Goal: Feedback & Contribution: Submit feedback/report problem

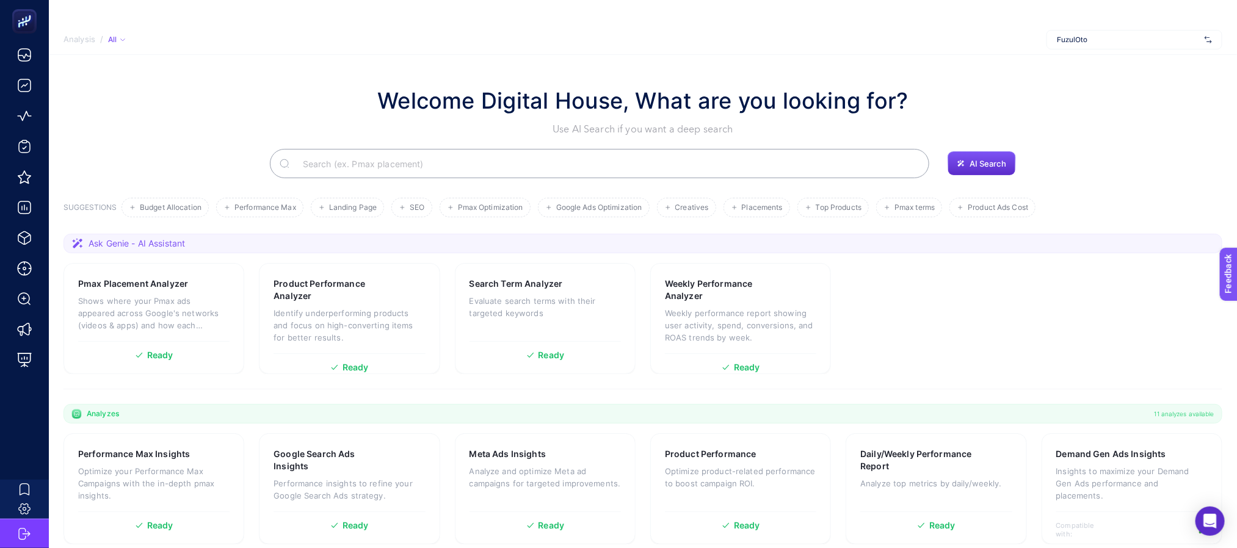
click at [1101, 35] on span "FuzulOto" at bounding box center [1128, 40] width 143 height 10
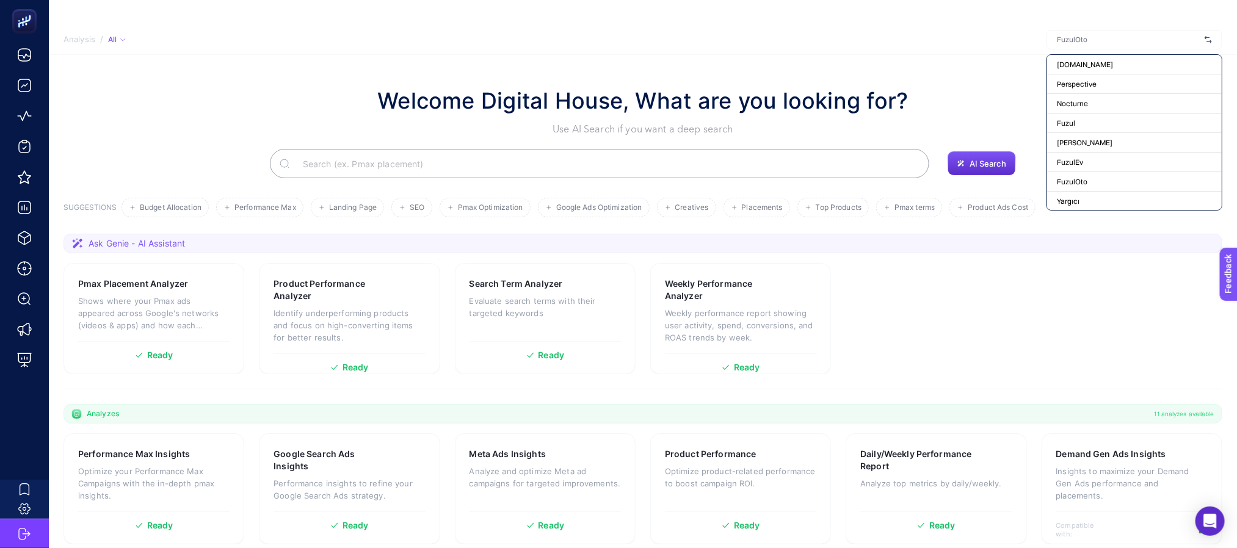
click at [1101, 35] on input "text" at bounding box center [1128, 40] width 143 height 10
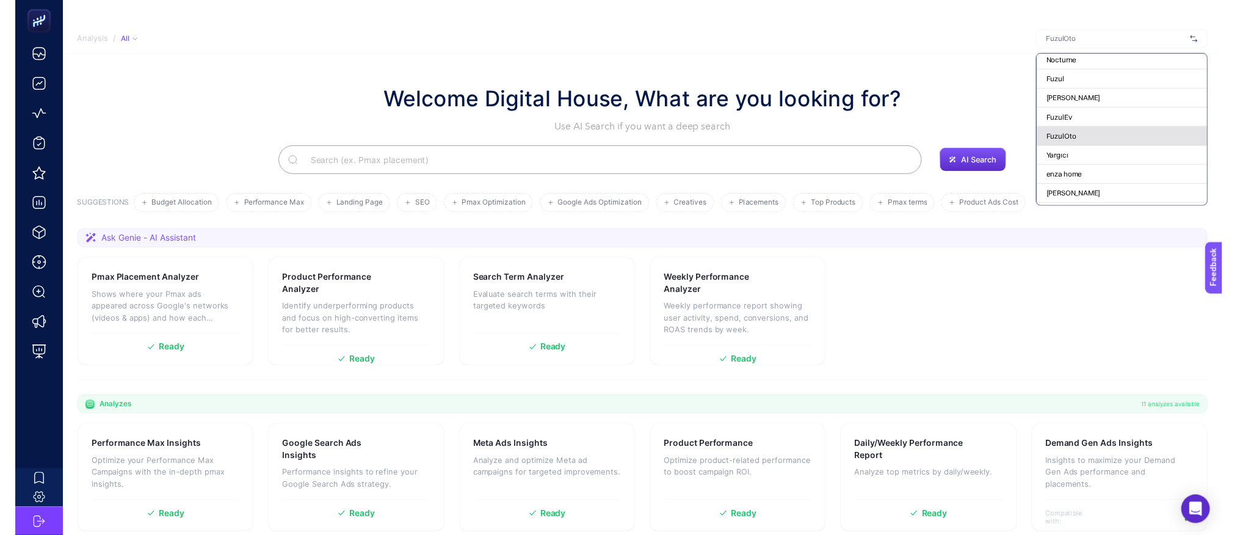
scroll to position [65, 0]
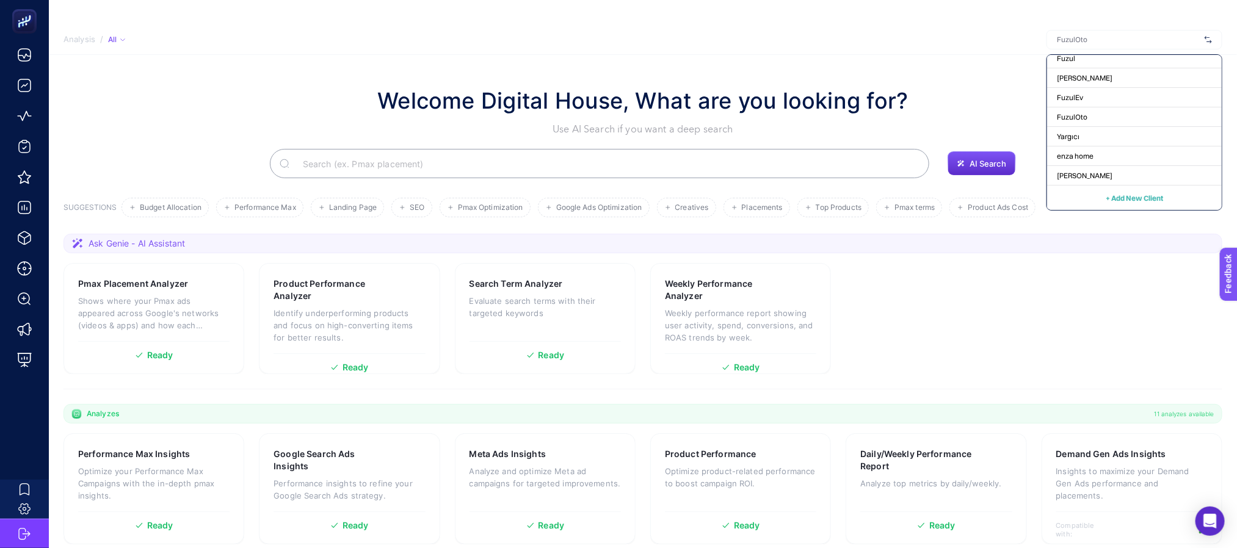
click at [1090, 96] on div "FuzulEv" at bounding box center [1134, 98] width 175 height 20
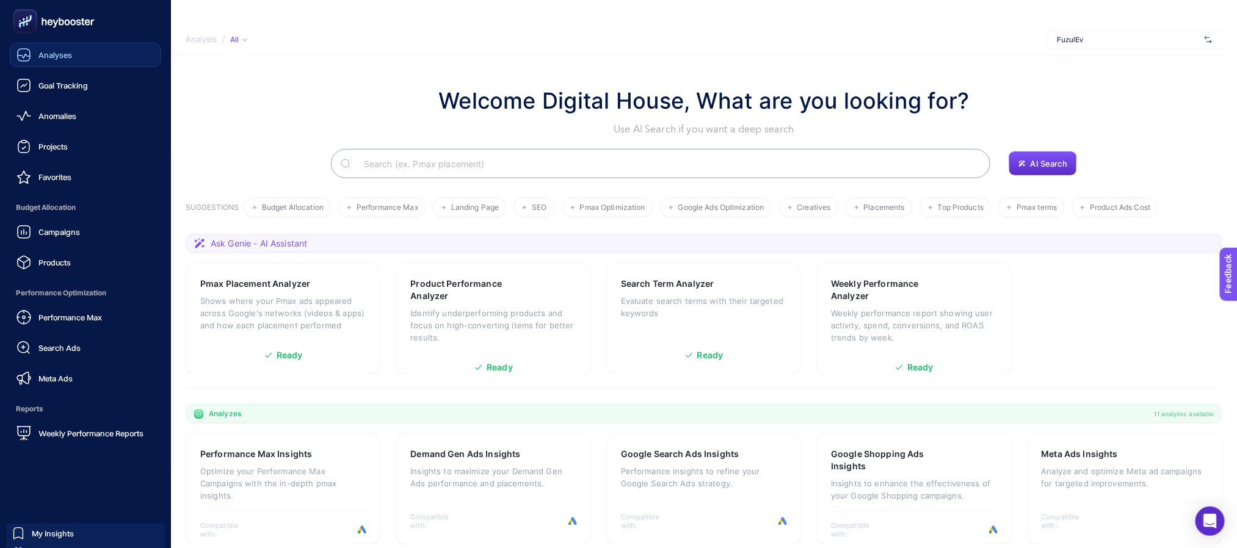
click at [67, 56] on span "Analyses" at bounding box center [55, 55] width 34 height 10
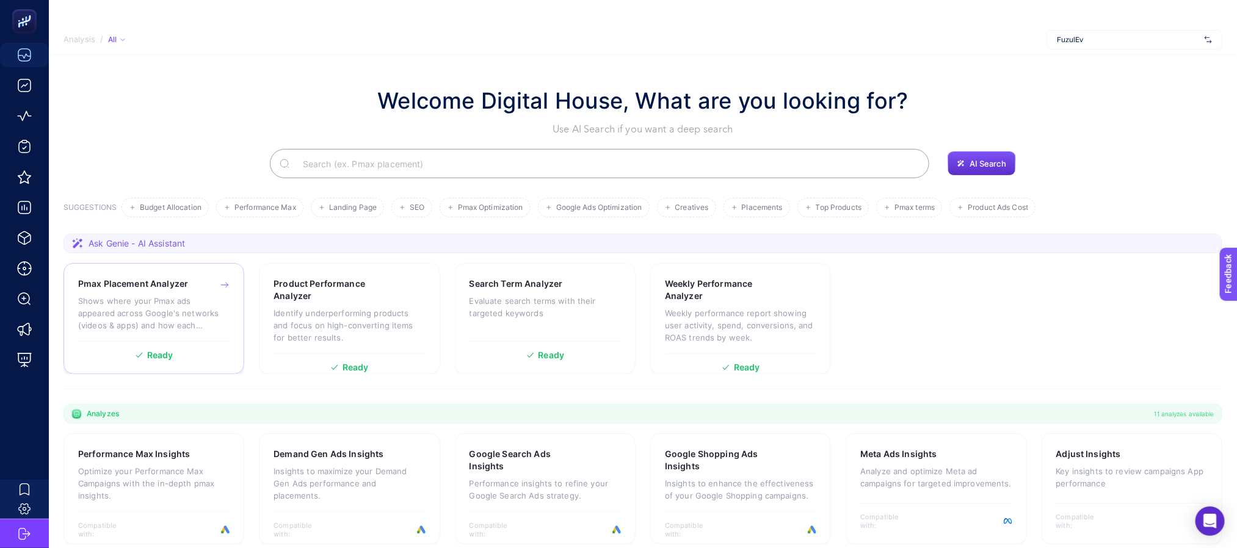
click at [152, 290] on div "Pmax Placement Analyzer Shows where your Pmax ads appeared across Google's netw…" at bounding box center [153, 310] width 151 height 64
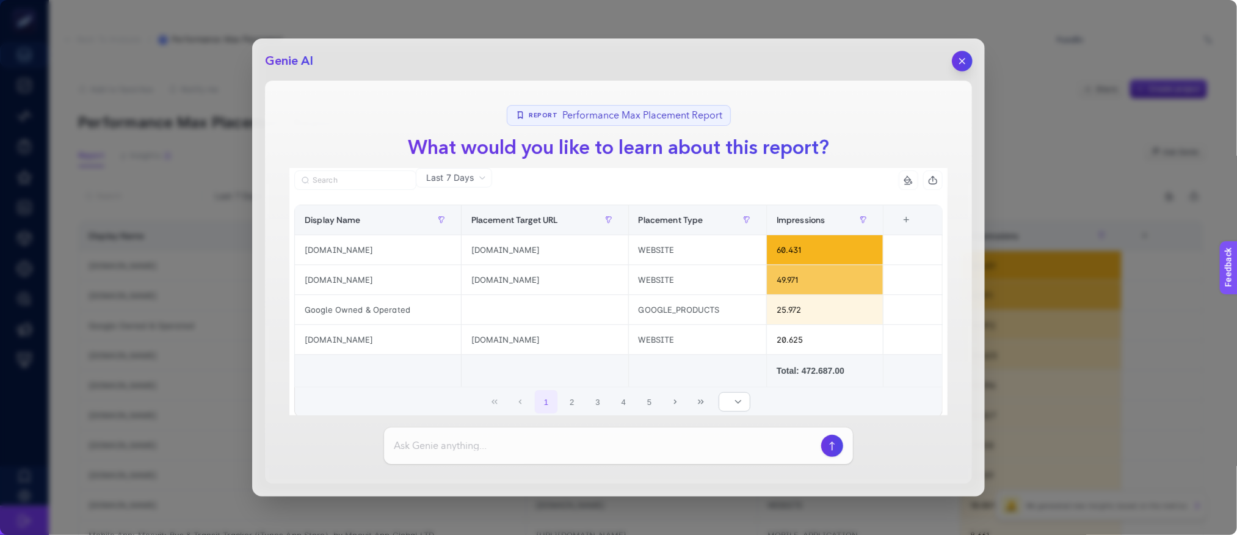
click at [956, 64] on button "button" at bounding box center [962, 61] width 21 height 21
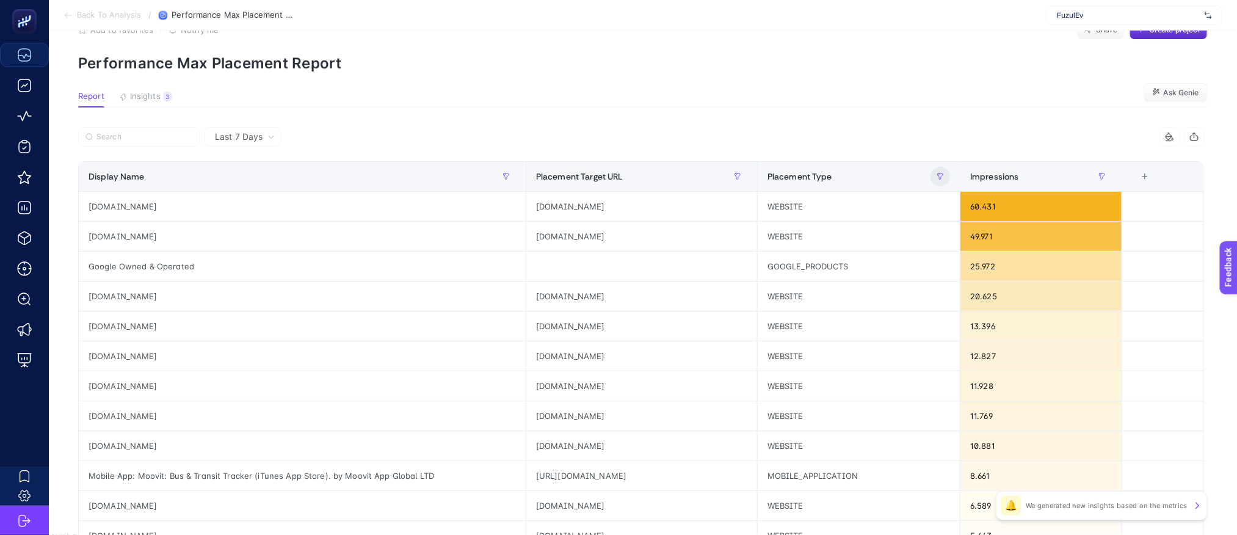
scroll to position [92, 0]
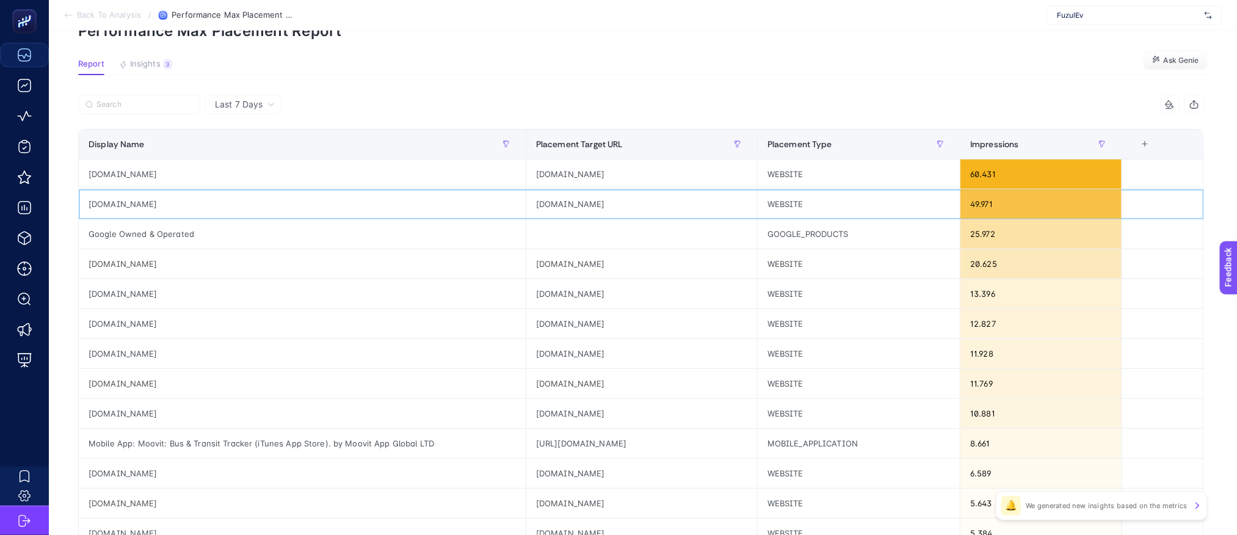
click at [552, 205] on div "sosyalhalisaha.com" at bounding box center [641, 203] width 231 height 29
click at [1048, 200] on div "49.971" at bounding box center [1041, 203] width 161 height 29
click at [118, 181] on div "ogrenciislerim.com" at bounding box center [302, 173] width 447 height 29
click at [121, 174] on div "ogrenciislerim.com" at bounding box center [302, 173] width 447 height 29
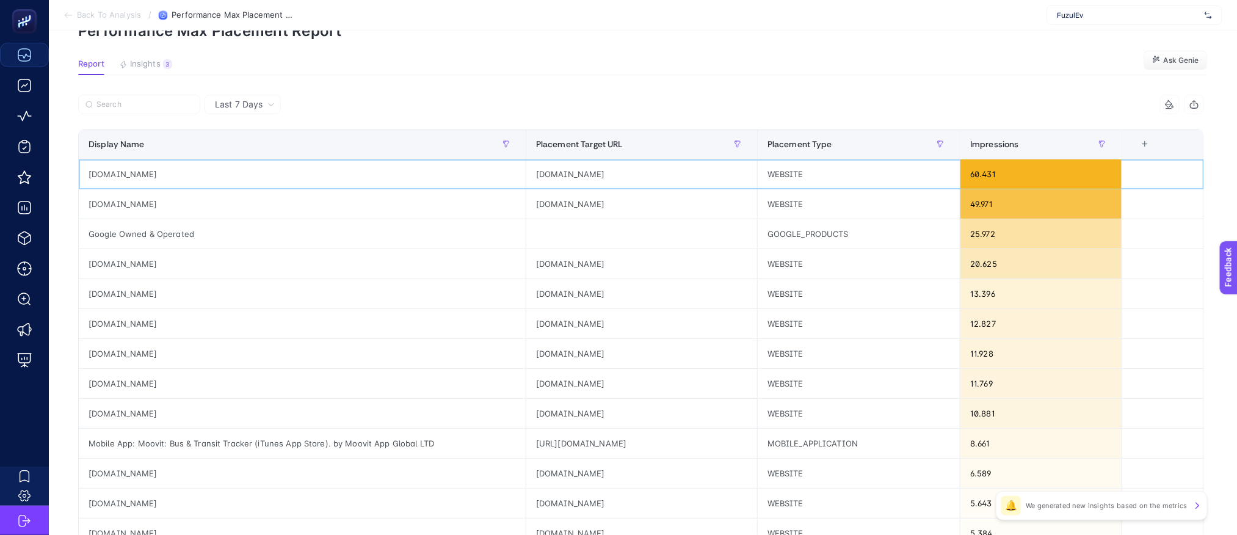
click at [121, 174] on div "ogrenciislerim.com" at bounding box center [302, 173] width 447 height 29
copy tr "ogrenciislerim.com"
click at [162, 224] on div "Google Owned & Operated" at bounding box center [302, 233] width 447 height 29
click at [148, 197] on div "sosyalhalisaha.com" at bounding box center [302, 203] width 447 height 29
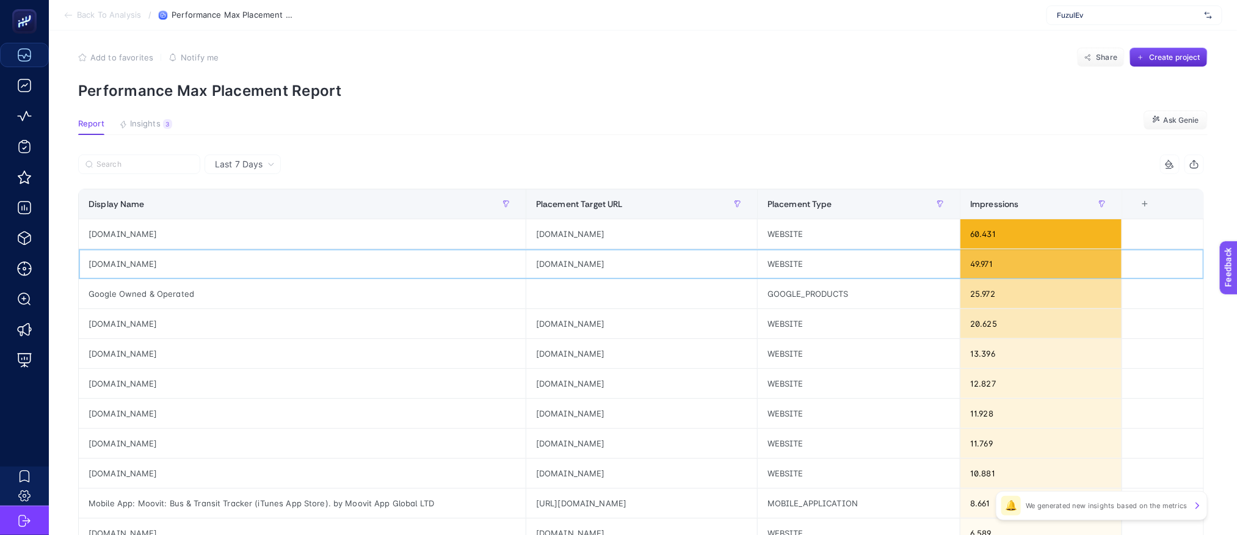
scroll to position [0, 0]
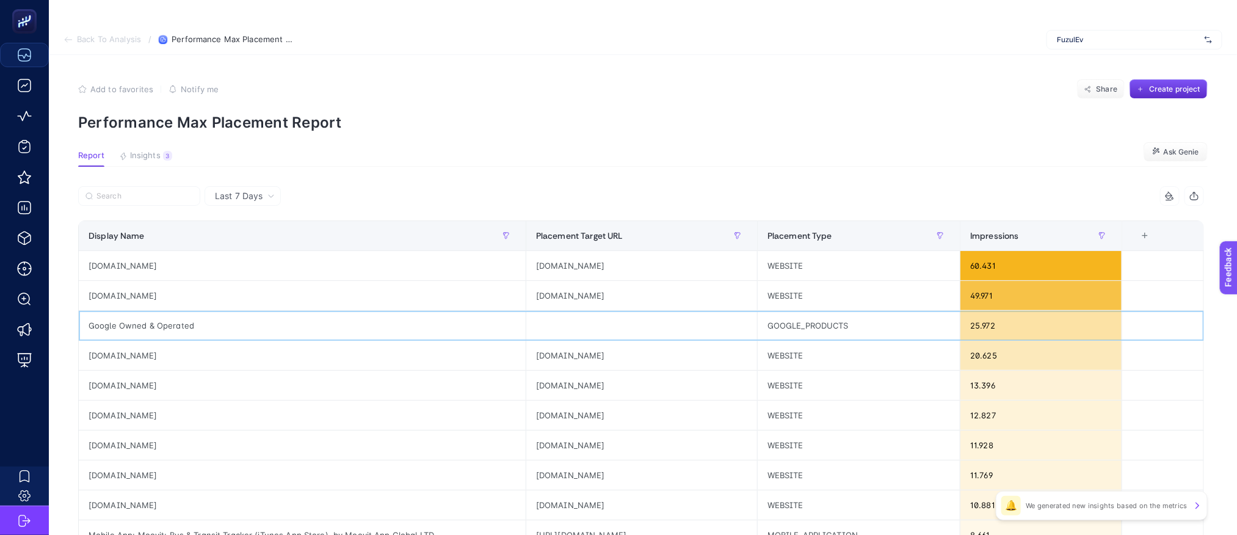
click at [133, 326] on div "Google Owned & Operated" at bounding box center [302, 325] width 447 height 29
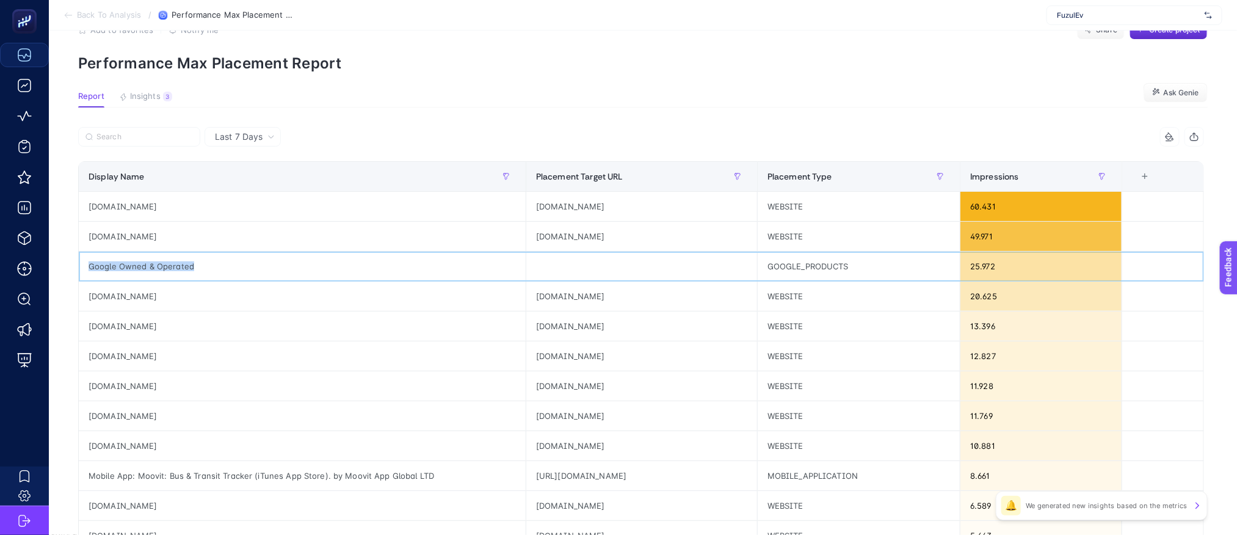
scroll to position [92, 0]
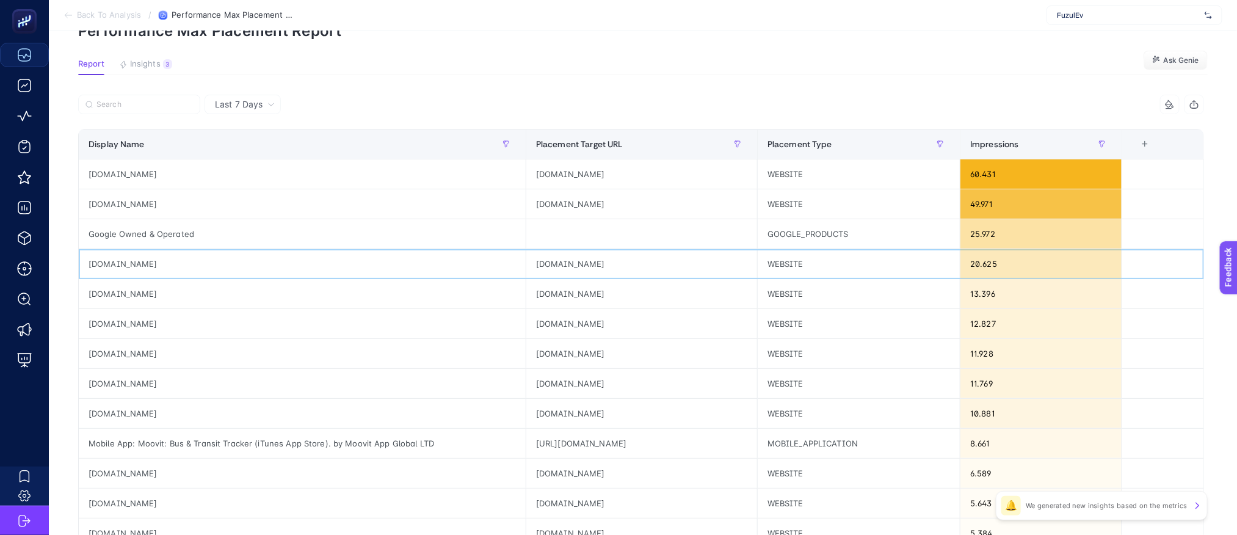
click at [114, 264] on div "sikayetvar.com" at bounding box center [302, 263] width 447 height 29
click at [136, 295] on div "ik-danismanlik.com" at bounding box center [302, 293] width 447 height 29
click at [110, 322] on div "sorubak.com" at bounding box center [302, 323] width 447 height 29
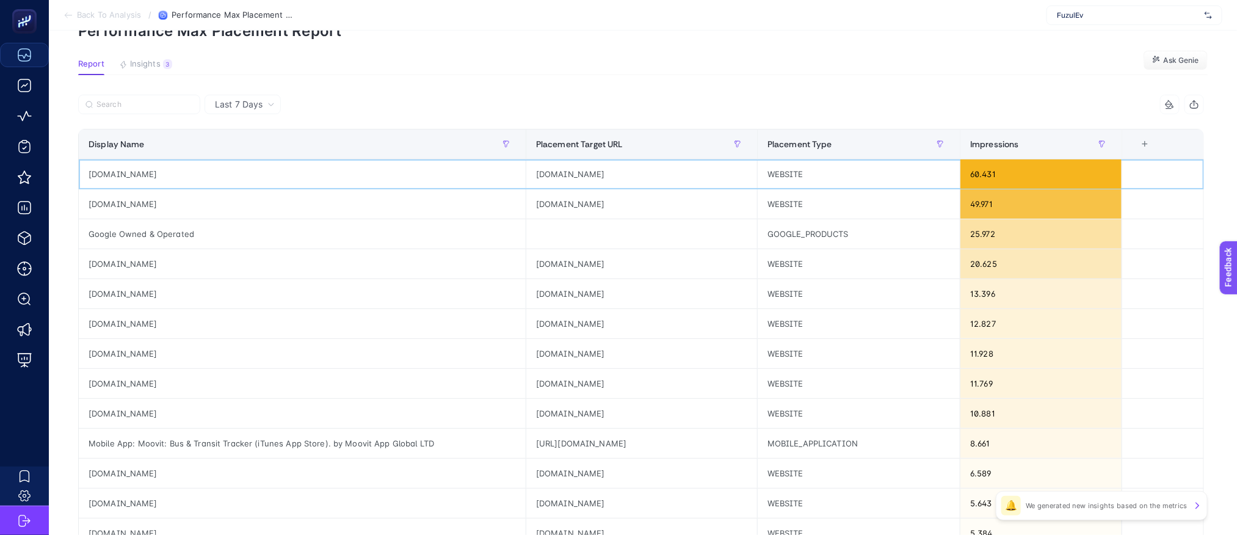
click at [140, 173] on div "ogrenciislerim.com" at bounding box center [302, 173] width 447 height 29
copy tr "ogrenciislerim.com"
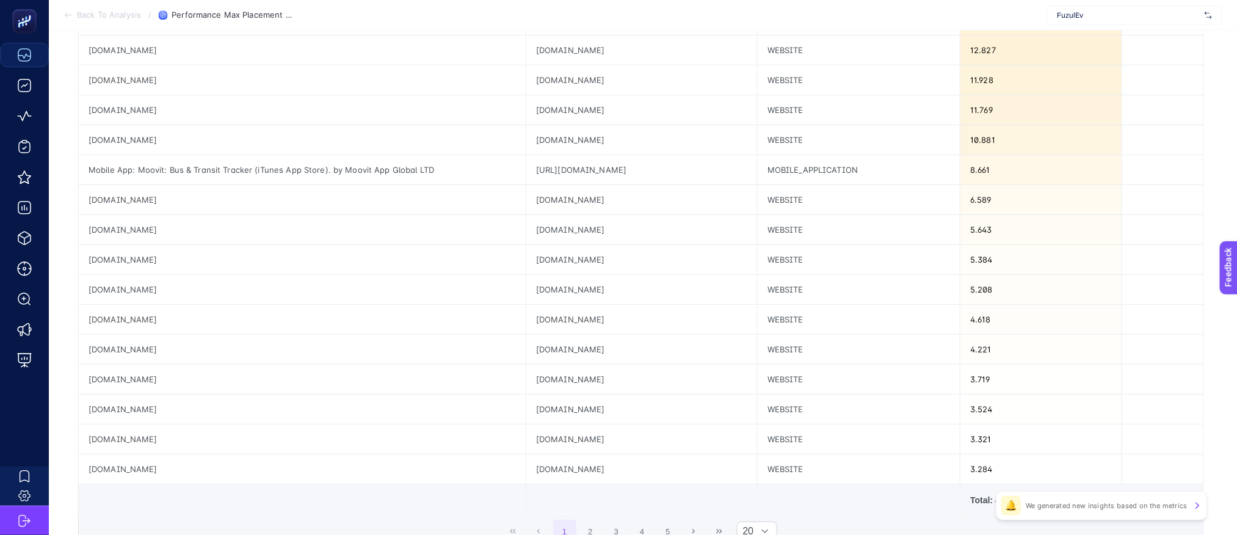
scroll to position [366, 0]
click at [147, 357] on div "bilimsenligi.com" at bounding box center [302, 347] width 447 height 29
click at [133, 385] on div "evarkadasi.com" at bounding box center [302, 377] width 447 height 29
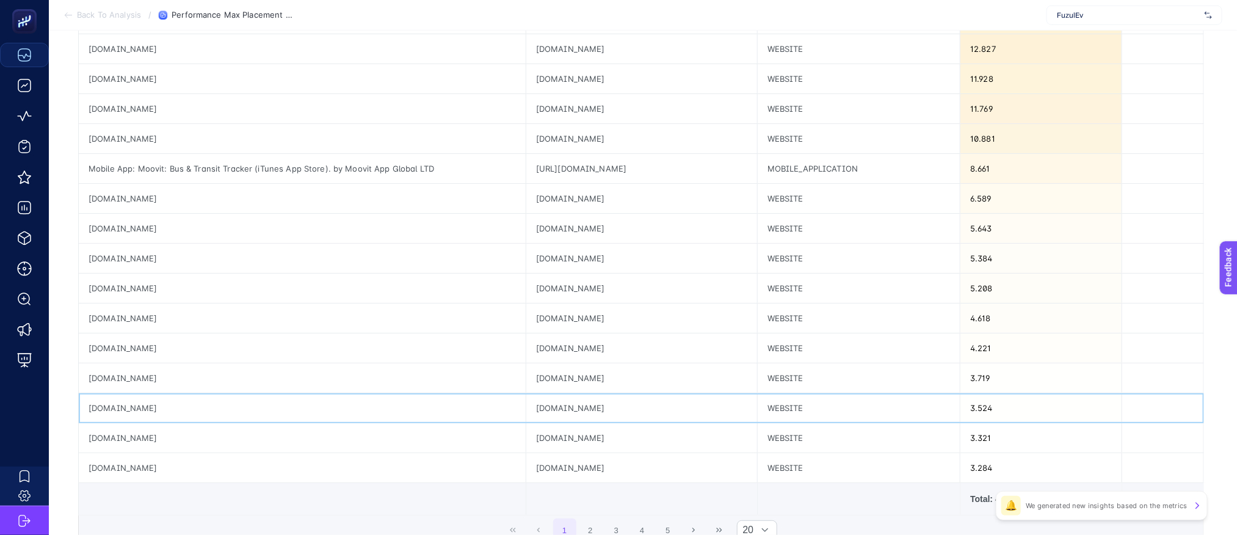
click at [98, 414] on div "dicegameeos.com" at bounding box center [302, 407] width 447 height 29
click at [122, 385] on div "evarkadasi.com" at bounding box center [302, 377] width 447 height 29
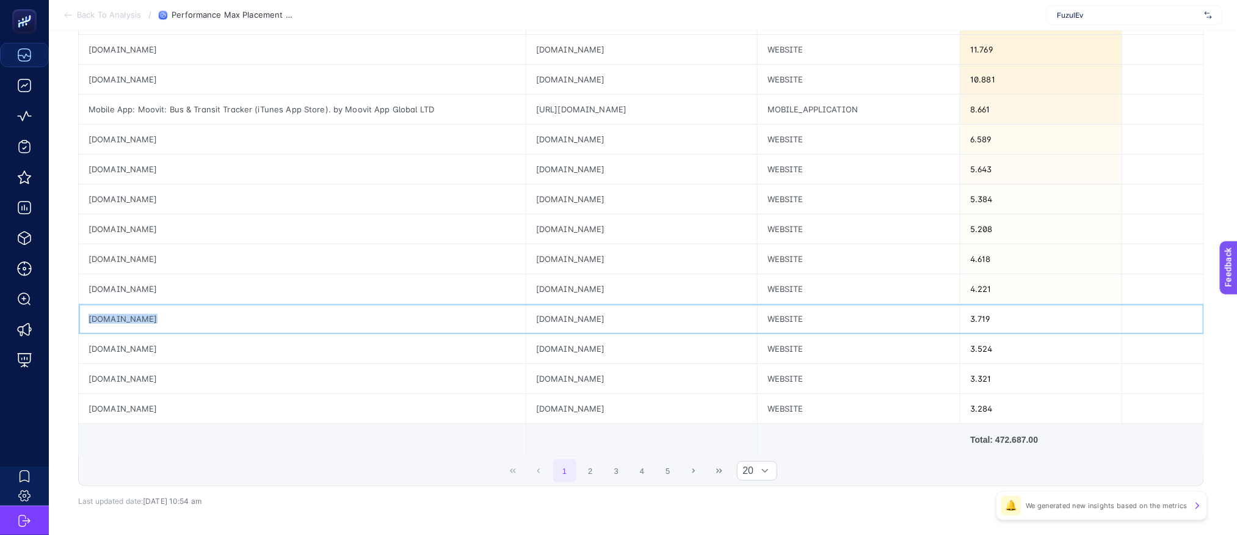
scroll to position [458, 0]
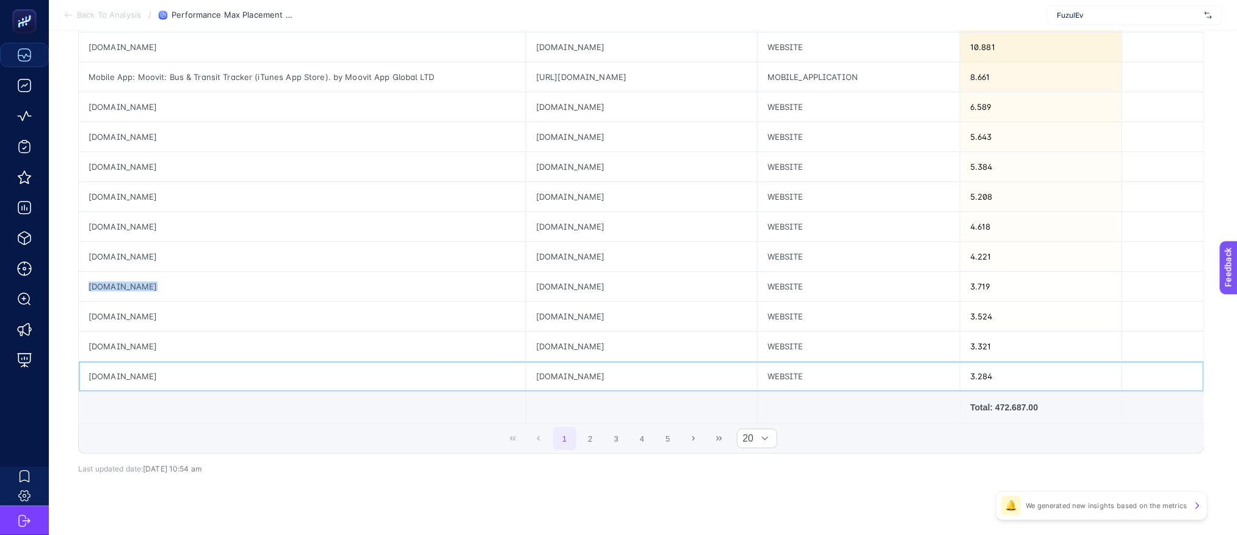
click at [185, 376] on div "sukesintileri.com.tr" at bounding box center [302, 376] width 447 height 29
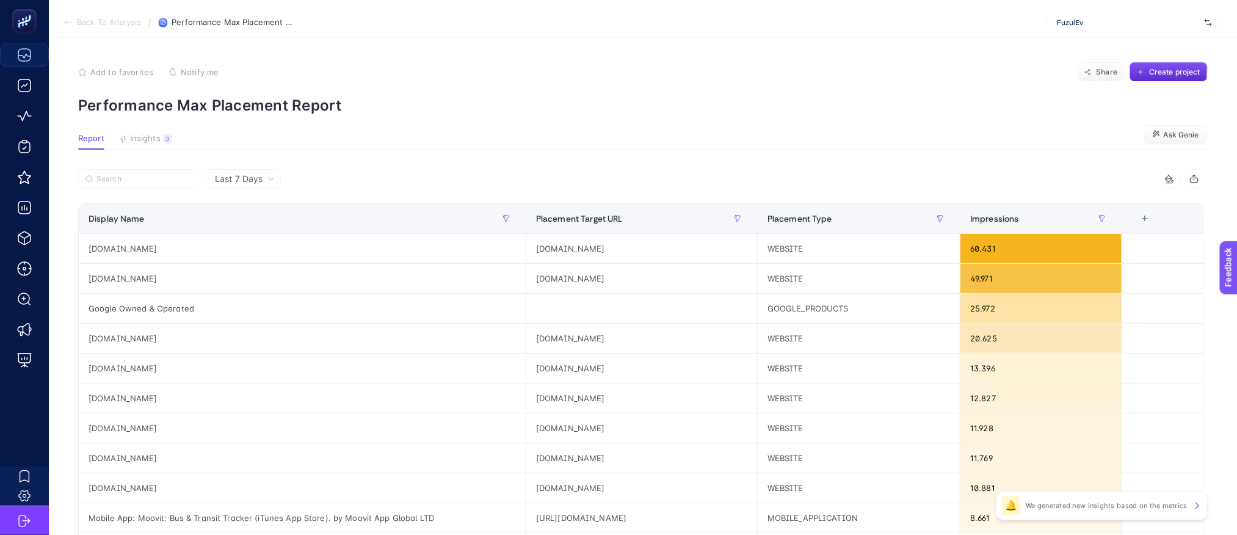
scroll to position [0, 0]
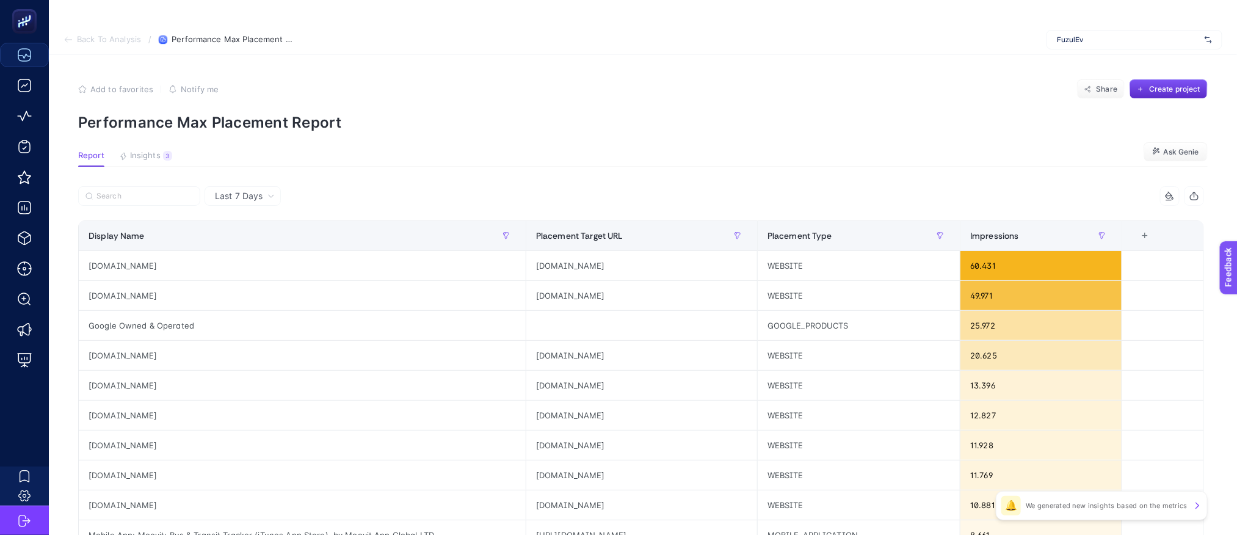
click at [1157, 237] on div "+" at bounding box center [1145, 236] width 23 height 10
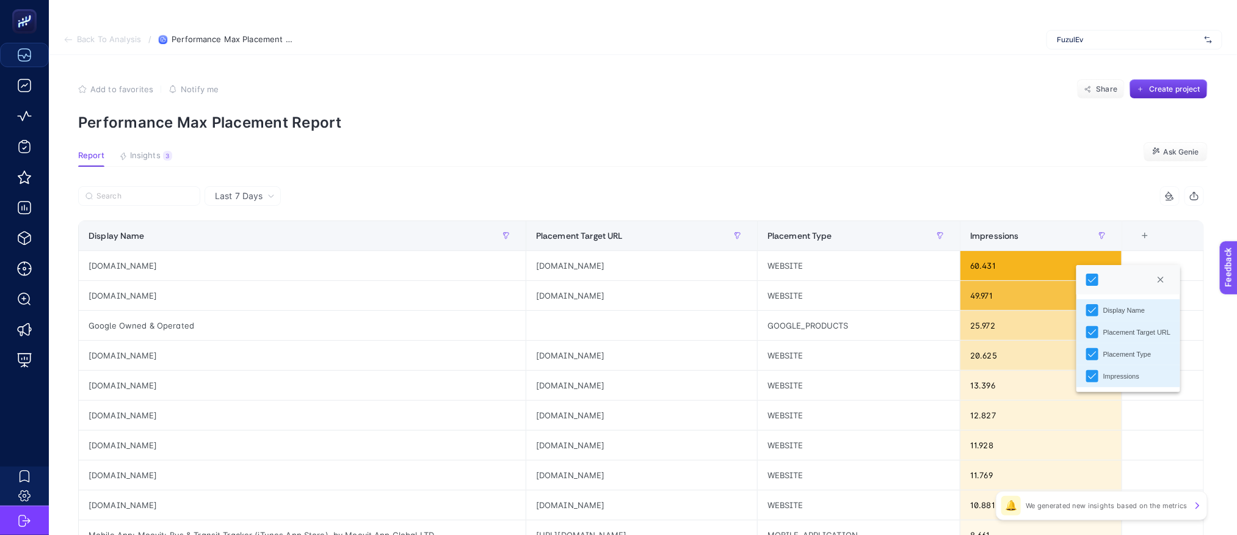
drag, startPoint x: 699, startPoint y: 101, endPoint x: 572, endPoint y: 132, distance: 130.7
click at [699, 101] on section "Add to favorites false Notify me Share Create project Performance Max Placement…" at bounding box center [643, 105] width 1130 height 52
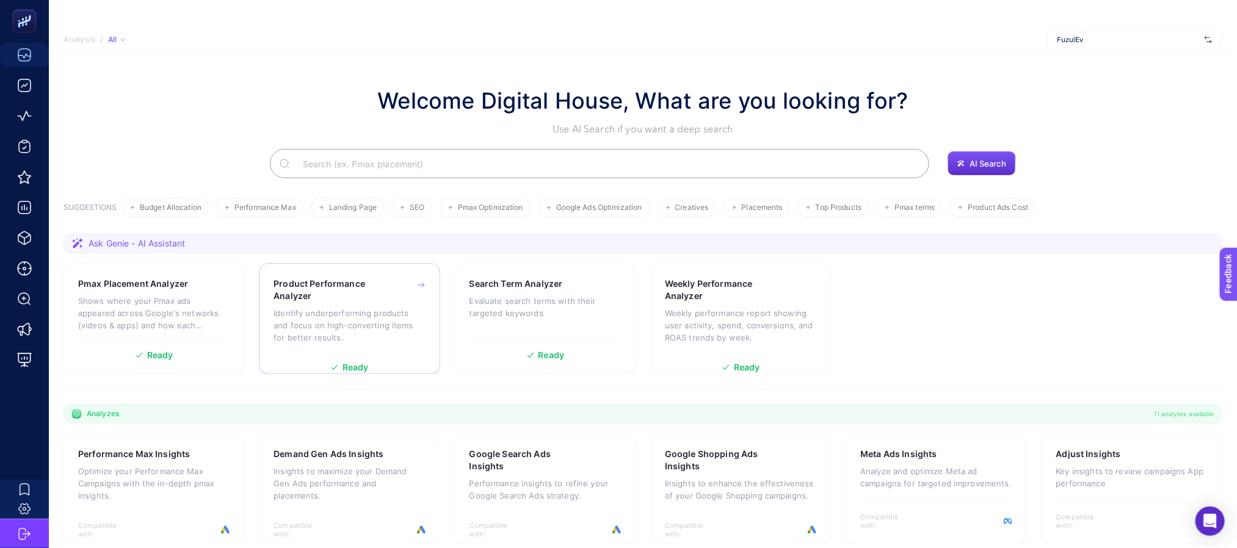
click at [326, 339] on p "Identify underperforming products and focus on high-converting items for better…" at bounding box center [349, 325] width 151 height 37
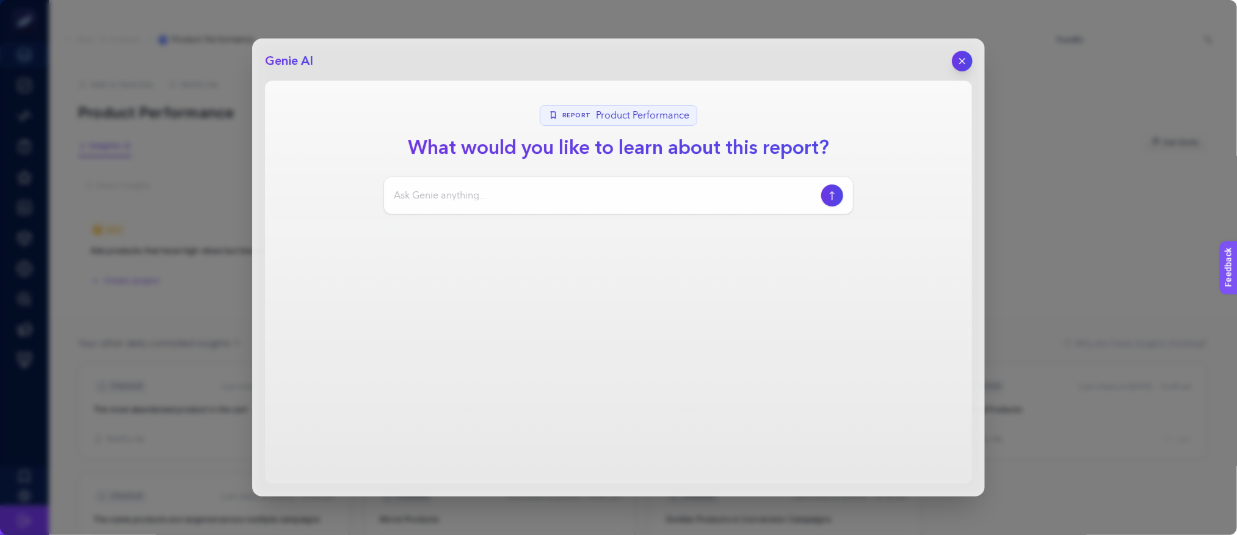
click at [958, 57] on icon "button" at bounding box center [963, 61] width 10 height 10
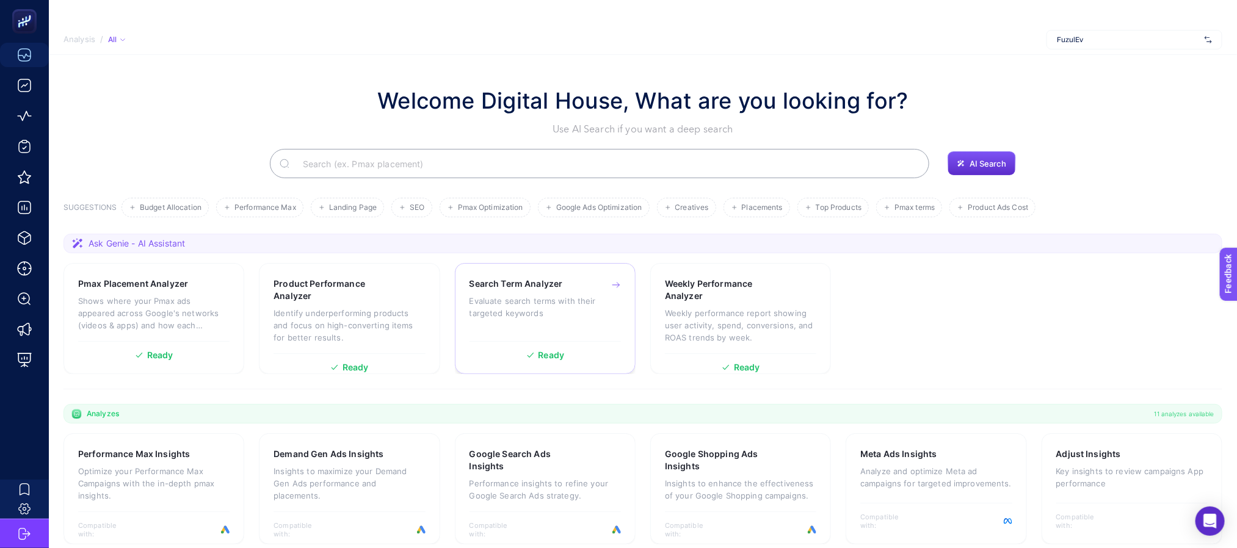
click at [555, 317] on p "Evaluate search terms with their targeted keywords" at bounding box center [545, 307] width 151 height 24
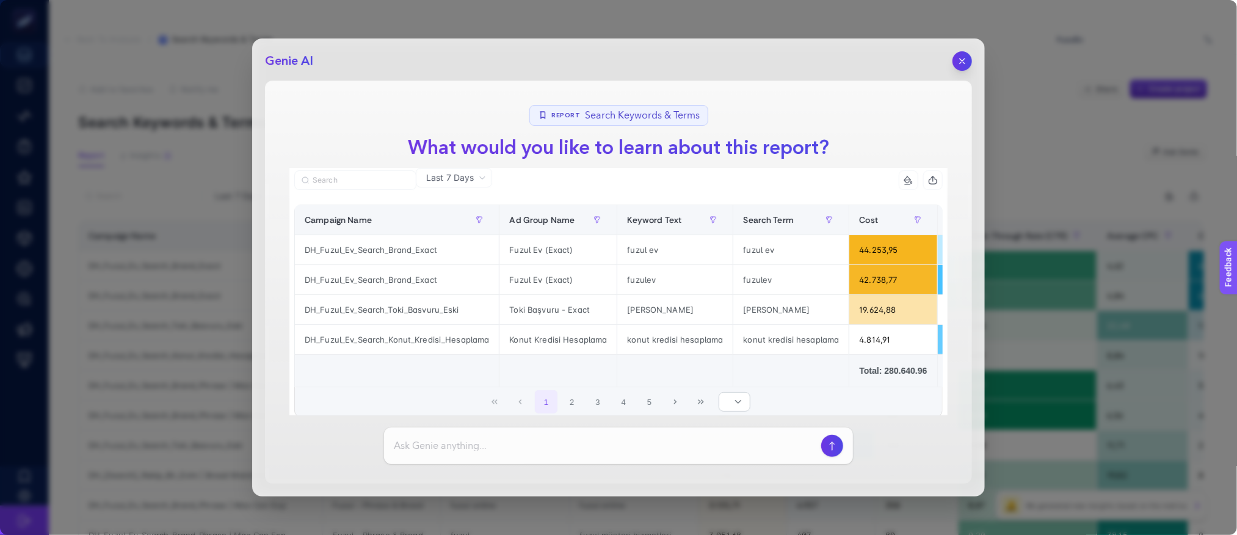
drag, startPoint x: 958, startPoint y: 59, endPoint x: 614, endPoint y: 229, distance: 384.3
click at [614, 229] on div "Genie AI Report Search Keywords & Terms What would you like to learn about this…" at bounding box center [618, 267] width 733 height 458
click at [960, 62] on icon "button" at bounding box center [963, 61] width 10 height 10
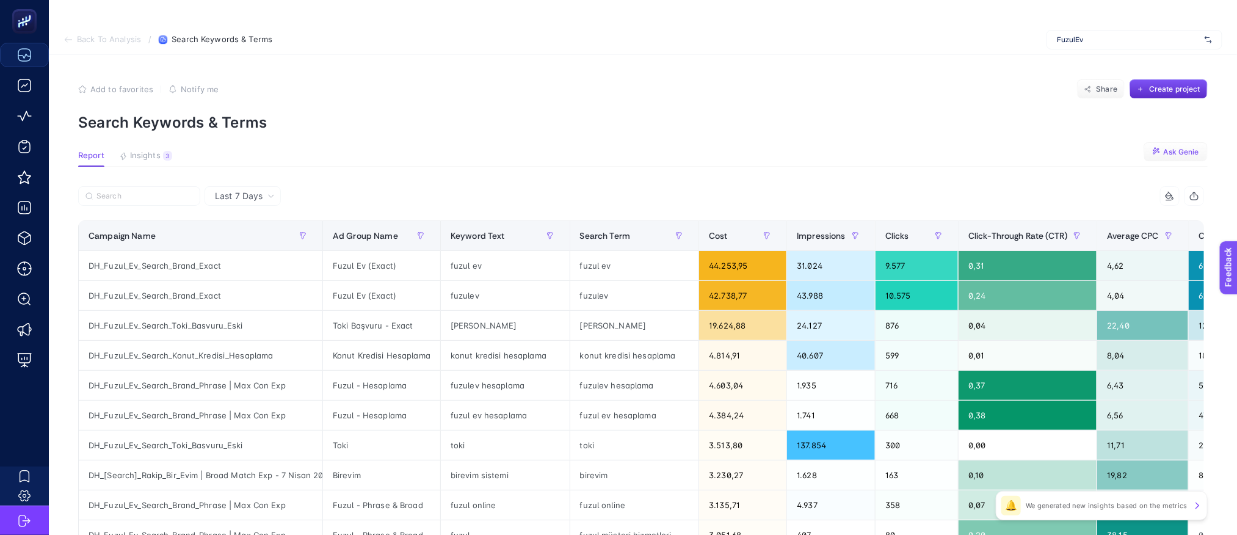
click at [1181, 154] on span "Ask Genie" at bounding box center [1181, 152] width 35 height 10
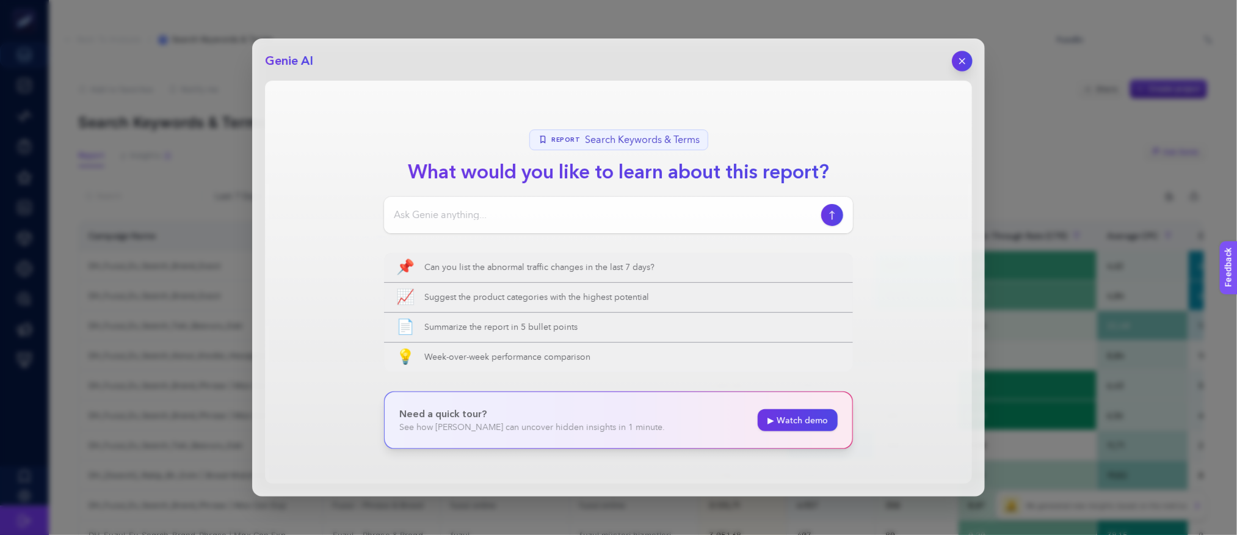
click at [958, 66] on icon "button" at bounding box center [963, 61] width 10 height 10
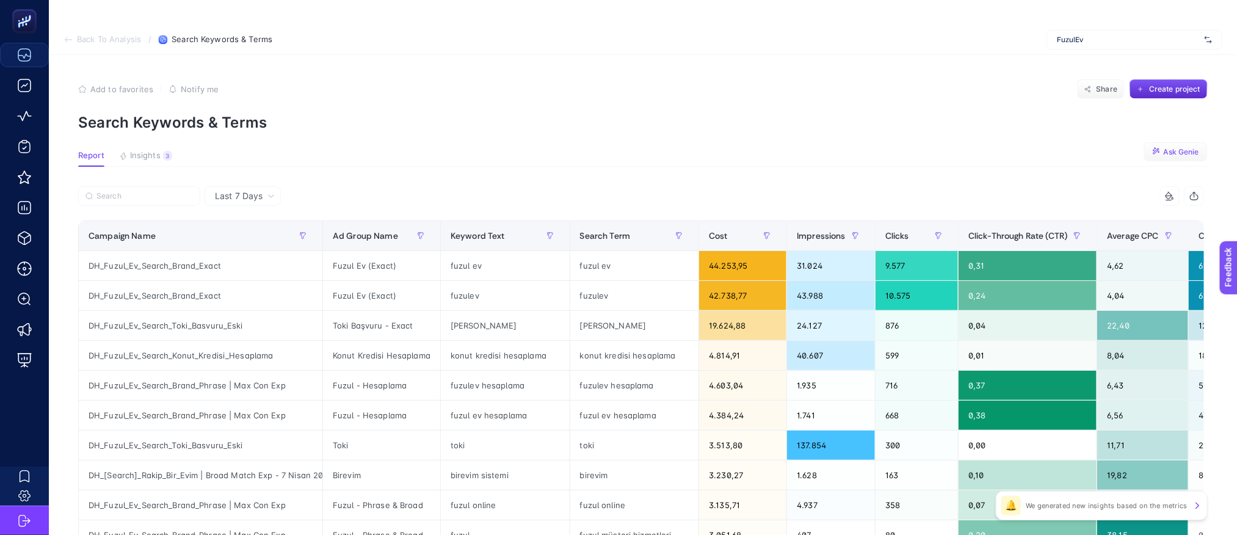
scroll to position [92, 0]
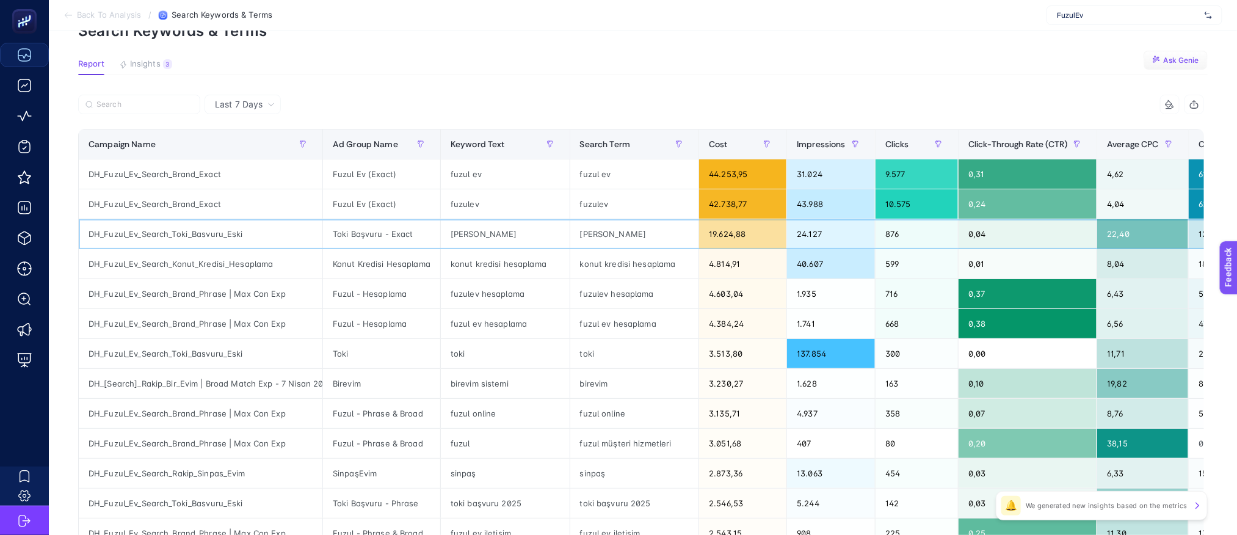
click at [1115, 237] on div "22,40" at bounding box center [1142, 233] width 91 height 29
click at [1115, 235] on div "22,40" at bounding box center [1142, 233] width 91 height 29
click at [1131, 231] on div "22,40" at bounding box center [1142, 233] width 91 height 29
click at [1110, 451] on div "38,15" at bounding box center [1142, 443] width 91 height 29
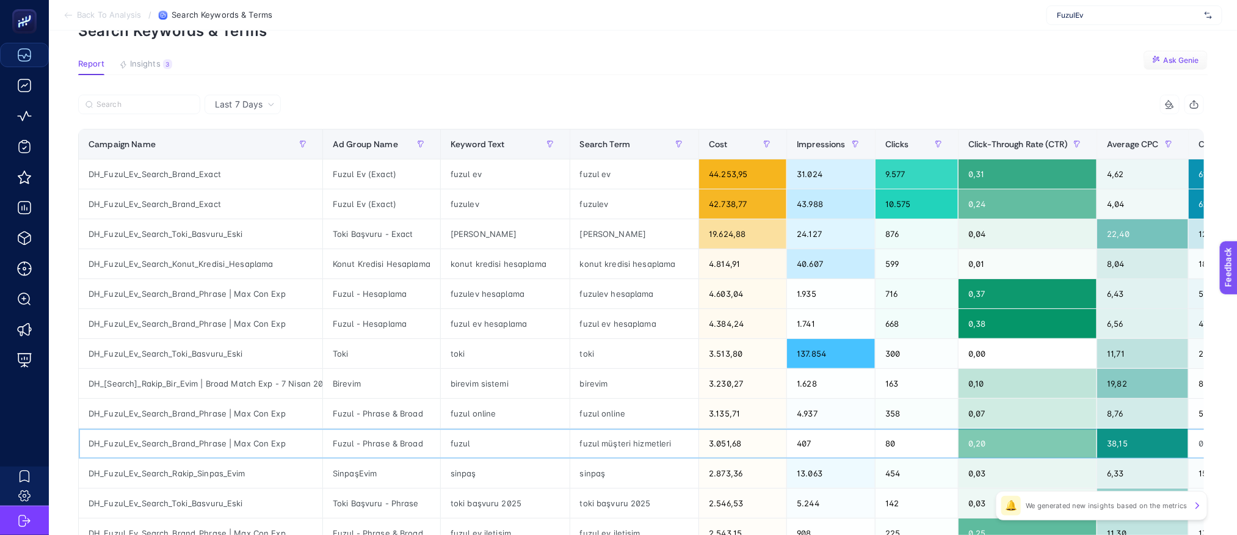
click at [401, 440] on div "Fuzul - Phrase & Broad" at bounding box center [381, 443] width 117 height 29
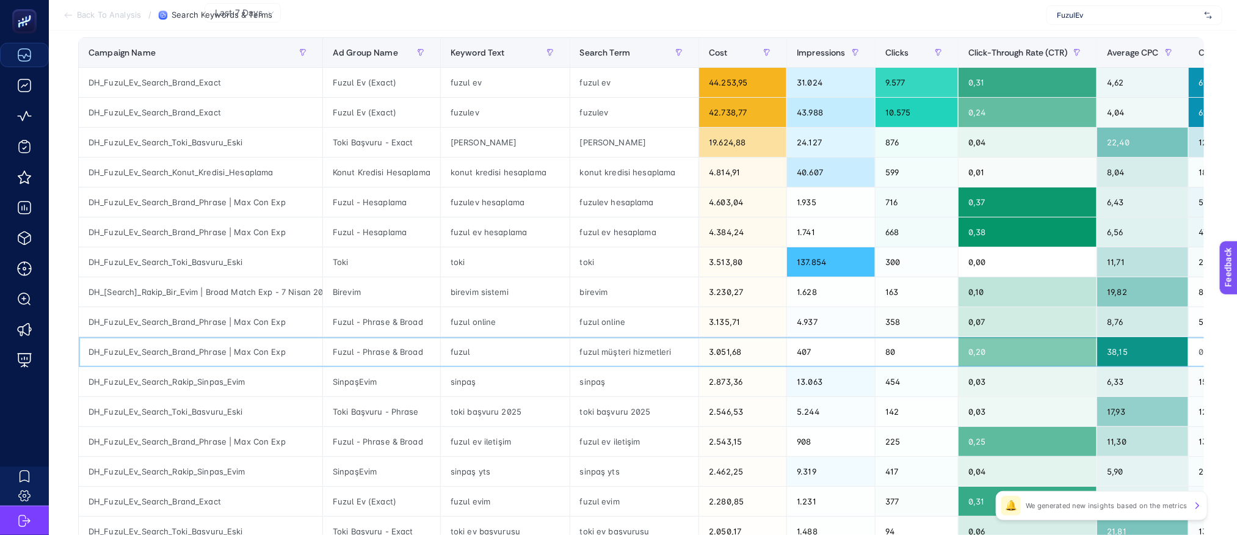
click at [1118, 360] on div "38,15" at bounding box center [1142, 351] width 91 height 29
click at [623, 352] on div "fuzul müşteri hizmetleri" at bounding box center [634, 351] width 129 height 29
click at [622, 352] on div "fuzul müşteri hizmetleri" at bounding box center [634, 351] width 129 height 29
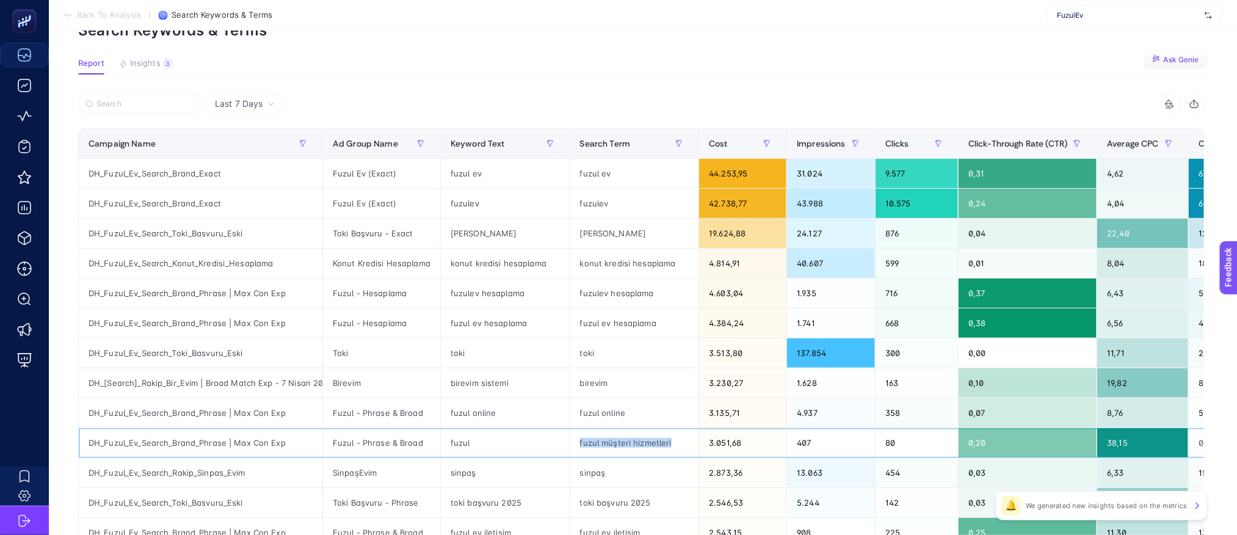
scroll to position [275, 0]
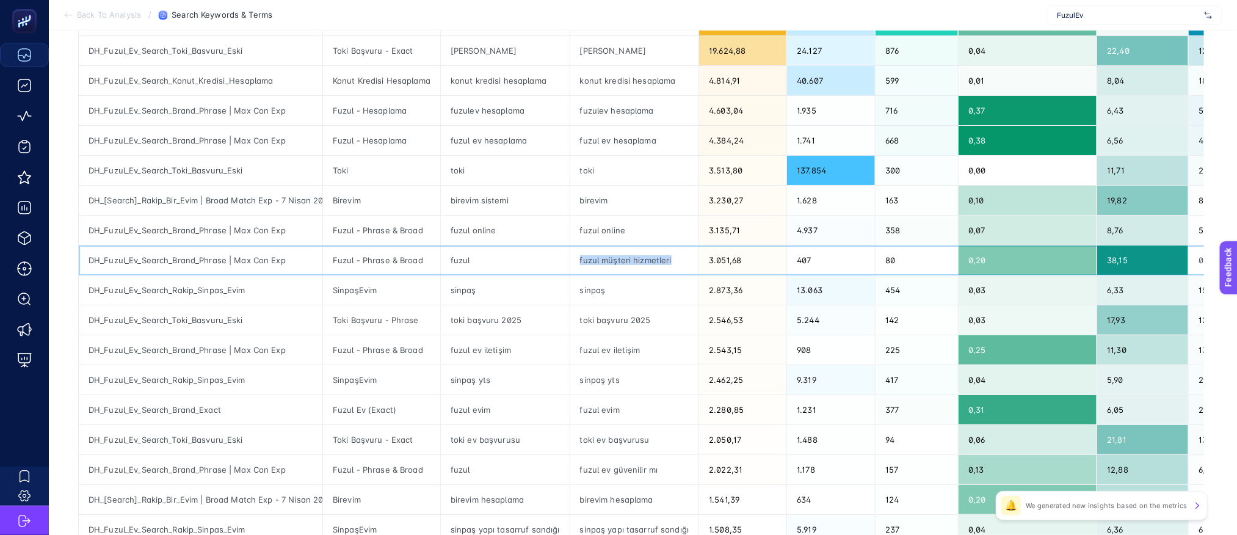
click at [584, 260] on div "fuzul müşteri hizmetleri" at bounding box center [634, 260] width 129 height 29
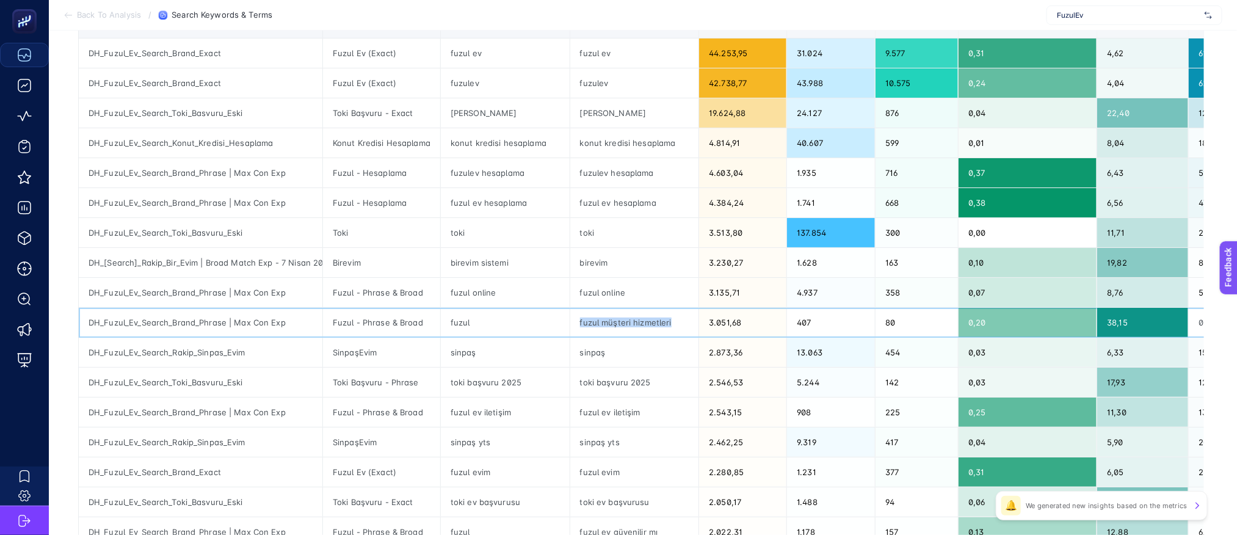
scroll to position [183, 0]
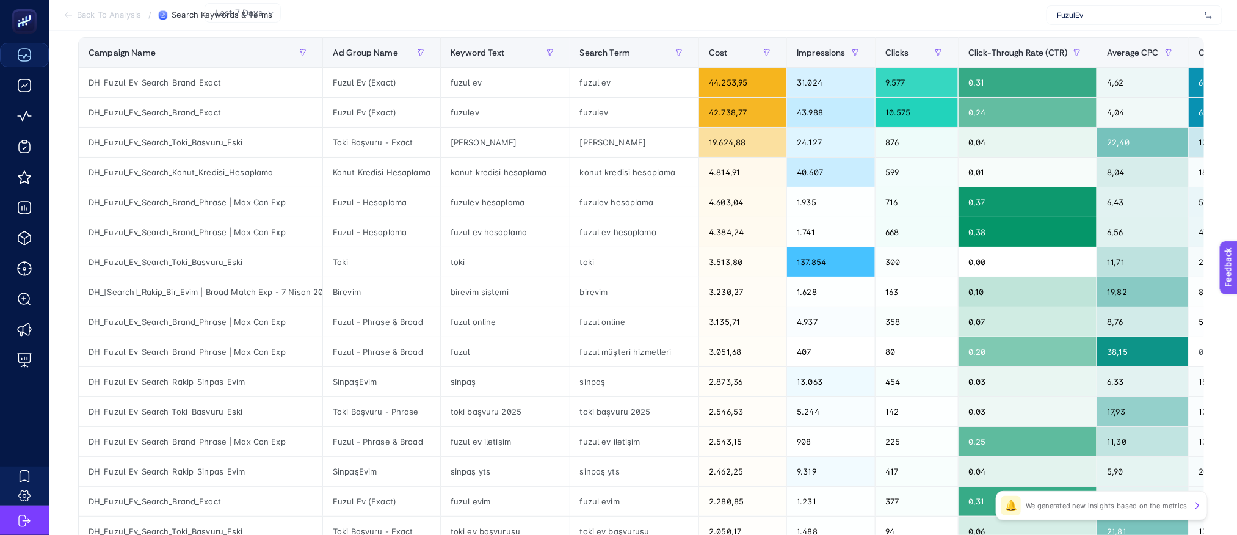
click at [677, 376] on div "Load all parameters Google index I n/a SEMrush backlinks L 19 SEMrush subdomain…" at bounding box center [618, 469] width 1237 height 186
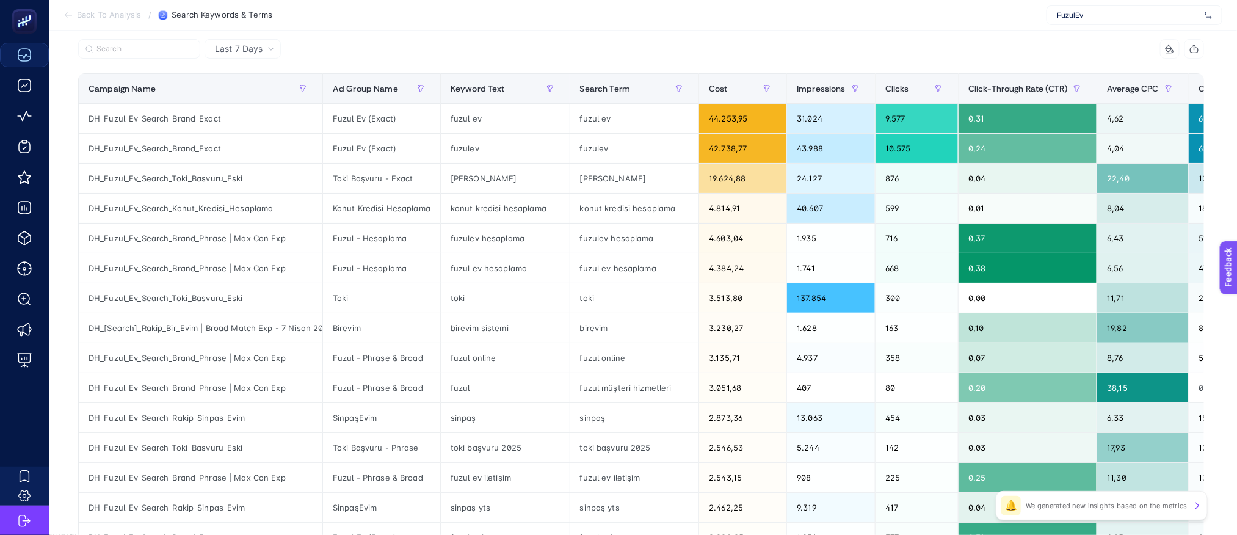
scroll to position [151, 0]
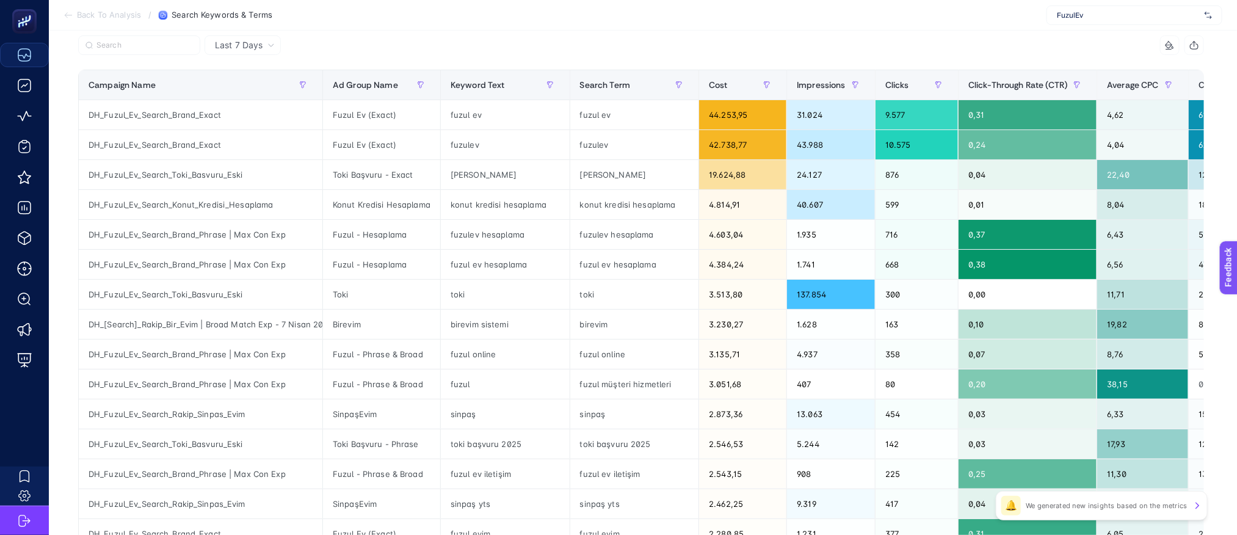
click at [893, 48] on div "9 items selected" at bounding box center [922, 45] width 563 height 20
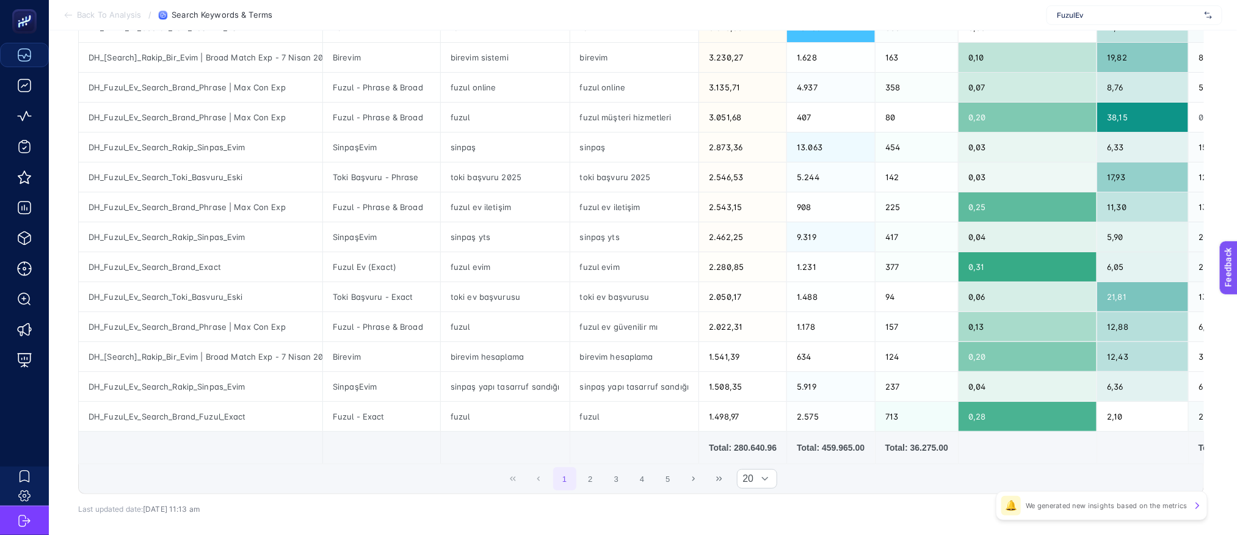
scroll to position [426, 0]
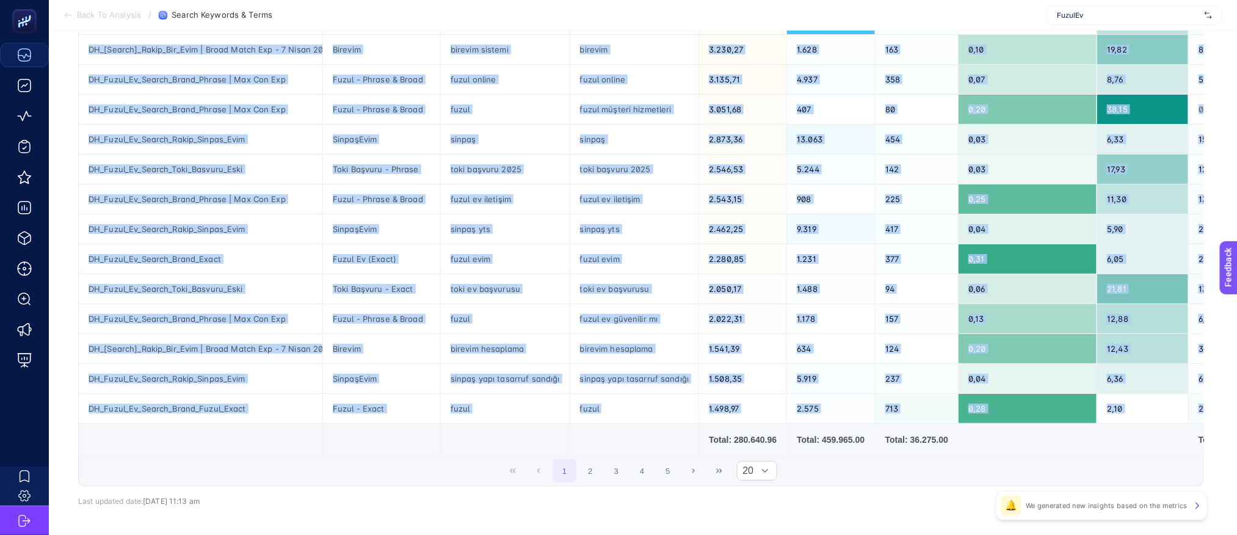
drag, startPoint x: 702, startPoint y: 462, endPoint x: 722, endPoint y: 466, distance: 20.6
click at [724, 456] on div "Campaign Name Ad Group Name Keyword Text Search Term Cost Impressions Clicks Cl…" at bounding box center [641, 125] width 1126 height 661
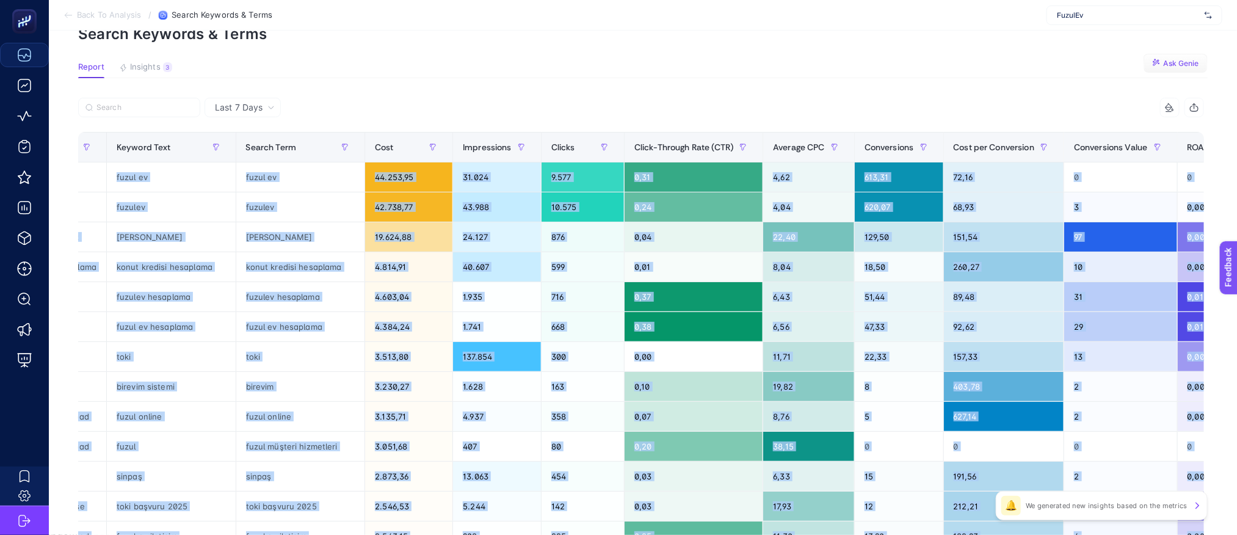
scroll to position [59, 0]
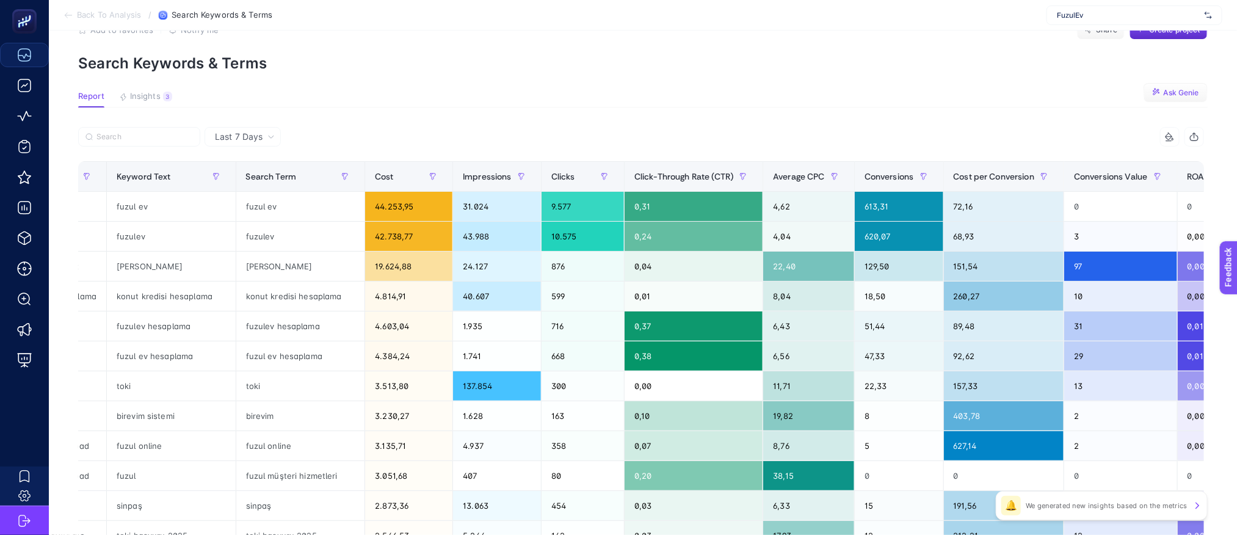
click at [977, 109] on article "Add to favorites false Notify me Share Create project Search Keywords & Terms R…" at bounding box center [643, 473] width 1188 height 955
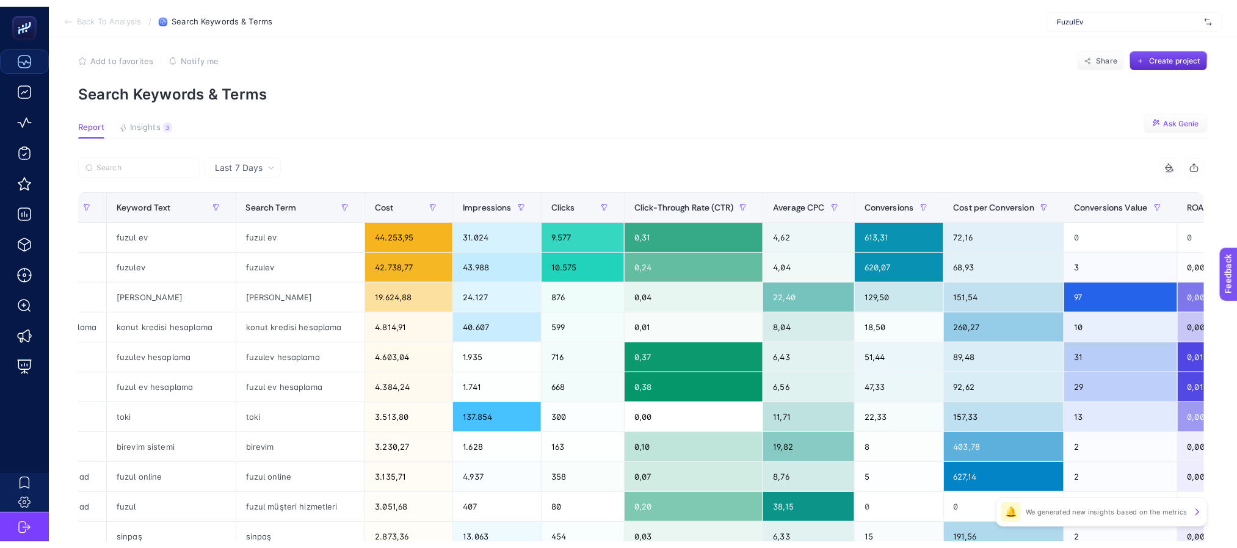
scroll to position [0, 0]
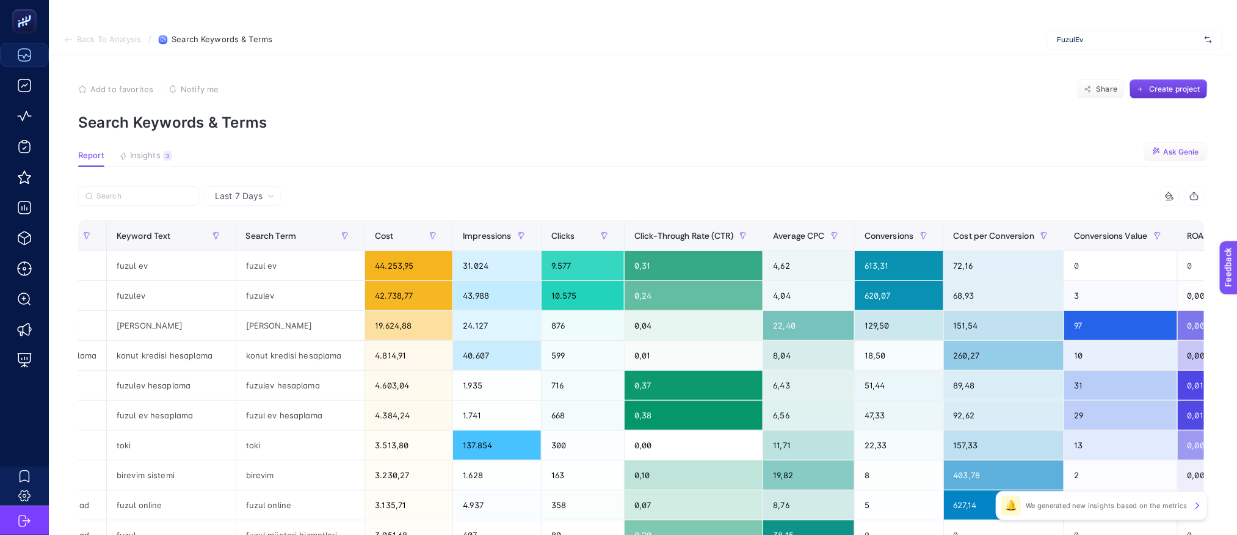
click at [1184, 86] on span "Create project" at bounding box center [1174, 89] width 51 height 10
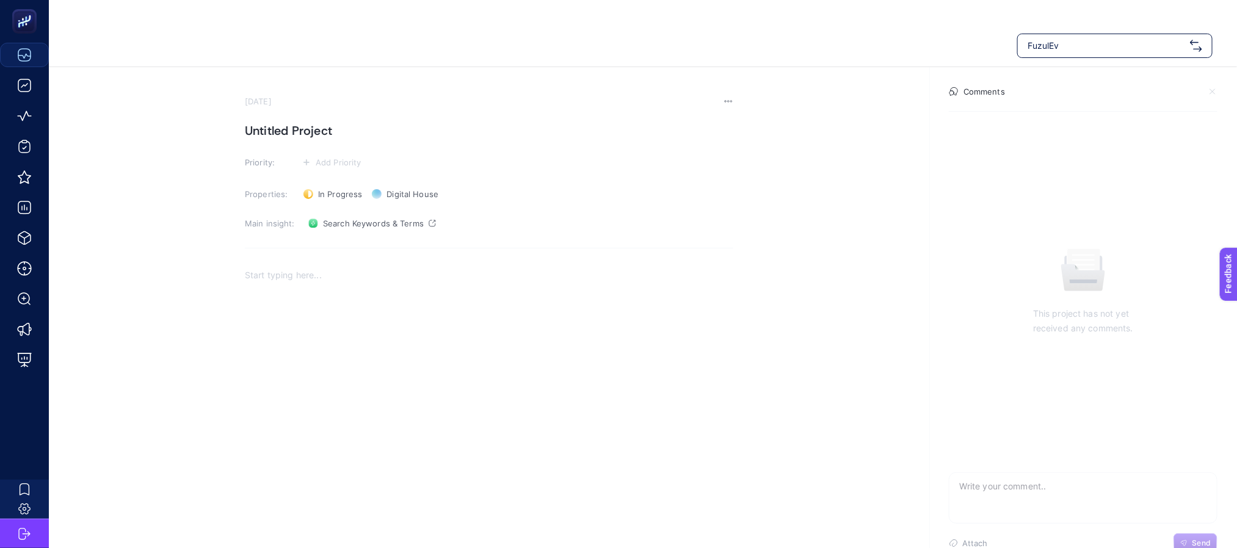
click at [285, 123] on h1 "Untitled Project" at bounding box center [489, 131] width 489 height 20
click at [304, 273] on p "Rich Text Editor. Editing area: main" at bounding box center [489, 275] width 489 height 15
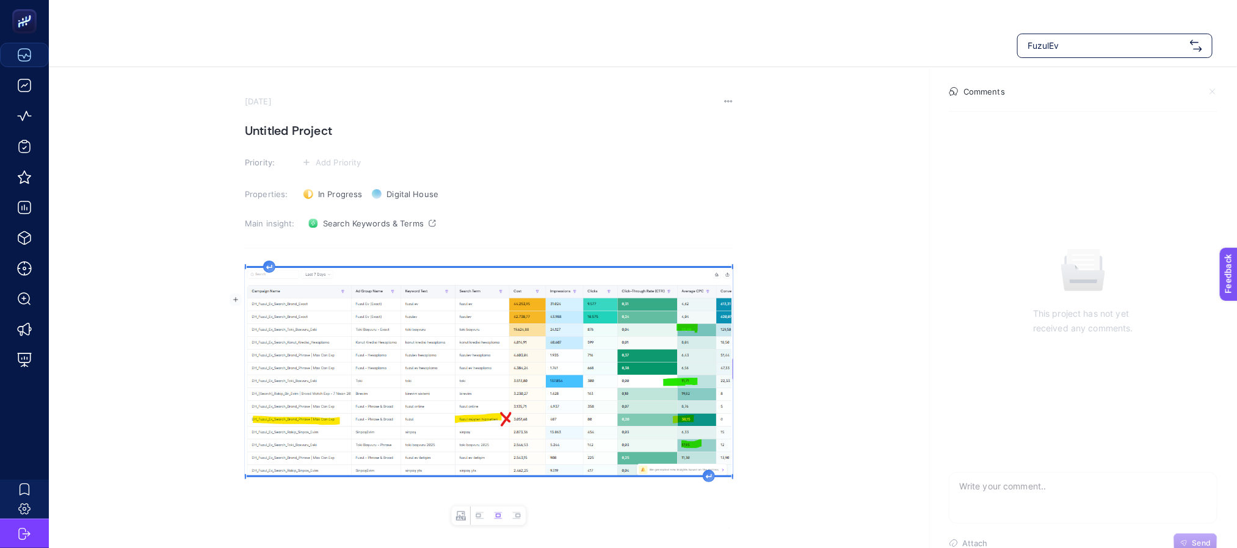
click at [277, 128] on h1 "Untitled Project" at bounding box center [489, 131] width 489 height 20
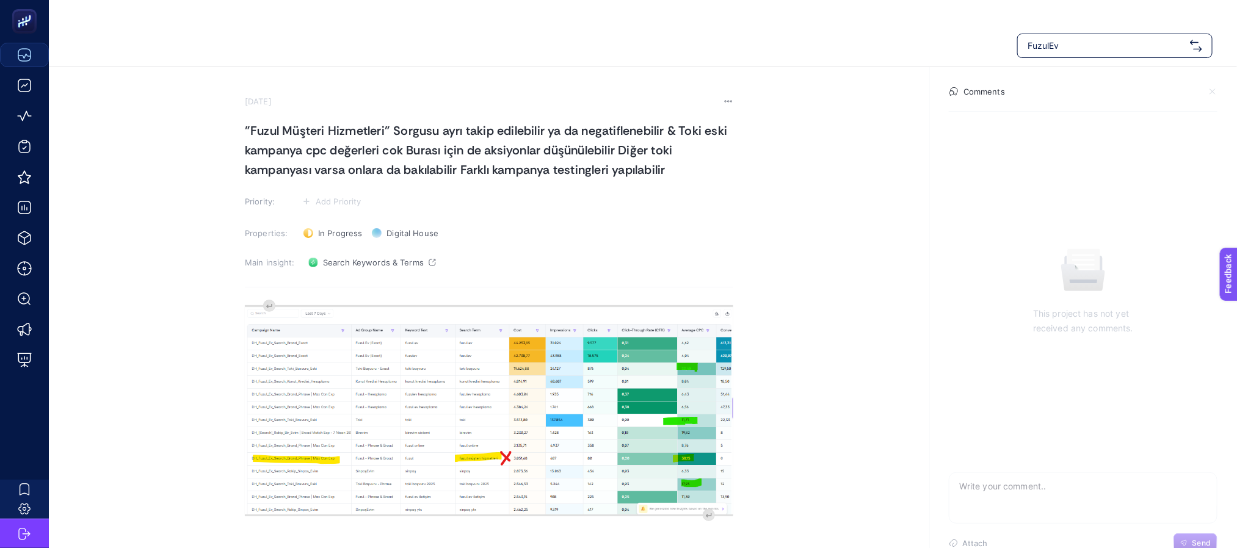
click at [925, 224] on section "September 5, 2025 "Fuzul Müşteri Hizmetleri" Sorgusu ayrı takip edilebilir ya d…" at bounding box center [643, 305] width 1188 height 476
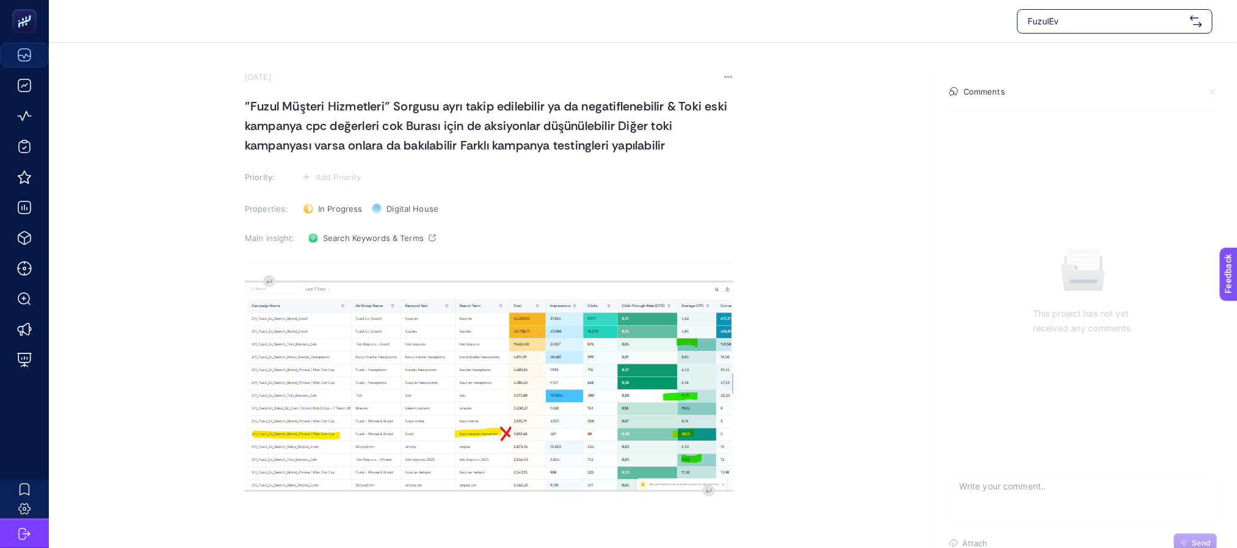
click at [247, 103] on h1 ""Fuzul Müşteri Hizmetleri" Sorgusu ayrı takip edilebilir ya da negatiflenebilir…" at bounding box center [489, 125] width 489 height 59
click at [689, 105] on h1 "1"Fuzul Müşteri Hizmetleri" Sorgusu ayrı takip edilebilir ya da negatiflenebili…" at bounding box center [489, 125] width 489 height 59
click at [682, 103] on h1 "1"Fuzul Müşteri Hizmetleri" Sorgusu ayrı takip edilebilir ya da negatiflenebili…" at bounding box center [489, 125] width 489 height 59
click at [685, 105] on h1 "1"Fuzul Müşteri Hizmetleri" Sorgusu ayrı takip edilebilir ya da negatiflenebili…" at bounding box center [489, 125] width 489 height 59
click at [680, 111] on h1 "1"Fuzul Müşteri Hizmetleri" Sorgusu ayrı takip edilebilir ya da negatiflenebili…" at bounding box center [489, 125] width 489 height 59
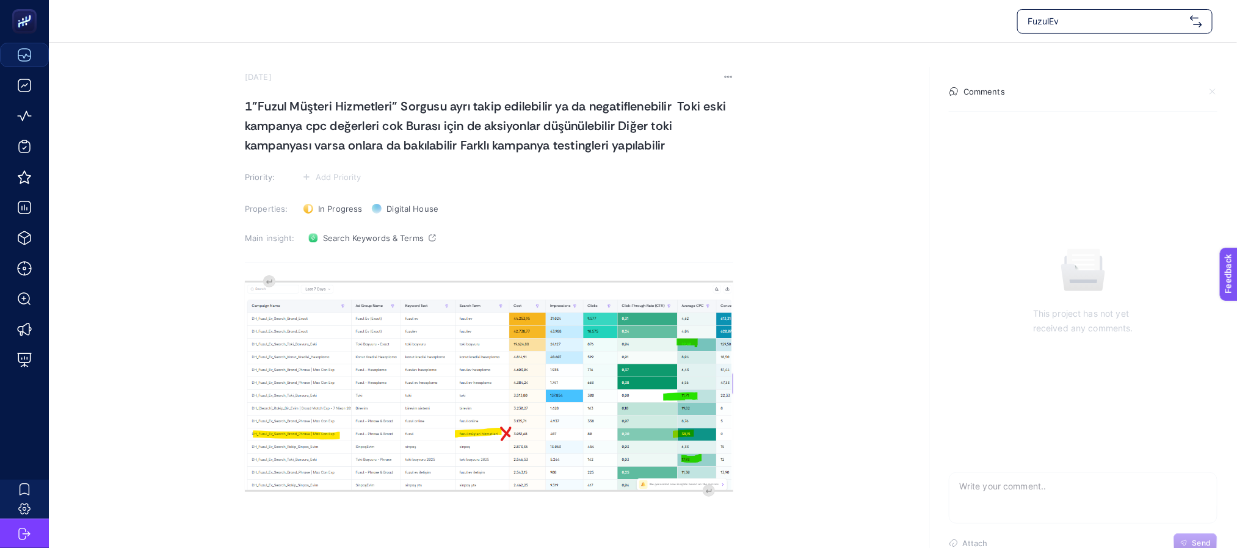
click at [677, 109] on h1 "1"Fuzul Müşteri Hizmetleri" Sorgusu ayrı takip edilebilir ya da negatiflenebili…" at bounding box center [489, 125] width 489 height 59
click at [682, 103] on h1 "1"Fuzul Müşteri Hizmetleri" Sorgusu ayrı takip edilebilir ya da negatiflenebili…" at bounding box center [489, 125] width 489 height 59
click at [689, 105] on h1 "1"Fuzul Müşteri Hizmetleri" Sorgusu ayrı takip edilebilir ya da negatiflenebili…" at bounding box center [489, 125] width 489 height 59
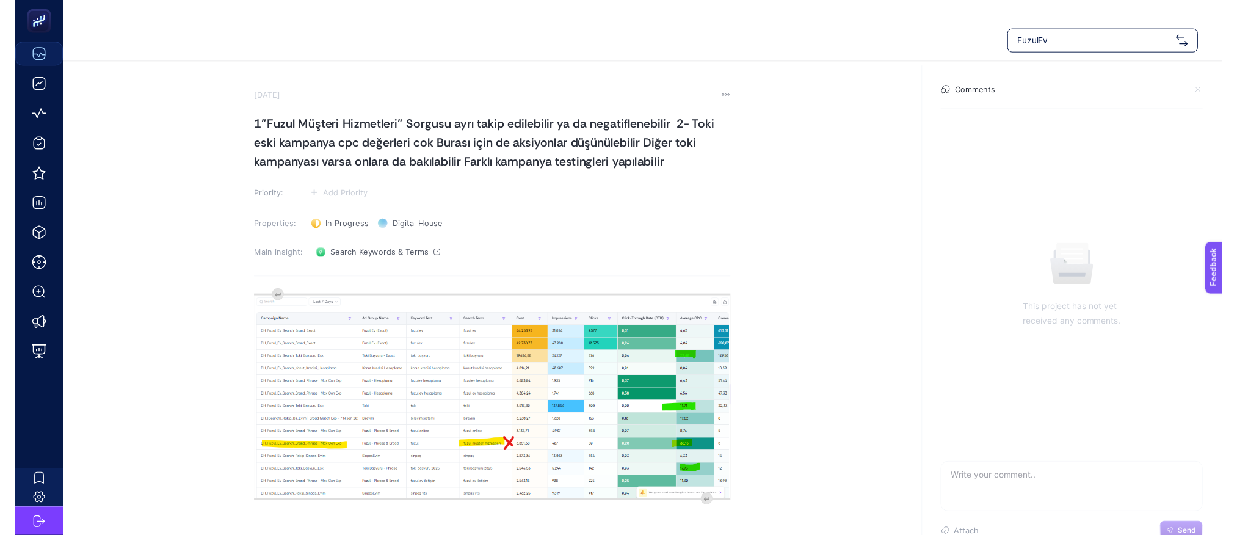
scroll to position [0, 0]
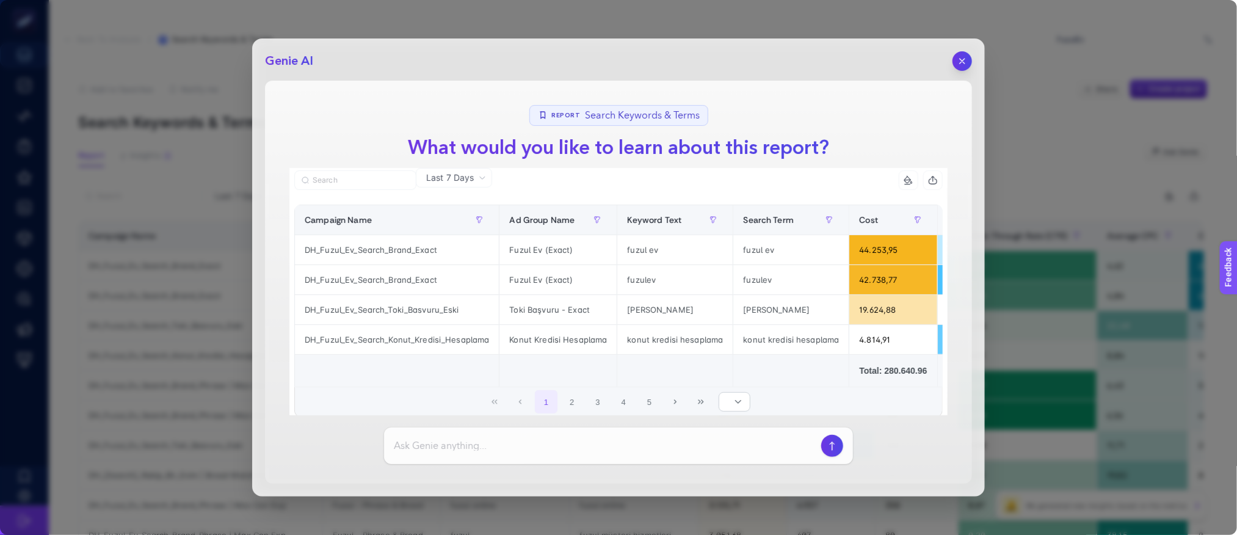
scroll to position [41, 0]
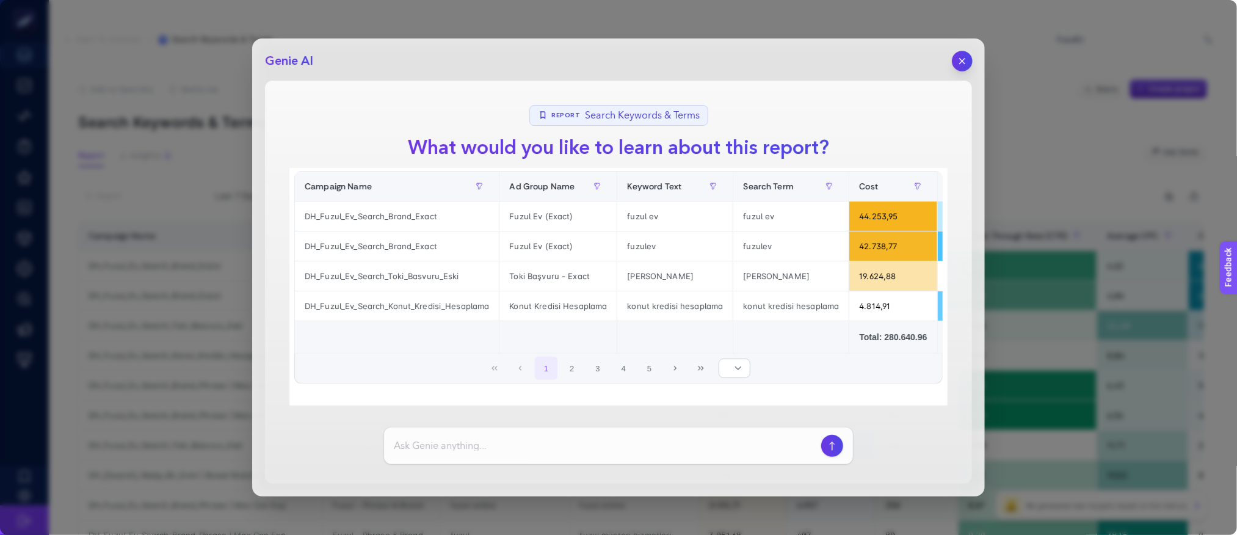
click at [963, 56] on icon "button" at bounding box center [963, 61] width 10 height 10
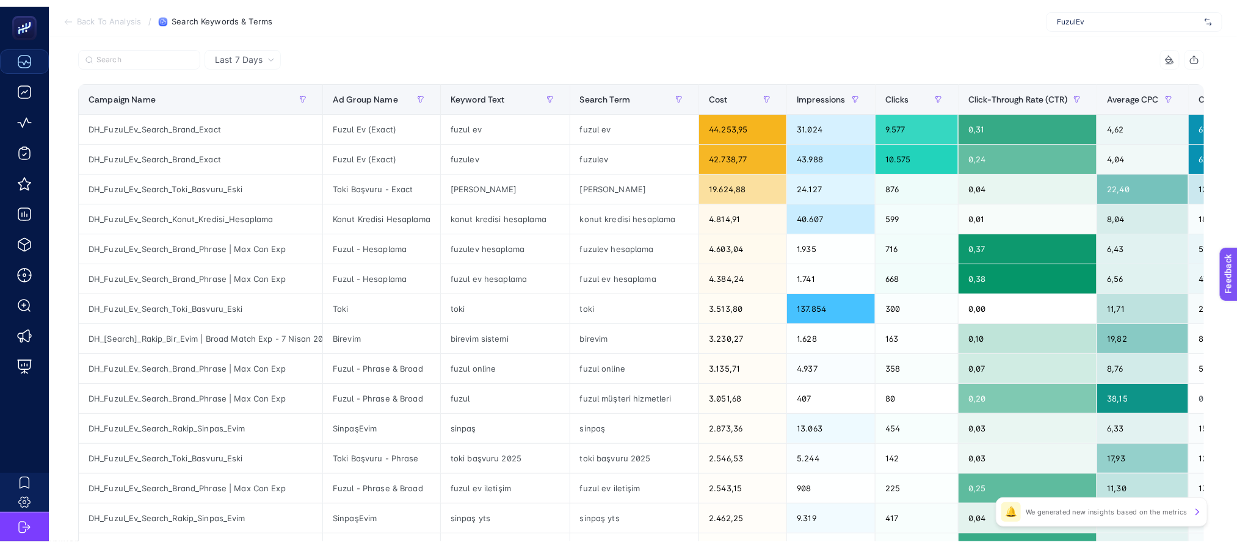
scroll to position [0, 0]
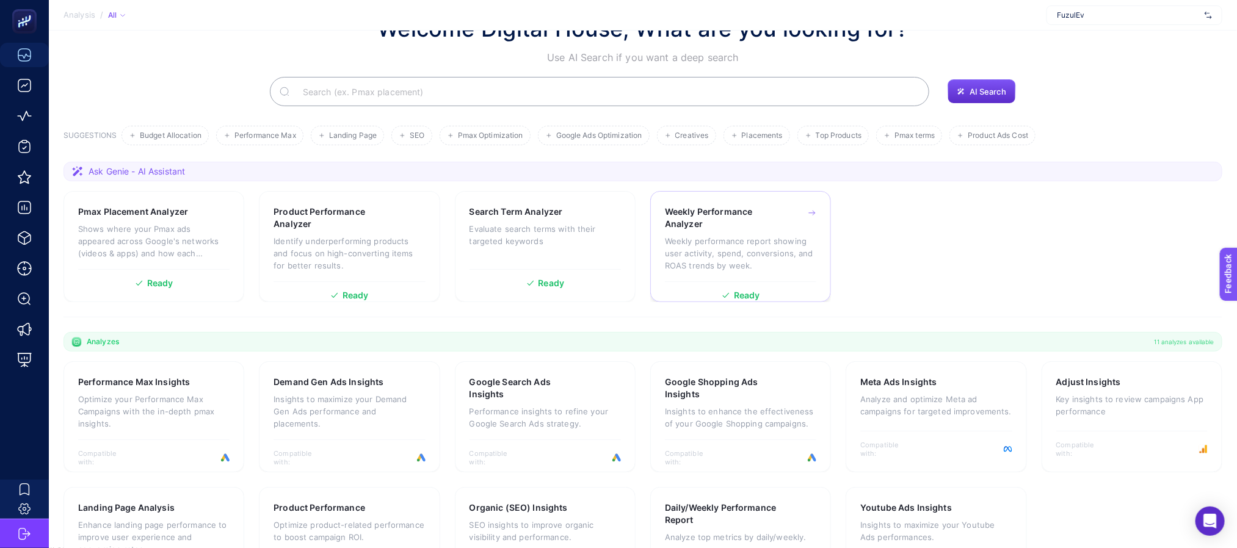
scroll to position [45, 0]
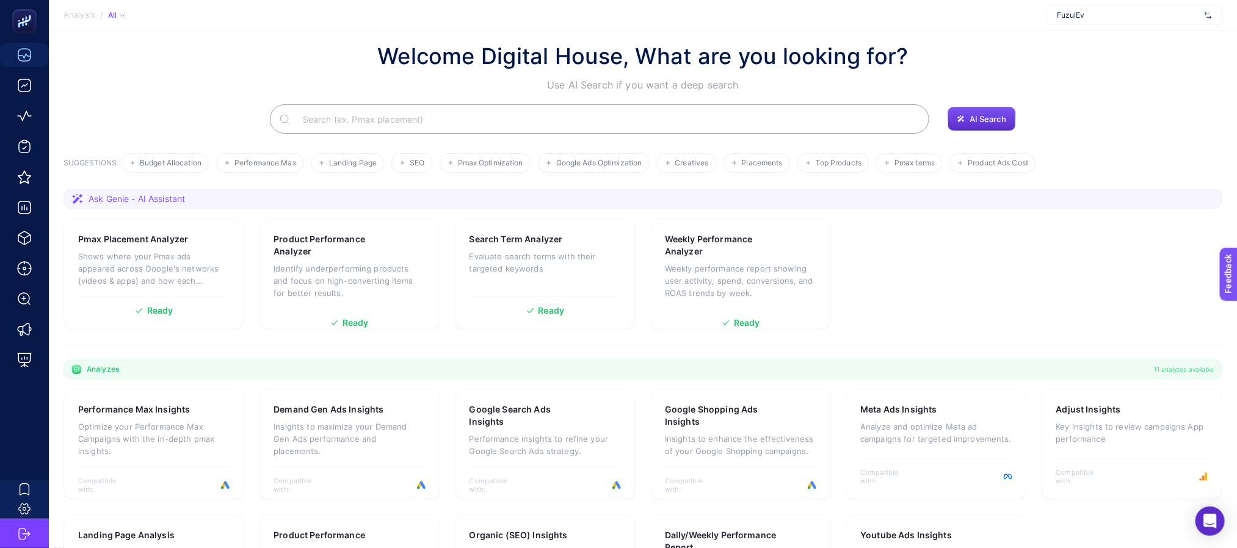
drag, startPoint x: 727, startPoint y: 291, endPoint x: 988, endPoint y: 275, distance: 260.7
click at [988, 275] on section "Pmax Placement Analyzer Shows where your Pmax ads appeared across Google's netw…" at bounding box center [643, 274] width 1159 height 111
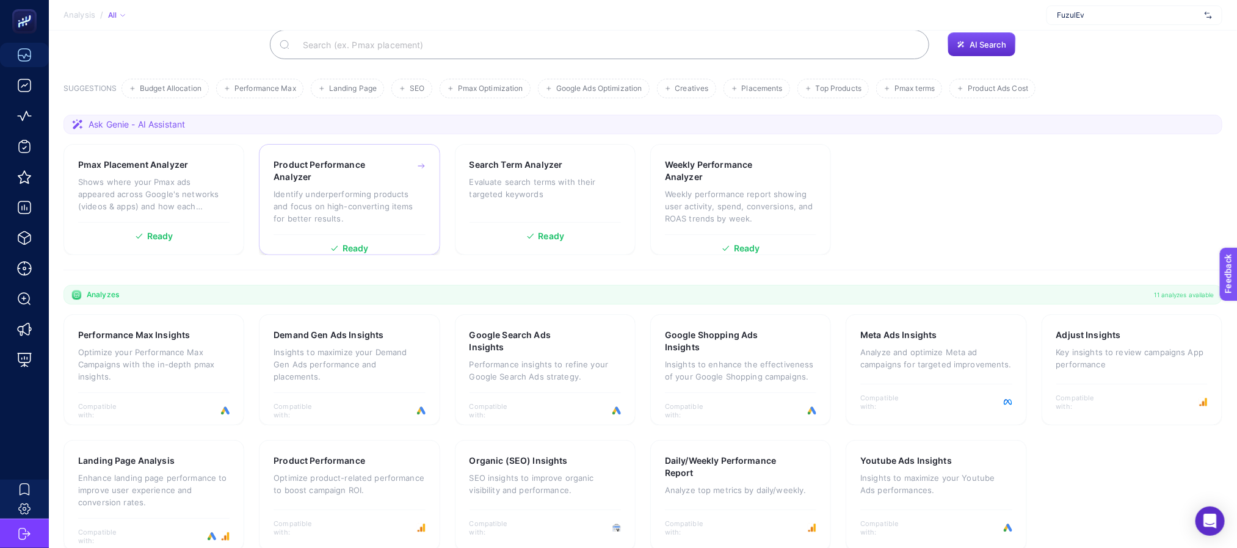
scroll to position [136, 0]
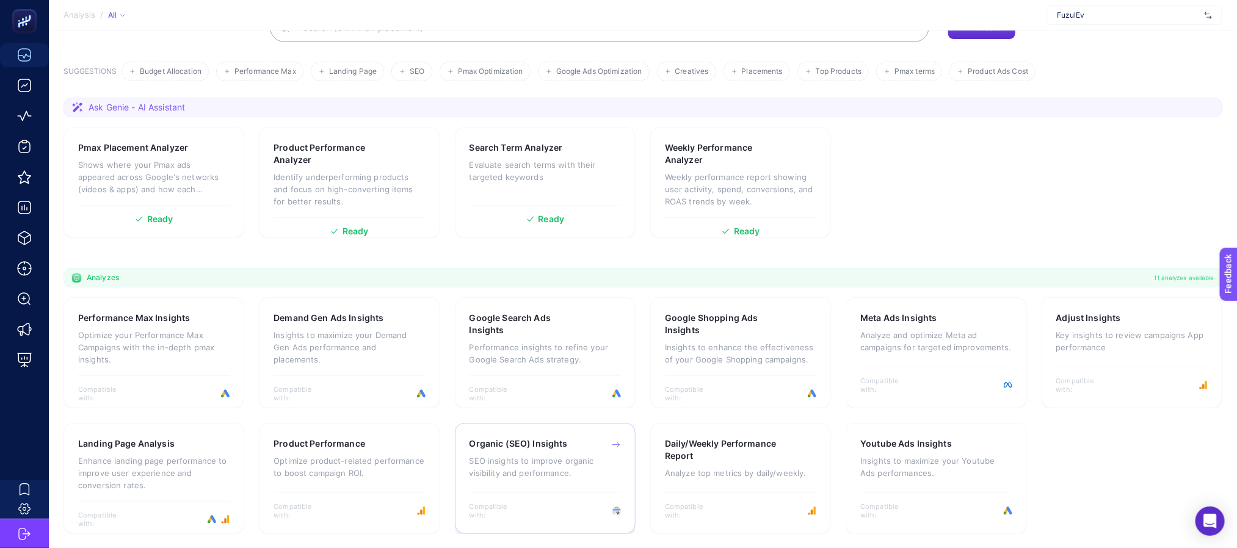
click at [572, 484] on div "Organic (SEO) Insights SEO insights to improve organic visibility and performan…" at bounding box center [545, 464] width 151 height 53
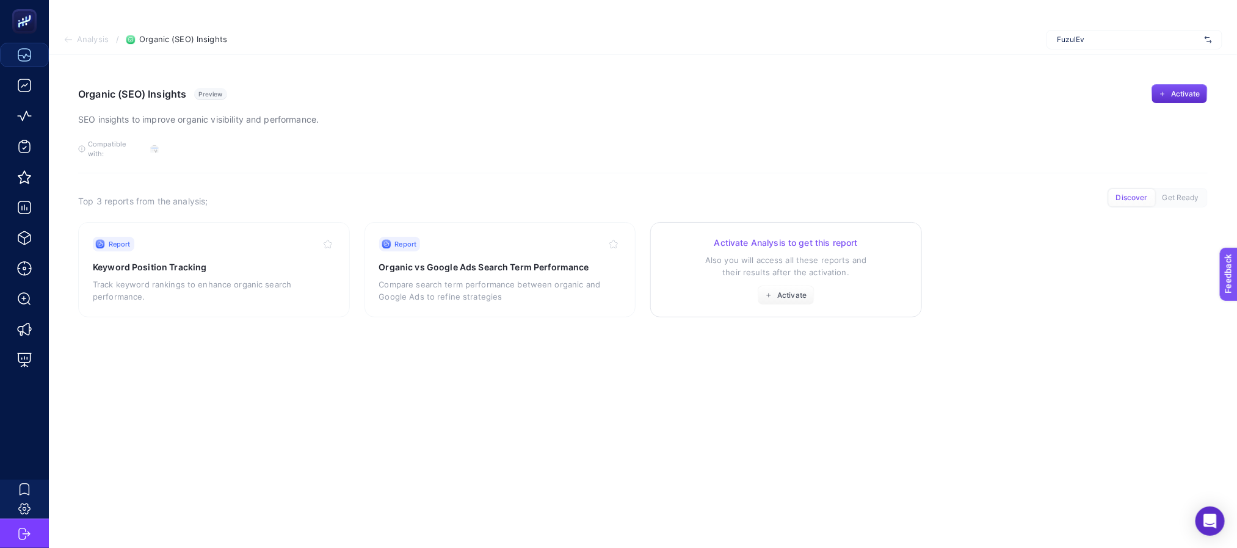
click at [797, 266] on p "Also you will access all these reports and their results after the activation." at bounding box center [786, 266] width 242 height 24
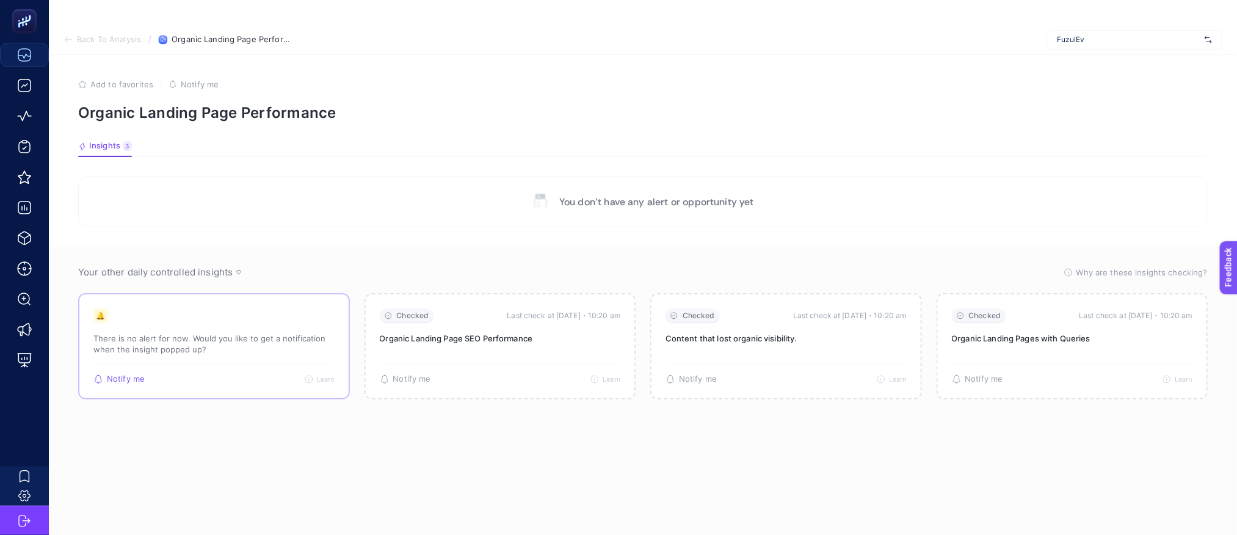
scroll to position [43, 0]
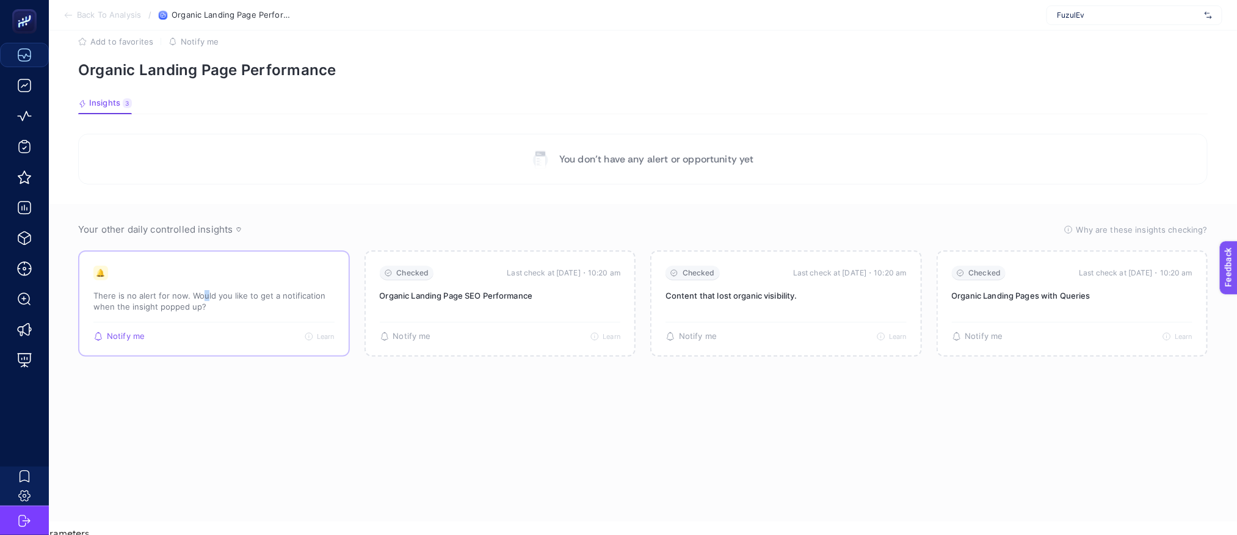
drag, startPoint x: 197, startPoint y: 300, endPoint x: 219, endPoint y: 301, distance: 22.0
click at [200, 299] on p "There is no alert for now. Would you like to get a notification when the insigh…" at bounding box center [213, 301] width 241 height 22
drag, startPoint x: 512, startPoint y: 292, endPoint x: 521, endPoint y: 295, distance: 9.7
click at [514, 292] on p "There is no alert for now. Would you like to get a notification when the insigh…" at bounding box center [500, 301] width 241 height 22
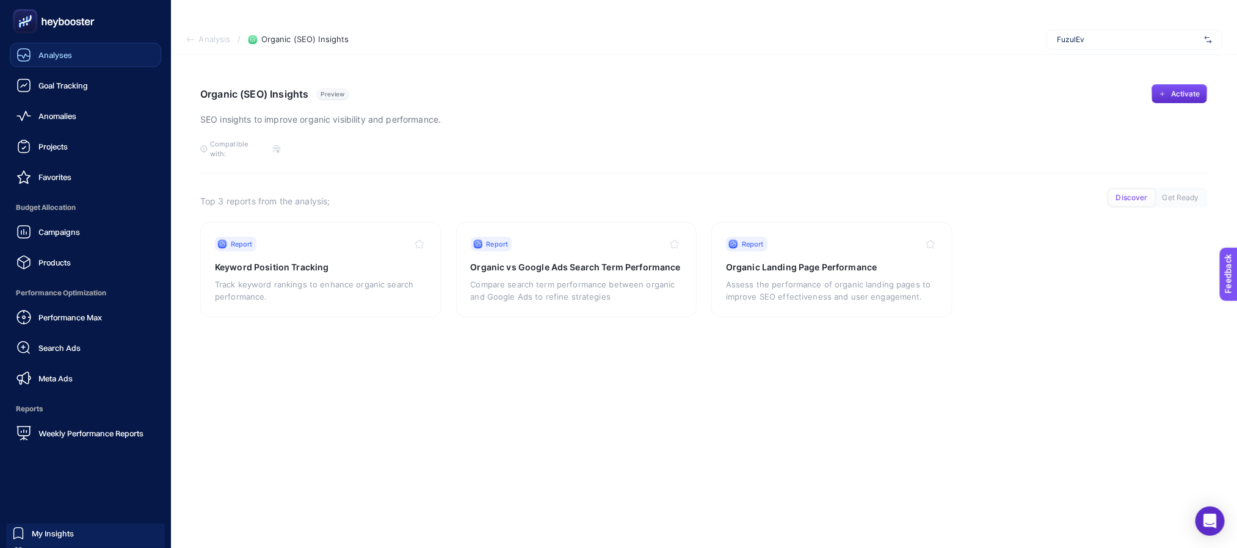
click at [62, 53] on span "Analyses" at bounding box center [55, 55] width 34 height 10
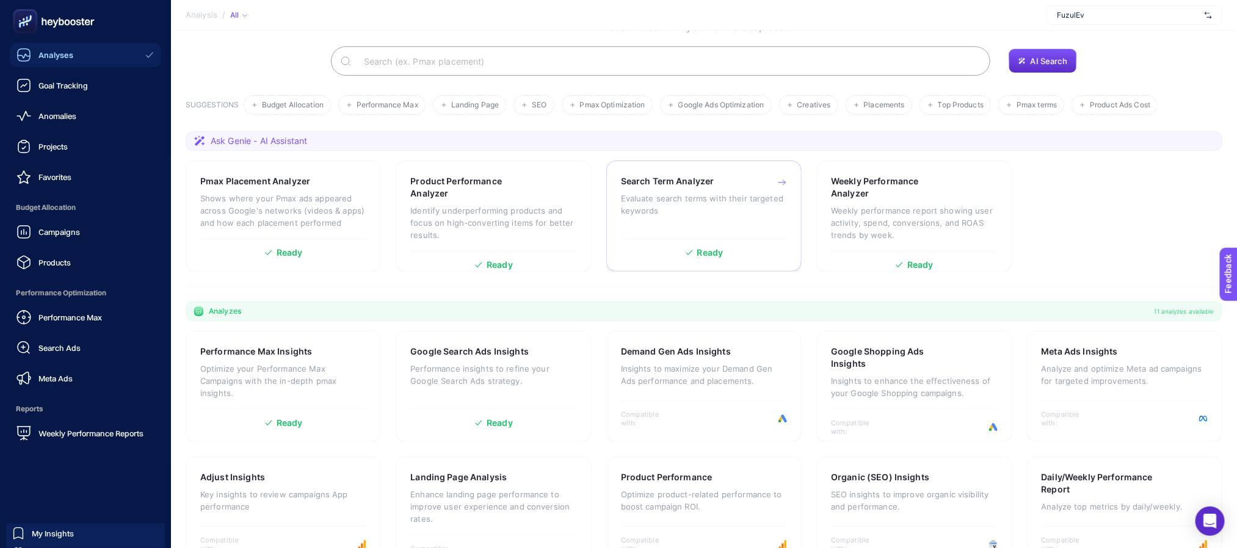
scroll to position [136, 0]
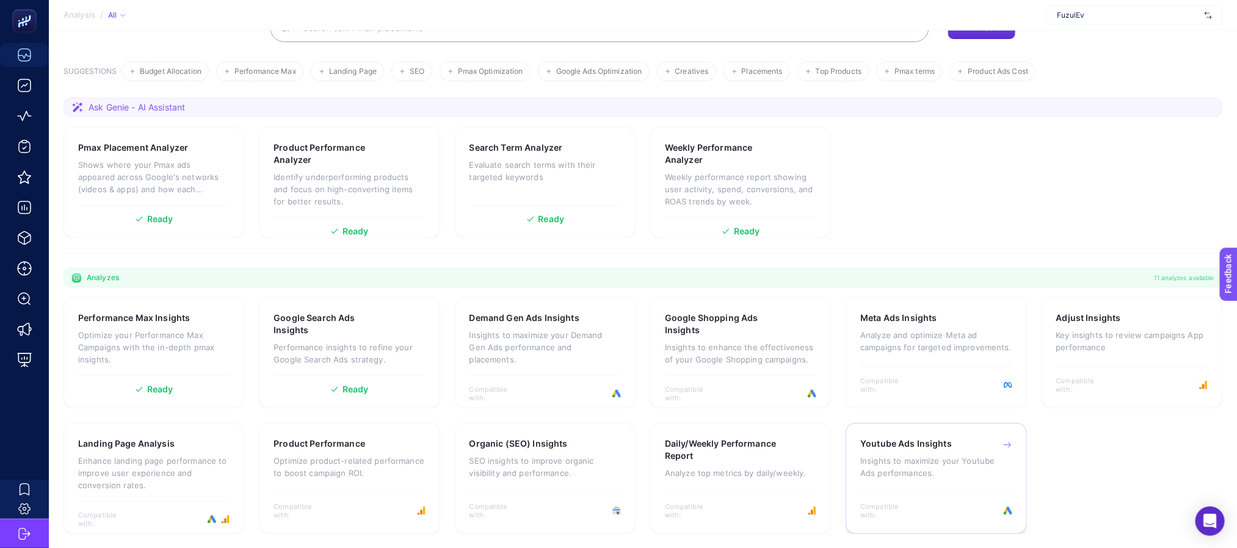
click at [929, 491] on div "Youtube Ads Insights Insights to maximize your Youtube Ads performances." at bounding box center [936, 464] width 151 height 53
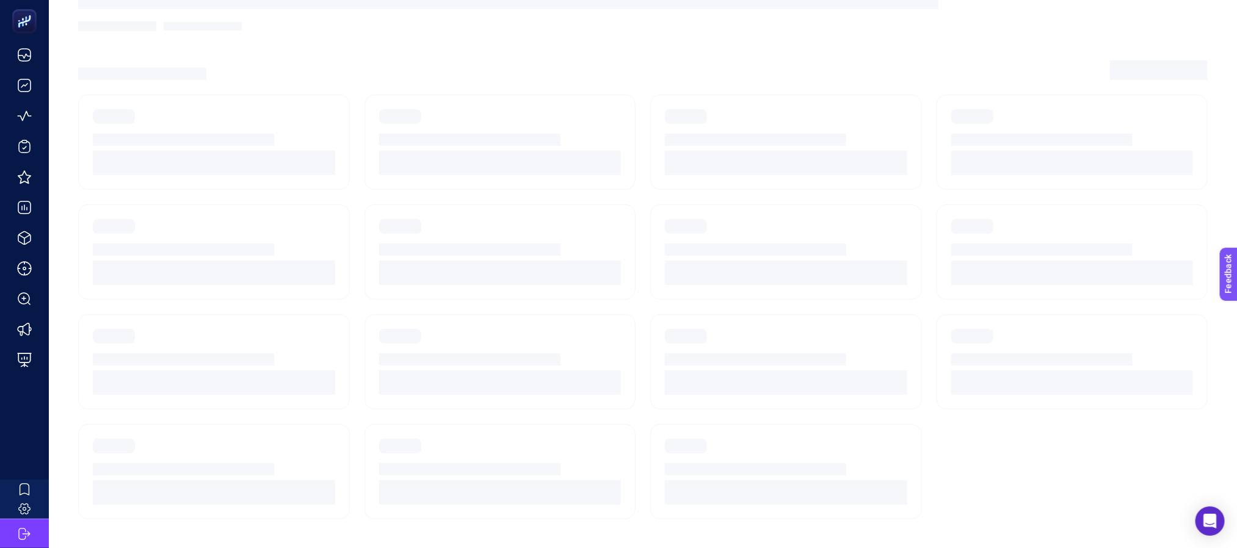
scroll to position [24, 0]
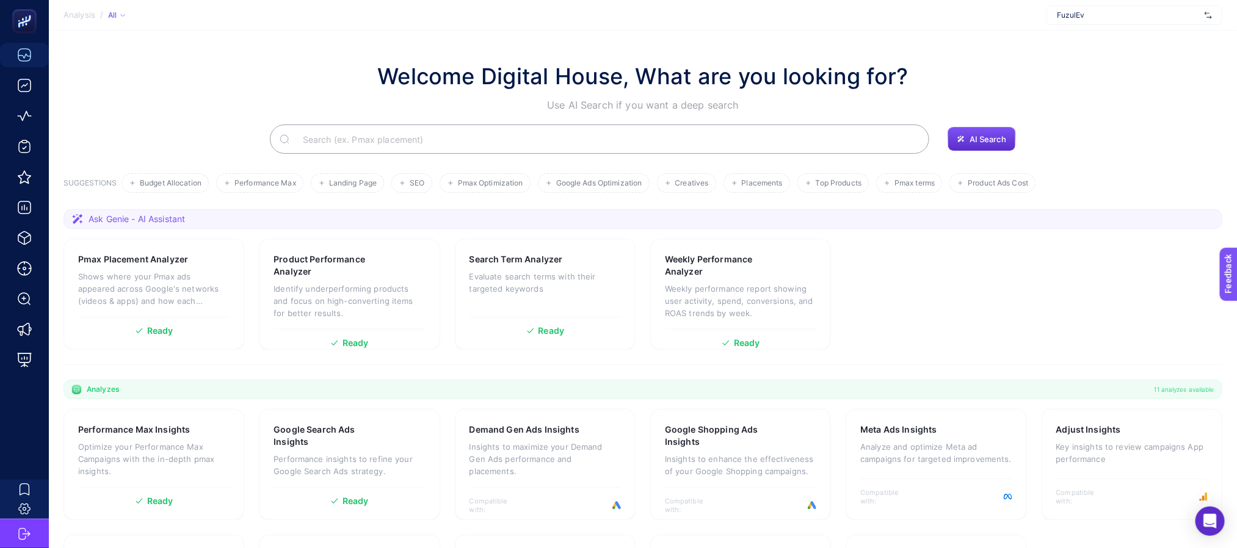
scroll to position [136, 0]
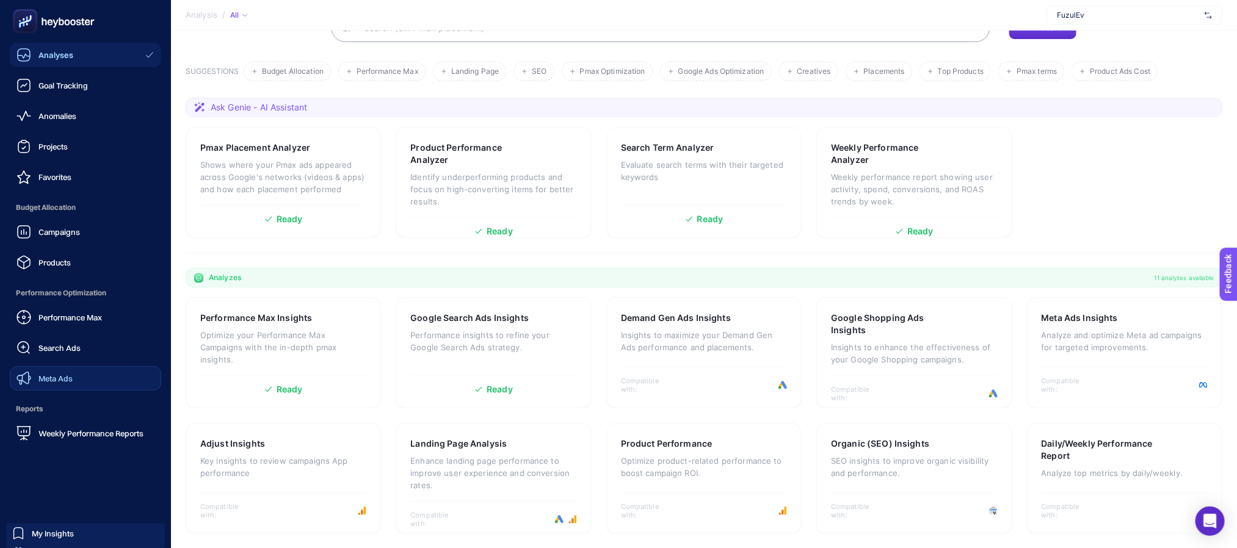
click at [59, 377] on span "Meta Ads" at bounding box center [55, 379] width 34 height 10
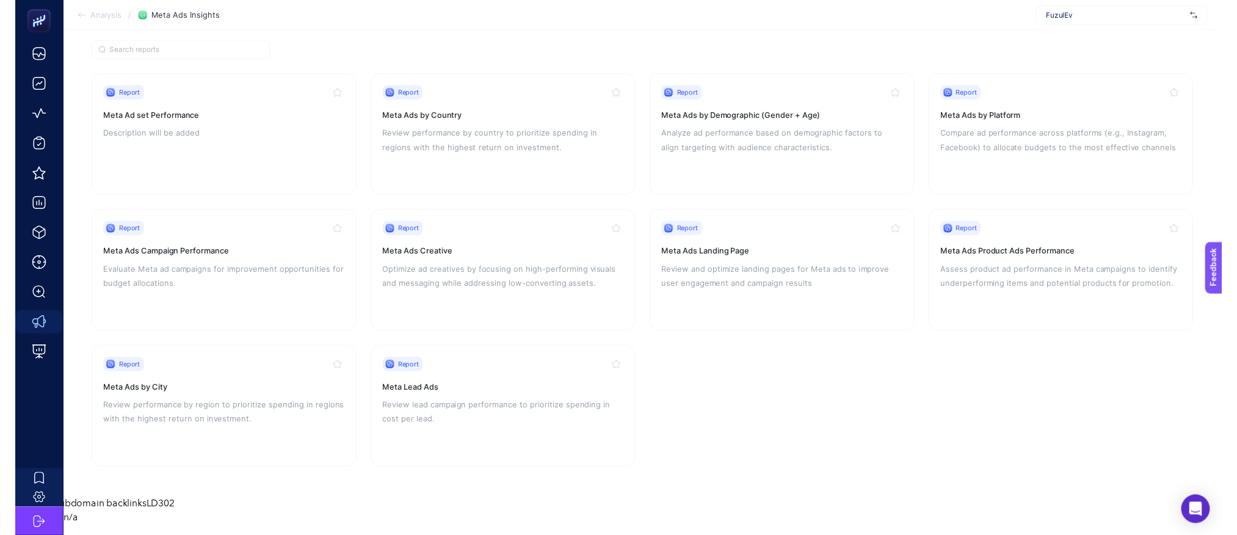
scroll to position [89, 0]
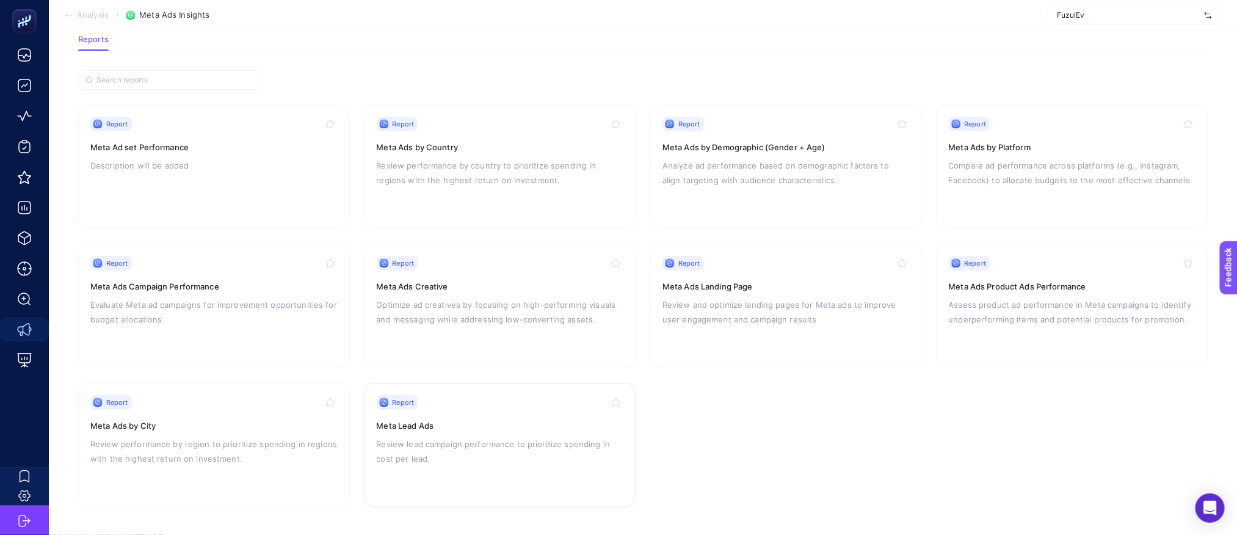
click at [454, 459] on p "Review lead campaign performance to prioritize spending in cost per lead." at bounding box center [500, 451] width 247 height 29
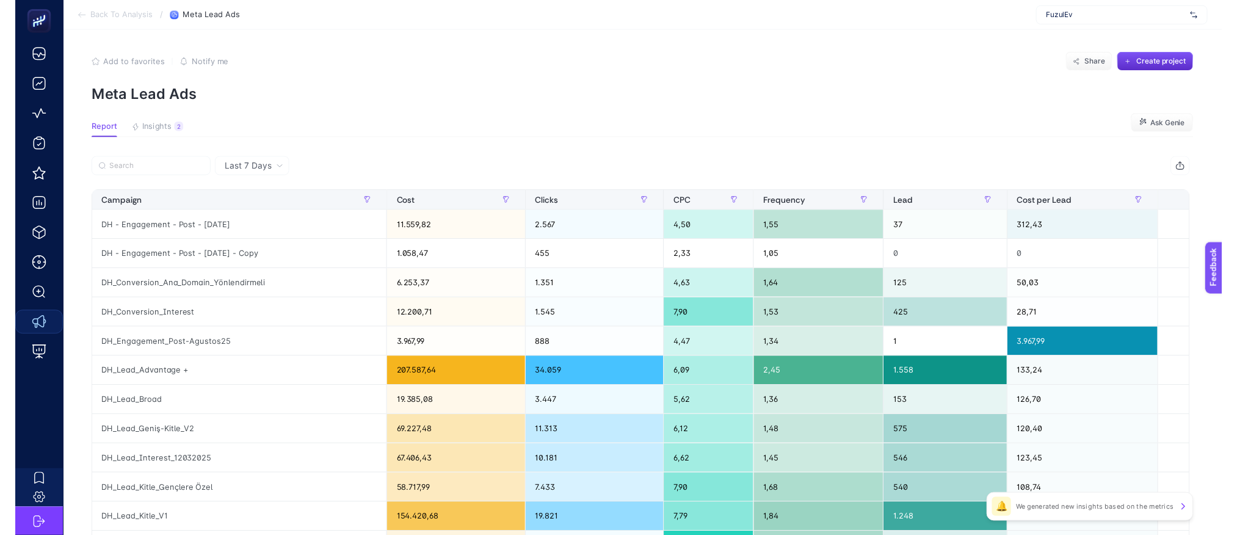
scroll to position [89, 0]
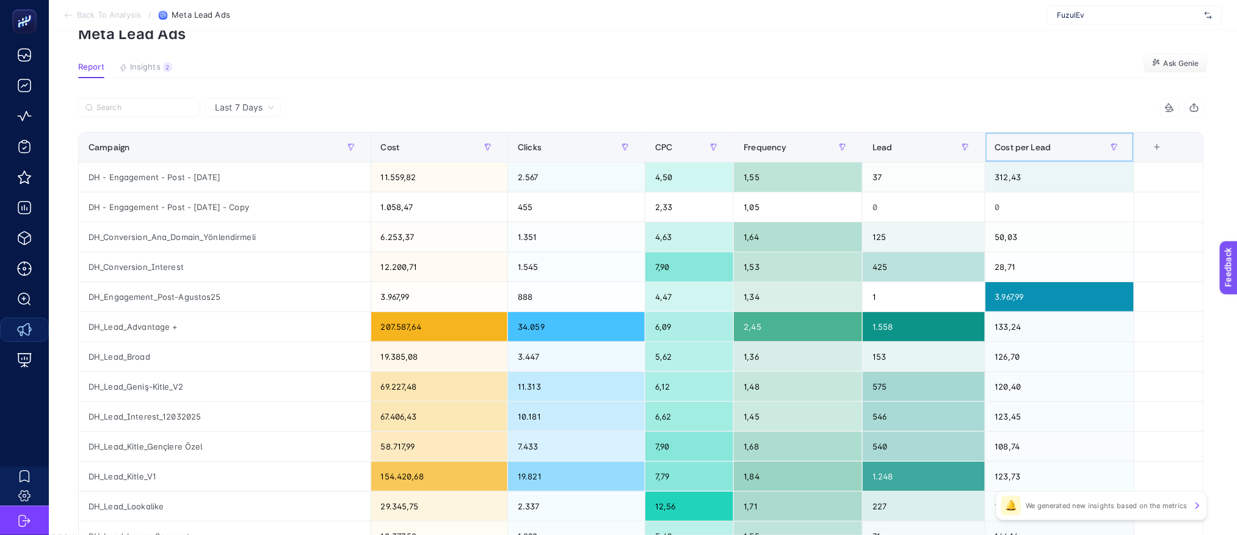
click at [1045, 147] on span "Cost per Lead" at bounding box center [1023, 147] width 56 height 10
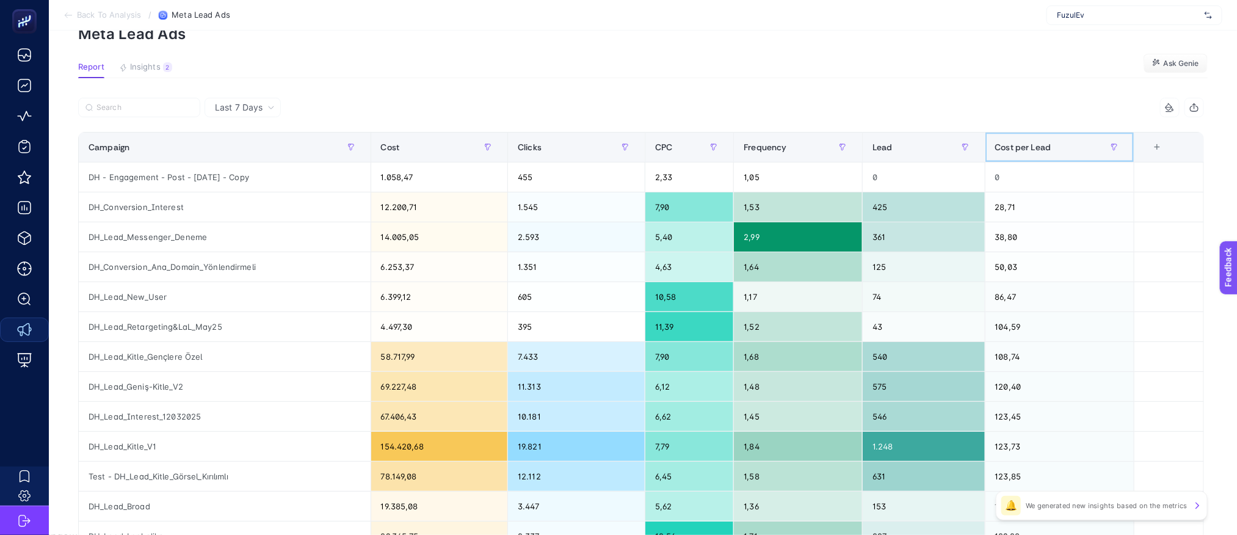
click at [1069, 149] on div "Cost per Lead" at bounding box center [1059, 147] width 129 height 20
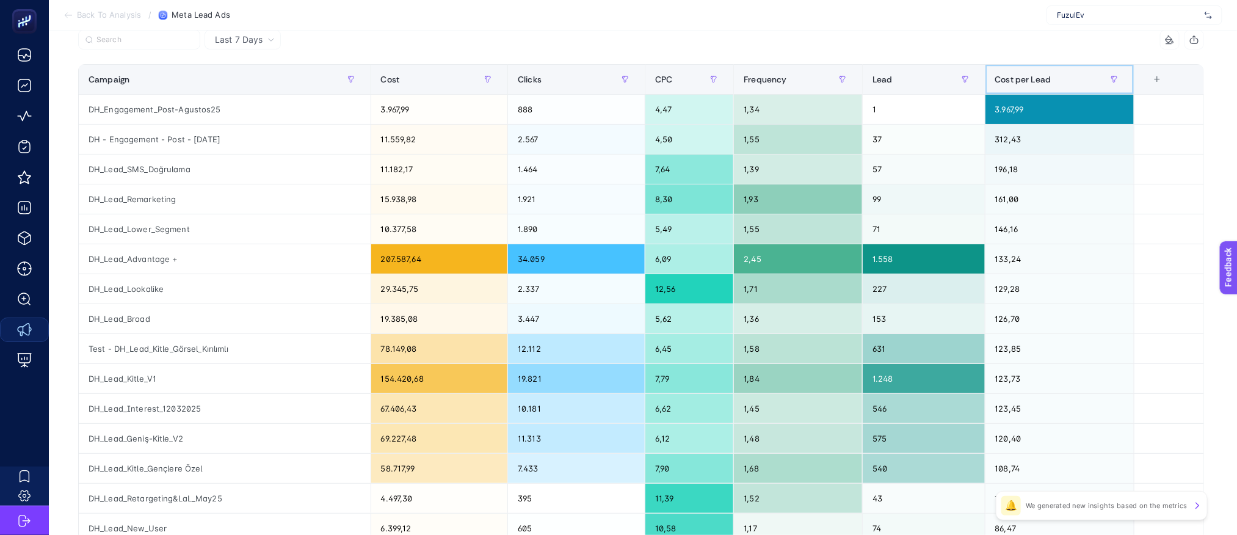
scroll to position [272, 0]
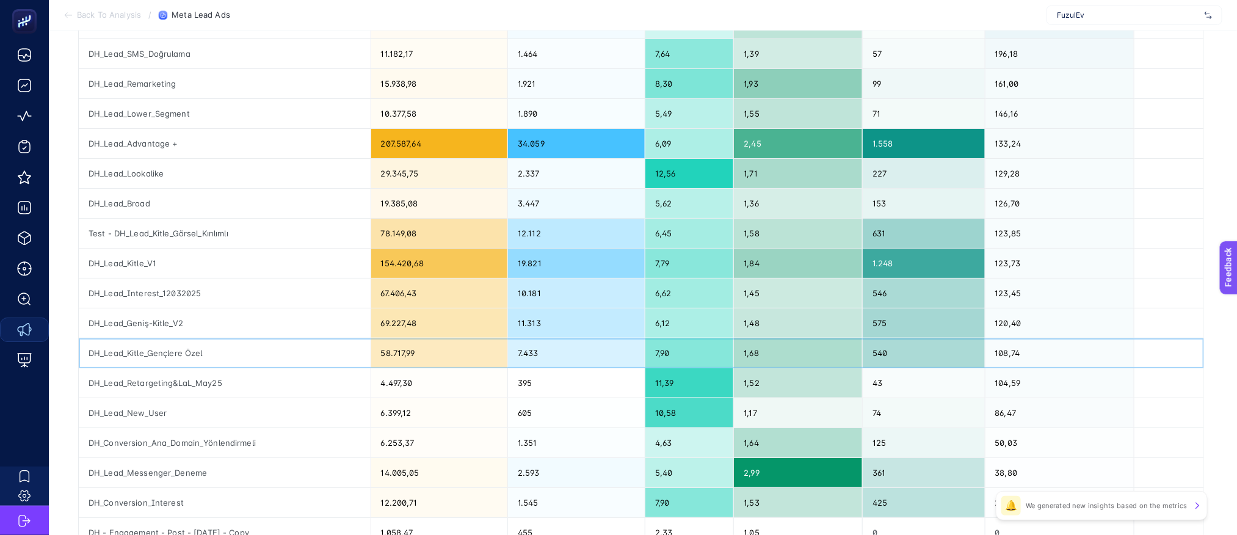
click at [187, 357] on div "DH_Lead_Kitle_Gençlere Özel" at bounding box center [225, 352] width 292 height 29
click at [150, 388] on div "DH_Lead_Retargeting&LaL_May25" at bounding box center [225, 382] width 292 height 29
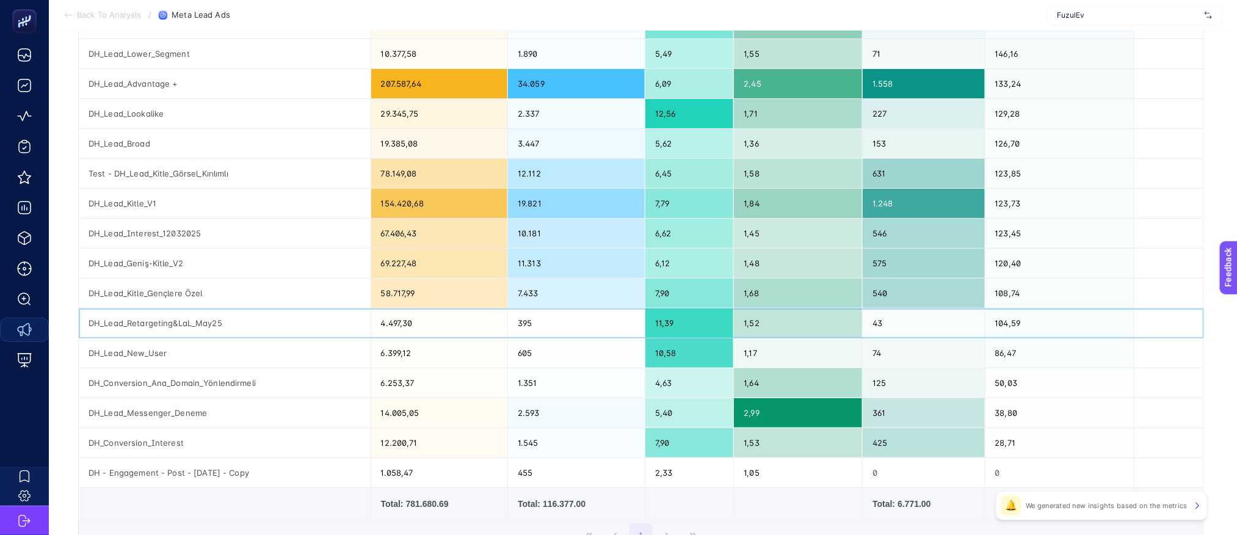
scroll to position [363, 0]
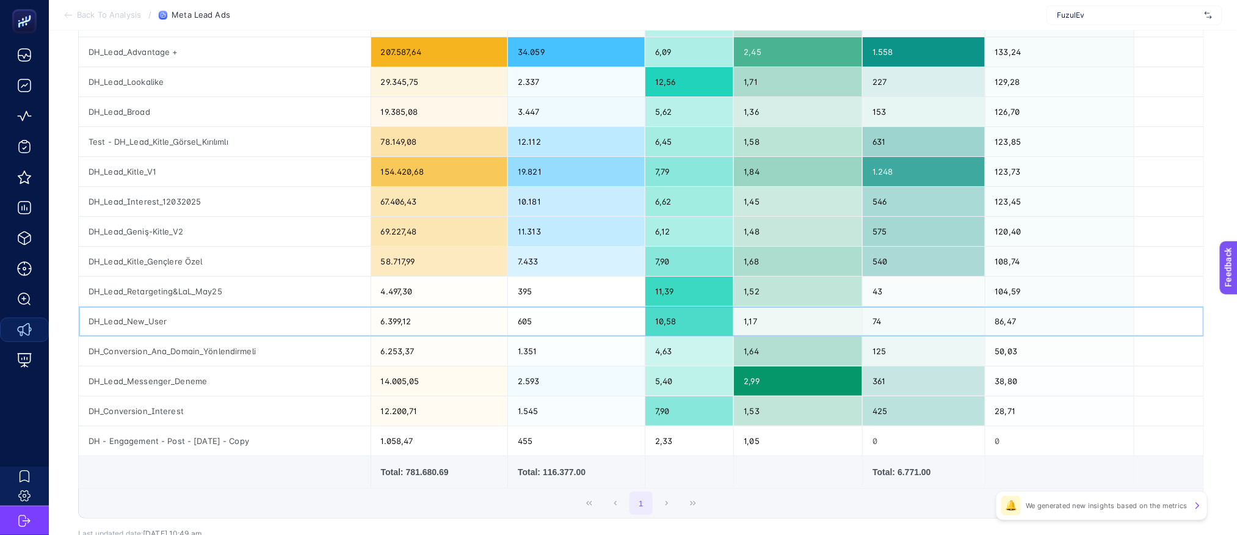
click at [158, 322] on div "DH_Lead_New_User" at bounding box center [225, 321] width 292 height 29
copy tr "DH_Lead_New_User"
click at [264, 330] on div "DH_Lead_New_User" at bounding box center [225, 321] width 292 height 29
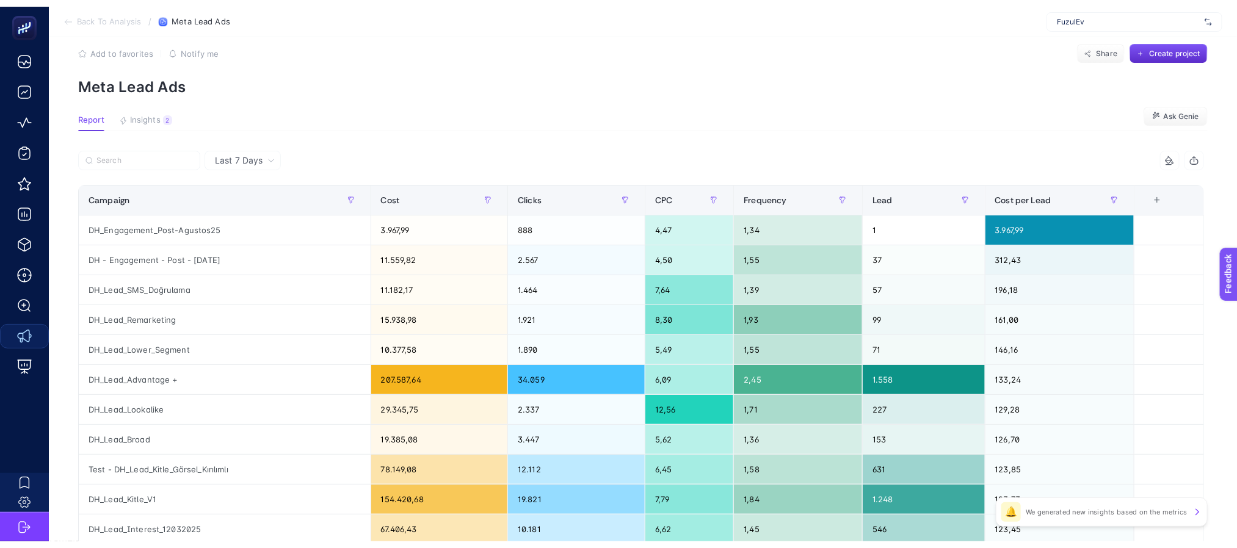
scroll to position [0, 0]
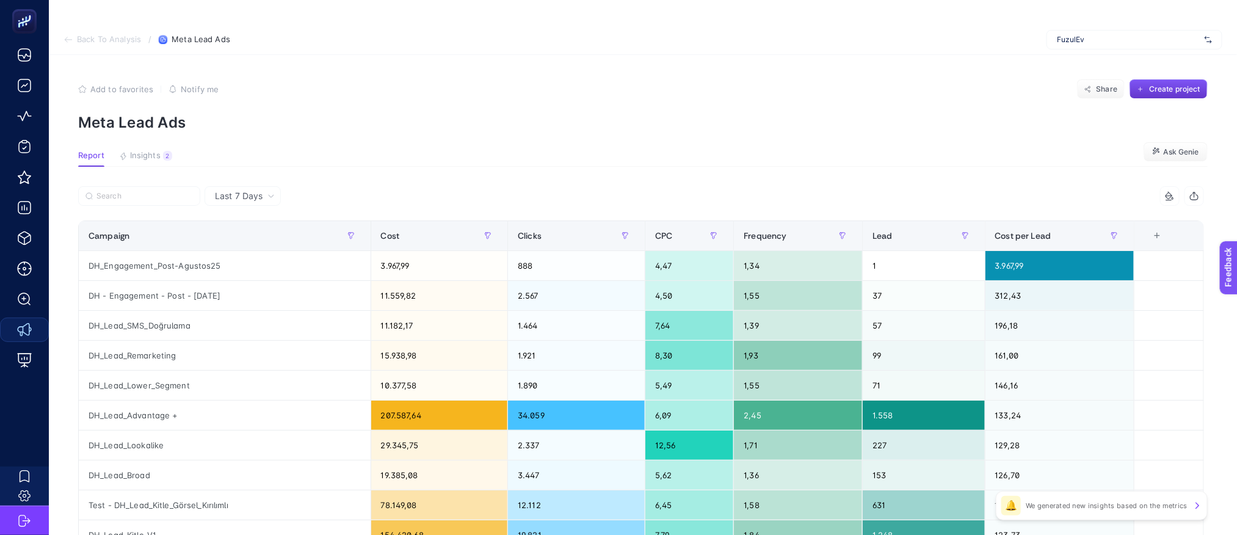
click at [1165, 90] on span "Create project" at bounding box center [1174, 89] width 51 height 10
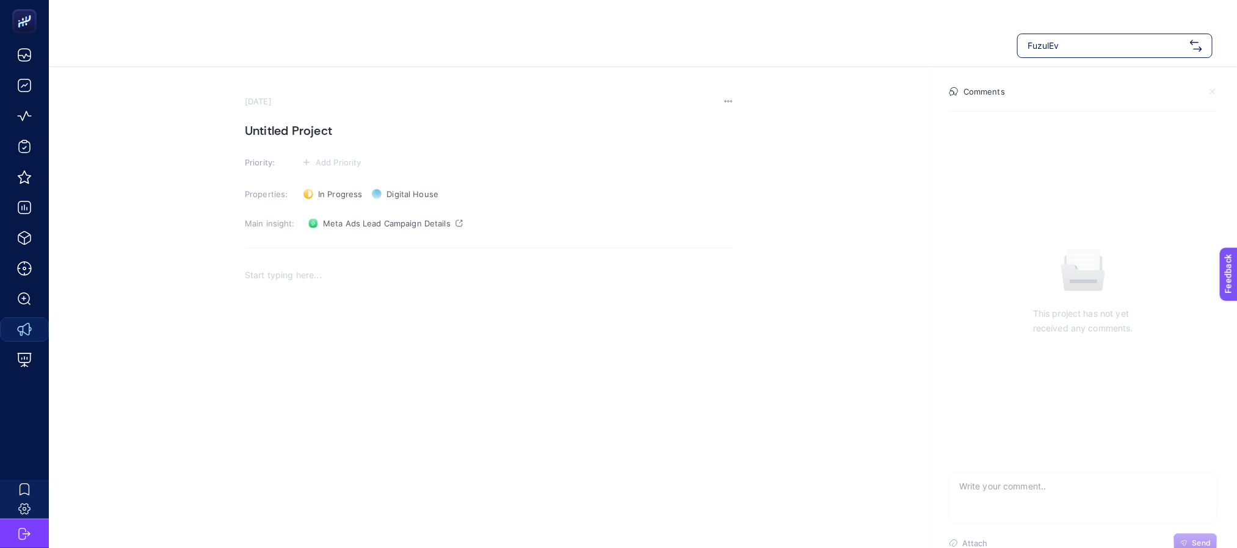
click at [328, 137] on h1 "Untitled Project" at bounding box center [489, 131] width 489 height 20
click at [293, 280] on p "Rich Text Editor. Editing area: main" at bounding box center [489, 275] width 489 height 15
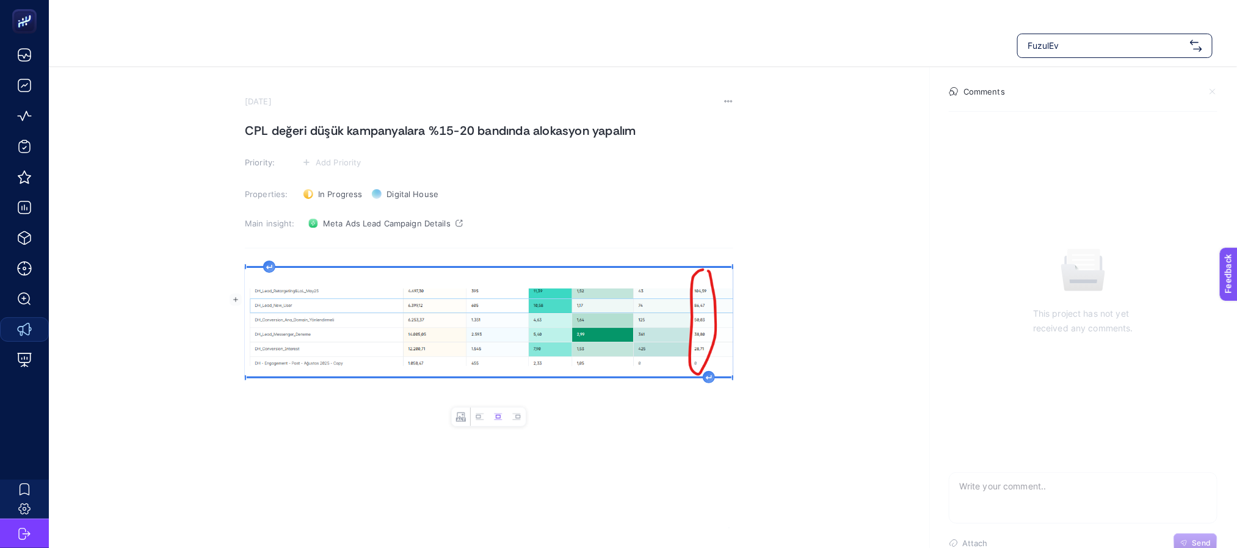
click at [1012, 378] on section "This project has not yet received any comments." at bounding box center [1083, 292] width 288 height 362
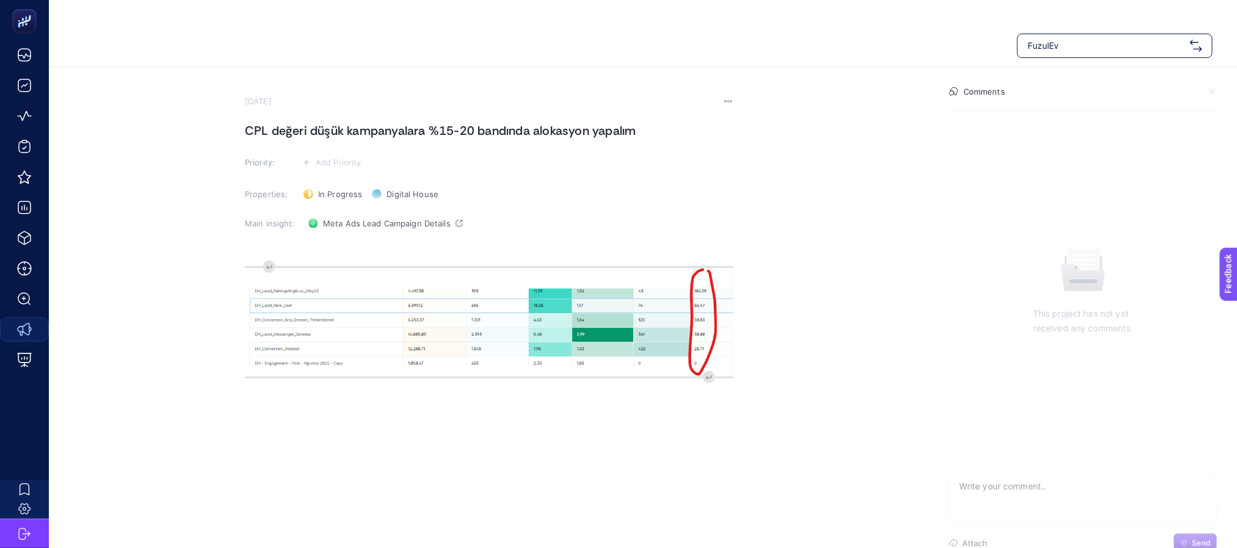
click at [658, 134] on h1 "CPL değeri düşük kampanyalara %15-20 bandında alokasyon yapalım" at bounding box center [489, 131] width 489 height 20
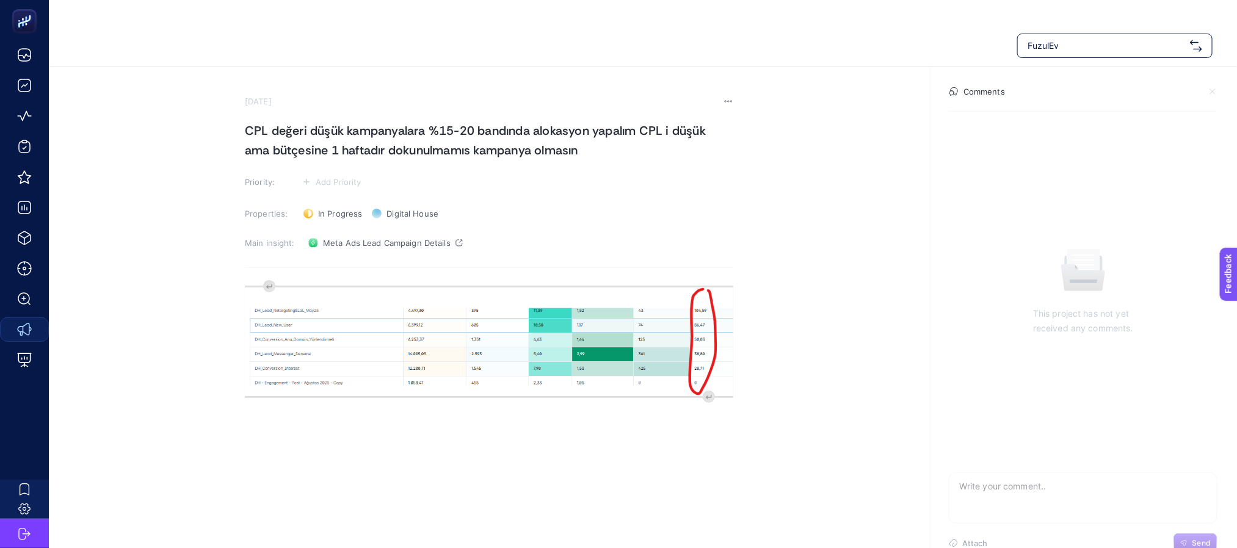
click at [901, 348] on section "September 5, 2025 CPL değeri düşük kampanyalara %15-20 bandında alokasyon yapal…" at bounding box center [643, 295] width 1188 height 457
click at [373, 147] on h1 "CPL değeri düşük kampanyalara %15-20 bandında alokasyon yapalım CPL i düşük ama…" at bounding box center [489, 140] width 489 height 39
click at [601, 149] on h1 "CPL değeri düşük kampanyalara %15-20 bandında alokasyon yapalım CPL i düşük ama…" at bounding box center [489, 140] width 489 height 39
click at [968, 289] on section "This project has not yet received any comments." at bounding box center [1083, 292] width 288 height 362
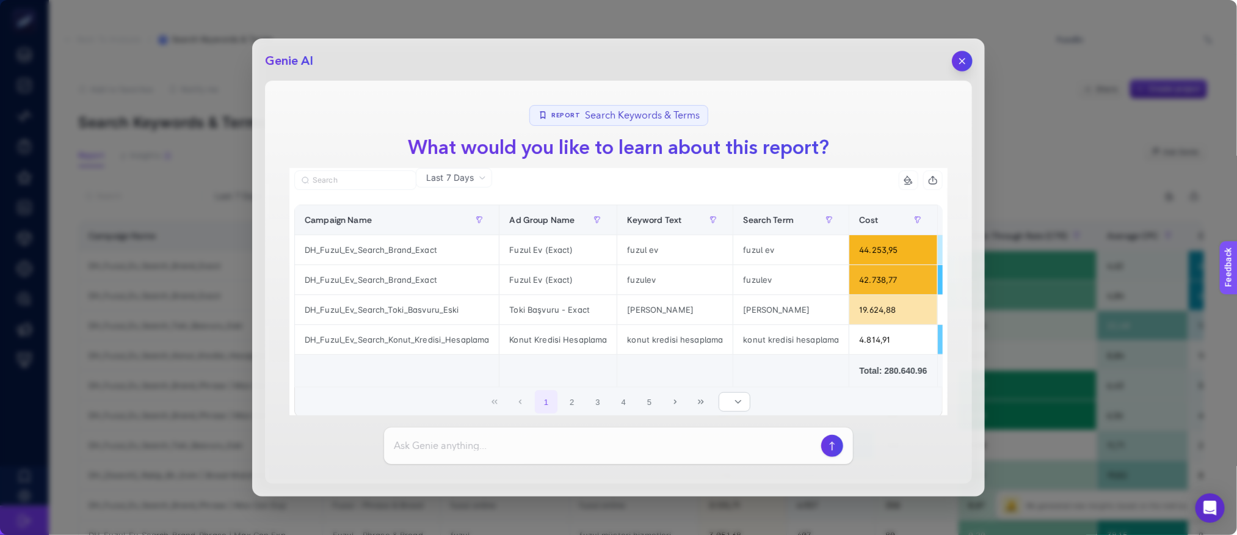
click at [960, 60] on icon "button" at bounding box center [963, 61] width 10 height 10
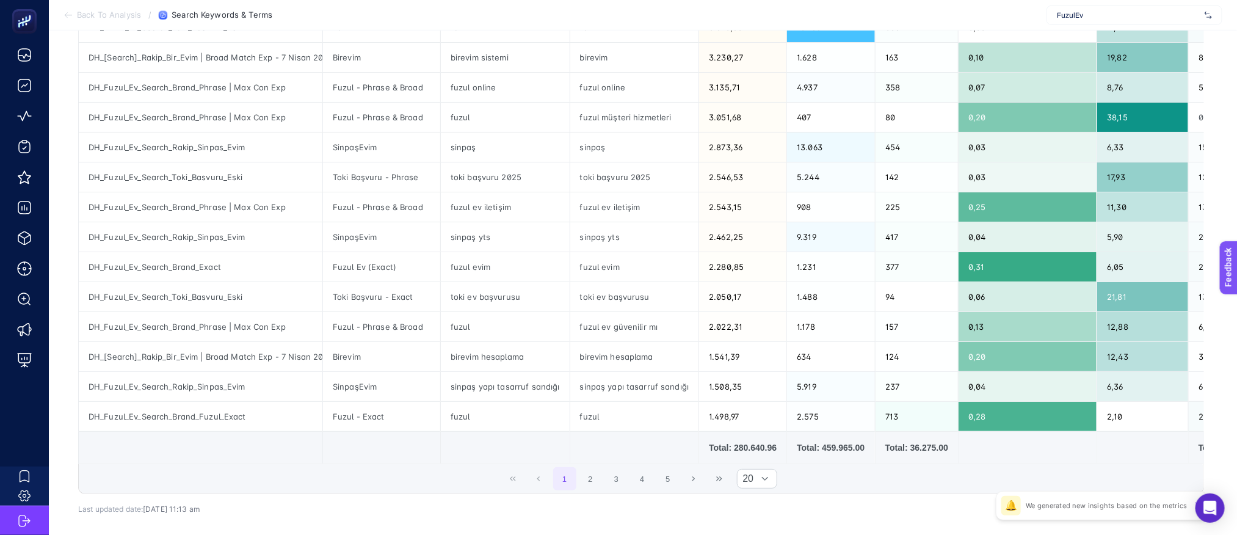
scroll to position [458, 0]
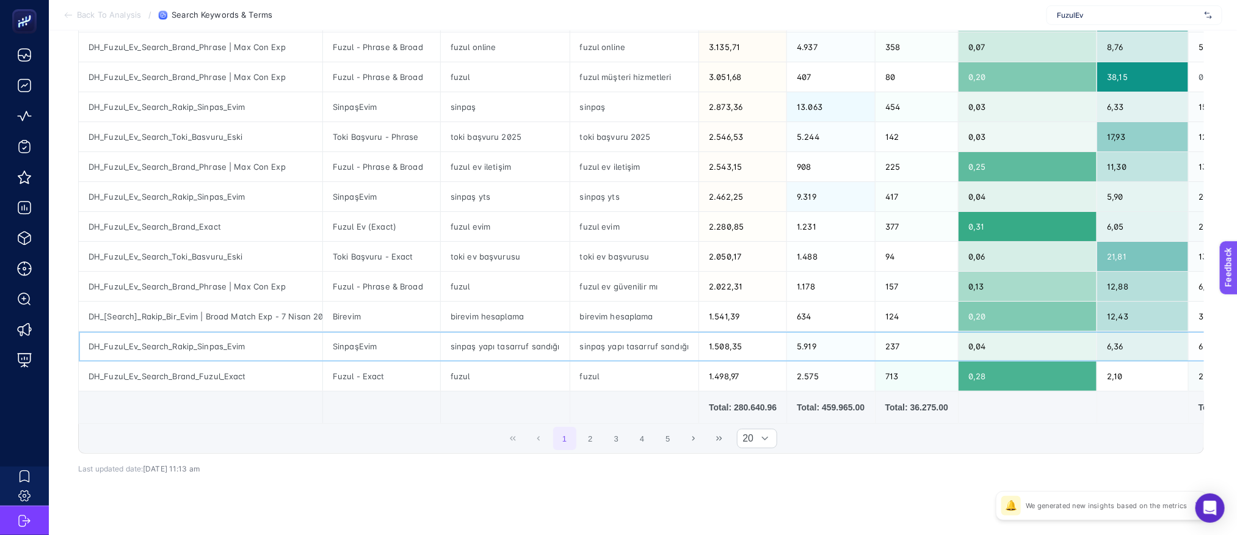
click at [726, 352] on div "1.508,35" at bounding box center [742, 346] width 87 height 29
click at [1075, 346] on div "0,04" at bounding box center [1028, 346] width 138 height 29
click at [1118, 346] on div "6,36" at bounding box center [1142, 346] width 91 height 29
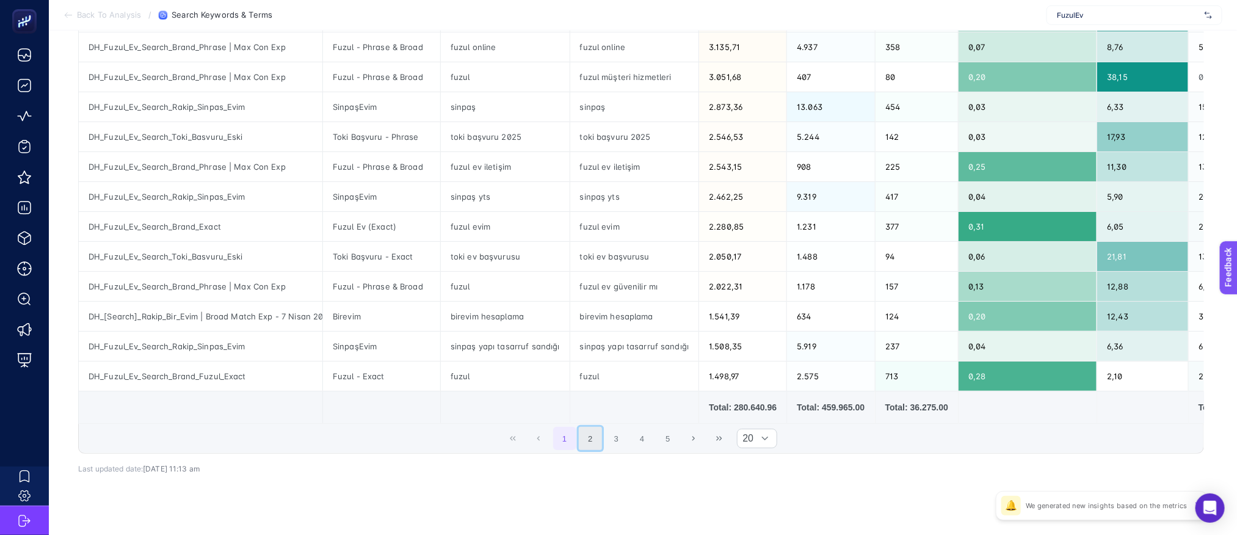
click at [597, 449] on button "2" at bounding box center [590, 438] width 23 height 23
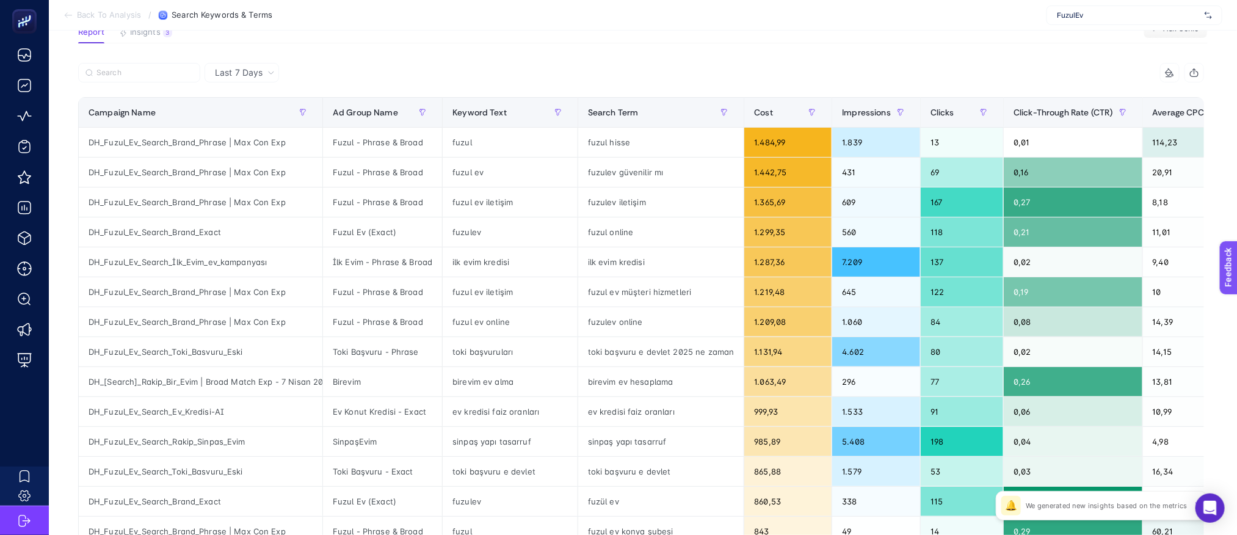
scroll to position [92, 0]
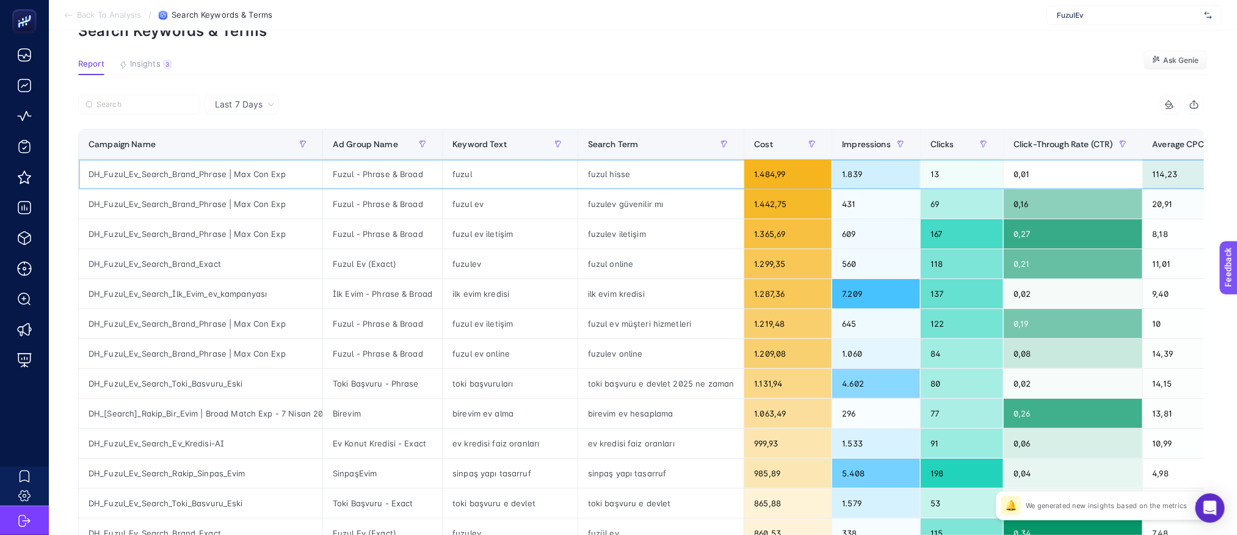
click at [613, 171] on div "fuzul hisse" at bounding box center [661, 173] width 166 height 29
click at [614, 171] on div "fuzul hisse" at bounding box center [661, 173] width 166 height 29
click at [614, 170] on div "fuzul hisse" at bounding box center [661, 173] width 166 height 29
click at [674, 101] on div "9 items selected" at bounding box center [922, 105] width 563 height 20
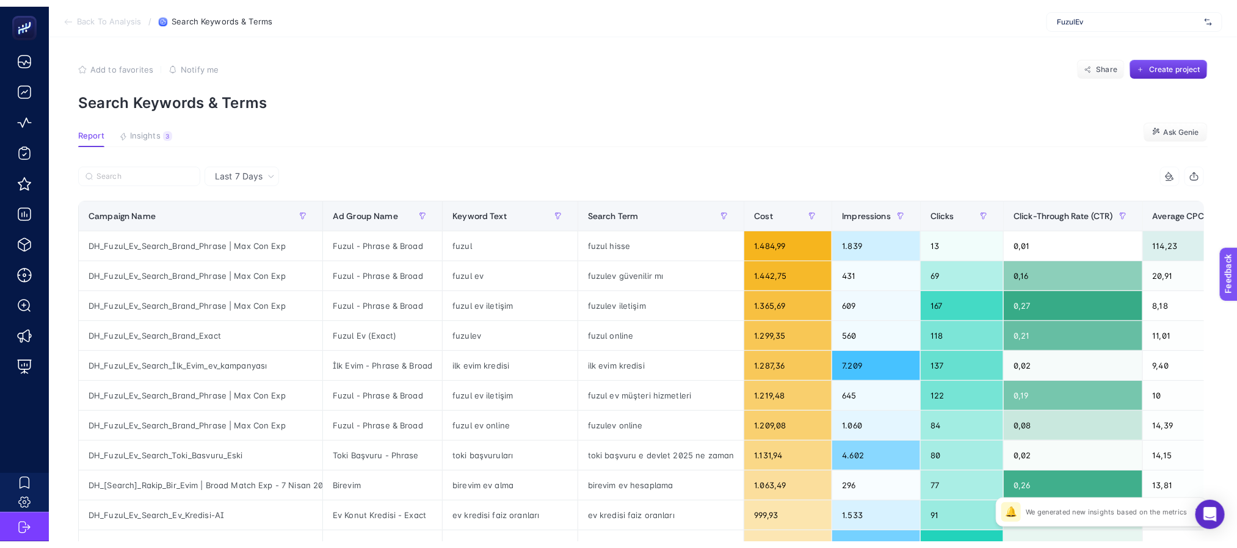
scroll to position [0, 0]
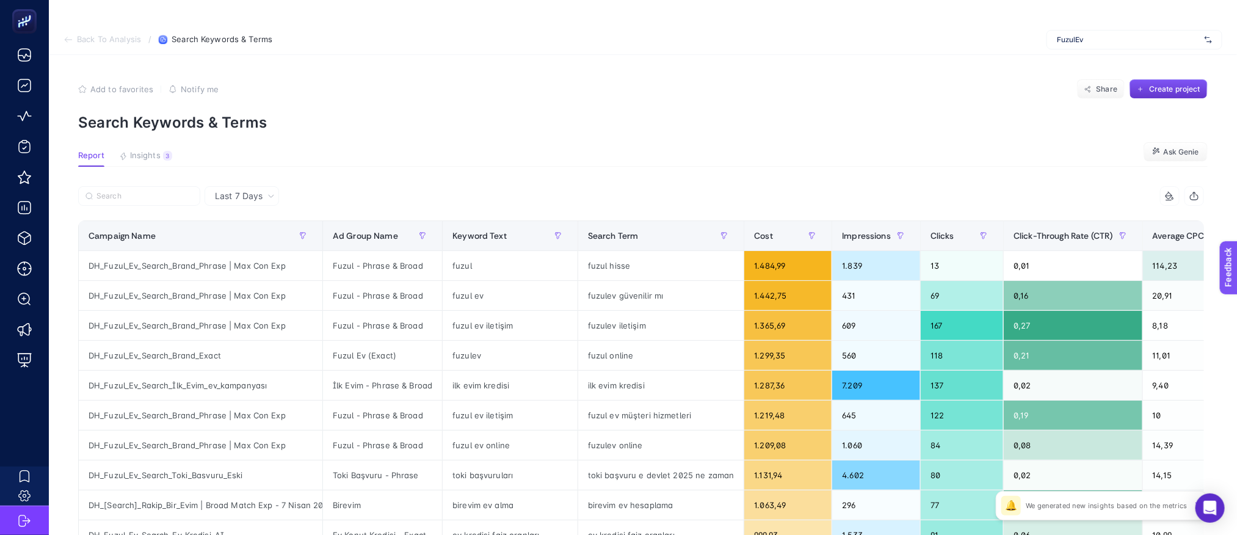
click at [1174, 89] on span "Create project" at bounding box center [1174, 89] width 51 height 10
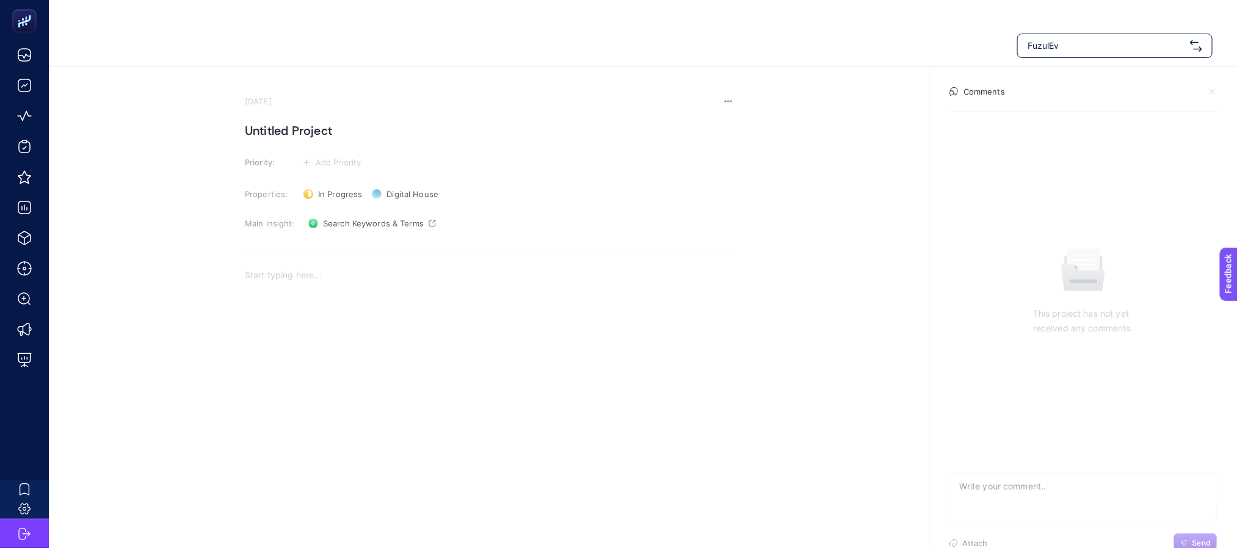
click at [308, 116] on section "September 5, 2025 Untitled Project Priority: Add Priority Properties: In Progre…" at bounding box center [489, 300] width 489 height 408
click at [290, 142] on section "September 5, 2025 Untitled Project Priority: Add Priority Properties: In Progre…" at bounding box center [489, 300] width 489 height 408
click at [286, 129] on h1 "Untitled Project" at bounding box center [489, 131] width 489 height 20
click at [295, 290] on div "Rich Text Editor. Editing area: main" at bounding box center [489, 382] width 489 height 244
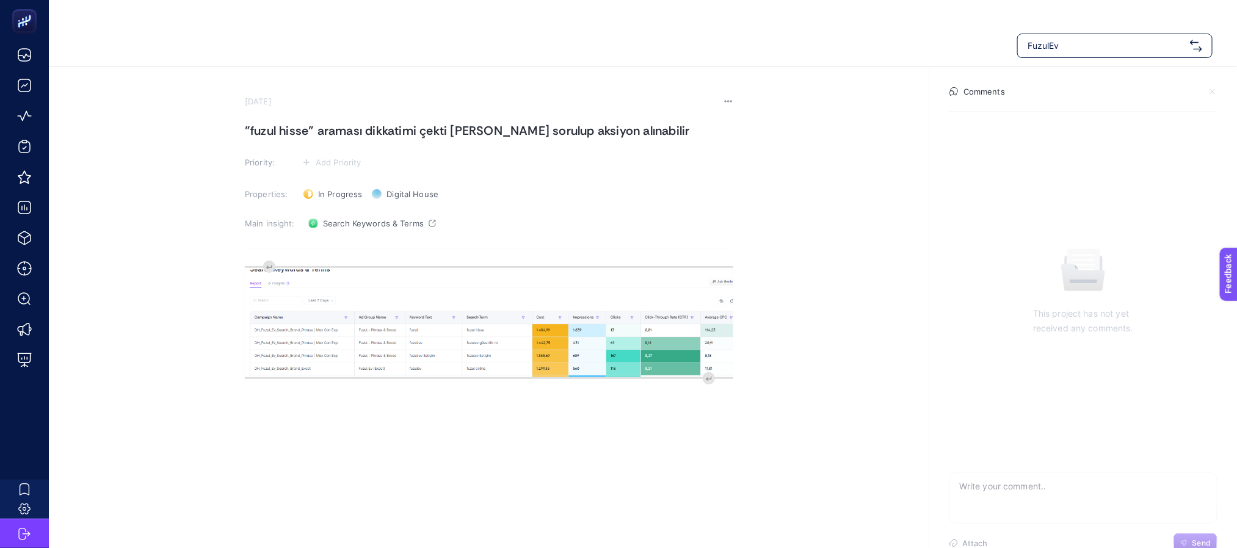
click at [627, 138] on h1 ""fuzul hisse" araması dikkatimi çekti Markaya sorulup aksiyon alınabilir" at bounding box center [489, 131] width 489 height 20
click at [675, 144] on section "September 5, 2025 "fuzul hisse" araması dikkatimi çekti Markaya sorulup aksiyon…" at bounding box center [489, 300] width 489 height 408
click at [645, 127] on h1 ""fuzul hisse" araması dikkatimi çekti Markaya sorulup aksiyon alınabilir" at bounding box center [489, 131] width 489 height 20
drag, startPoint x: 672, startPoint y: 132, endPoint x: 685, endPoint y: 132, distance: 12.8
click at [685, 132] on h1 ""fuzul hisse" araması dikkatimi çekti Markaya sorulup aksiyon alınabilir" at bounding box center [489, 131] width 489 height 20
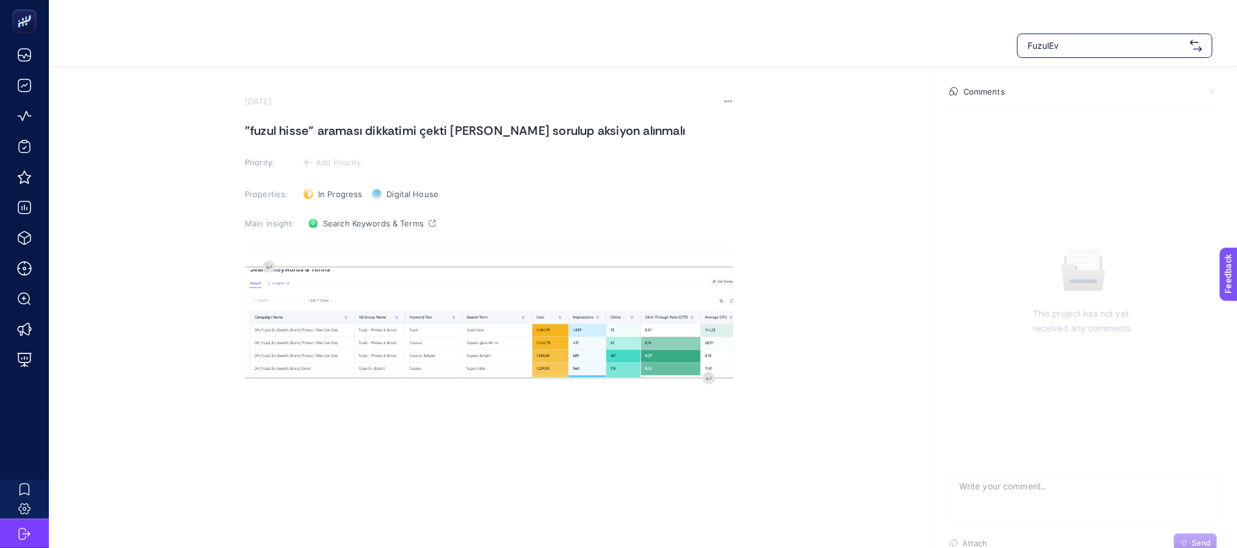
click at [975, 92] on h4 "Comments" at bounding box center [985, 92] width 42 height 10
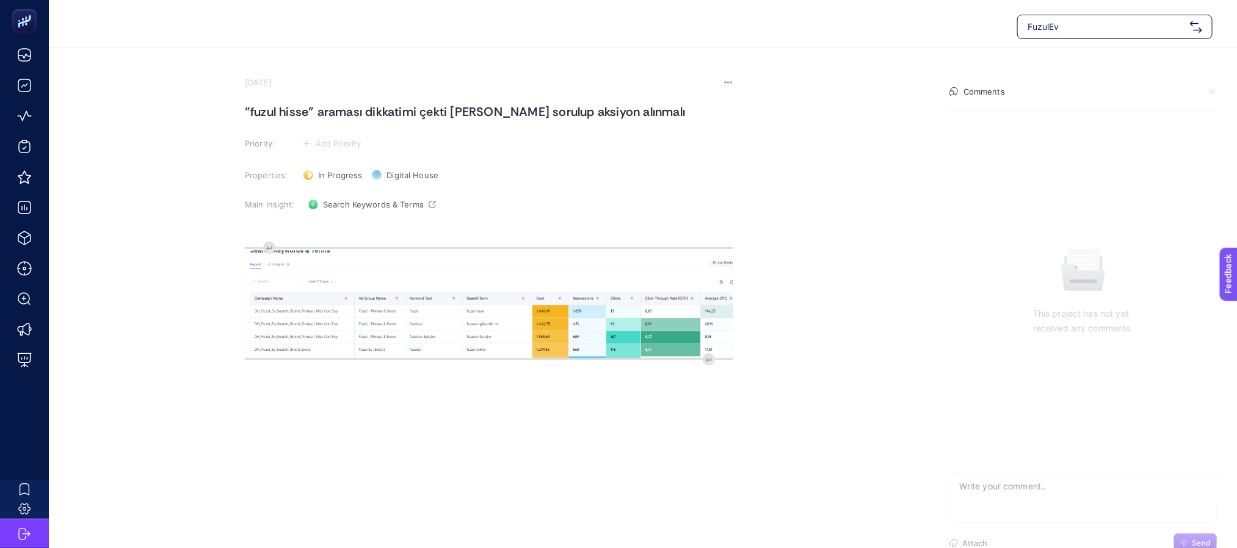
scroll to position [24, 0]
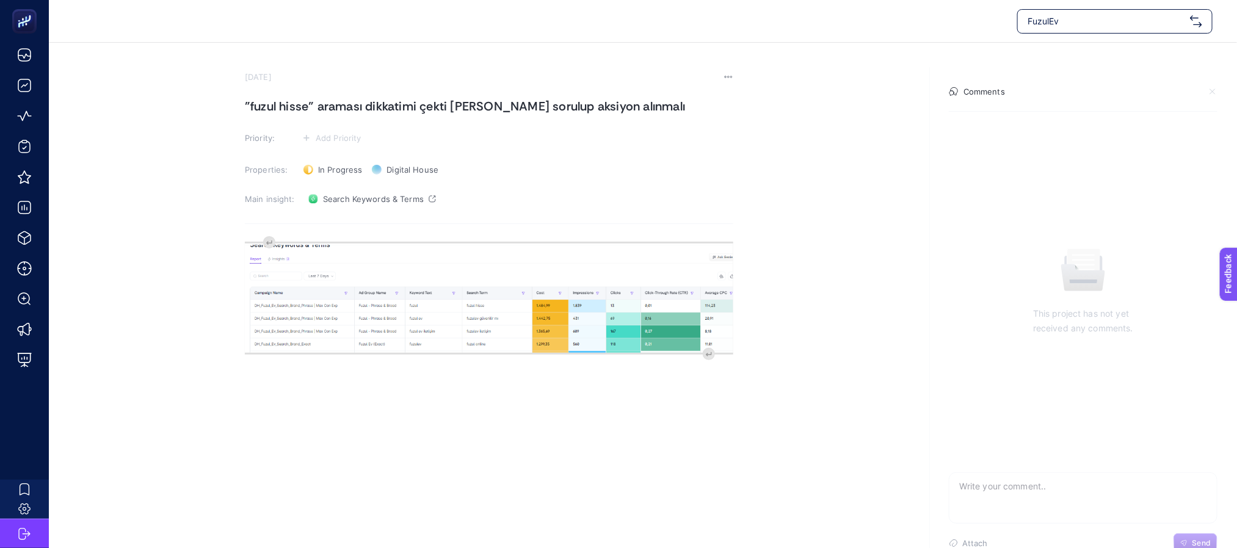
click at [989, 328] on section "This project has not yet received any comments." at bounding box center [1083, 292] width 288 height 362
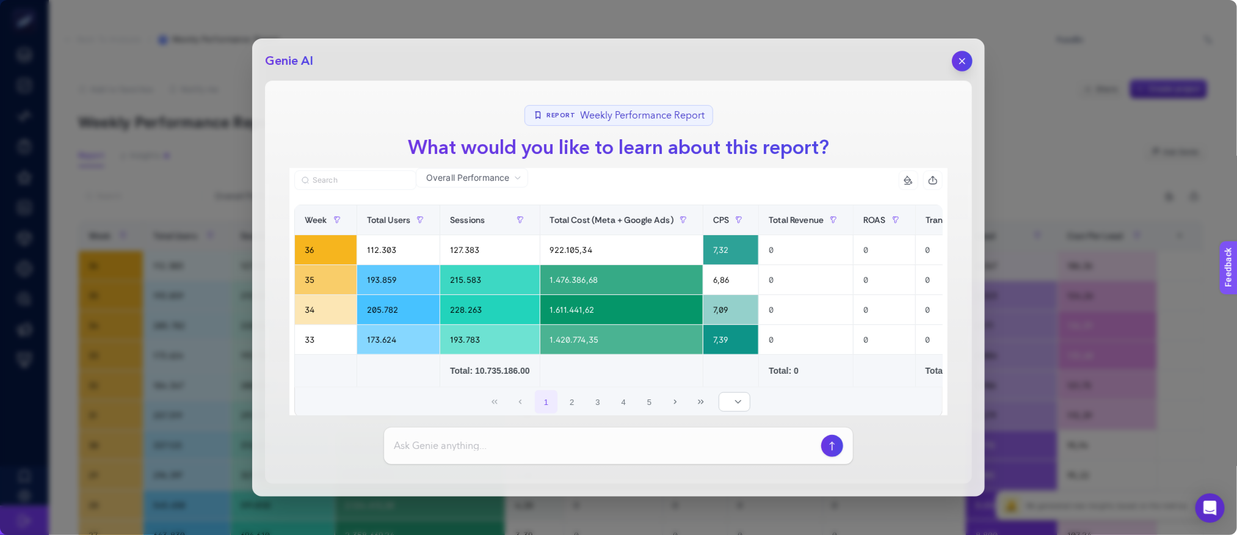
click at [955, 62] on button "button" at bounding box center [962, 61] width 21 height 21
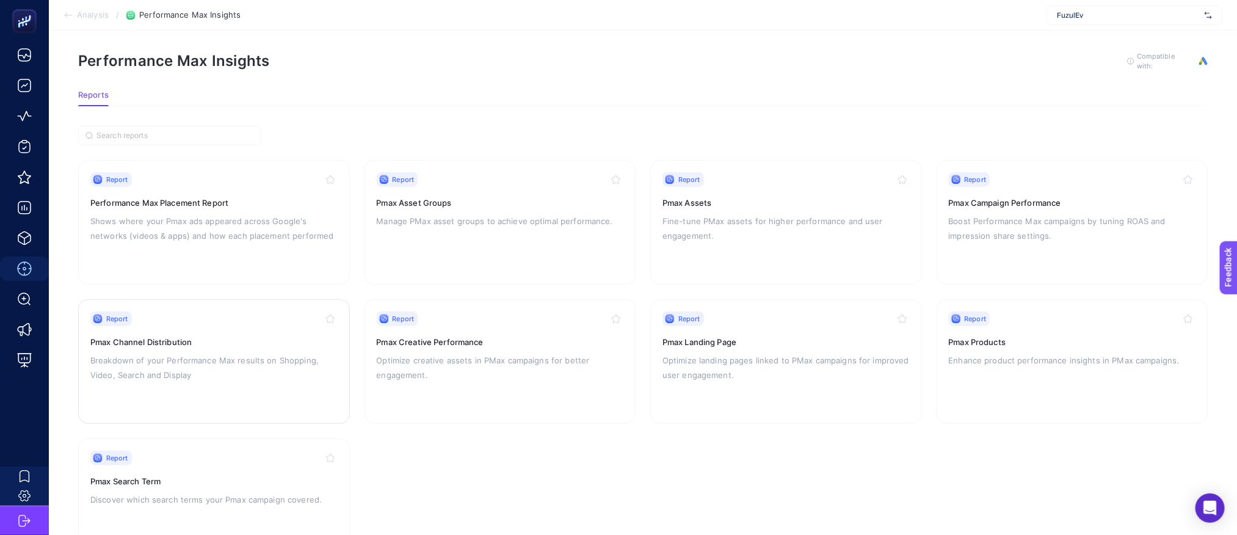
scroll to position [89, 0]
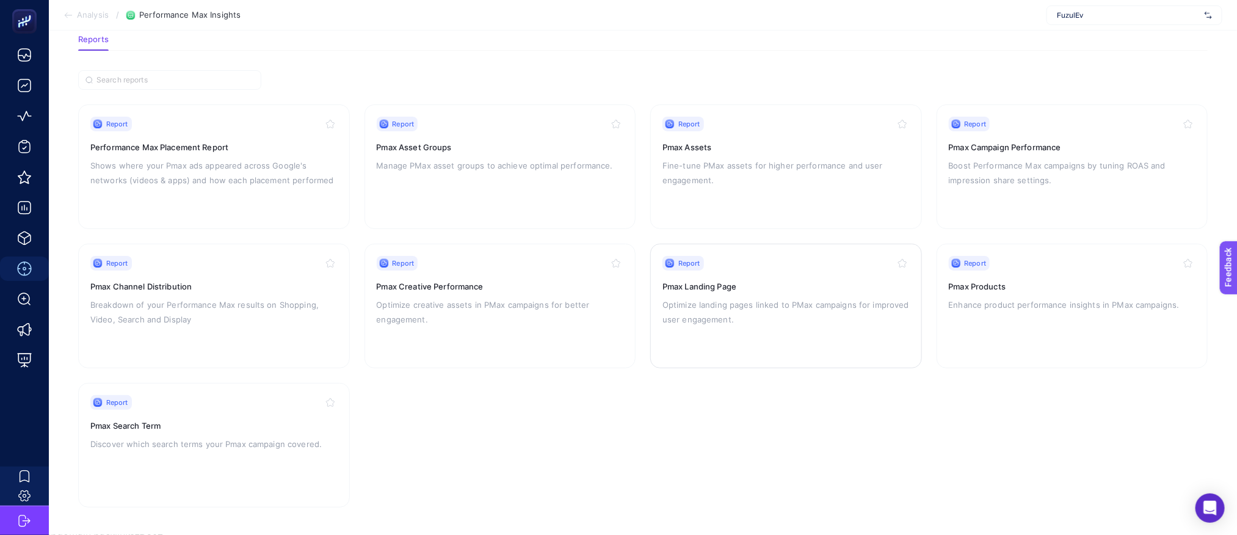
click at [781, 314] on p "Optimize landing pages linked to PMax campaigns for improved user engagement." at bounding box center [786, 311] width 247 height 29
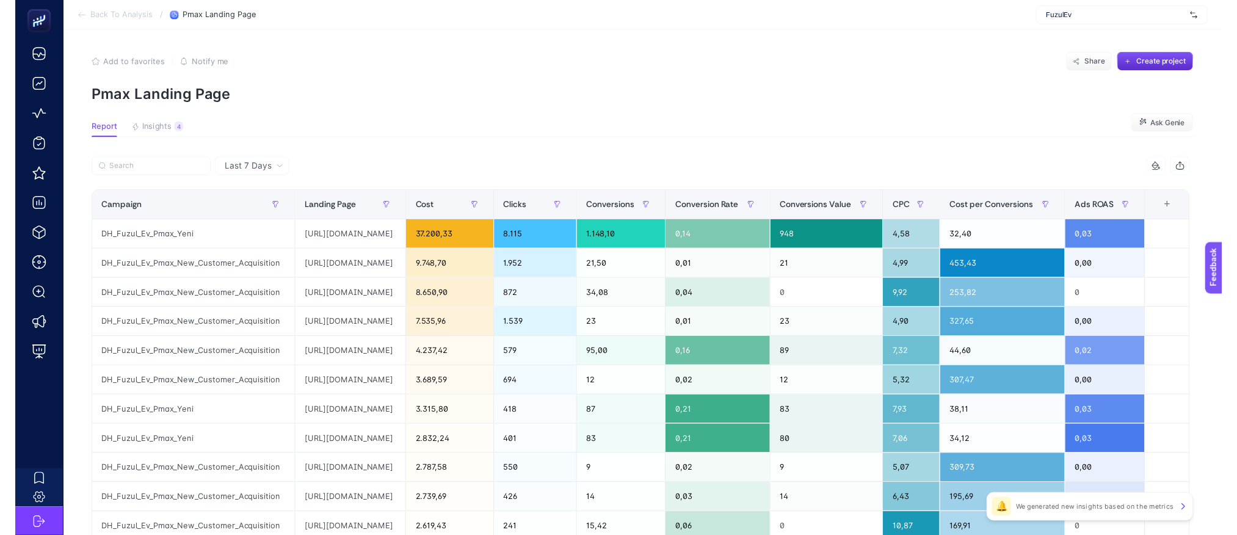
scroll to position [89, 0]
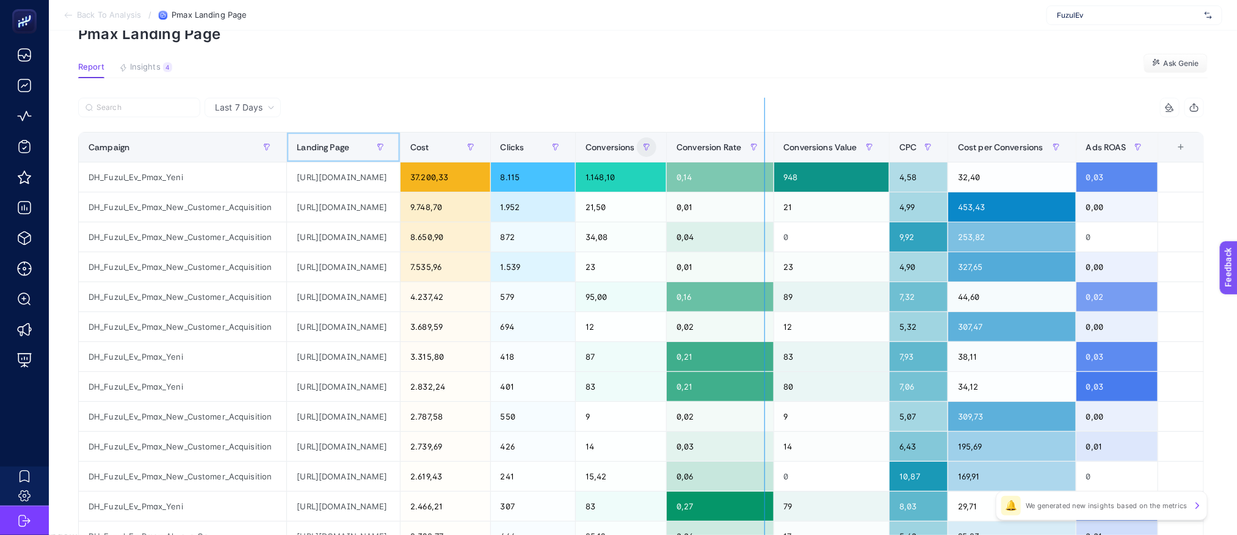
drag, startPoint x: 520, startPoint y: 147, endPoint x: 765, endPoint y: 147, distance: 244.3
click at [765, 147] on div "8 items selected Campaign Landing Page Cost Clicks Conversions Conversion Rate …" at bounding box center [641, 461] width 1126 height 726
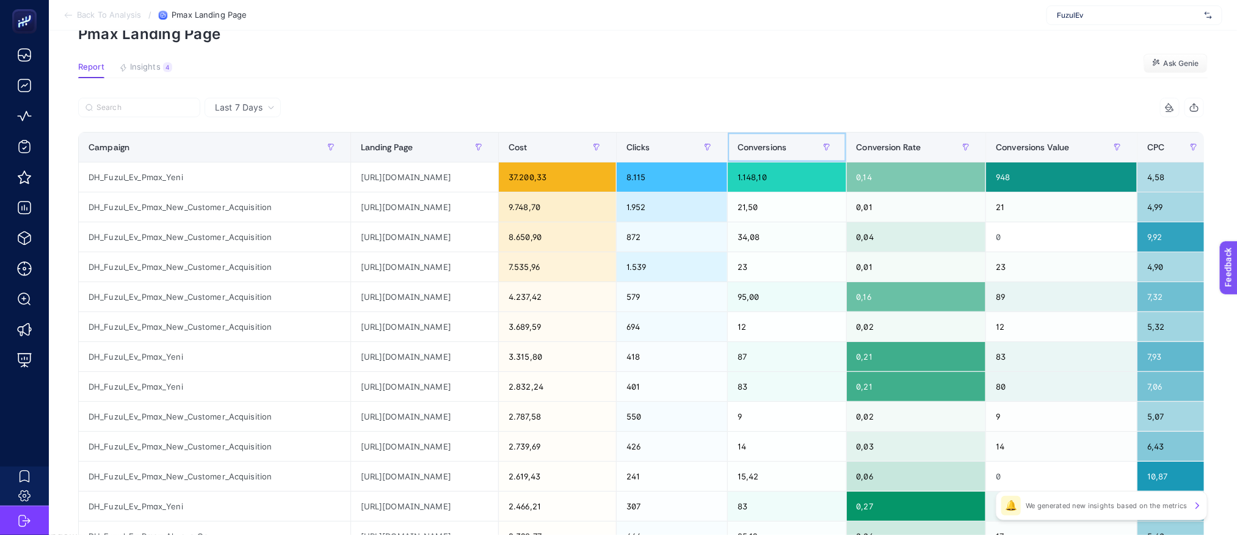
click at [787, 148] on span "Conversions" at bounding box center [762, 147] width 49 height 10
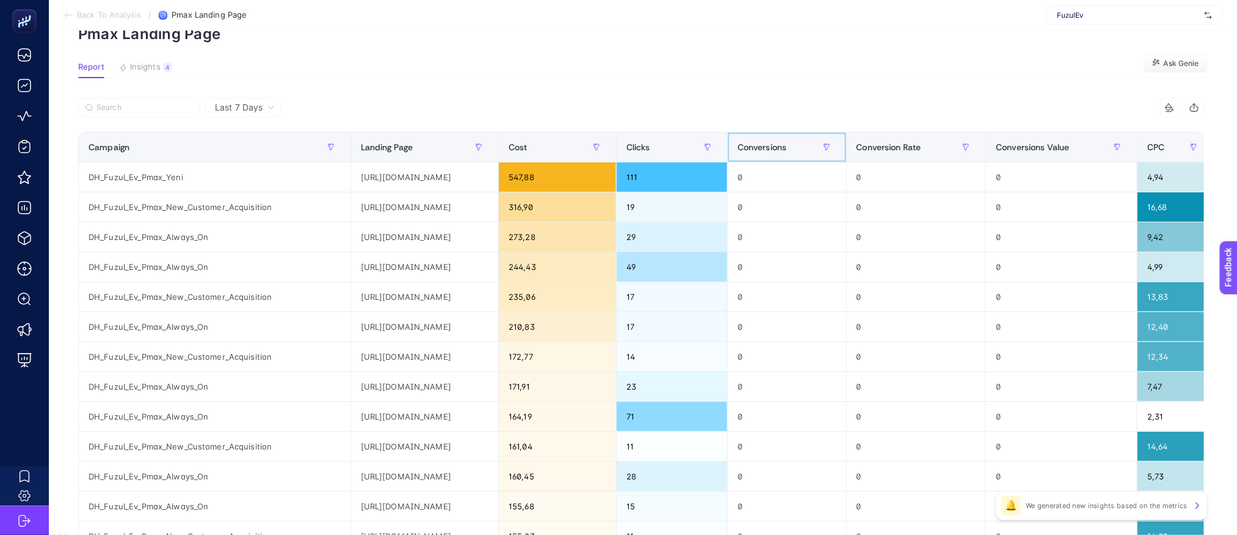
click at [787, 148] on span "Conversions" at bounding box center [762, 147] width 49 height 10
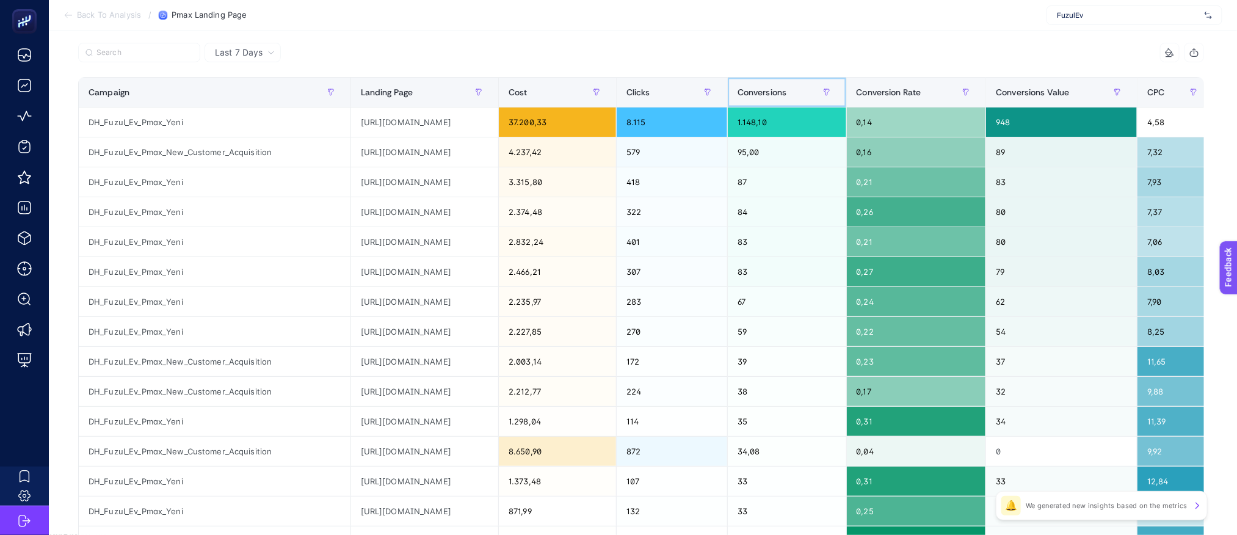
scroll to position [183, 0]
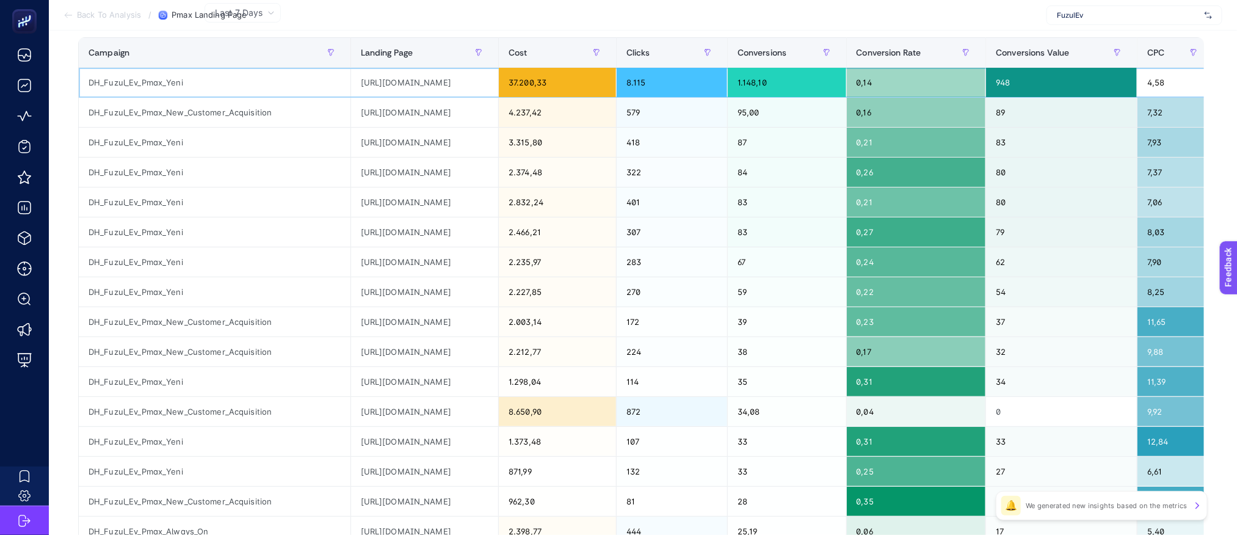
click at [169, 79] on div "DH_Fuzul_Ev_Pmax_Yeni" at bounding box center [215, 82] width 272 height 29
click at [495, 143] on div "https://landing.fuzulev.com/?utm_source=google-ads&utm_medium=cpc&utm_campaign=…" at bounding box center [424, 142] width 147 height 29
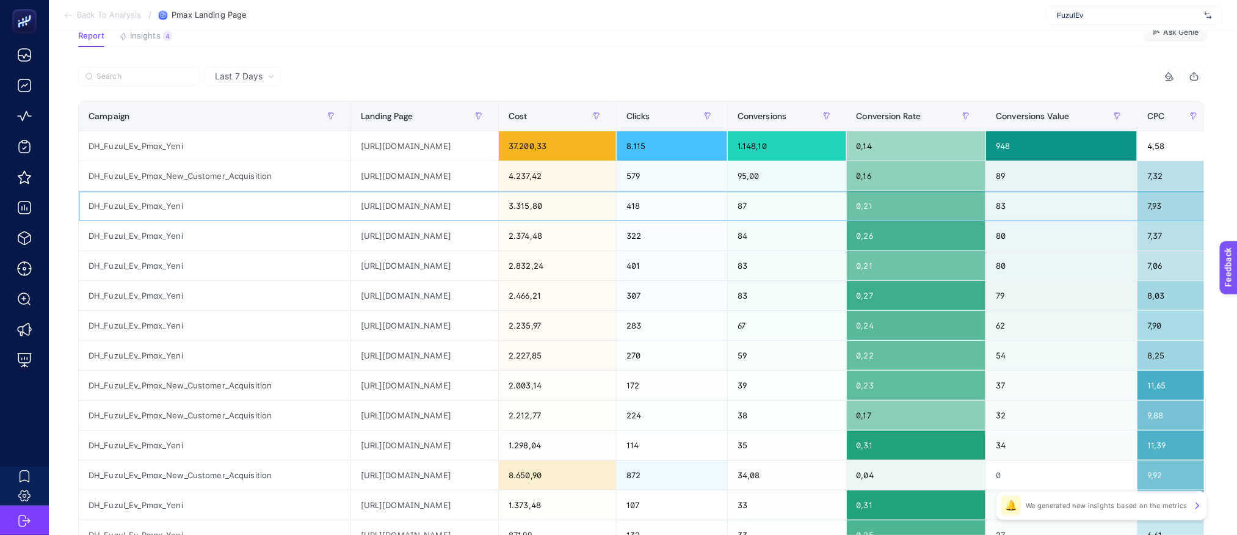
scroll to position [92, 0]
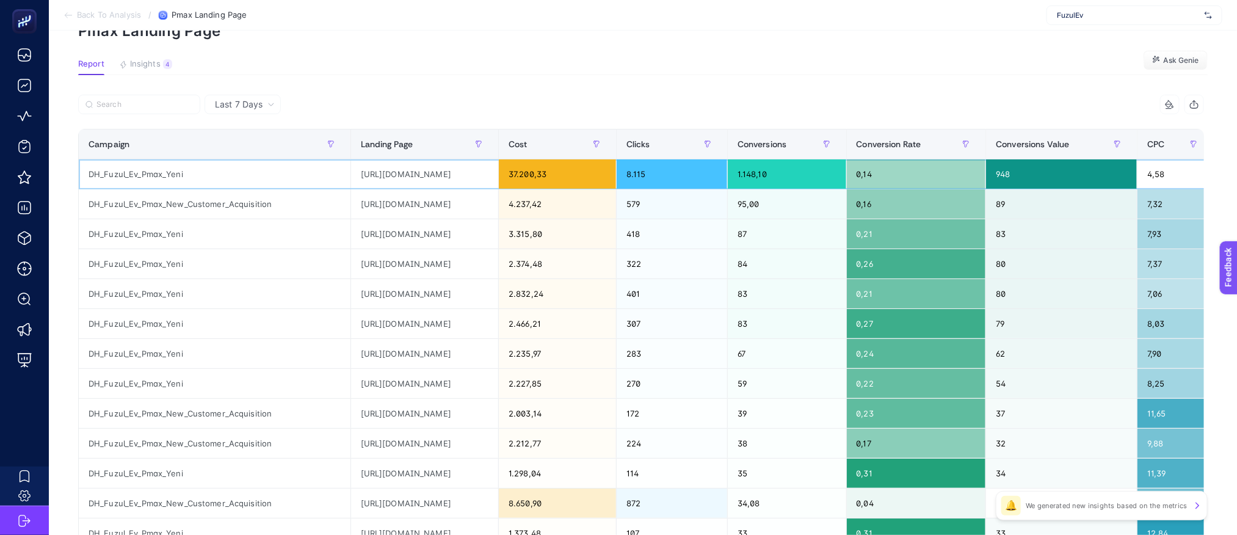
click at [170, 173] on div "DH_Fuzul_Ev_Pmax_Yeni" at bounding box center [215, 173] width 272 height 29
copy tr "DH_Fuzul_Ev_Pmax_Yeni"
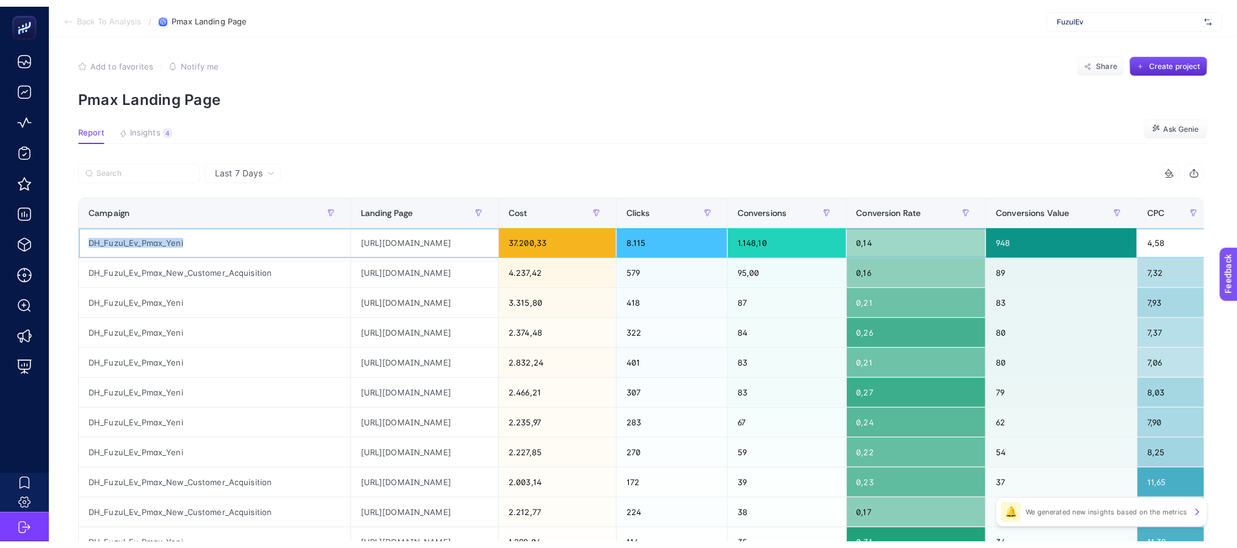
scroll to position [0, 0]
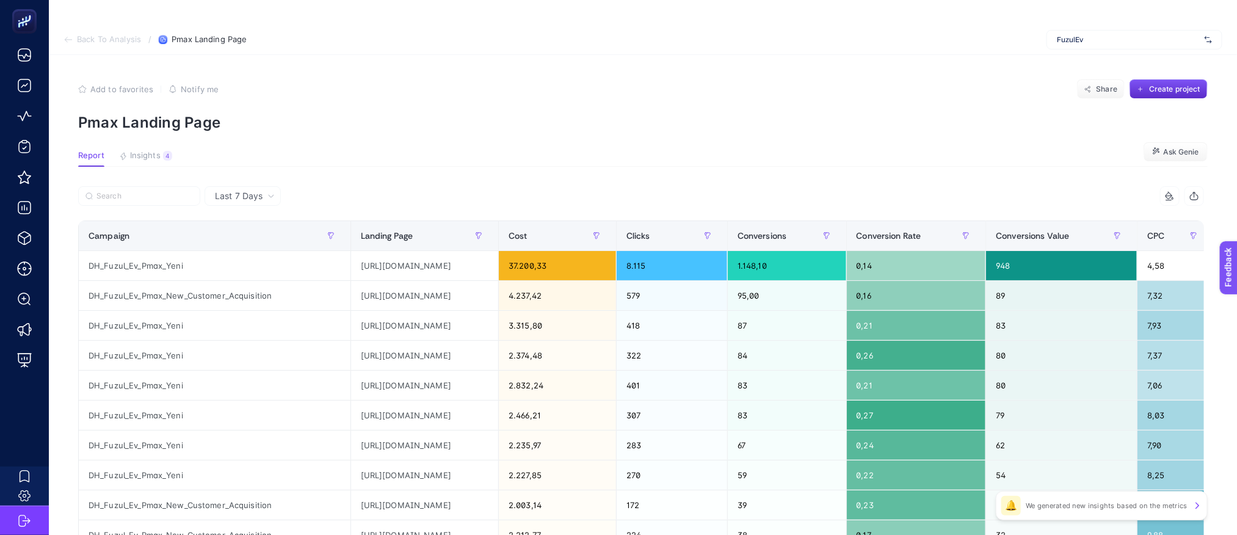
click at [896, 132] on article "Add to favorites false Notify me Share Create project Pmax Landing Page Report …" at bounding box center [643, 532] width 1188 height 955
click at [137, 158] on span "Insights" at bounding box center [145, 156] width 31 height 10
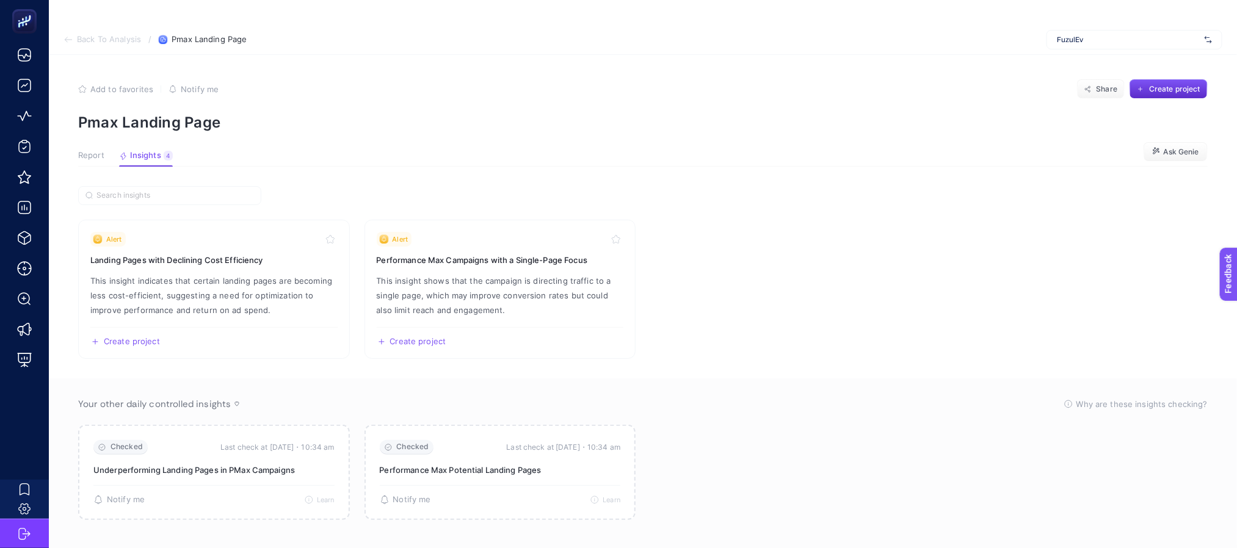
click at [95, 152] on span "Report" at bounding box center [91, 156] width 26 height 10
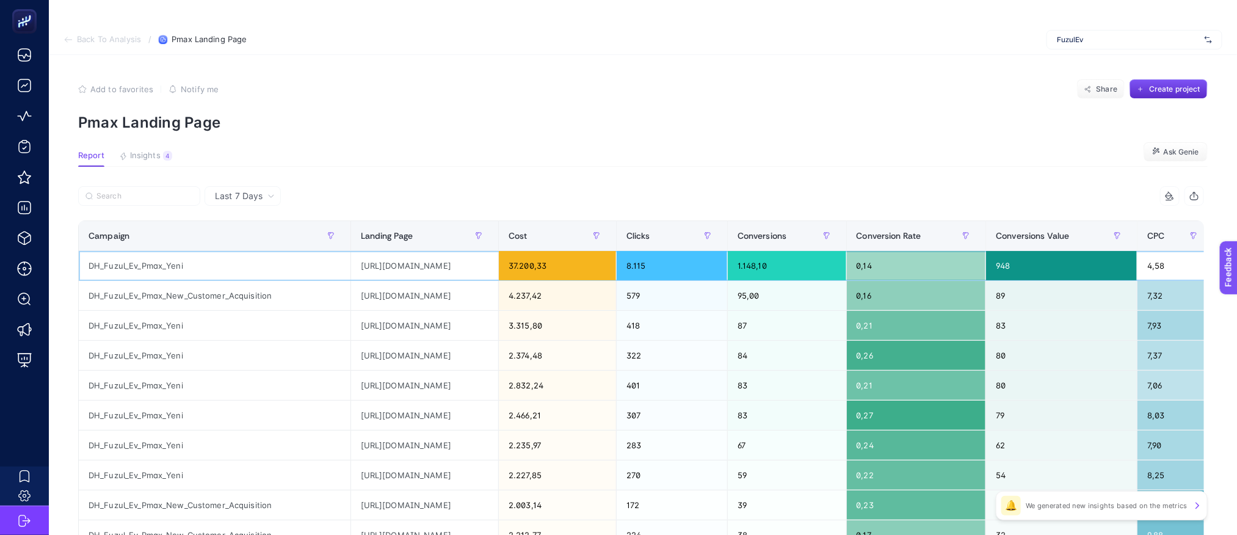
click at [149, 260] on div "DH_Fuzul_Ev_Pmax_Yeni" at bounding box center [215, 265] width 272 height 29
click at [148, 260] on div "DH_Fuzul_Ev_Pmax_Yeni" at bounding box center [215, 265] width 272 height 29
copy tr "DH_Fuzul_Ev_Pmax_Yeni"
click at [542, 162] on section "Report Insights 4 We generated new insights based on the metrics Ask Genie" at bounding box center [643, 159] width 1130 height 16
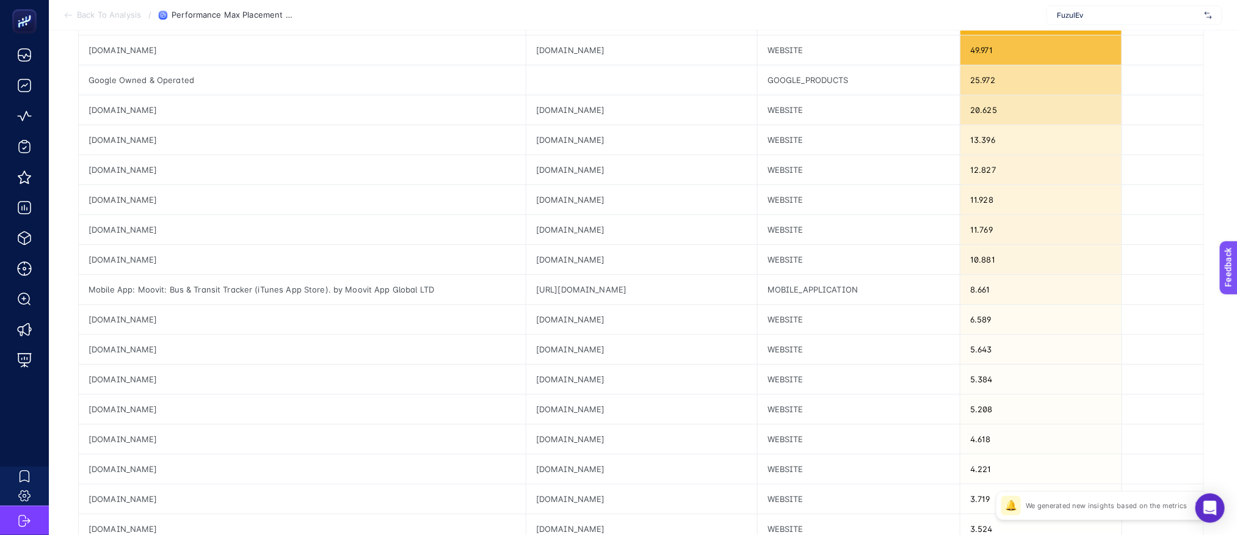
scroll to position [275, 0]
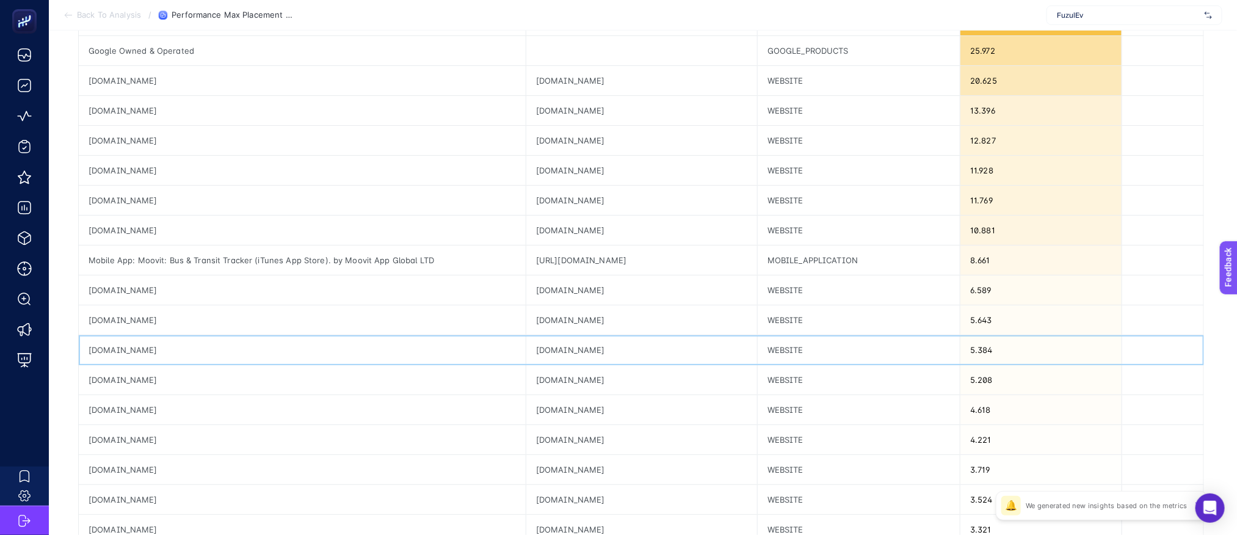
click at [136, 357] on div "deckshop.pro" at bounding box center [302, 349] width 447 height 29
click at [115, 311] on div "bursumcepte.com" at bounding box center [302, 319] width 447 height 29
click at [114, 319] on div "bursumcepte.com" at bounding box center [302, 319] width 447 height 29
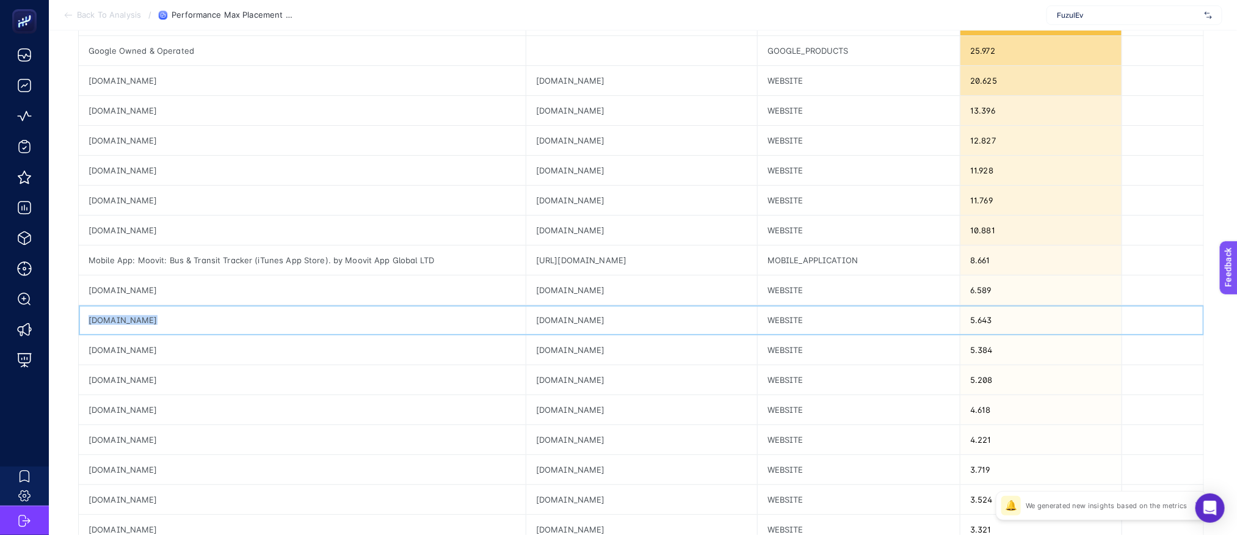
click at [114, 319] on div "bursumcepte.com" at bounding box center [302, 319] width 447 height 29
copy tr "bursumcepte.com"
click at [123, 454] on div "bilimsenligi.com" at bounding box center [302, 439] width 447 height 29
drag, startPoint x: 1206, startPoint y: 1, endPoint x: 385, endPoint y: 239, distance: 854.7
click at [385, 239] on div "eduhol.com" at bounding box center [302, 230] width 447 height 29
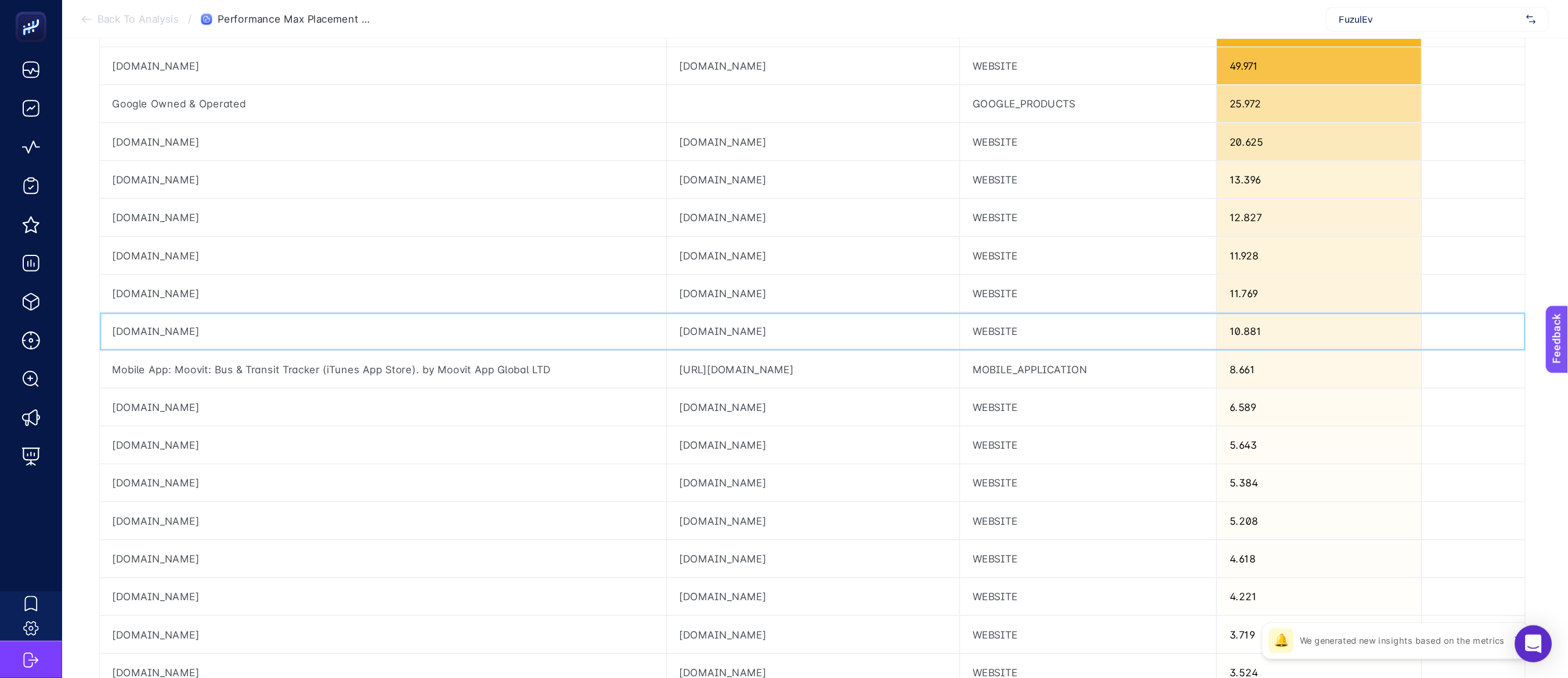
scroll to position [230, 0]
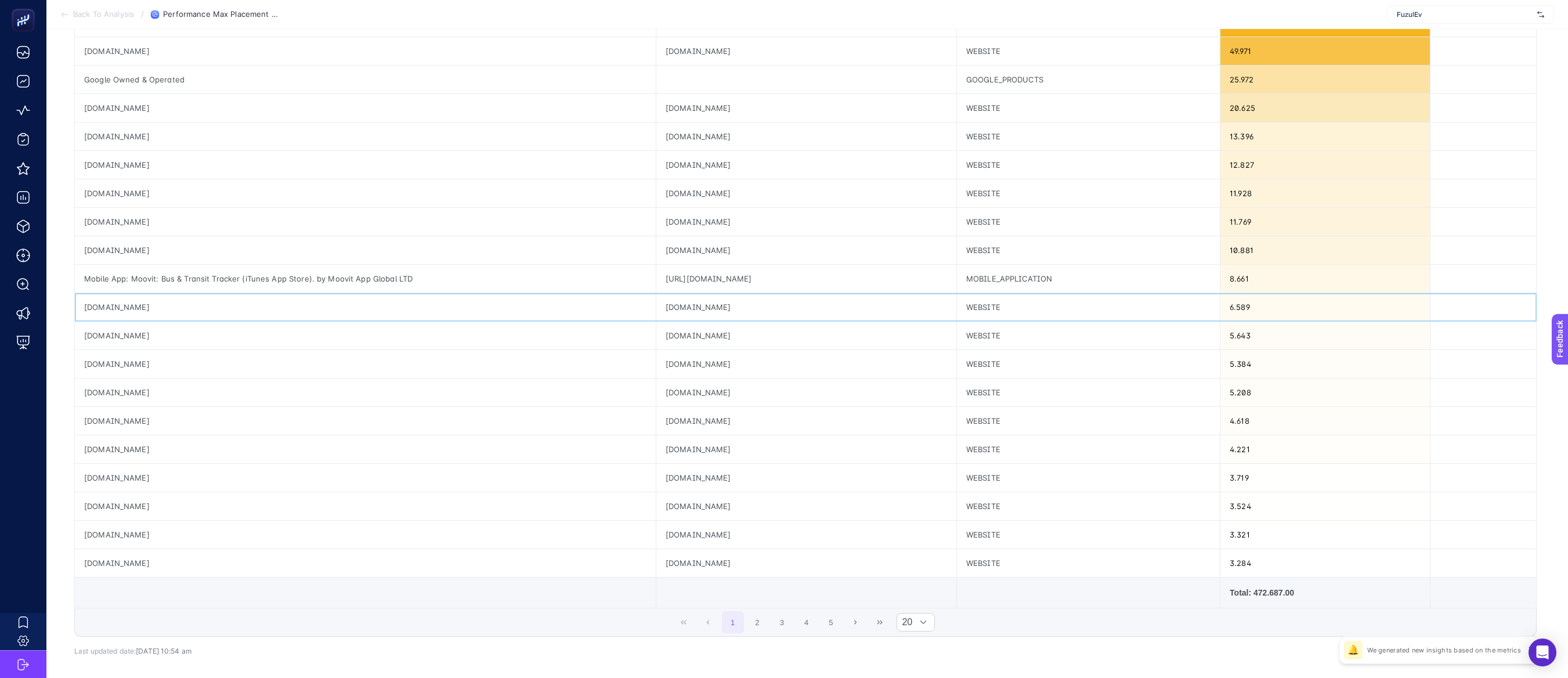
drag, startPoint x: 1188, startPoint y: 2, endPoint x: 468, endPoint y: 300, distance: 779.2
click at [468, 300] on div "memur365.com" at bounding box center [365, 306] width 581 height 28
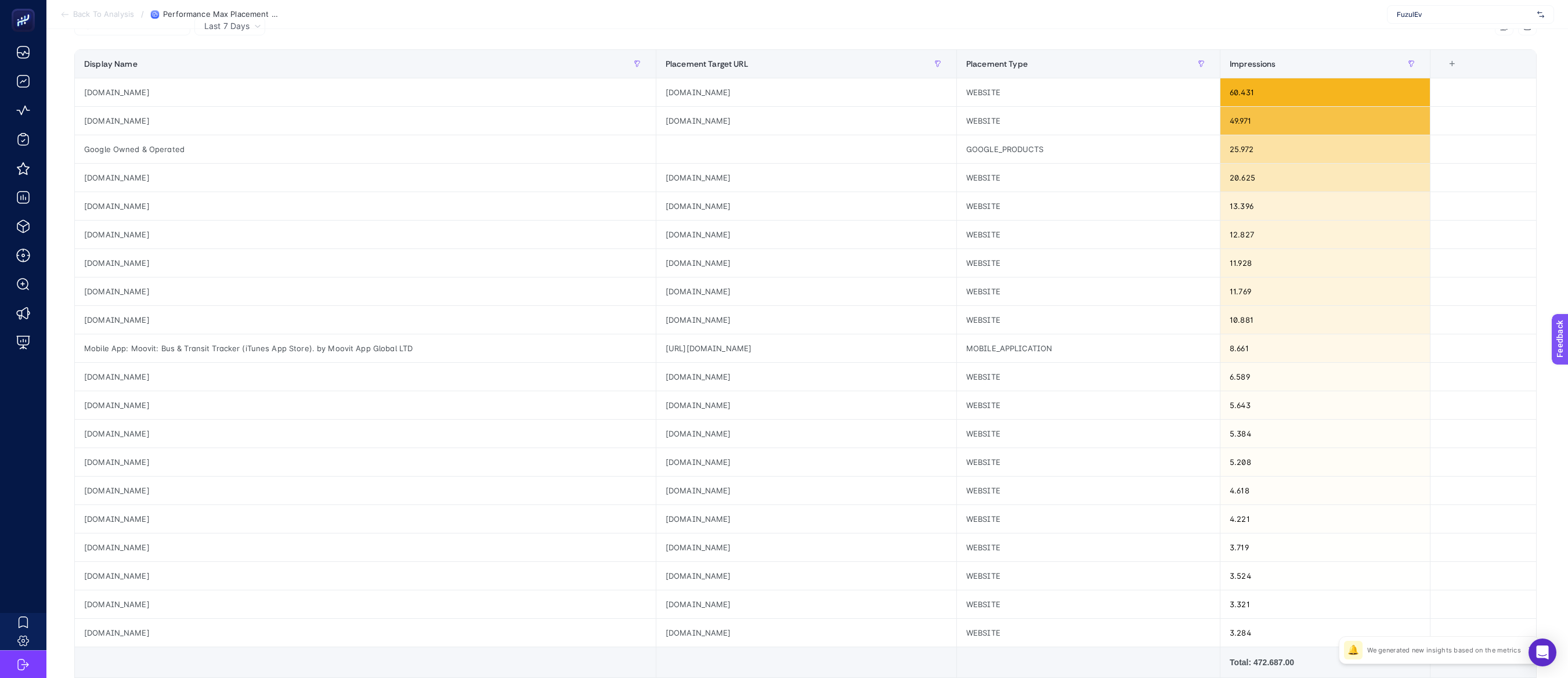
scroll to position [216, 0]
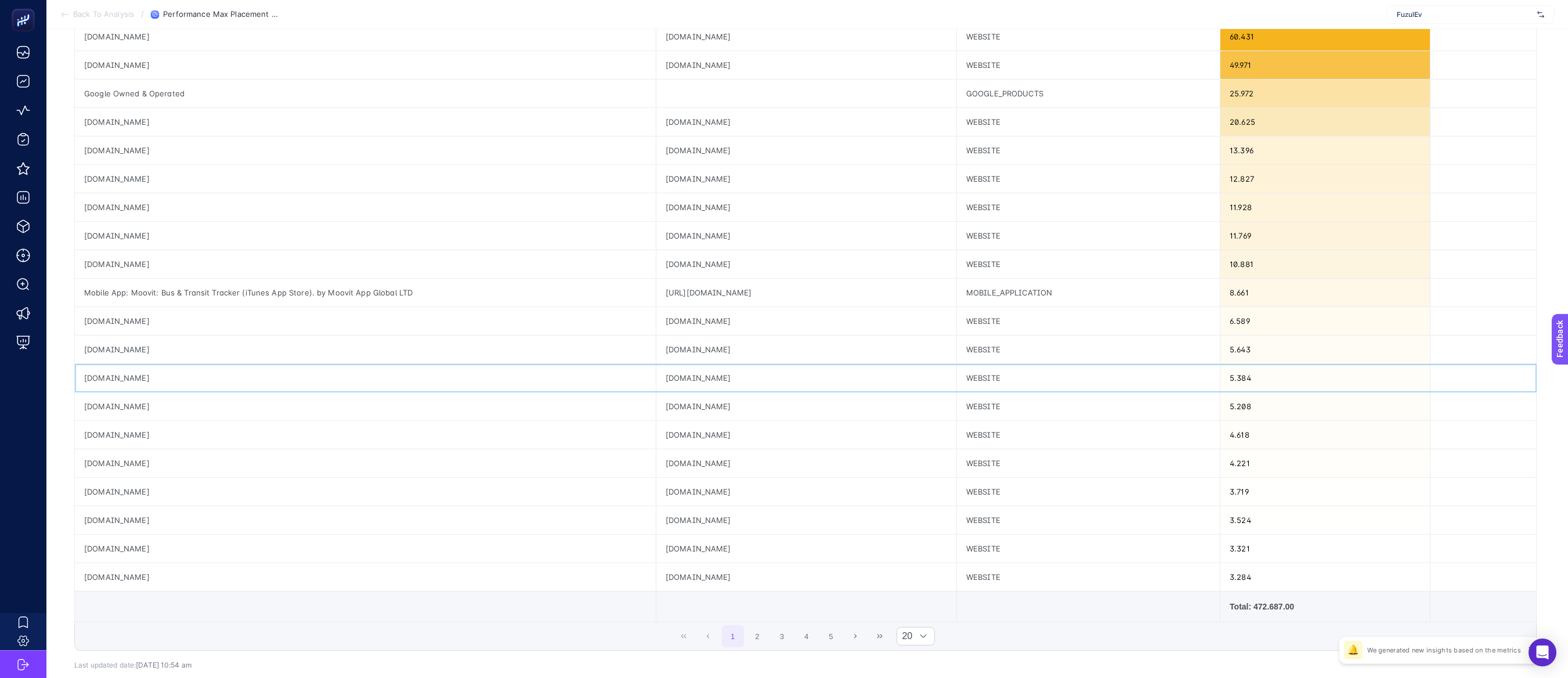
click at [124, 387] on div "deckshop.pro" at bounding box center [365, 378] width 581 height 28
copy tr "deckshop.pro"
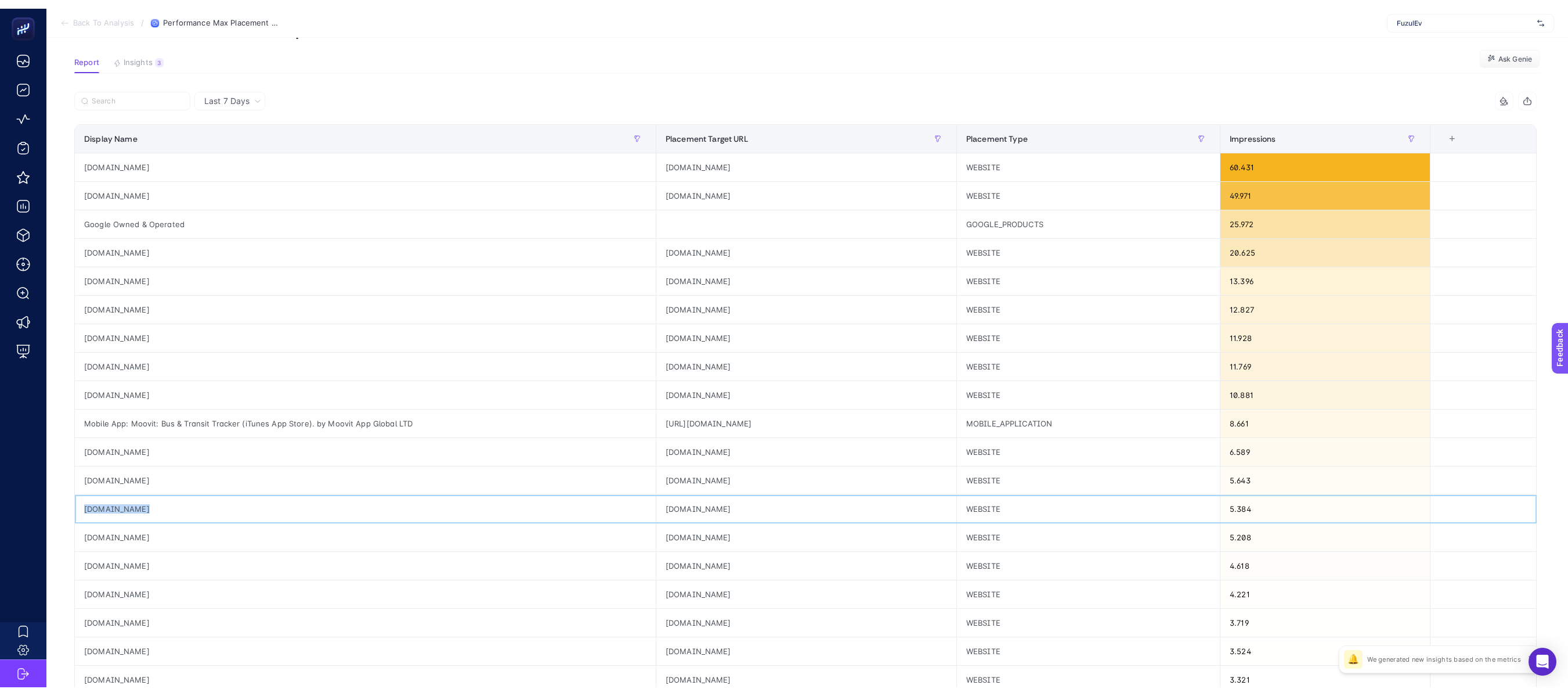
scroll to position [0, 0]
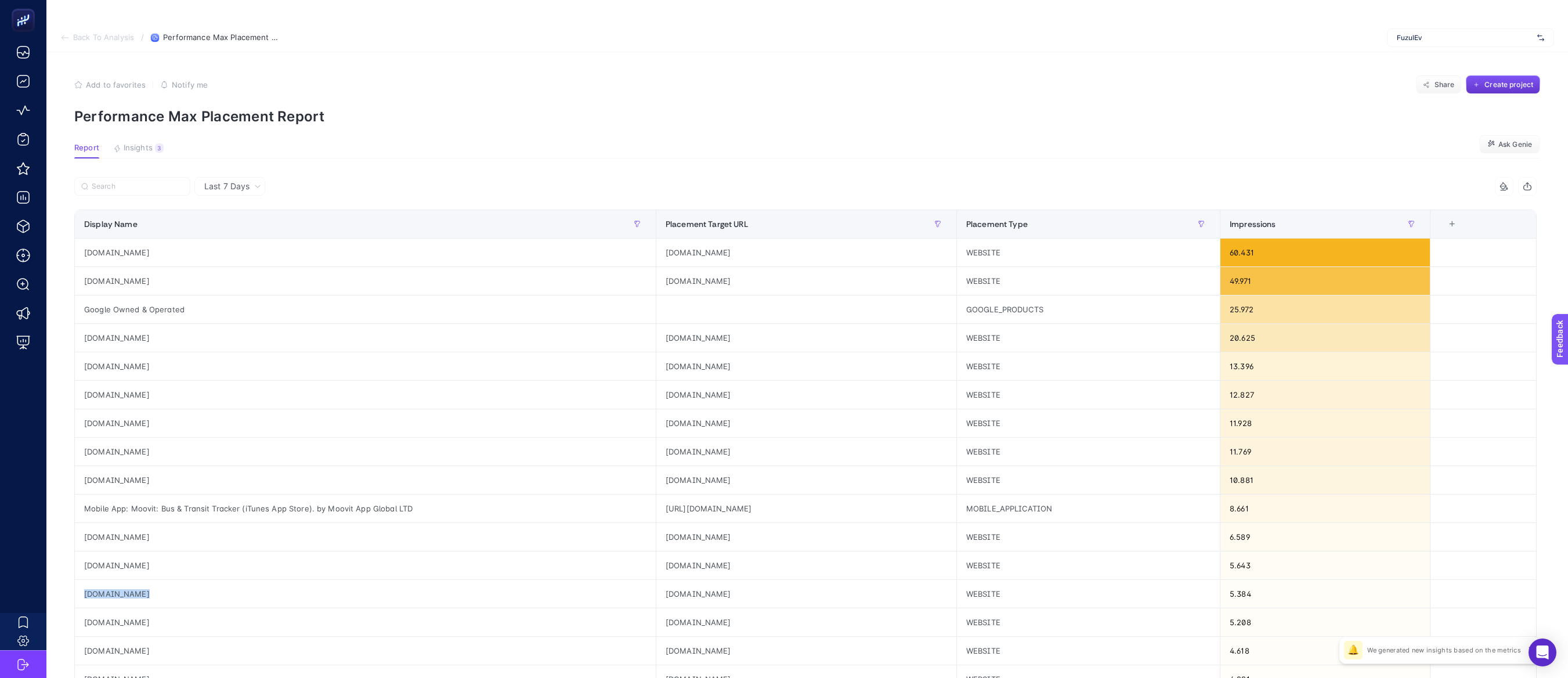
click at [1189, 85] on span "Create project" at bounding box center [1508, 85] width 48 height 10
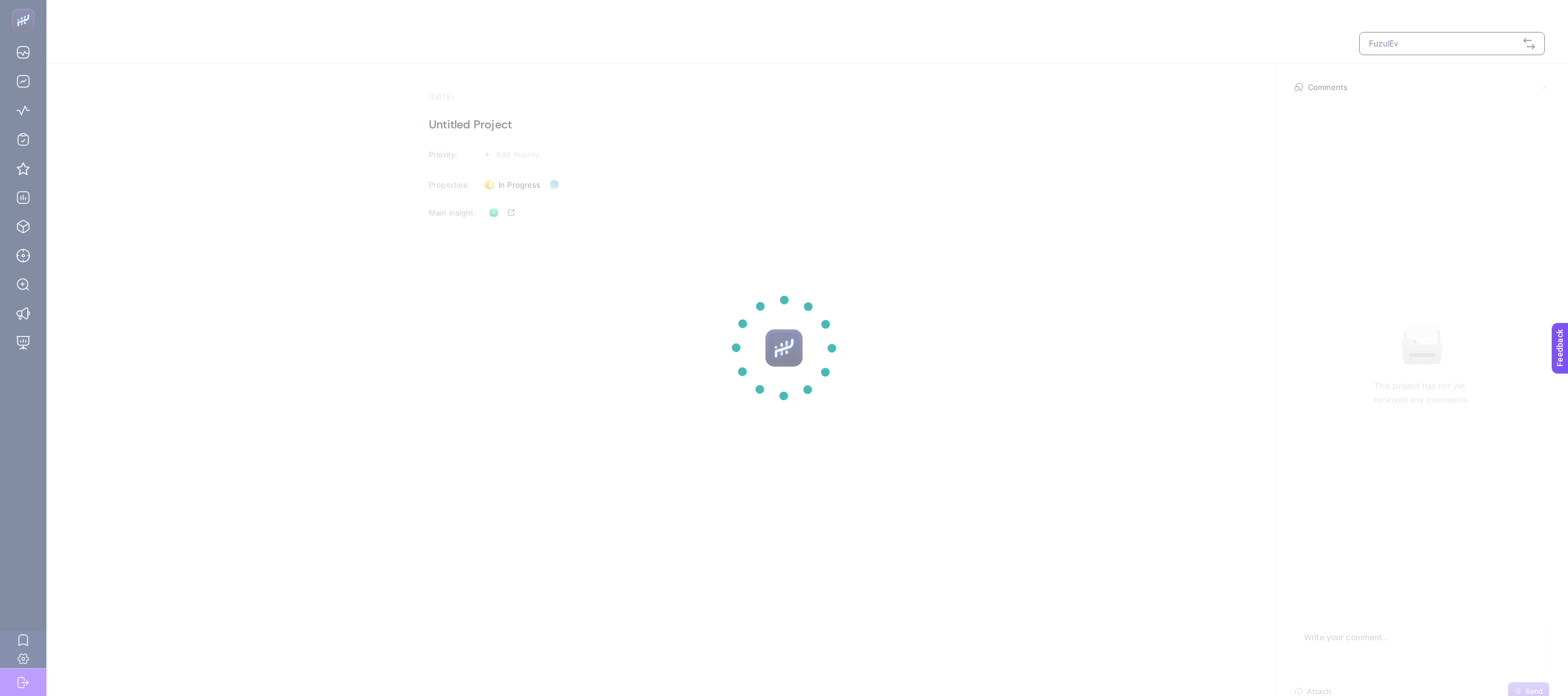
click at [478, 117] on section at bounding box center [784, 348] width 1568 height 696
click at [515, 132] on section at bounding box center [784, 348] width 1568 height 696
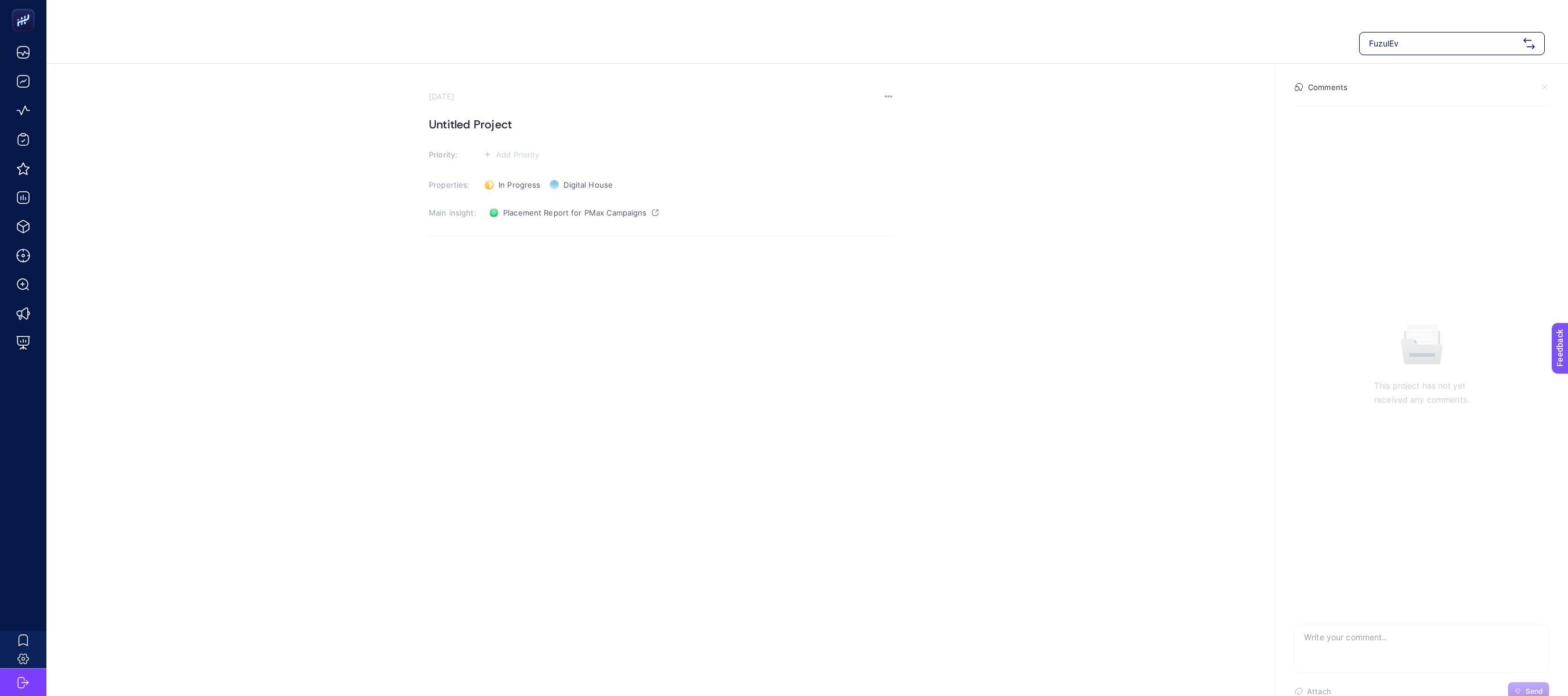
click at [518, 252] on div "FuzulEv September 5, 2025 Untitled Project Priority: Add Priority Properties: I…" at bounding box center [784, 371] width 1568 height 696
click at [457, 119] on h1 "Untitled Project" at bounding box center [660, 125] width 465 height 19
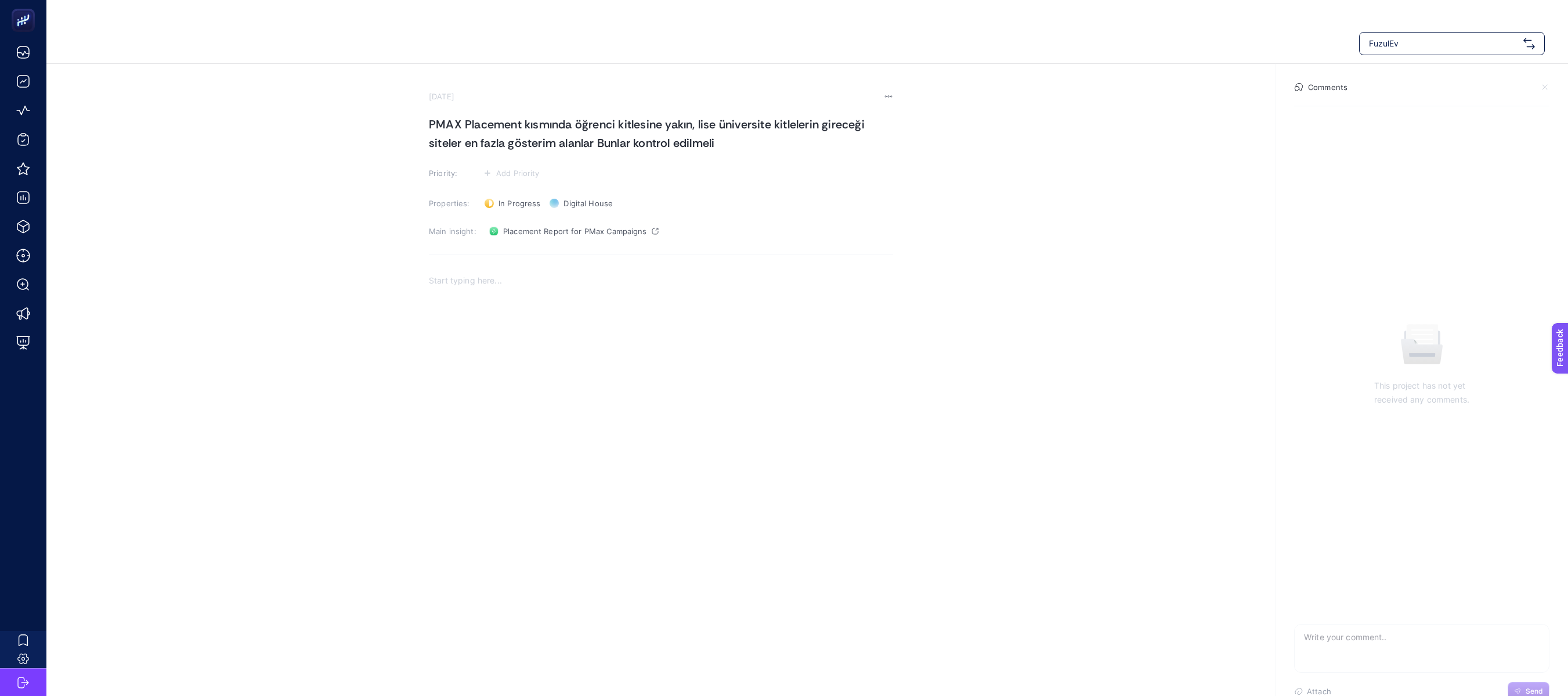
click at [449, 300] on div "Rich Text Editor. Editing area: main" at bounding box center [660, 382] width 465 height 232
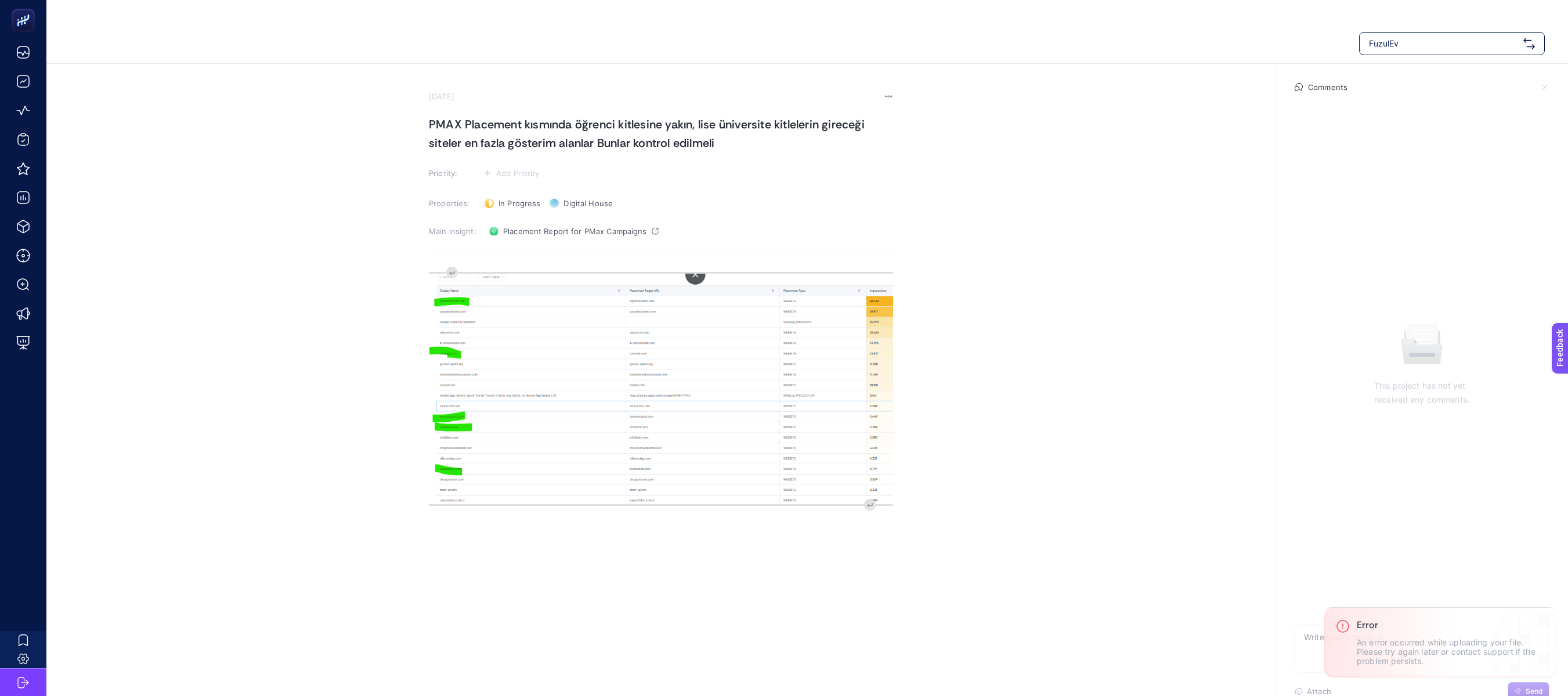
drag, startPoint x: 1125, startPoint y: 338, endPoint x: 1134, endPoint y: 287, distance: 51.8
click at [1125, 336] on section "September 5, 2025 PMAX Placement kısmında öğrenci kitlesine yakın, lise ünivers…" at bounding box center [807, 287] width 1521 height 447
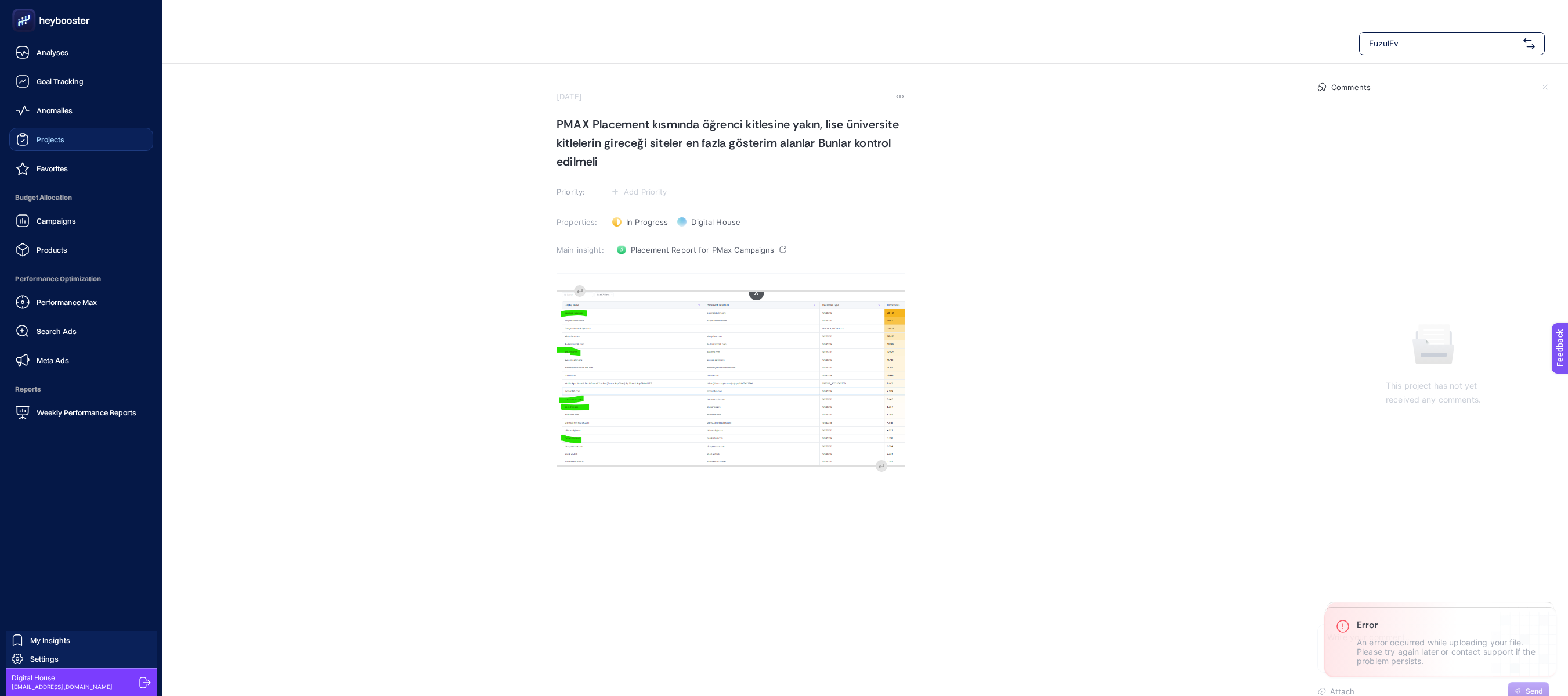
click at [33, 130] on link "Projects" at bounding box center [81, 139] width 143 height 23
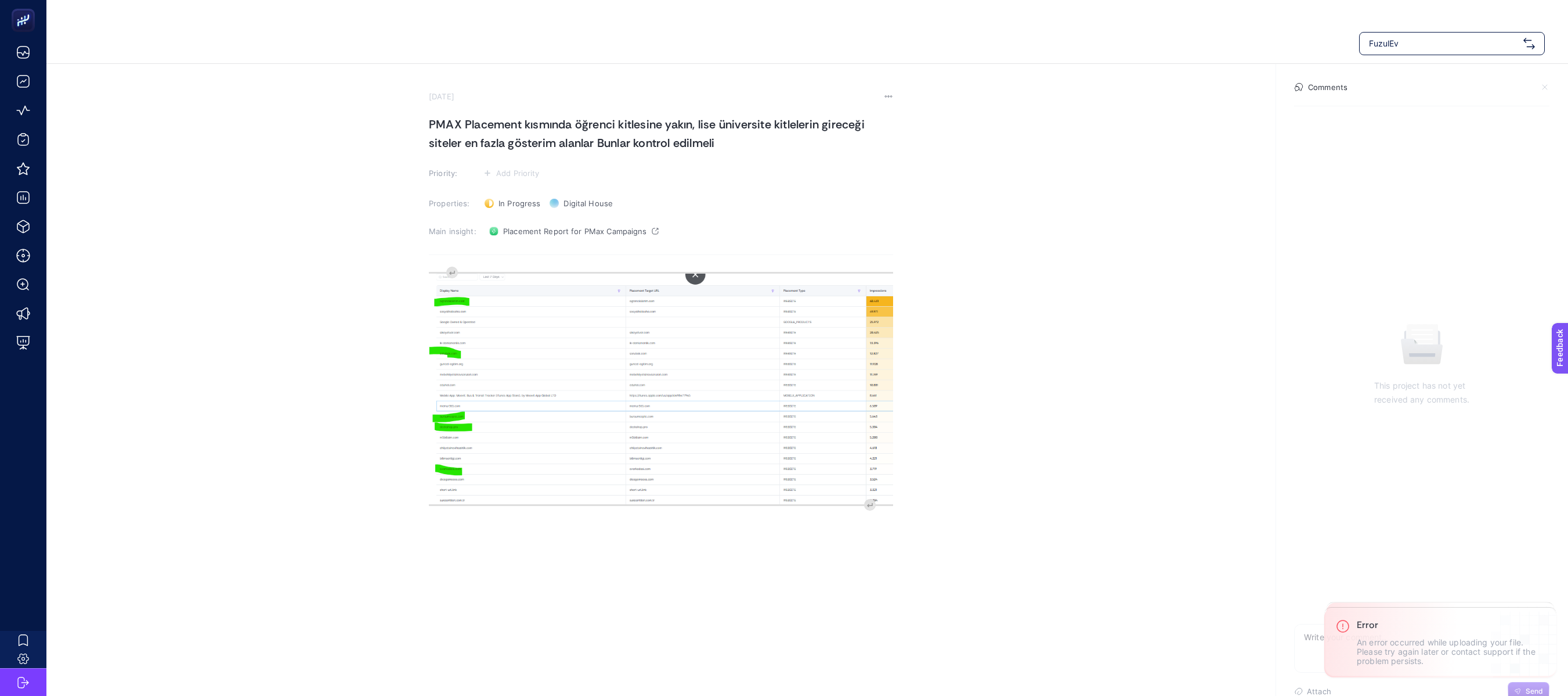
click at [1078, 114] on section "September 5, 2025 PMAX Placement kısmında öğrenci kitlesine yakın, lise ünivers…" at bounding box center [807, 287] width 1521 height 447
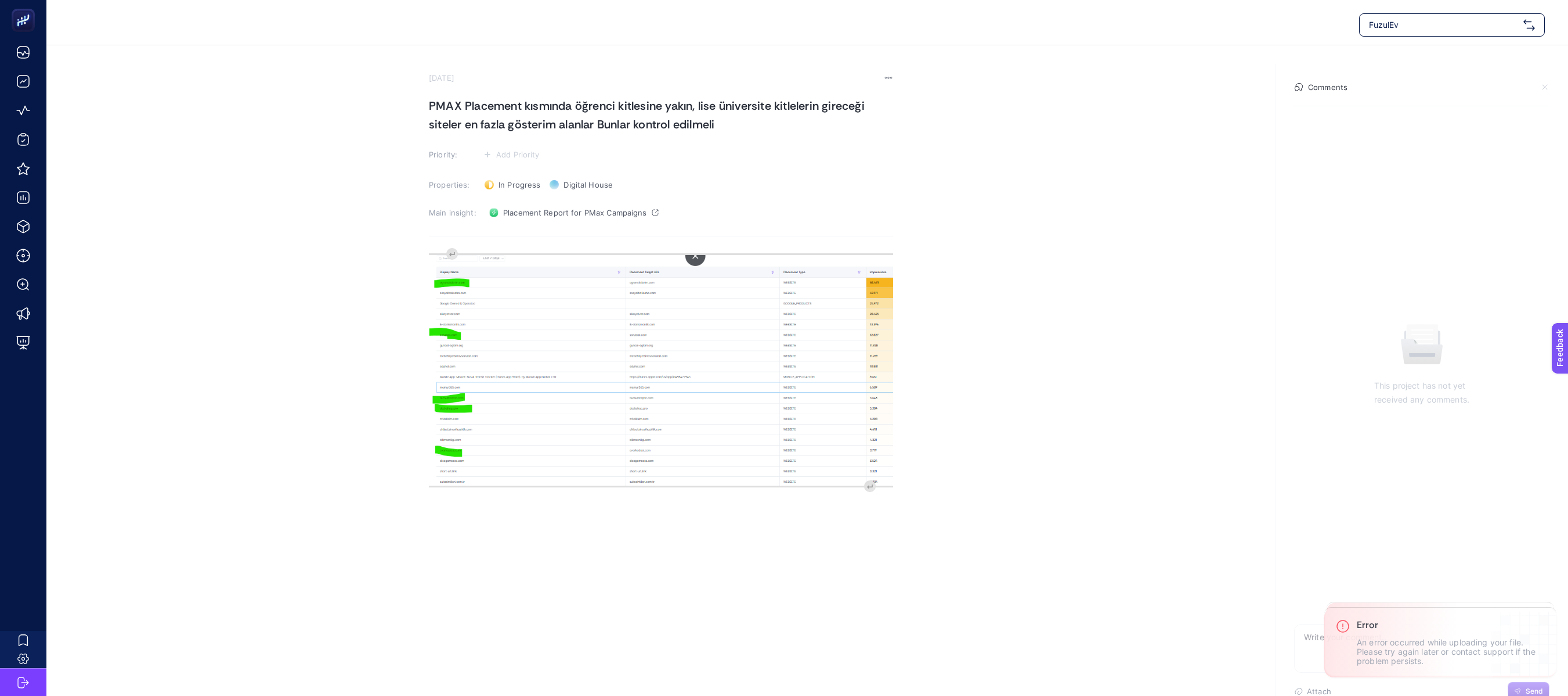
scroll to position [23, 0]
click at [1083, 424] on section "September 5, 2025 PMAX Placement kısmında öğrenci kitlesine yakın, lise ünivers…" at bounding box center [807, 264] width 1521 height 447
click at [964, 493] on div "FuzulEv September 5, 2025 PMAX Placement kısmında öğrenci kitlesine yakın, lise…" at bounding box center [784, 348] width 1568 height 696
drag, startPoint x: 1080, startPoint y: 150, endPoint x: 1085, endPoint y: 148, distance: 5.4
click at [1084, 148] on section "September 5, 2025 PMAX Placement kısmında öğrenci kitlesine yakın, lise ünivers…" at bounding box center [807, 264] width 1521 height 447
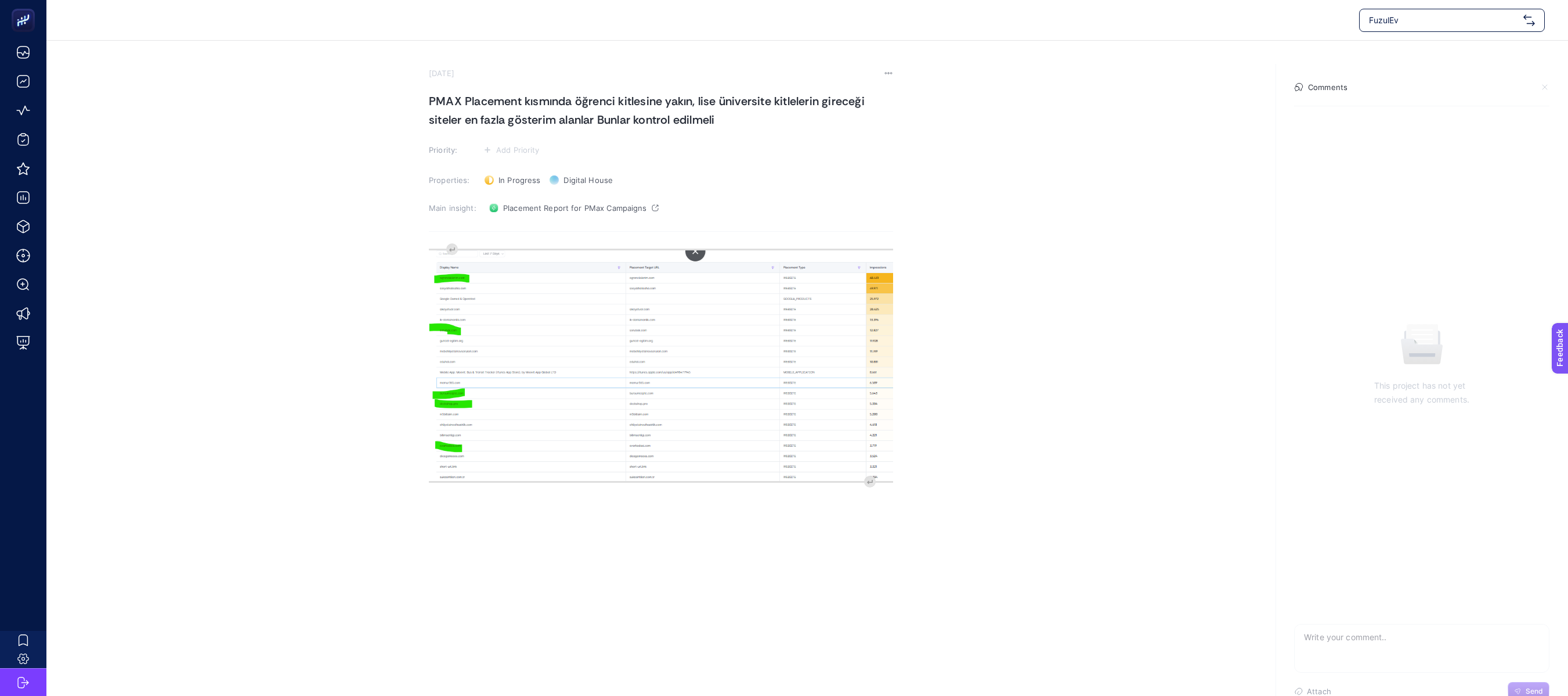
click at [641, 162] on section "September 5, 2025 PMAX Placement kısmında öğrenci kitlesine yakın, lise ünivers…" at bounding box center [660, 278] width 465 height 419
click at [664, 100] on h1 "PMAX Placement kısmında öğrenci kitlesine yakın, lise üniversite kitlelerin gir…" at bounding box center [660, 109] width 465 height 37
click at [714, 114] on h1 "PMAX Placement kısmında öğrenci kitlesine yakın, lise üniversite kitlelerin gir…" at bounding box center [660, 109] width 465 height 37
click at [924, 256] on section "September 5, 2025 PMAX Placement kısmında öğrenci kitlesine yakın, lise ünivers…" at bounding box center [807, 264] width 1521 height 447
click at [916, 315] on section "September 5, 2025 PMAX Placement kısmında öğrenci kitlesine yakın, lise ünivers…" at bounding box center [807, 264] width 1521 height 447
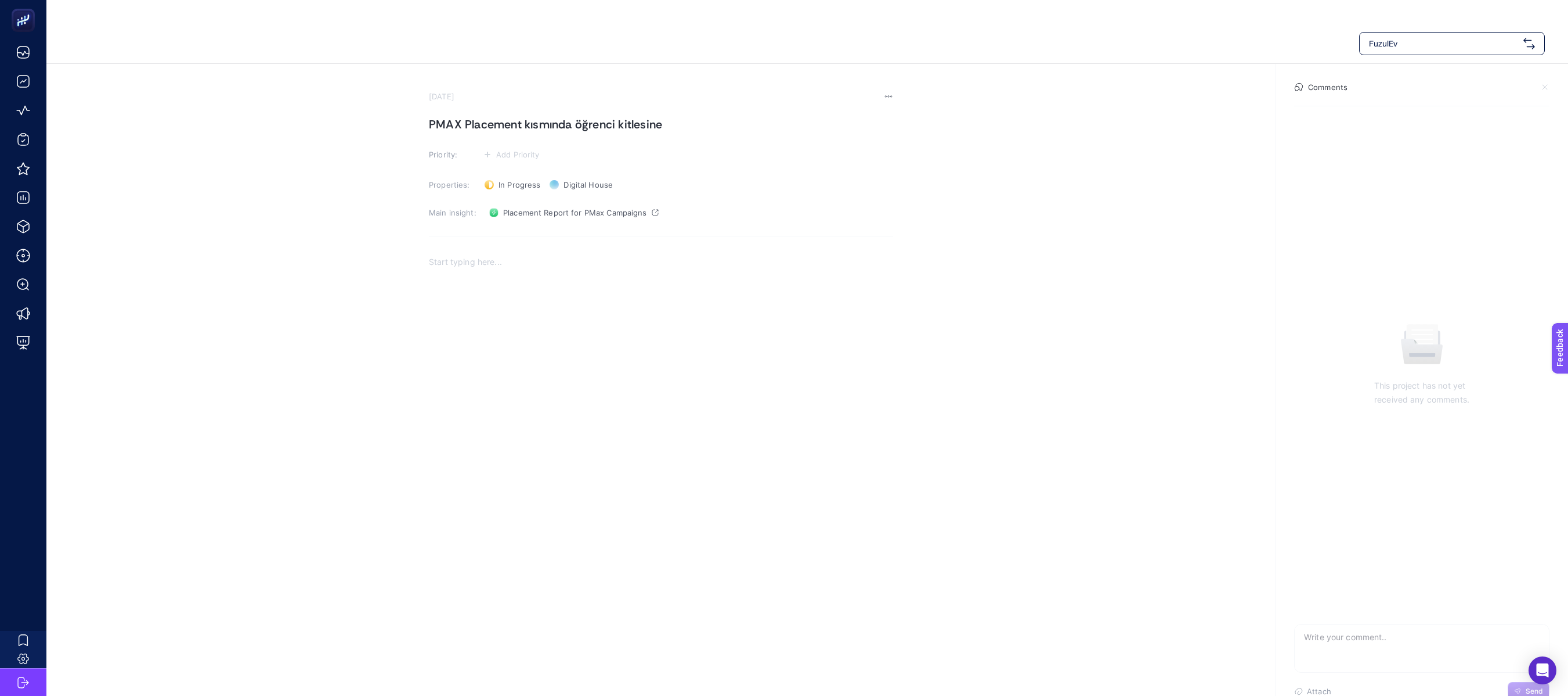
click at [538, 251] on div "Rich Text Editor. Editing area: main" at bounding box center [660, 363] width 465 height 232
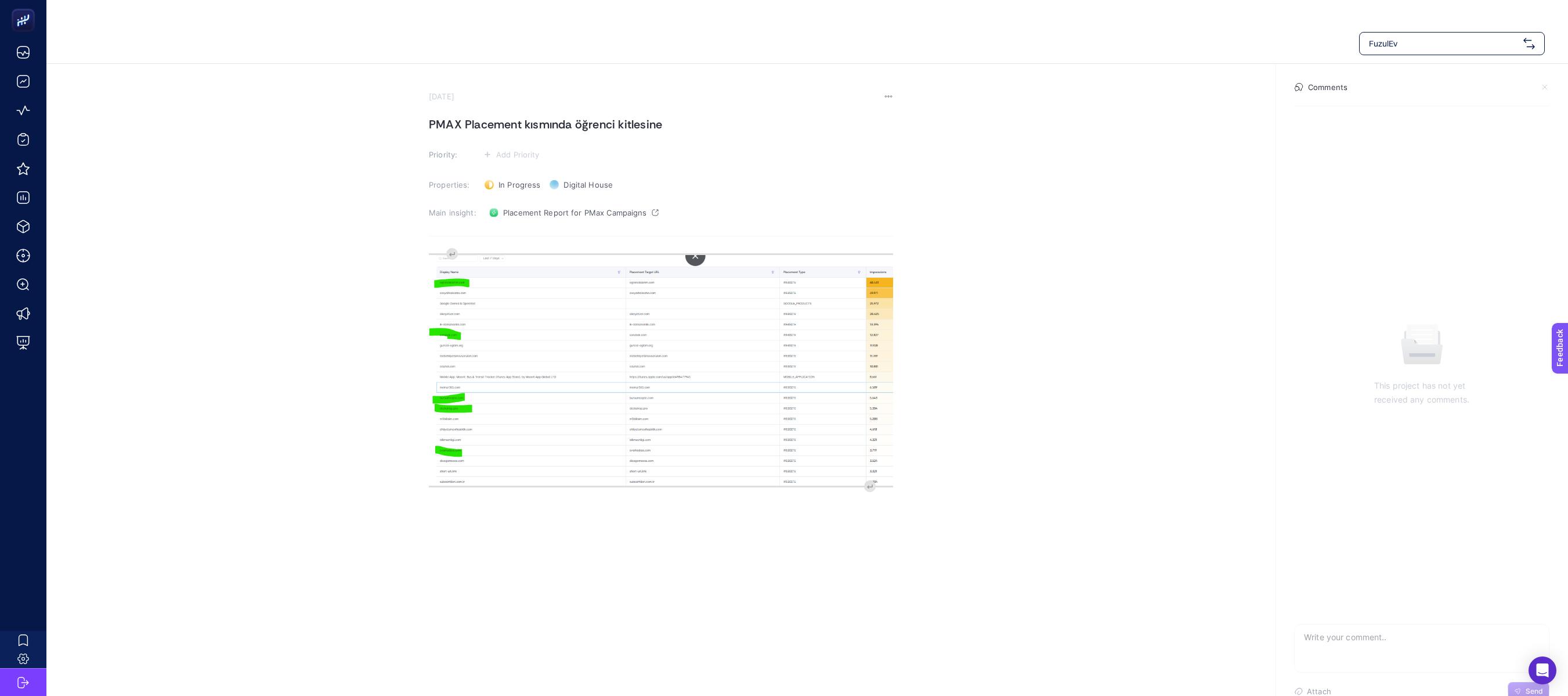
click at [698, 121] on h1 "PMAX Placement kısmında öğrenci kitlesine" at bounding box center [660, 125] width 465 height 19
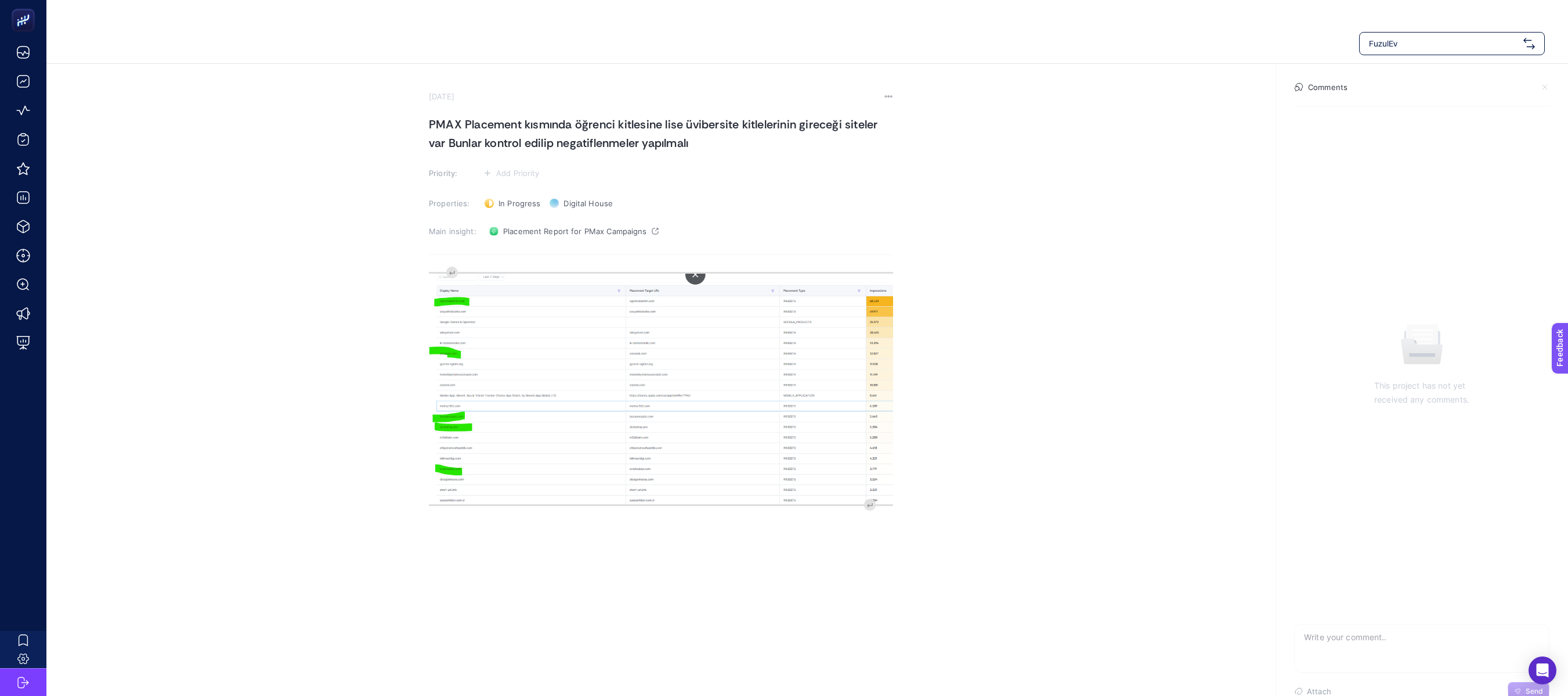
click at [834, 363] on img "Rich Text Editor. Editing area: main" at bounding box center [660, 389] width 465 height 230
click at [1149, 279] on section "[DATE] PMAX Placement kısmında öğrenci kitlesine lise üvibersite kitlelerinin g…" at bounding box center [807, 287] width 1521 height 447
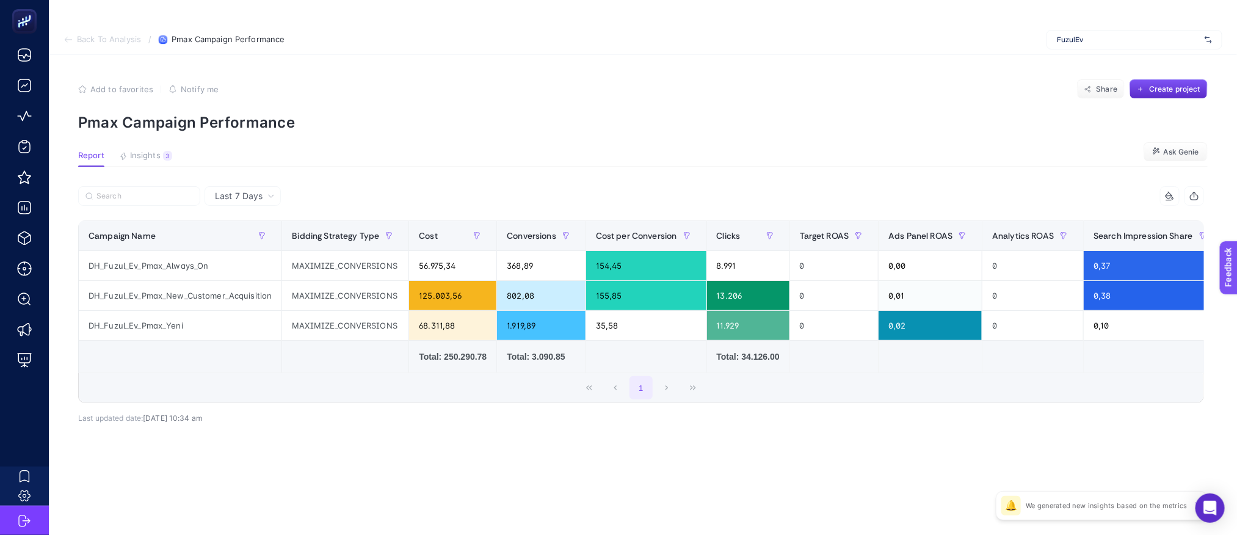
drag, startPoint x: 1537, startPoint y: 0, endPoint x: 843, endPoint y: 138, distance: 707.4
click at [843, 138] on article "Add to favorites false Notify me Share Create project Pmax Campaign Performance…" at bounding box center [643, 307] width 1188 height 504
drag, startPoint x: 886, startPoint y: 402, endPoint x: 931, endPoint y: 407, distance: 45.5
click at [931, 402] on div "1" at bounding box center [641, 387] width 1125 height 29
drag, startPoint x: 1011, startPoint y: 381, endPoint x: 1033, endPoint y: 381, distance: 22.0
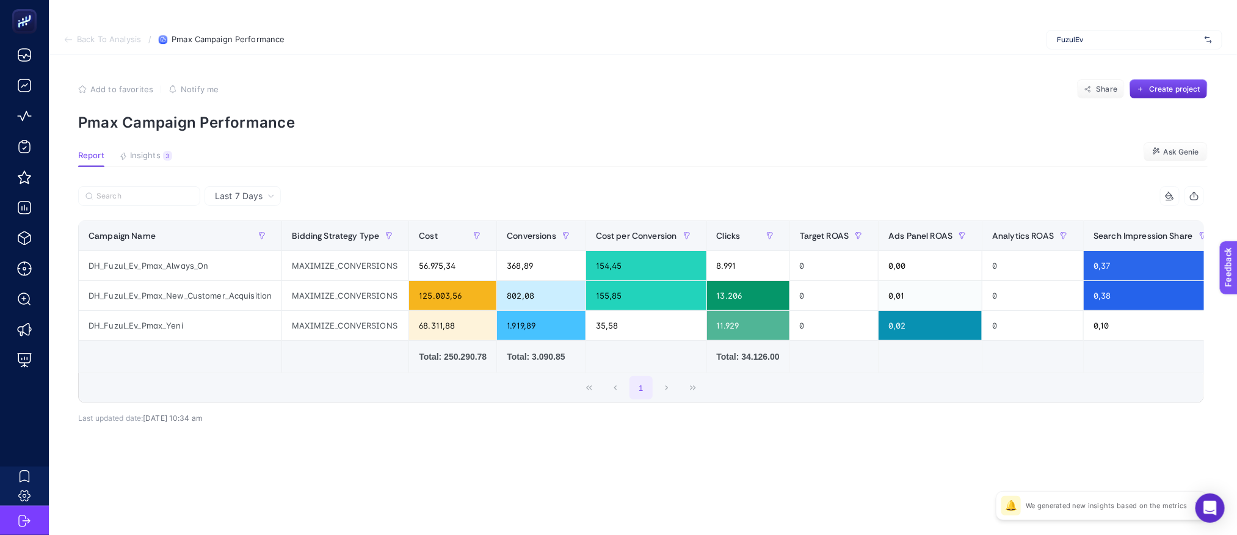
click at [1033, 381] on div "1" at bounding box center [641, 387] width 1125 height 29
click at [953, 233] on button "button" at bounding box center [963, 236] width 20 height 20
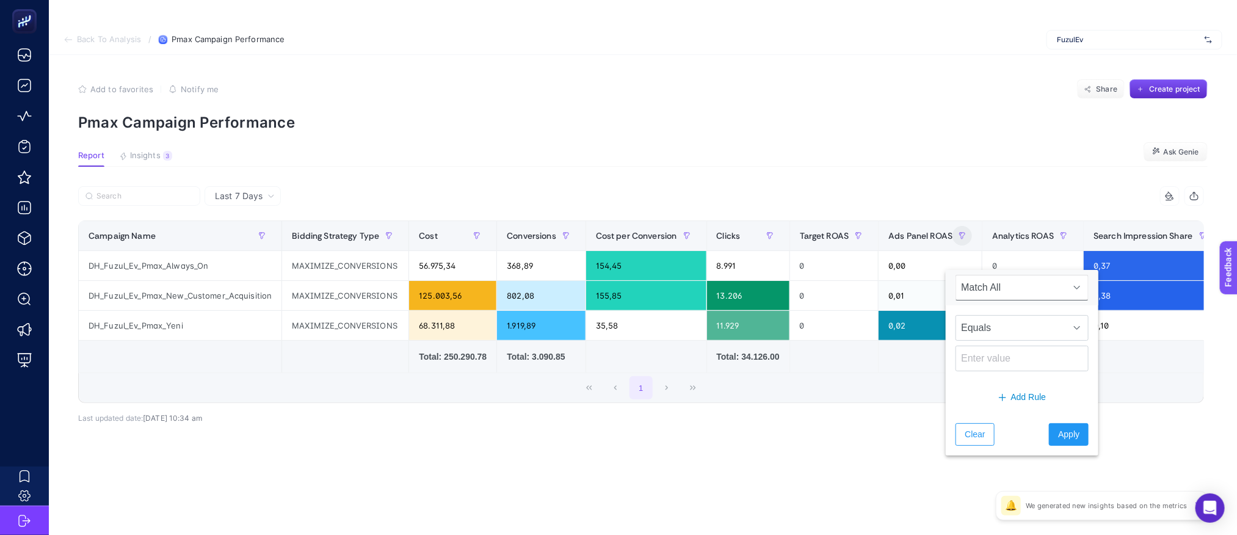
click at [1000, 291] on span "Match All" at bounding box center [1010, 287] width 109 height 24
drag, startPoint x: 752, startPoint y: 365, endPoint x: 748, endPoint y: 373, distance: 8.2
click at [752, 366] on td "Total: 34.126.00" at bounding box center [748, 357] width 83 height 32
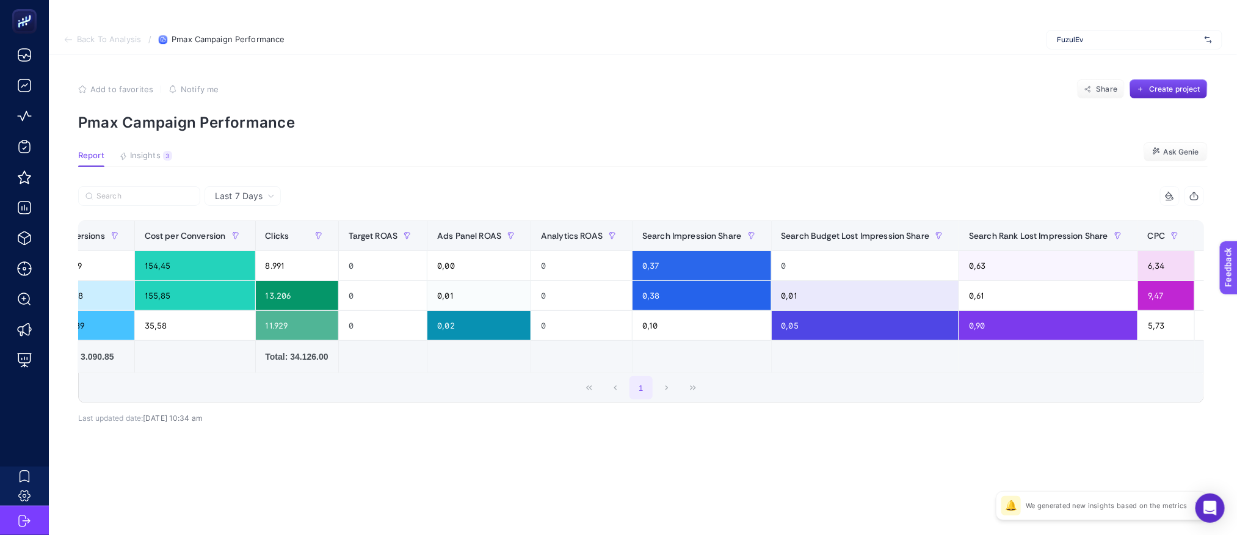
scroll to position [0, 468]
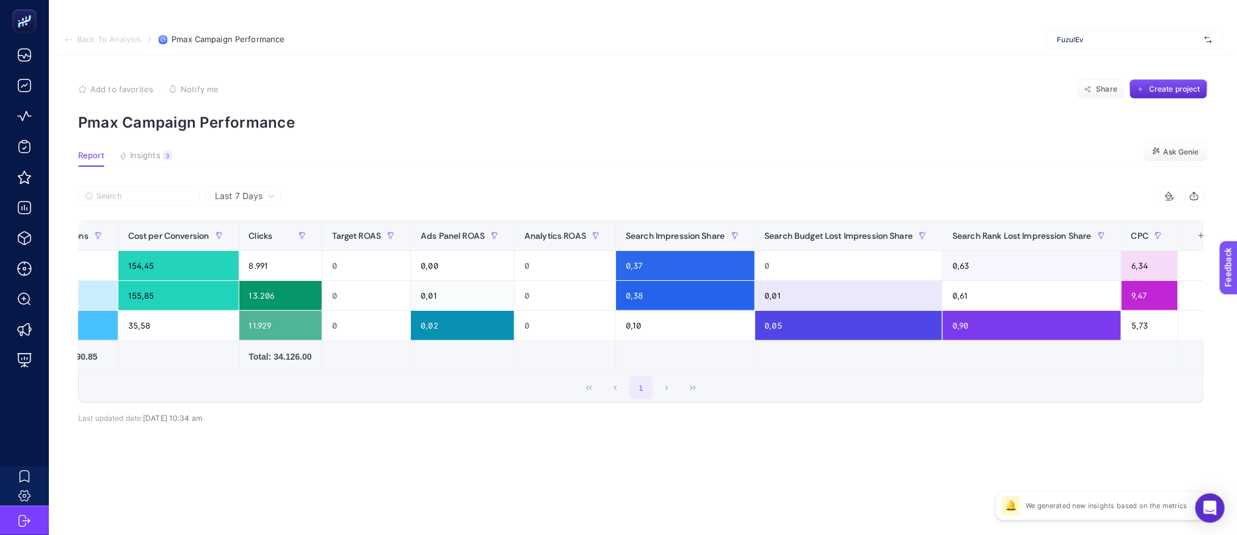
click at [1193, 229] on th "13 items selected +" at bounding box center [1201, 236] width 45 height 30
click at [1190, 235] on div "+" at bounding box center [1201, 236] width 23 height 10
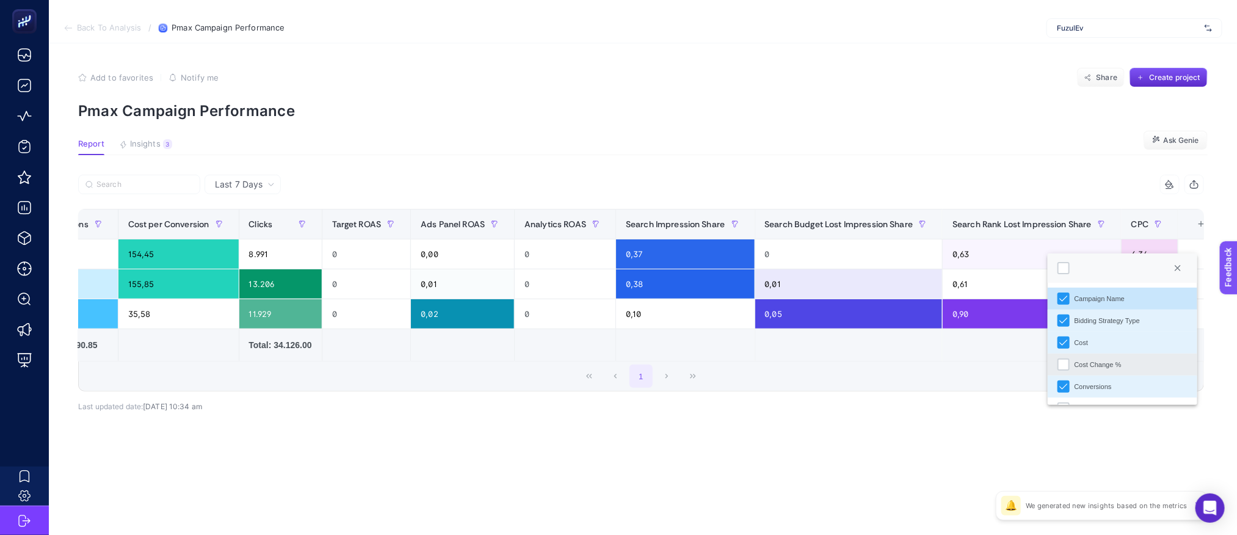
scroll to position [0, 10]
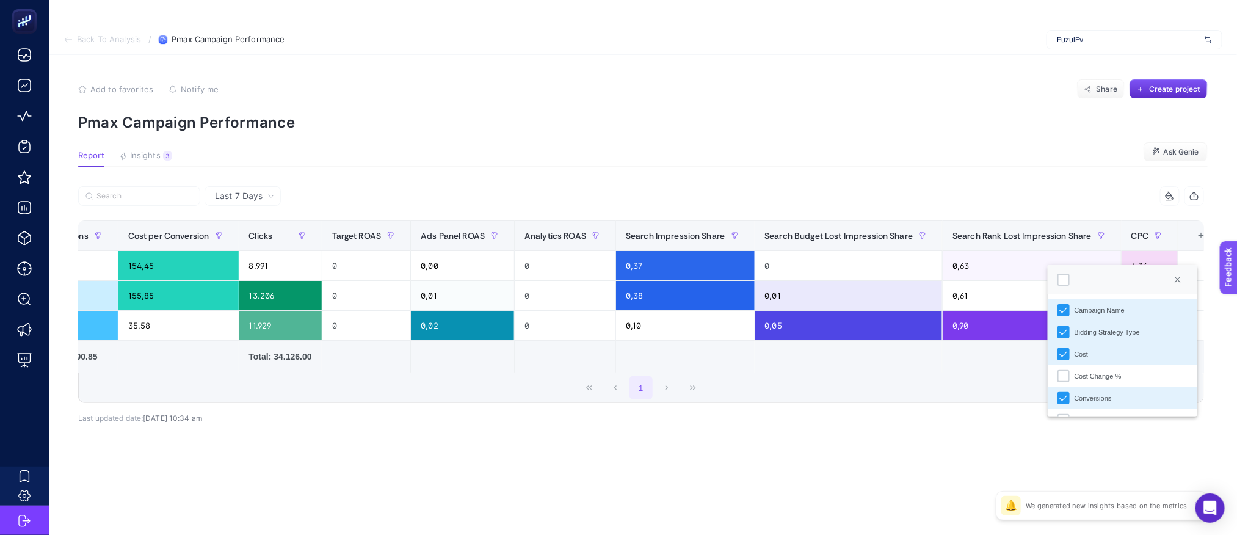
click at [986, 115] on p "Pmax Campaign Performance" at bounding box center [643, 123] width 1130 height 18
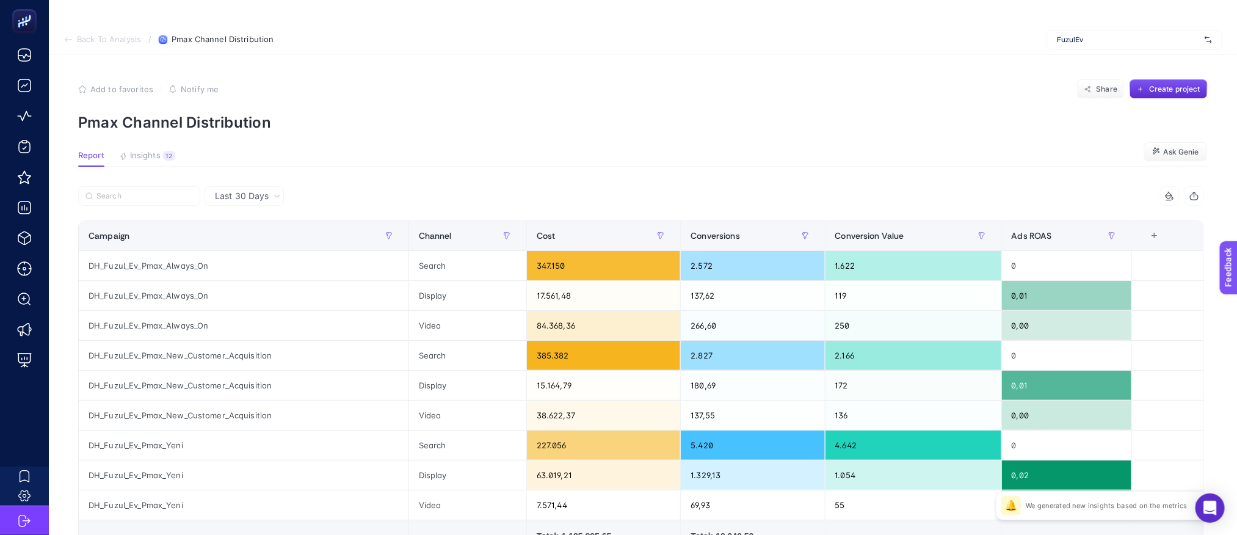
click at [1166, 241] on div "+" at bounding box center [1154, 236] width 23 height 10
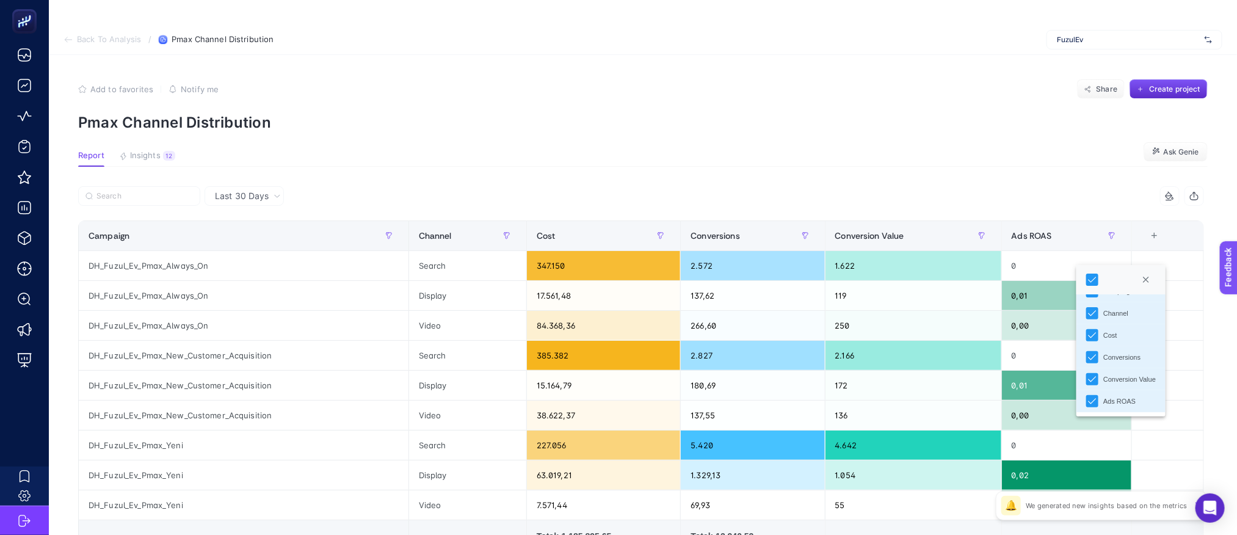
click at [834, 104] on section "Add to favorites false Notify me Share Create project Pmax Channel Distribution" at bounding box center [643, 105] width 1130 height 52
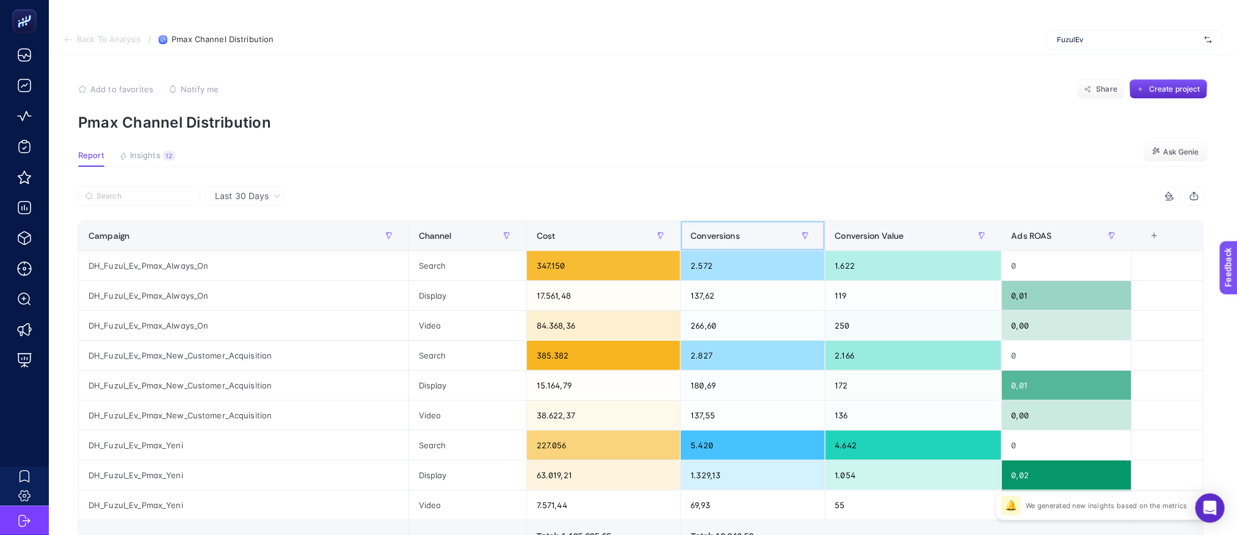
click at [730, 235] on span "Conversions" at bounding box center [715, 236] width 49 height 10
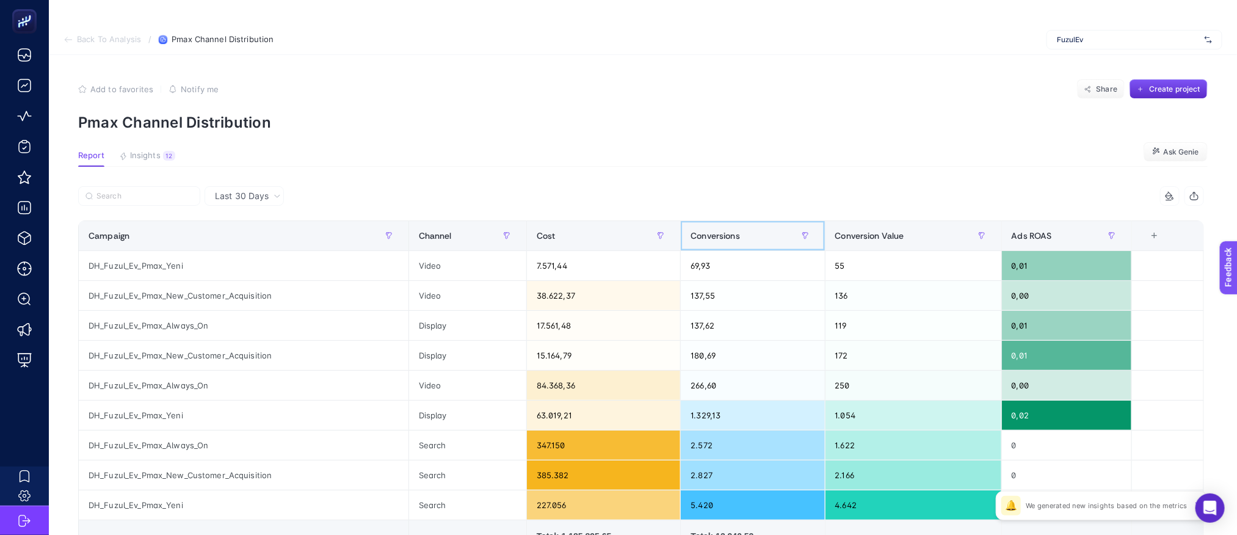
click at [729, 241] on div "Conversions" at bounding box center [753, 236] width 124 height 20
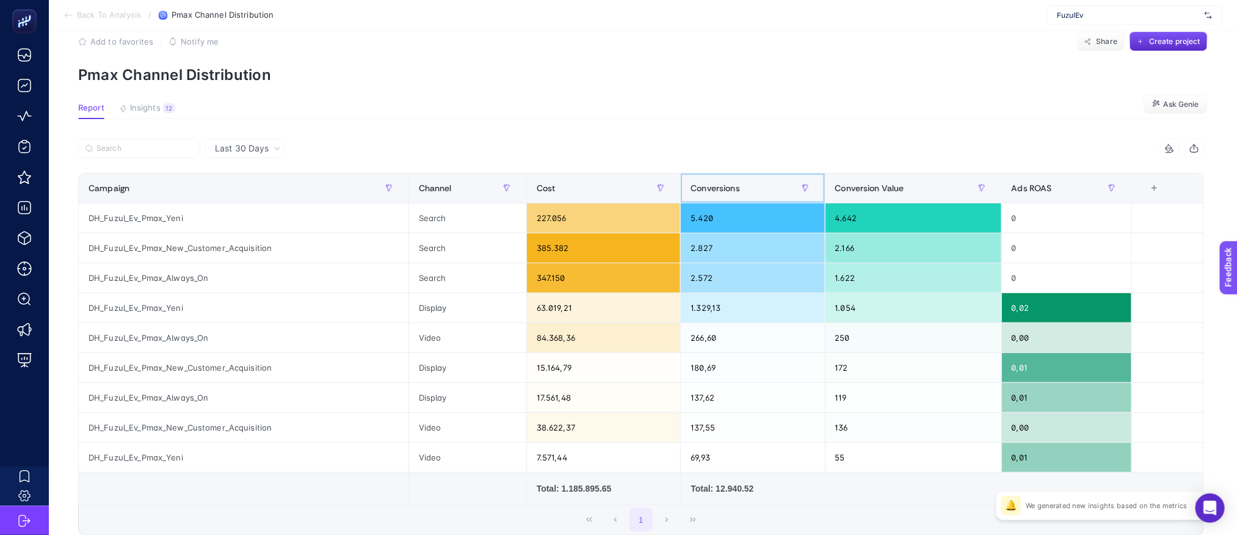
scroll to position [92, 0]
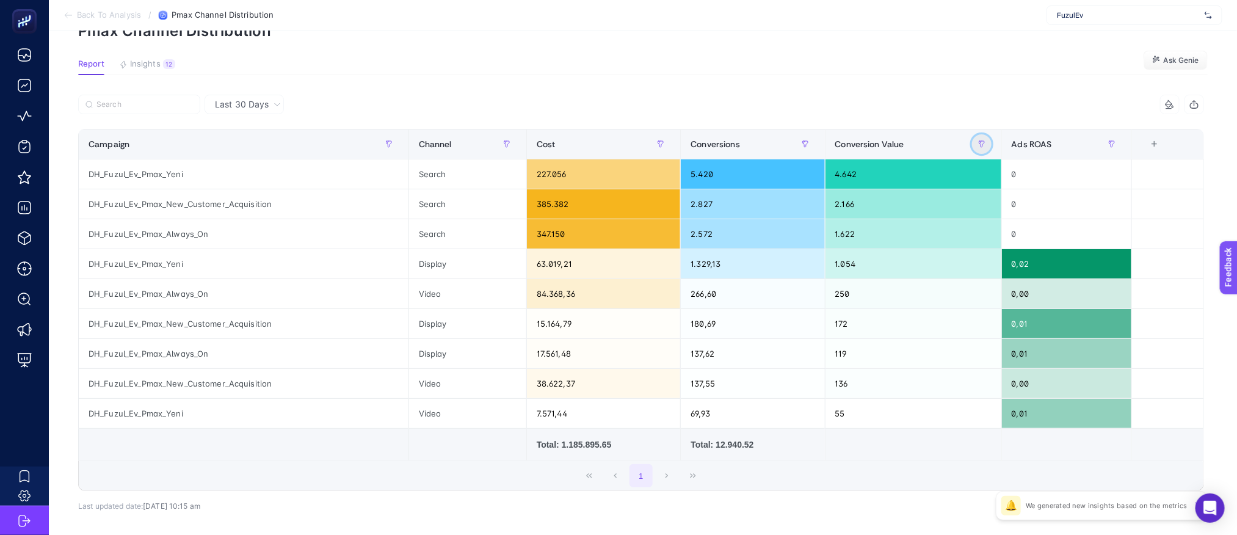
click at [986, 144] on icon "button" at bounding box center [981, 143] width 7 height 7
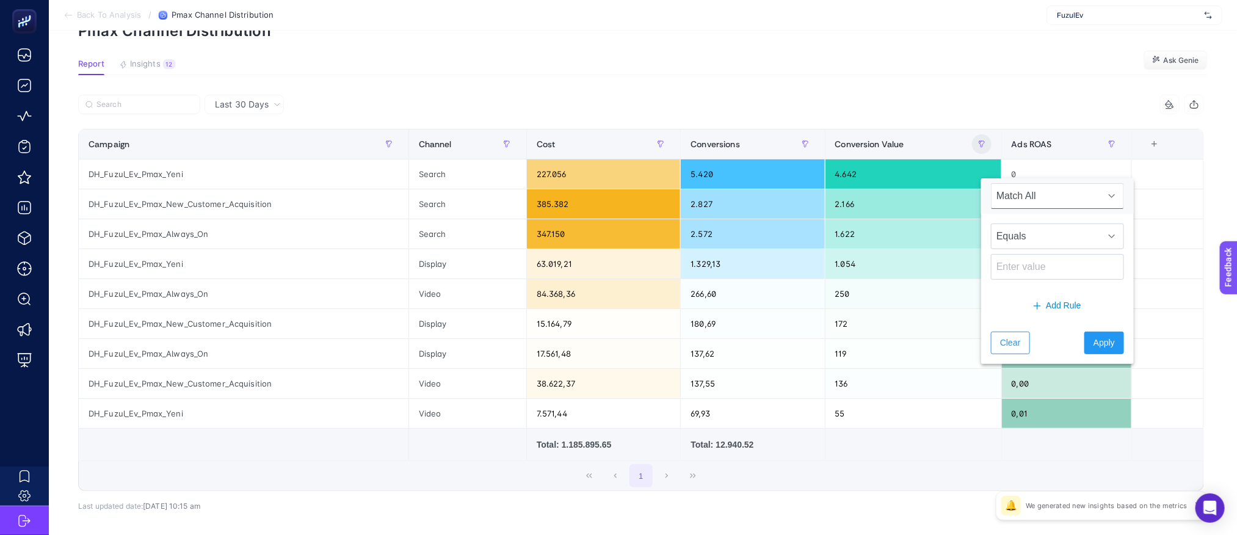
click at [1055, 100] on div "4 items selected" at bounding box center [922, 105] width 563 height 20
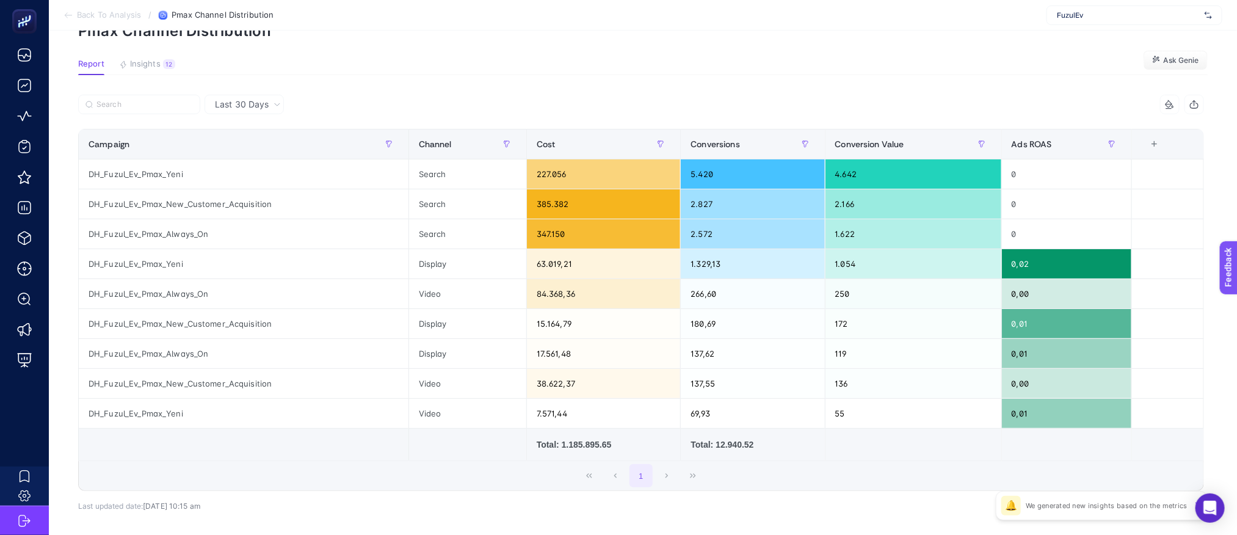
click at [1166, 149] on div "+" at bounding box center [1154, 144] width 23 height 10
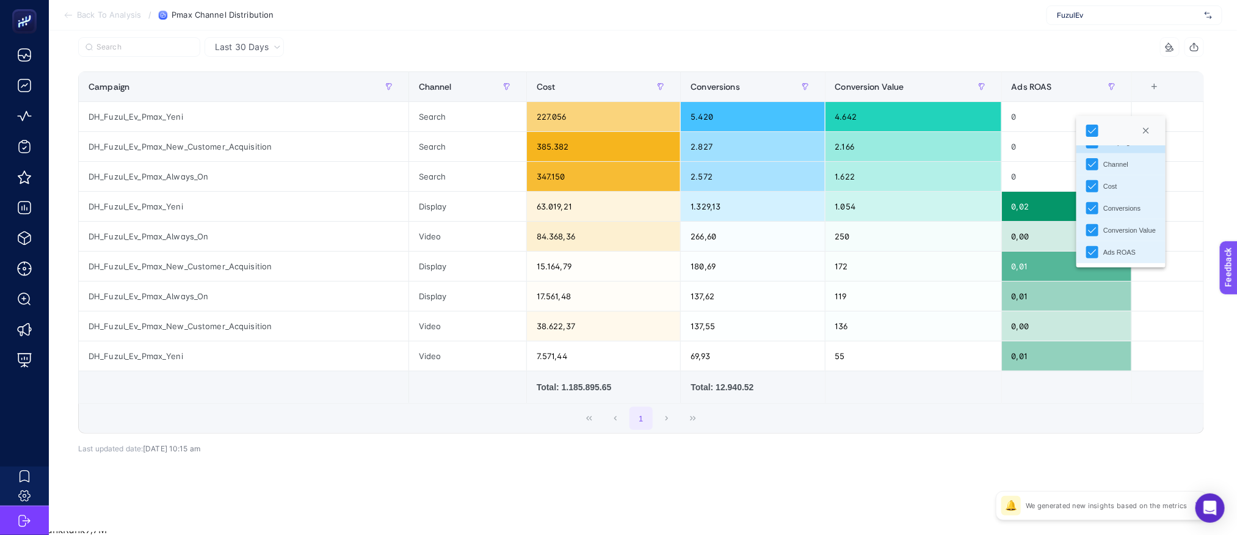
scroll to position [0, 0]
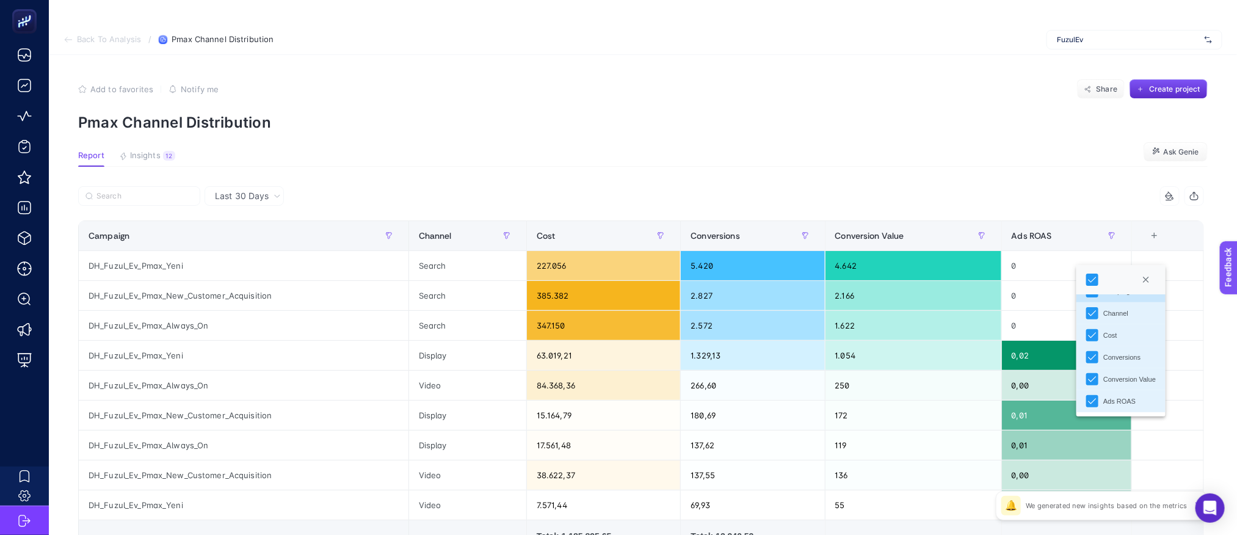
click at [887, 84] on div "Add to favorites false Notify me Share Create project" at bounding box center [643, 89] width 1130 height 20
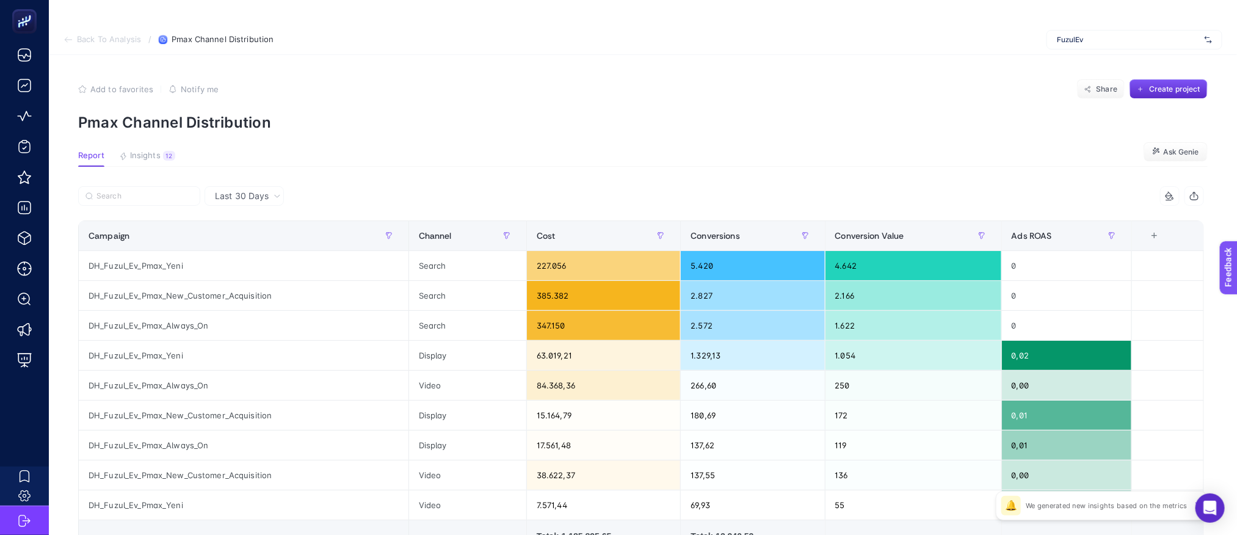
click at [1164, 239] on div "+" at bounding box center [1154, 236] width 23 height 10
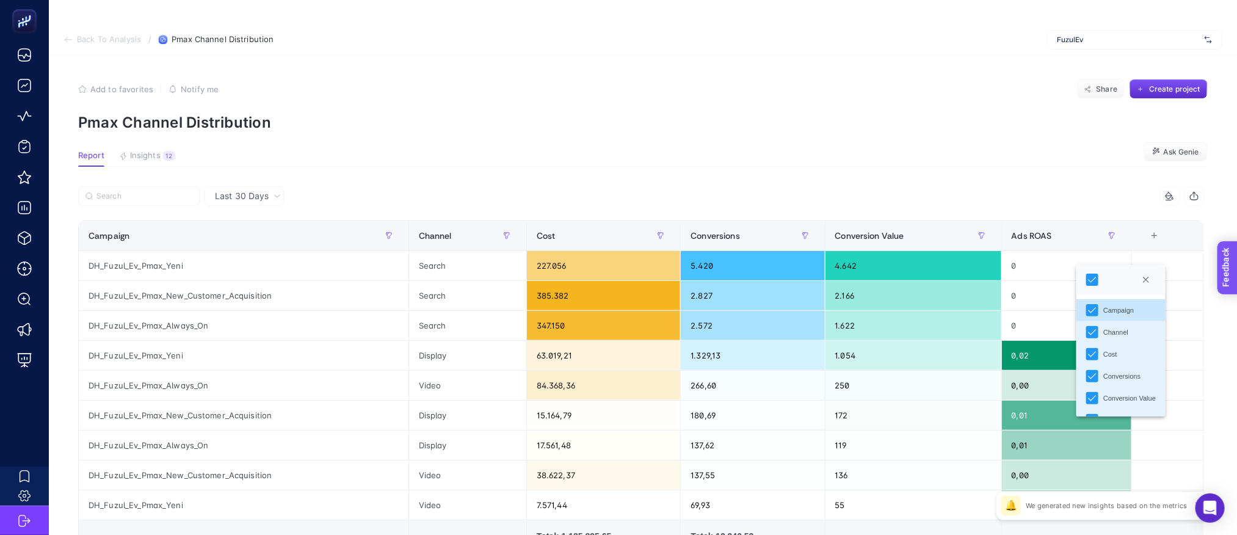
click at [1241, 310] on section "Feedback" at bounding box center [1243, 315] width 53 height 42
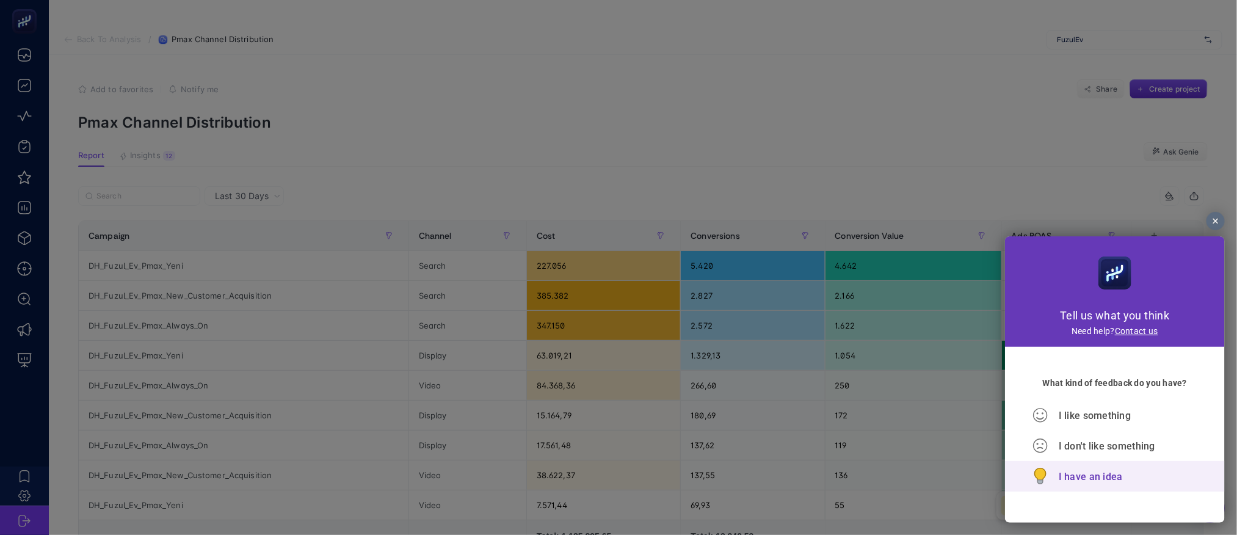
click at [1078, 473] on span "I have an idea" at bounding box center [1090, 476] width 64 height 12
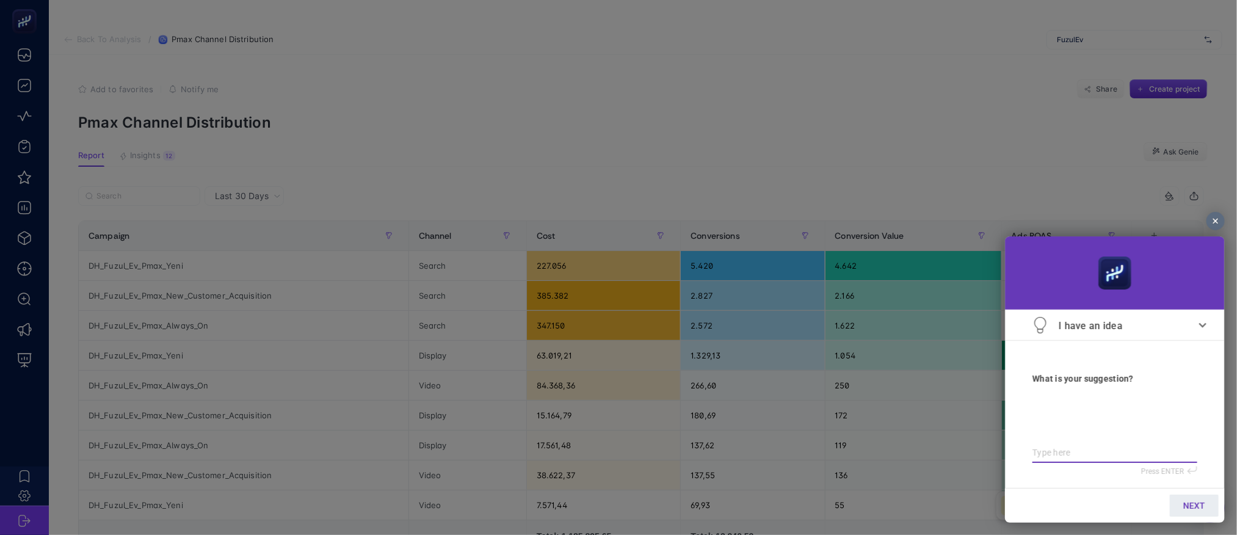
type textarea "C"
type textarea "Co"
type textarea "Cob"
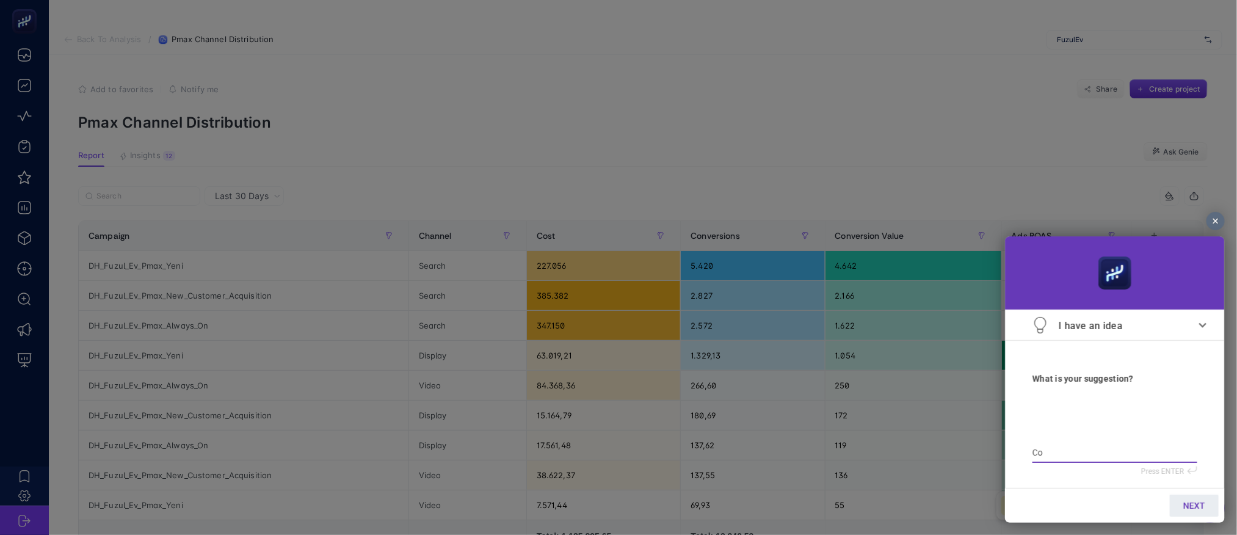
type textarea "Cob"
type textarea "Cobv"
type textarea "Cob"
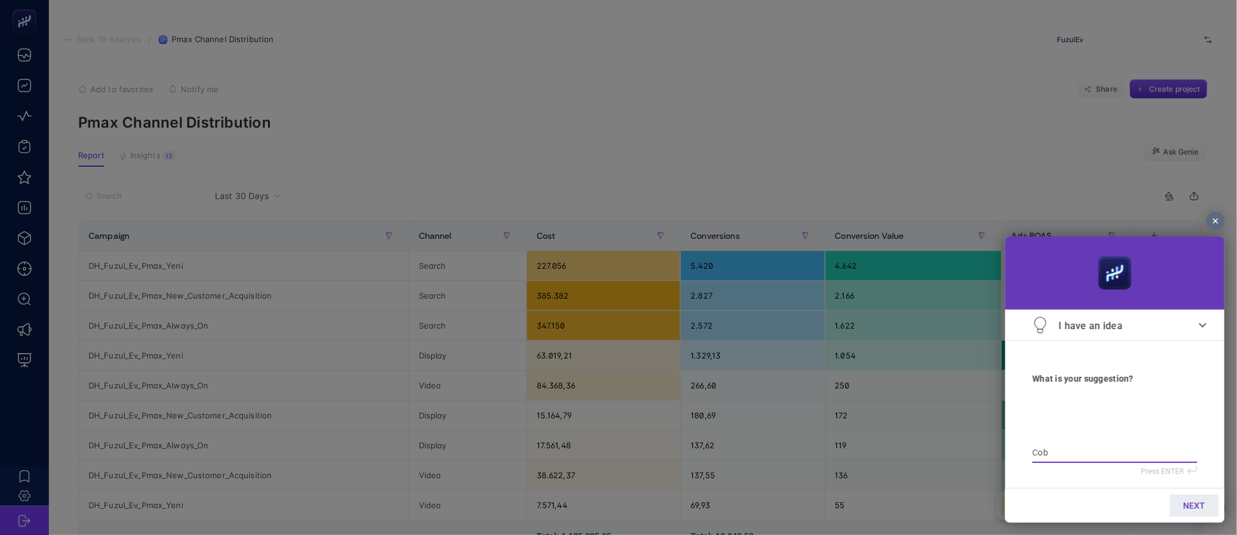
type textarea "Co"
type textarea "Con"
type textarea "Conv"
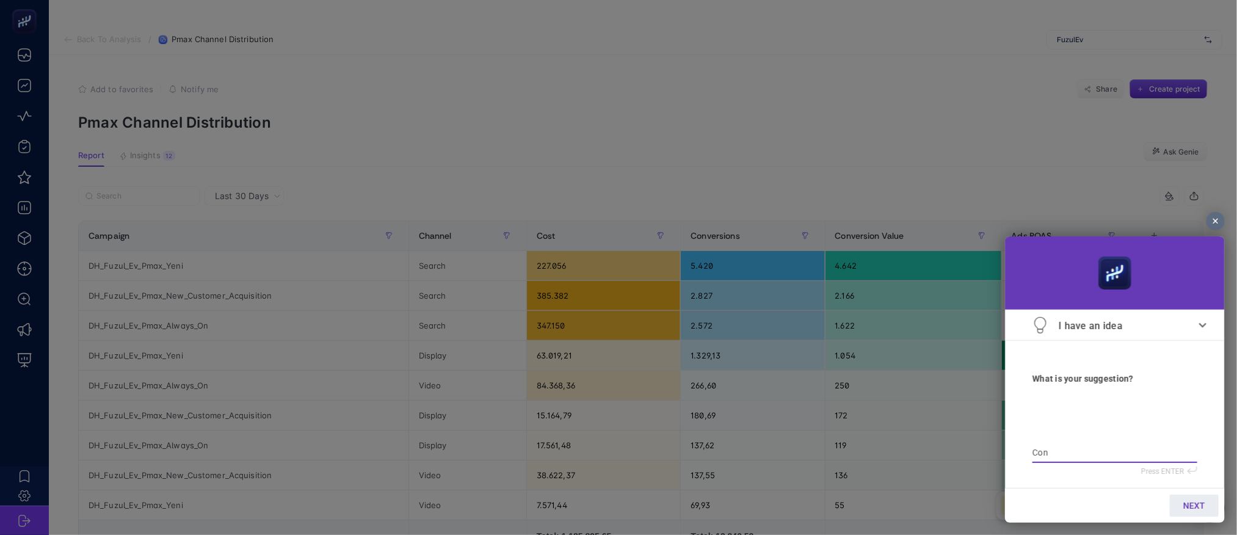
type textarea "Conv"
type textarea "Conve"
type textarea "Conver"
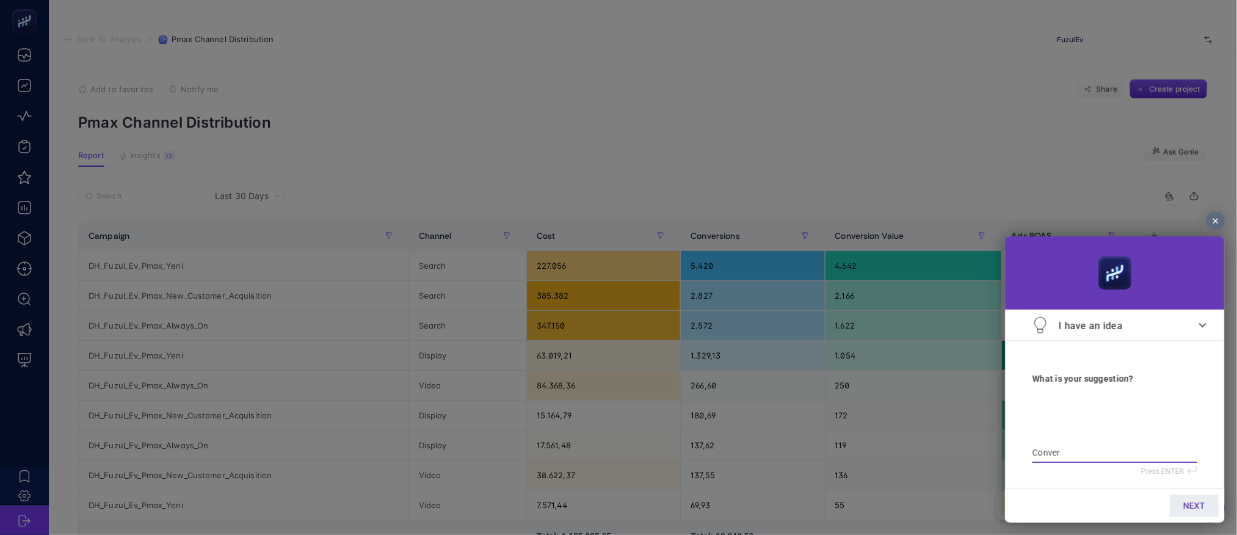
type textarea "Convers"
type textarea "Conversi"
type textarea "Conversio"
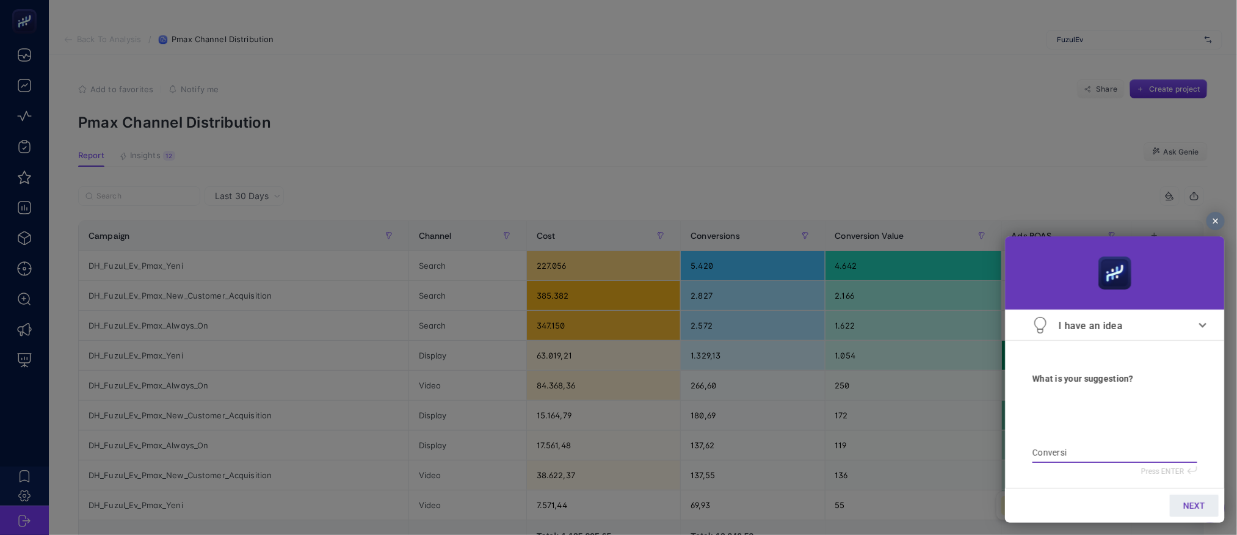
type textarea "Conversio"
type textarea "Conversion"
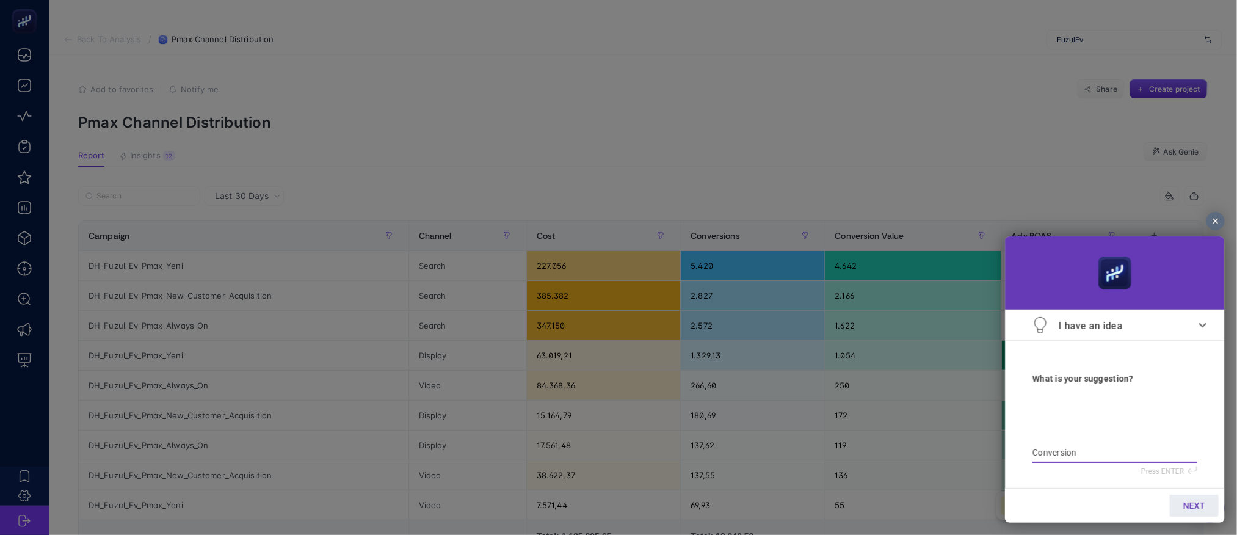
type textarea "Conversion v"
type textarea "Conversion va"
type textarea "Conversion var"
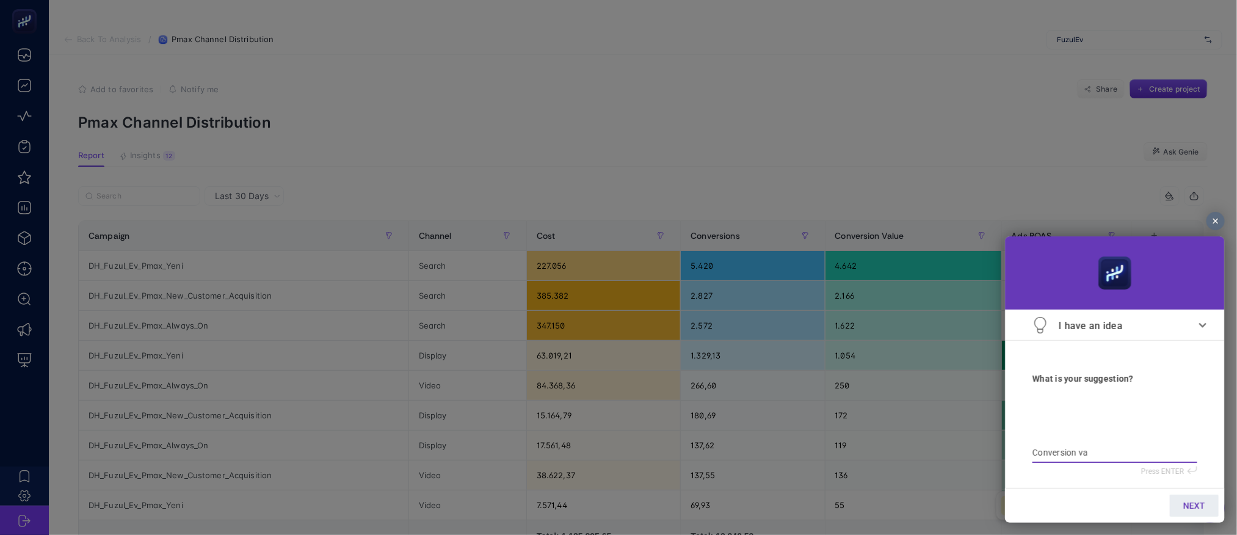
type textarea "Conversion var"
type textarea "Conversion var C"
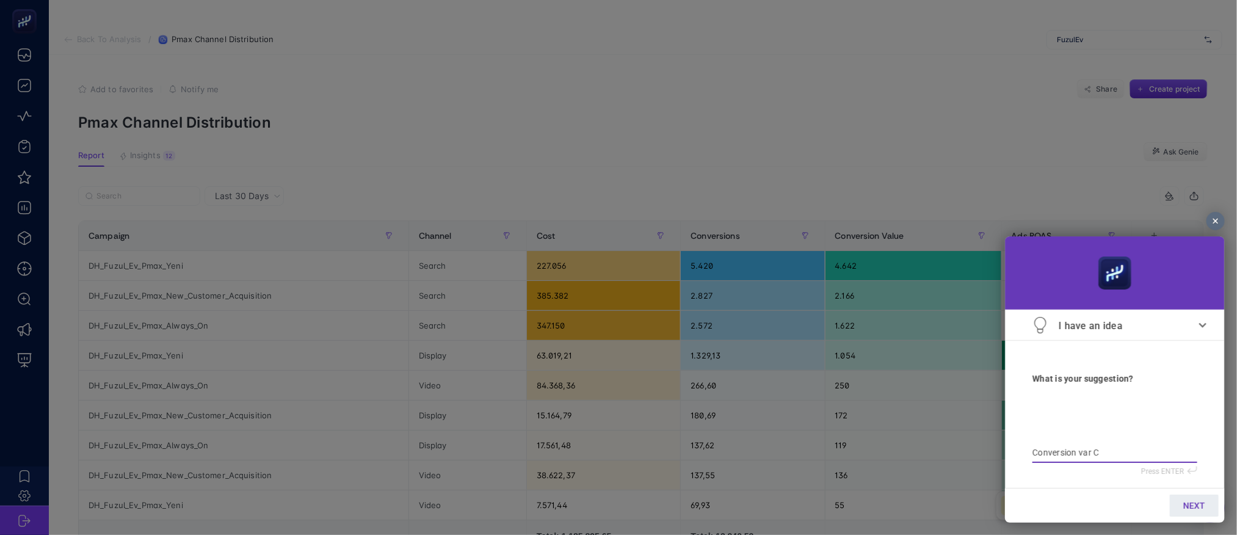
type textarea "Conversion var Co"
type textarea "Conversion var Cos"
type textarea "Conversion var Cost"
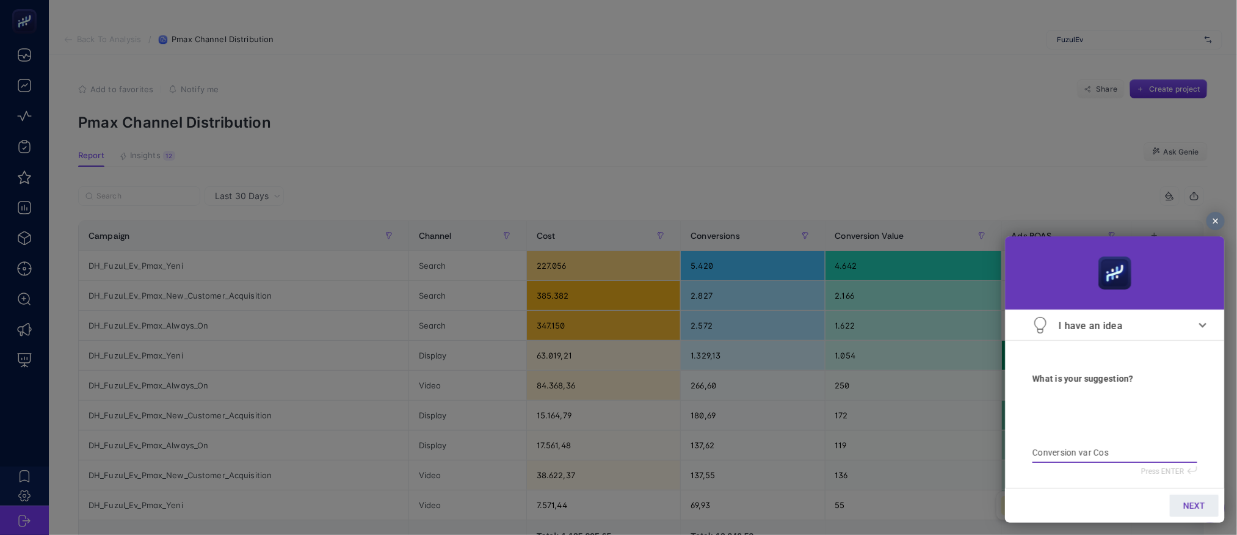
type textarea "Conversion var Cost"
type textarea "Conversion var Cost v"
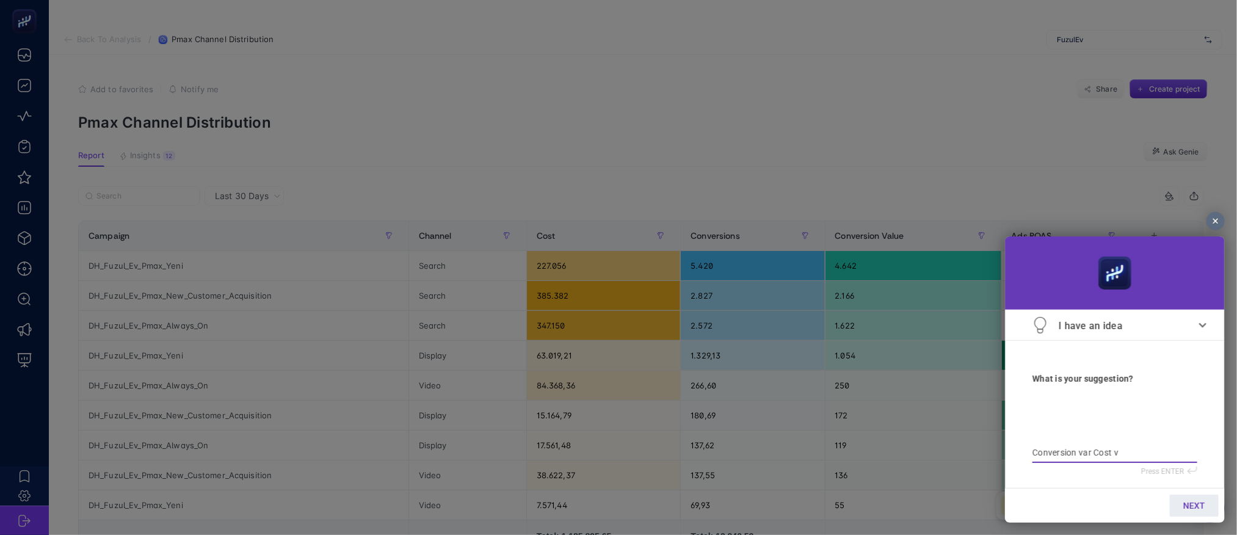
type textarea "Conversion var Cost va"
type textarea "Conversion var Cost var"
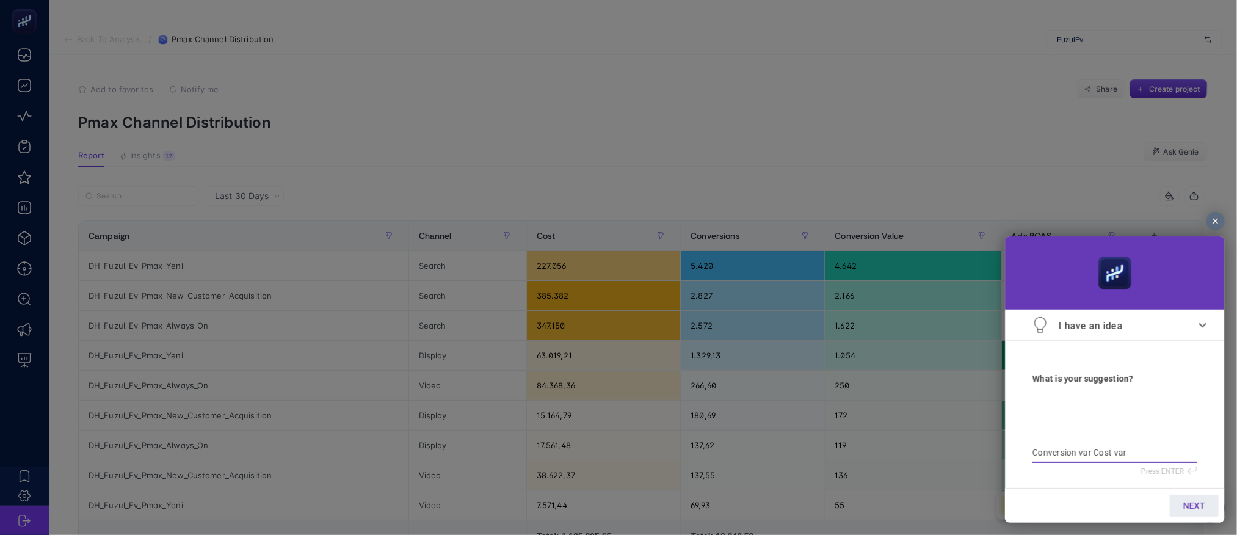
type textarea "Conversion var Cost var"
type textarea "Conversion var Cost var B"
type textarea "Conversion var Cost var Be"
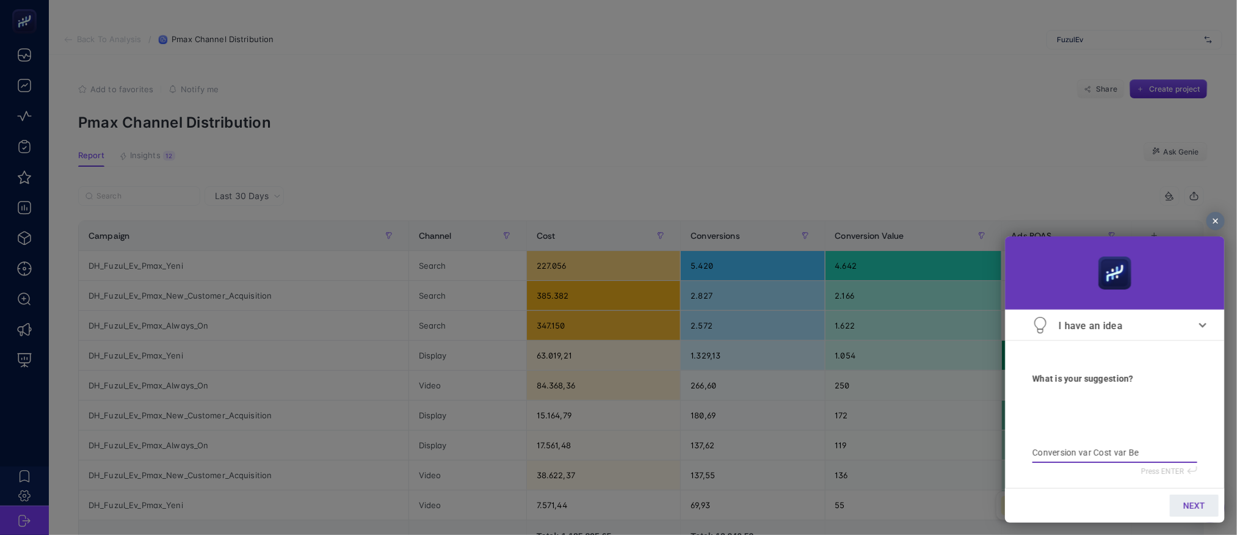
type textarea "Conversion var Cost var Bel"
type textarea "Conversion var Cost var Belk"
type textarea "Conversion var Cost var Belki"
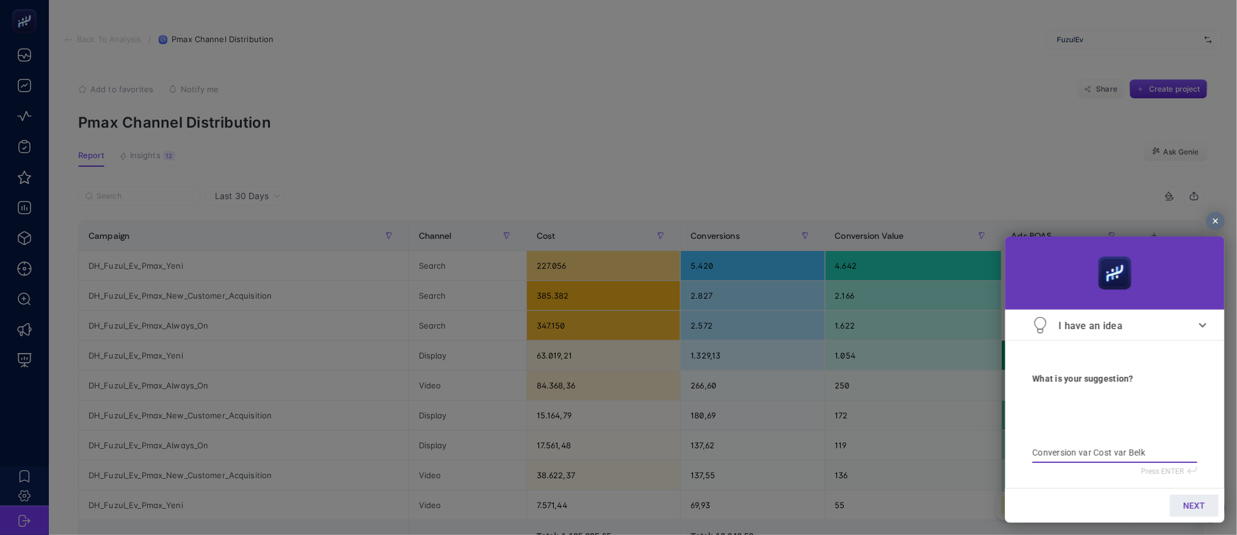
type textarea "Conversion var Cost var Belki"
type textarea "Conversion var Cost var Belki b"
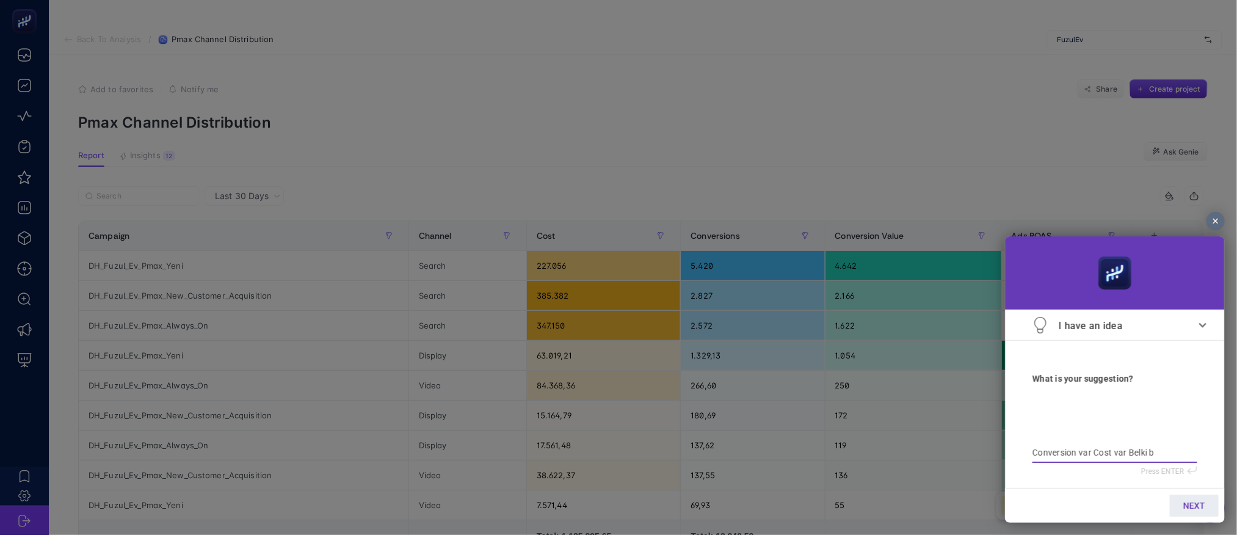
type textarea "Conversion var Cost var Belki bu"
type textarea "Conversion var Cost var Belki bur"
type textarea "Conversion var Cost var Belki bura"
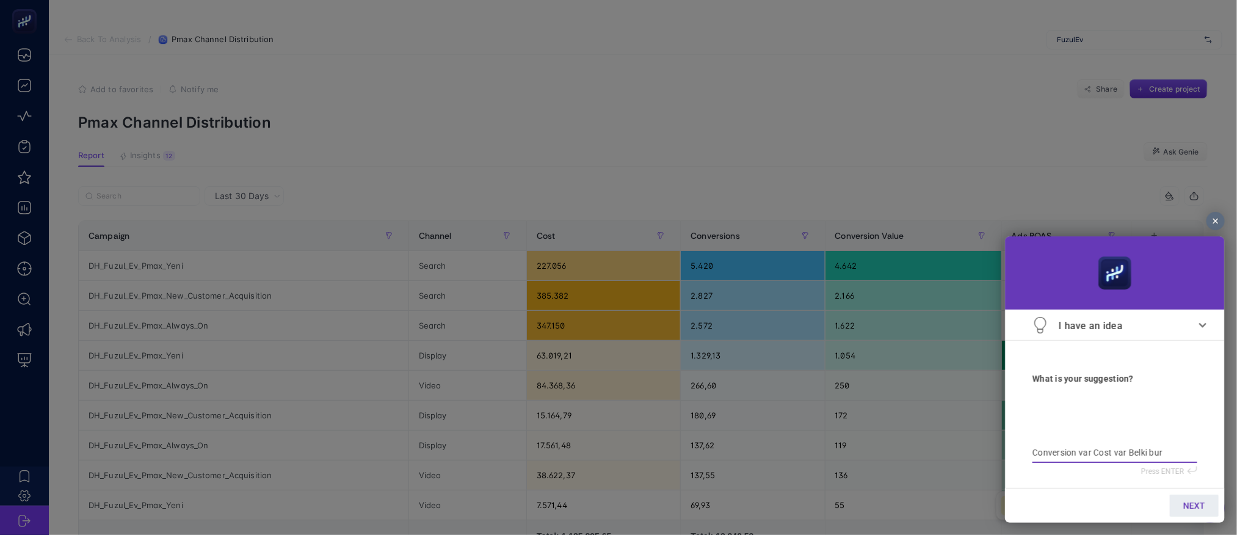
type textarea "Conversion var Cost var Belki bura"
type textarea "Conversion var Cost var Belki buray"
type textarea "Conversion var Cost var Belki buraya"
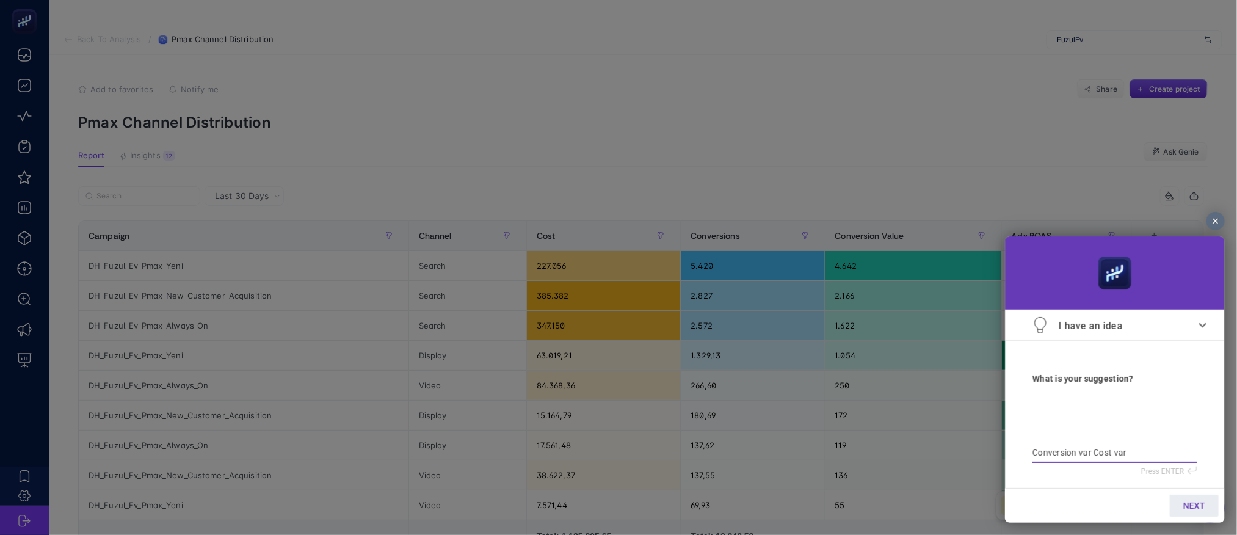
type textarea "Conversion var Cost var Belki buraya"
type textarea "Conversion var Cost var Belki buraya c"
type textarea "Conversion var Cost var Belki buraya cu"
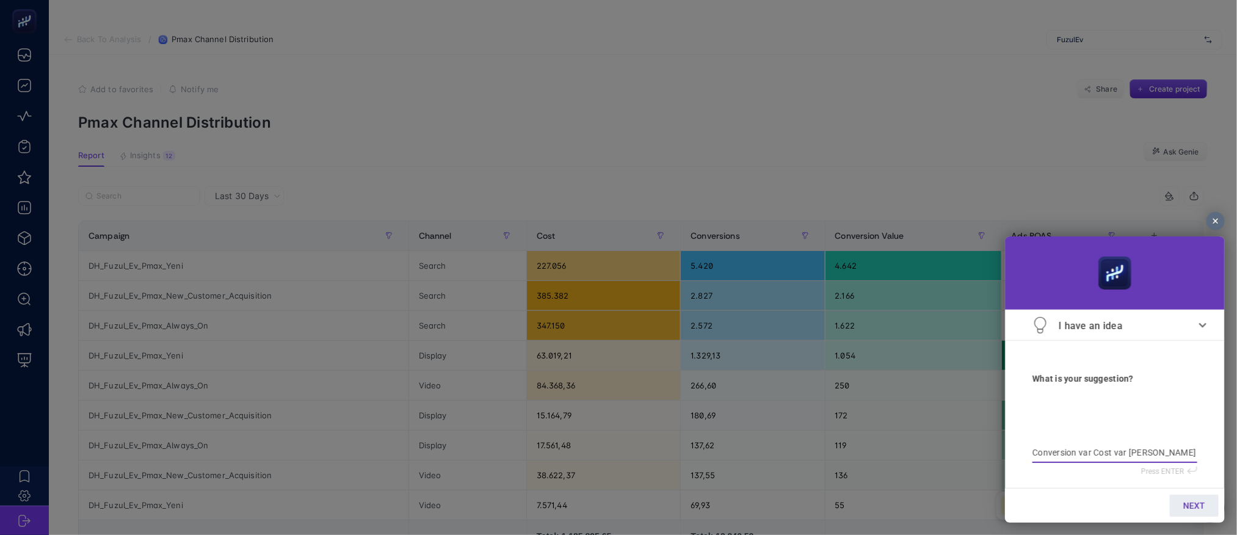
type textarea "Conversion var Cost var Belki buraya cu"
type textarea "Conversion var Cost var Belki buraya cus"
type textarea "Conversion var Cost var Belki buraya cust"
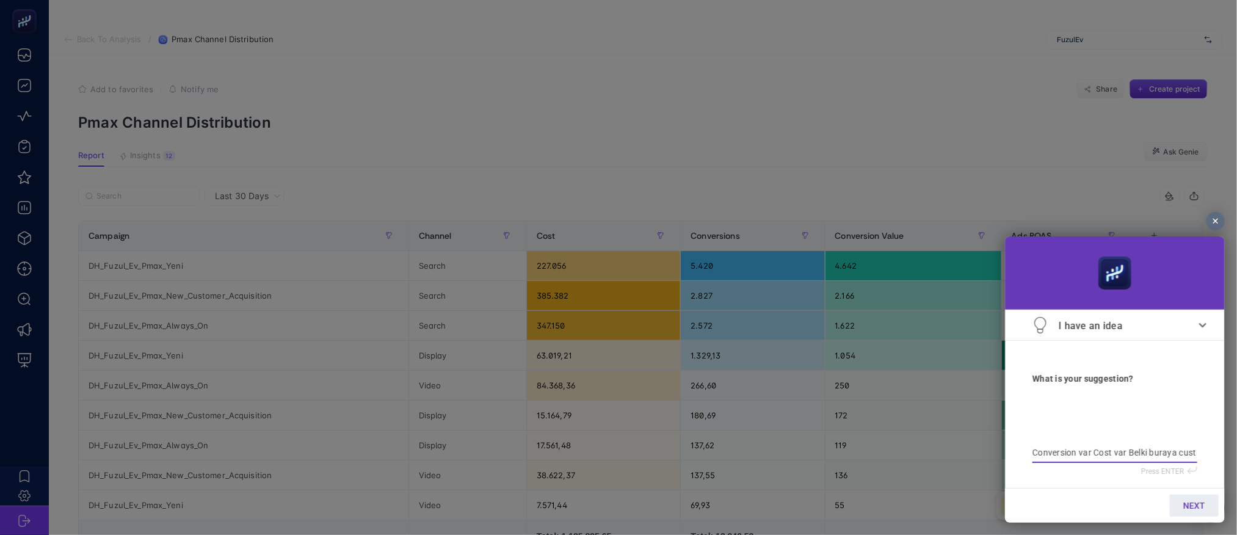
type textarea "Conversion var Cost var Belki buraya custo"
type textarea "Conversion var Cost var Belki buraya custom"
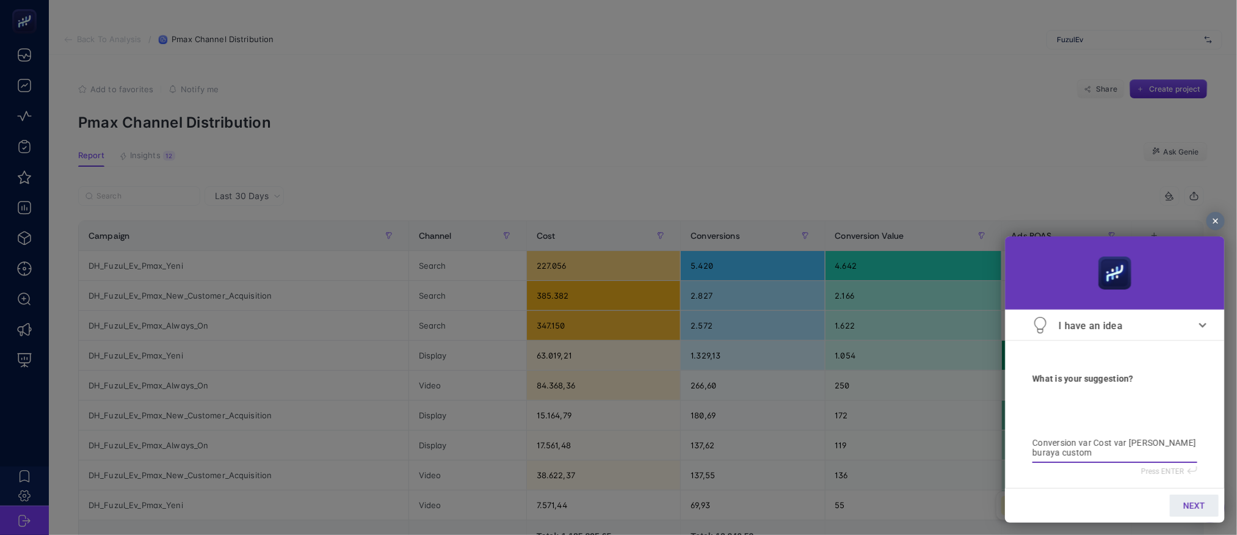
type textarea "Conversion var Cost var Belki buraya custom"
type textarea "Conversion var Cost var Belki buraya custom b"
type textarea "Conversion var Cost var Belki buraya custom bi"
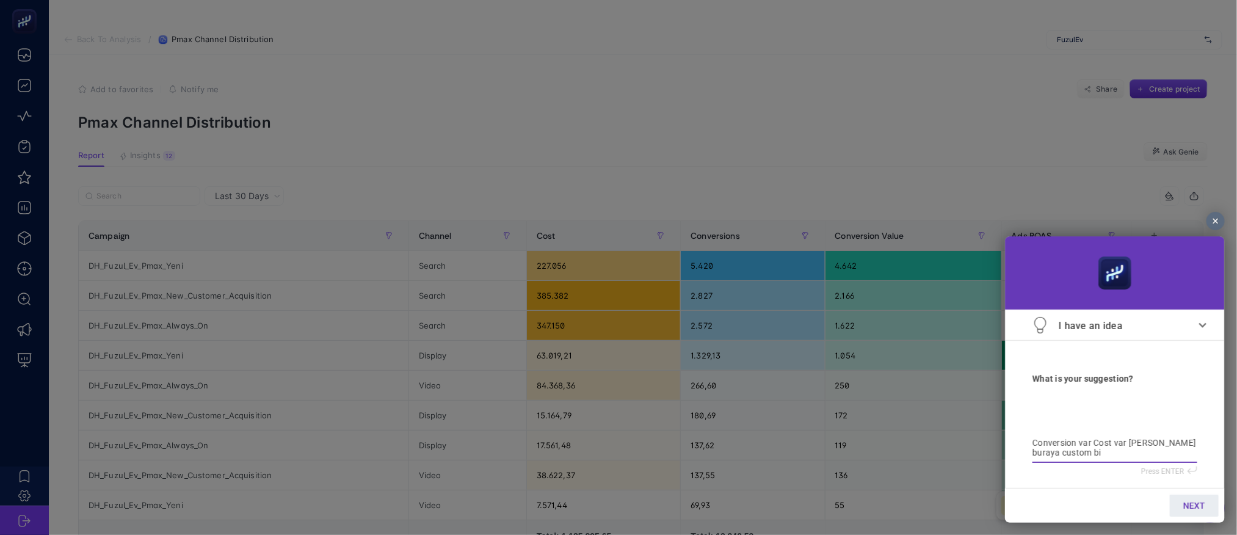
type textarea "Conversion var Cost var Belki buraya custom bir"
type textarea "Conversion var Cost var Belki buraya custom bir f"
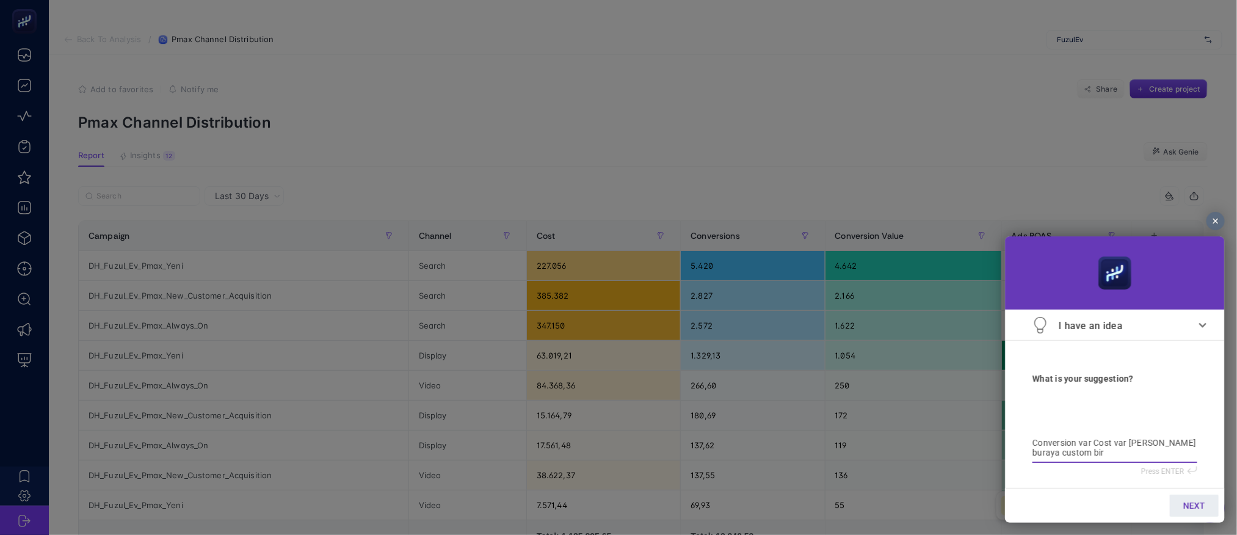
type textarea "Conversion var Cost var Belki buraya custom bir f"
type textarea "Conversion var Cost var Belki buraya custom bir fo"
type textarea "Conversion var Cost var Belki buraya custom bir for"
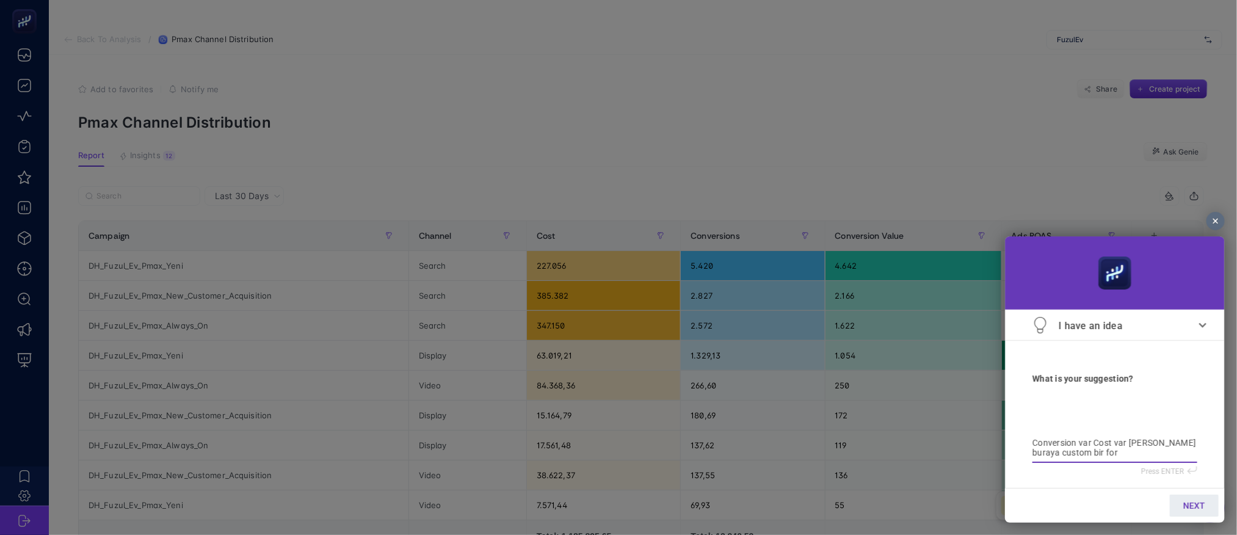
type textarea "Conversion var Cost var Belki buraya custom bir form"
type textarea "Conversion var Cost var Belki buraya custom bir formü"
type textarea "Conversion var Cost var Belki buraya custom bir formül"
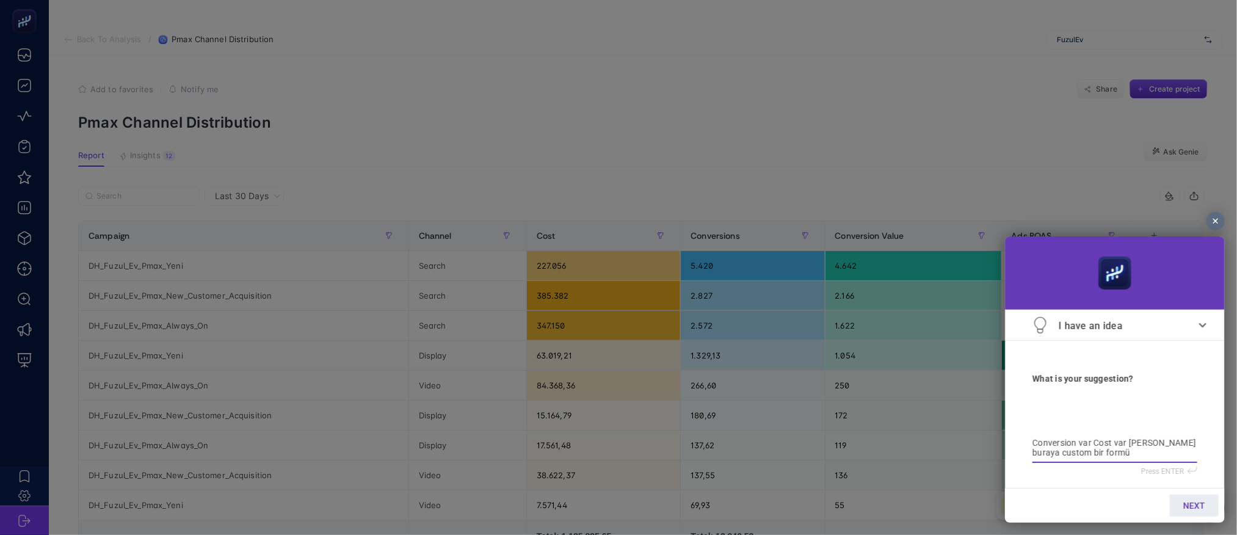
type textarea "Conversion var Cost var Belki buraya custom bir formül"
type textarea "Conversion var Cost var Belki buraya custom bir formül m"
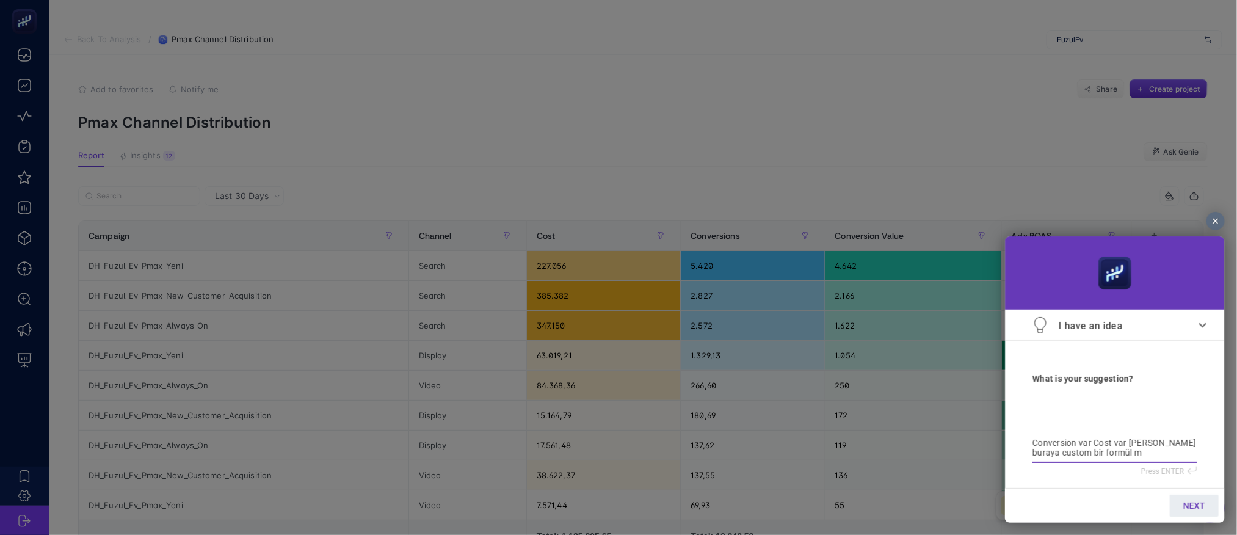
type textarea "Conversion var Cost var Belki buraya custom bir formül me"
type textarea "Conversion var Cost var Belki buraya custom bir formül met"
type textarea "Conversion var Cost var Belki buraya custom bir formül metr"
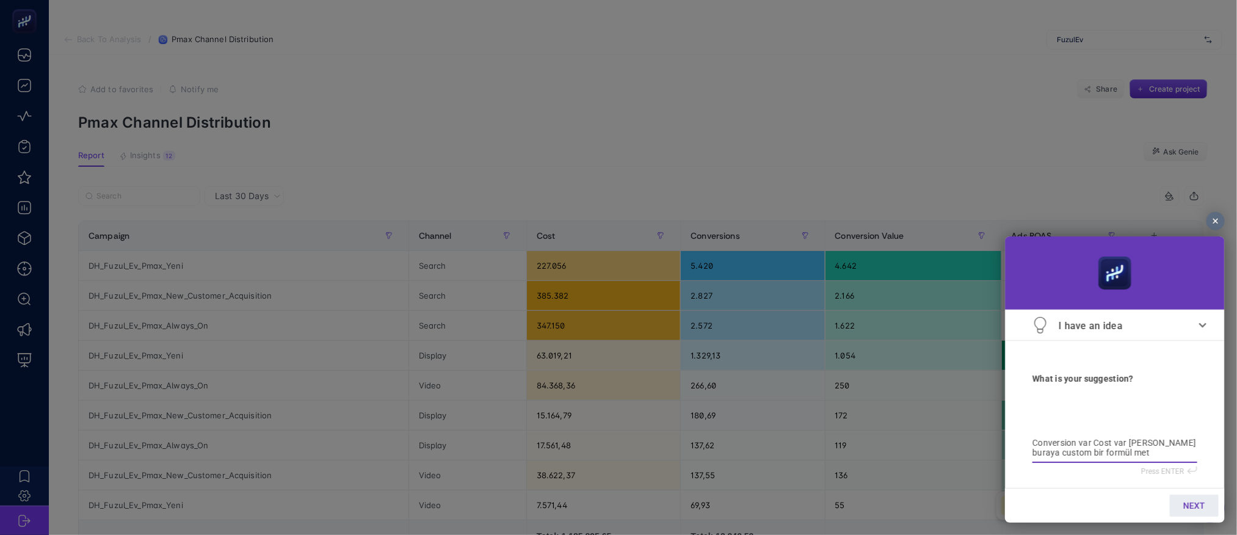
type textarea "Conversion var Cost var Belki buraya custom bir formül metr"
type textarea "Conversion var Cost var Belki buraya custom bir formül metri"
type textarea "Conversion var Cost var Belki buraya custom bir formül metrik"
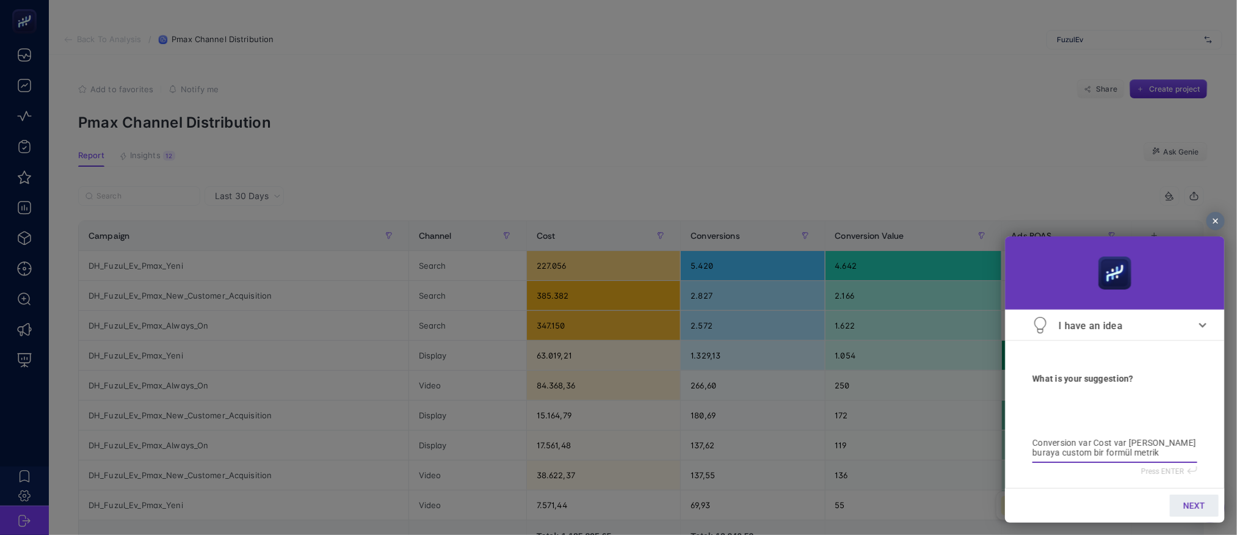
type textarea "Conversion var Cost var Belki buraya custom bir formül metrik"
type textarea "Conversion var Cost var Belki buraya custom bir formül metrik e"
type textarea "Conversion var Cost var Belki buraya custom bir formül metrik ek"
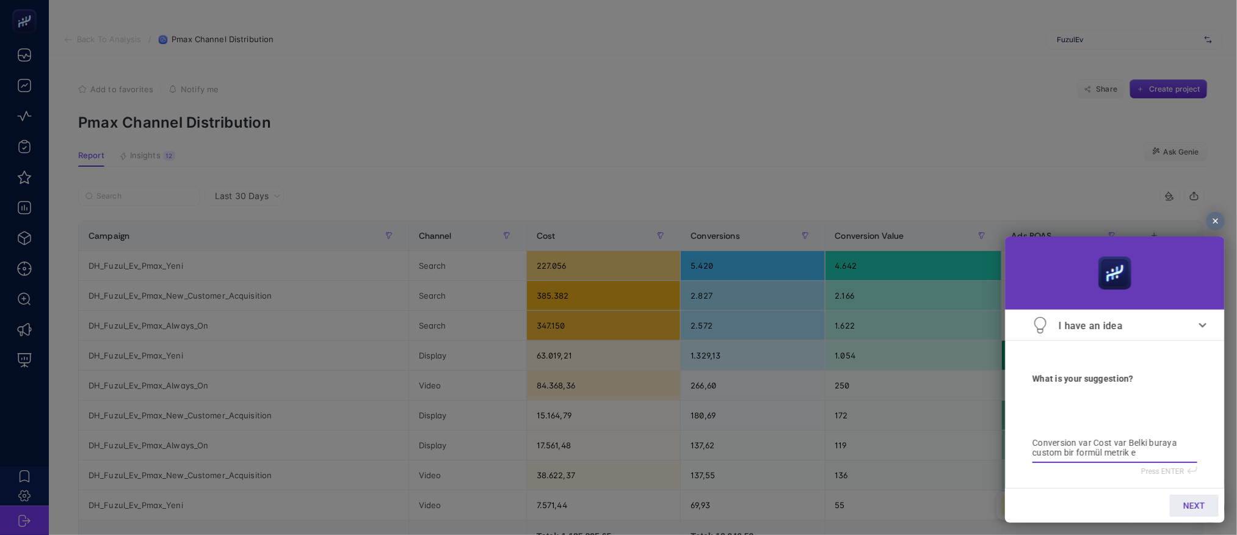
type textarea "Conversion var Cost var Belki buraya custom bir formül metrik ek"
type textarea "Conversion var Cost var Belki buraya custom bir formül metrik ekl"
type textarea "Conversion var Cost var Belki buraya custom bir formül metrik ekle"
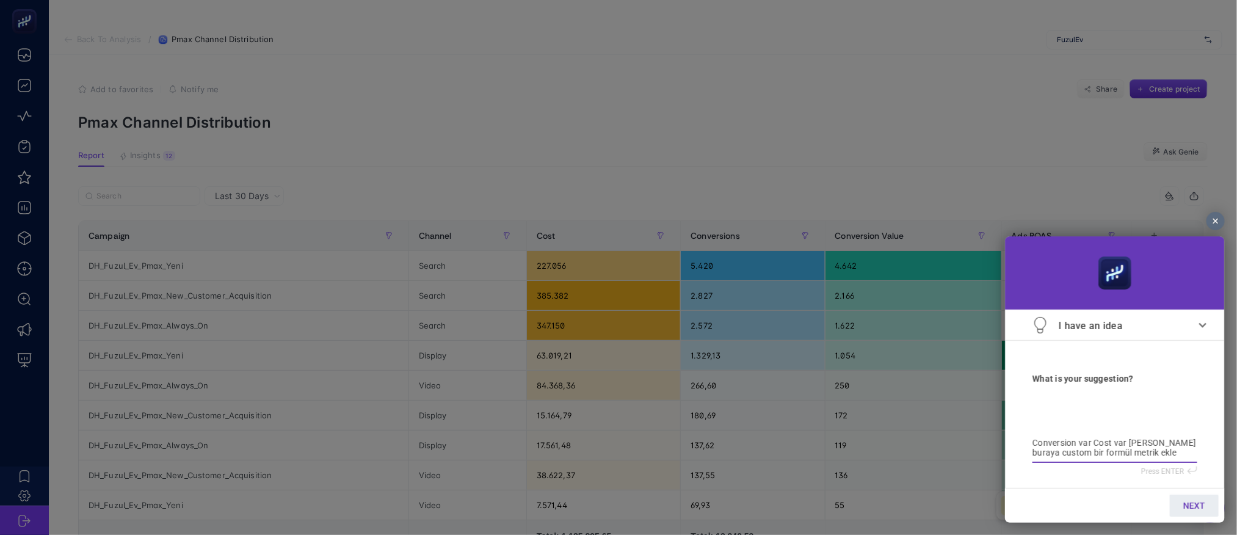
type textarea "Conversion var Cost var Belki buraya custom bir formül metrik ekley"
type textarea "Conversion var Cost var Belki buraya custom bir formül metrik ekleye"
type textarea "Conversion var Cost var Belki buraya custom bir formül metrik ekleyeb"
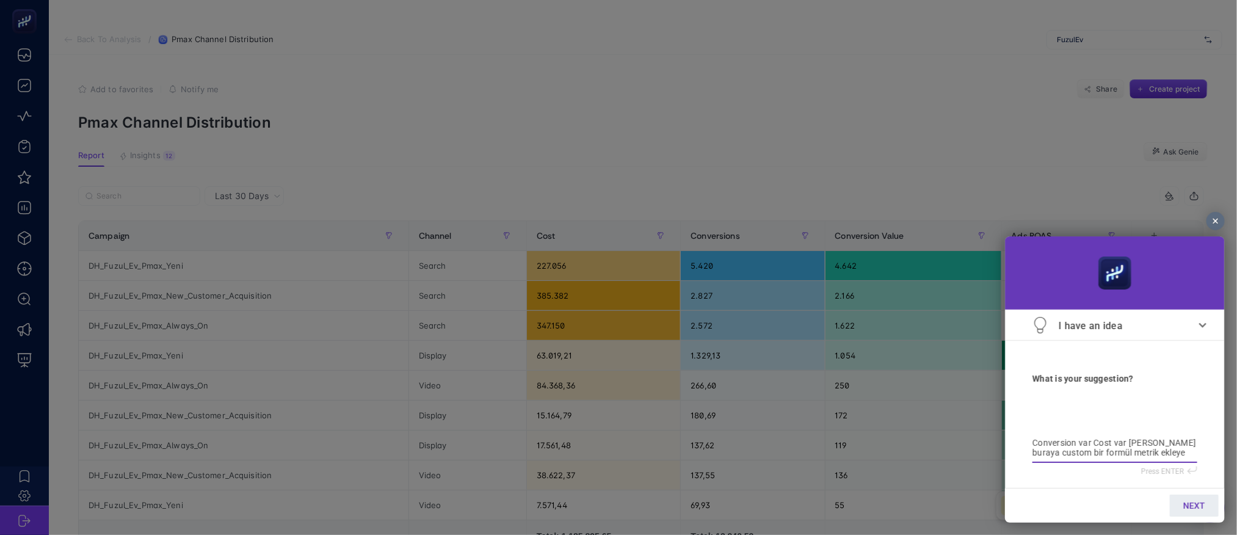
type textarea "Conversion var Cost var Belki buraya custom bir formül metrik ekleyeb"
type textarea "Conversion var Cost var Belki buraya custom bir formül metrik ekleyebi"
type textarea "Conversion var Cost var Belki buraya custom bir formül metrik ekleyebil"
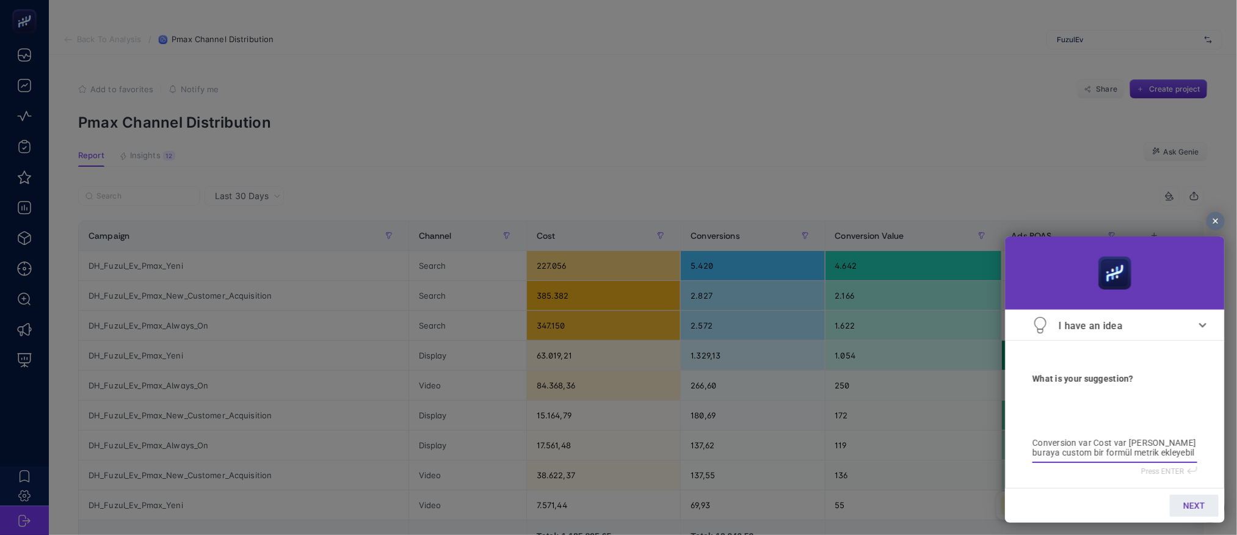
type textarea "Conversion var Cost var Belki buraya custom bir formül metrik ekleyebils"
type textarea "Conversion var Cost var Belki buraya custom bir formül metrik ekleyebilse"
type textarea "Conversion var Cost var Belki buraya custom bir formül metrik ekleyebilsek"
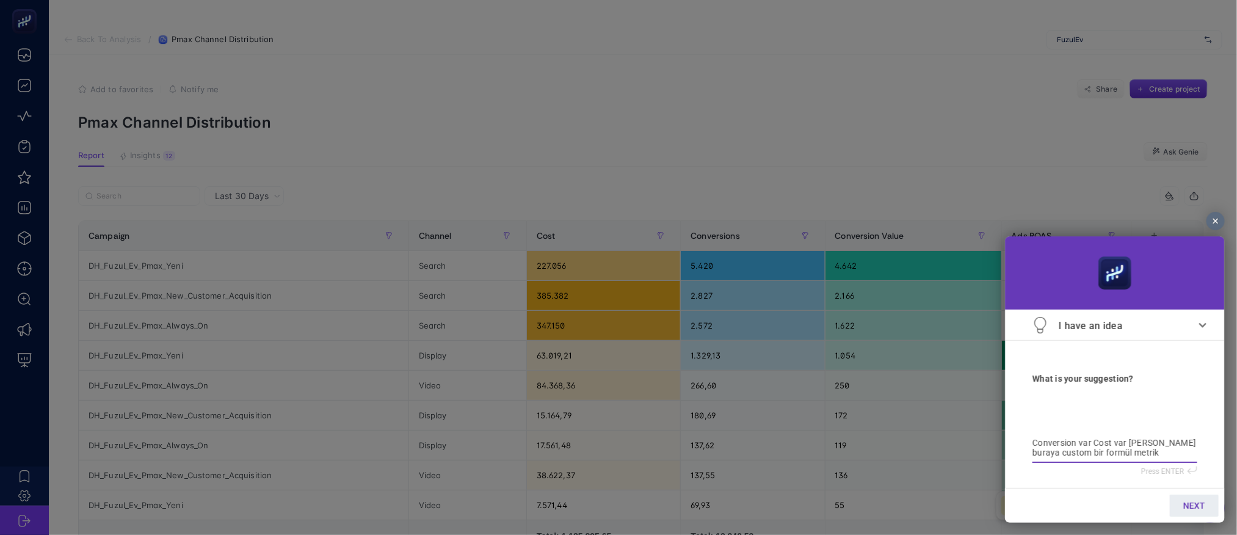
type textarea "Conversion var Cost var Belki buraya custom bir formül metrik ekleyebilsek"
type textarea "Conversion var Cost var Belki buraya custom bir formül metrik ekleyebilsek s"
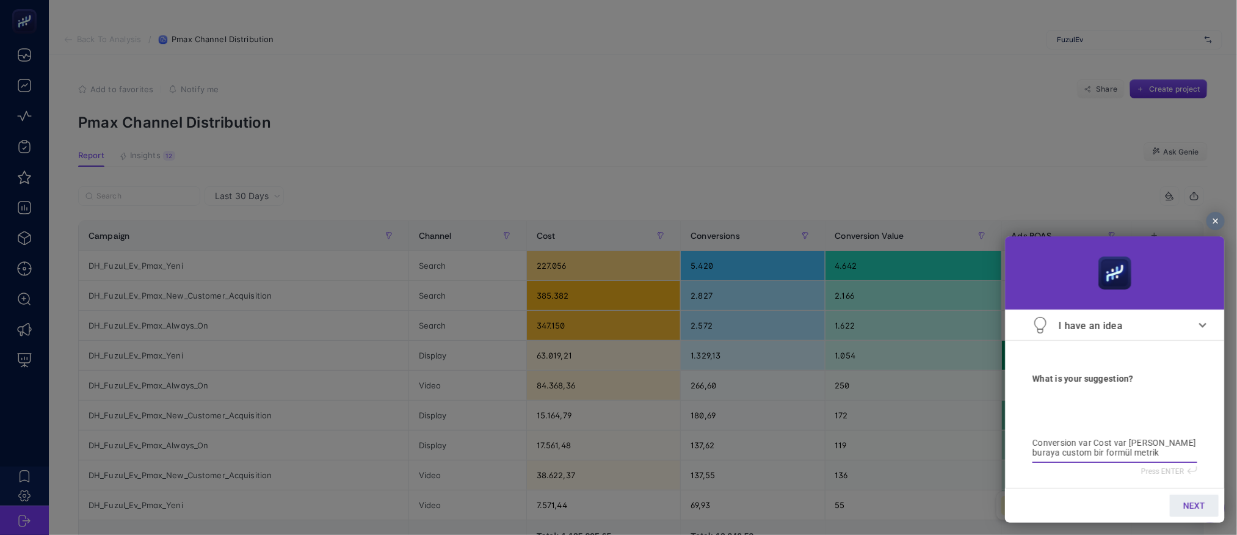
type textarea "Conversion var Cost var Belki buraya custom bir formül metrik ekleyebilsek"
type textarea "Conversion var Cost var Belki buraya custom bir formül metrik ekleyebilsek c"
type textarea "Conversion var Cost var Belki buraya custom bir formül metrik ekleyebilsek"
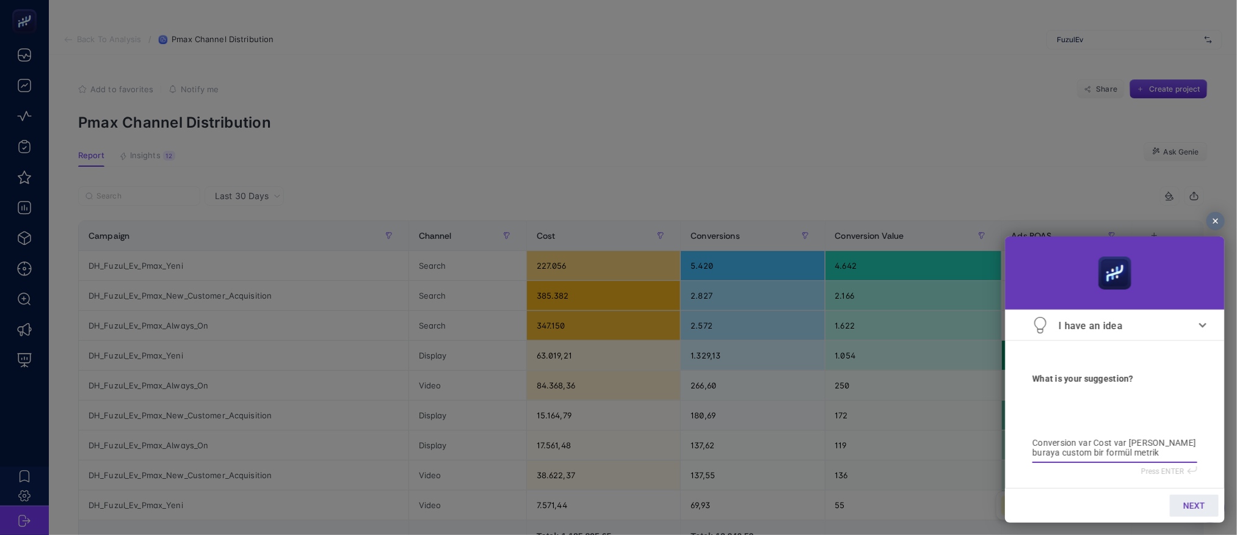
type textarea "Conversion var Cost var Belki buraya custom bir formül metrik ekleyebilsek"
type textarea "Conversion var Cost var Belki buraya custom bir formül metrik ekleyebilsek 1"
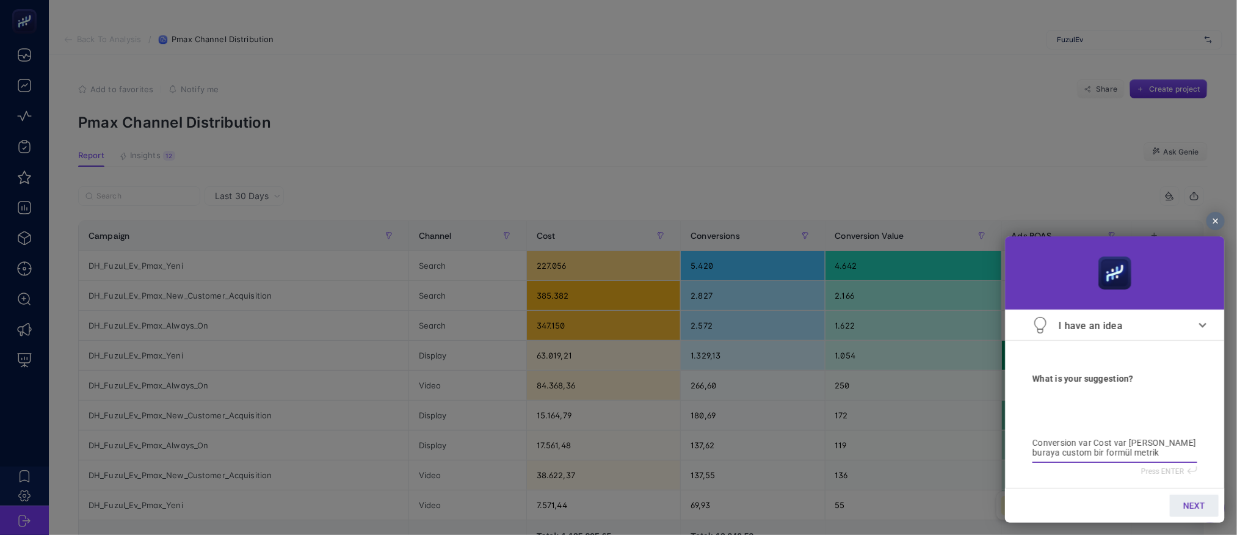
type textarea "Conversion var Cost var Belki buraya custom bir formül metrik ekleyebilsek 1"
type textarea "Conversion var Cost var Belki buraya custom bir formül metrik ekleyebilsek"
type textarea "Conversion var Cost var Belki buraya custom bir formül metrik ekleyebilsek d"
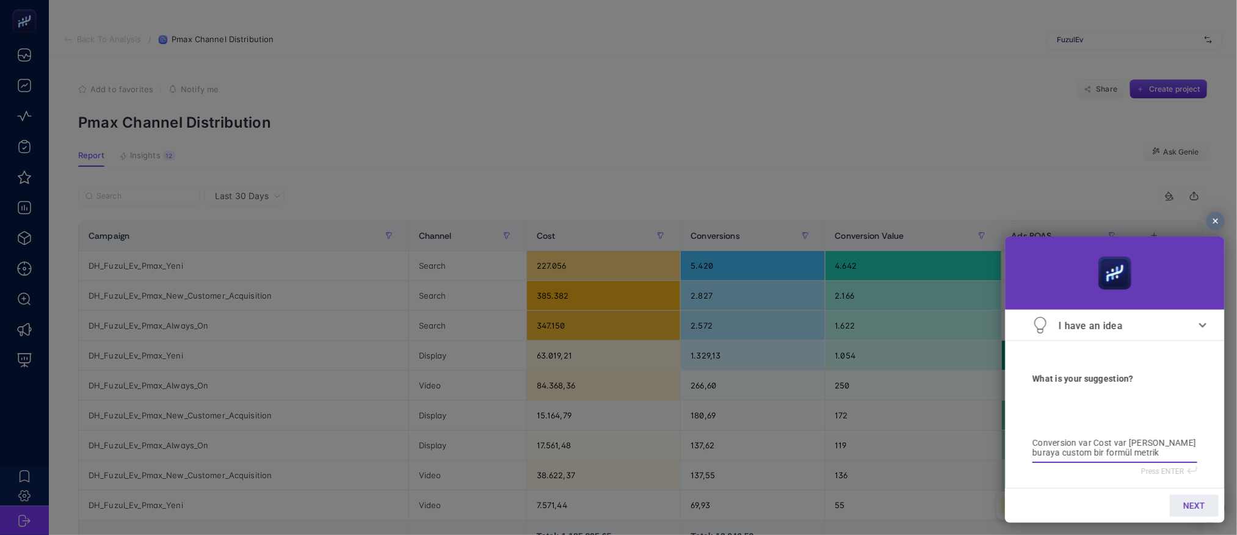
type textarea "Conversion var Cost var Belki buraya custom bir formül metrik ekleyebilsek d"
type textarea "Conversion var Cost var Belki buraya custom bir formül metrik ekleyebilsek dö"
type textarea "Conversion var Cost var Belki buraya custom bir formül metrik ekleyebilsek dön"
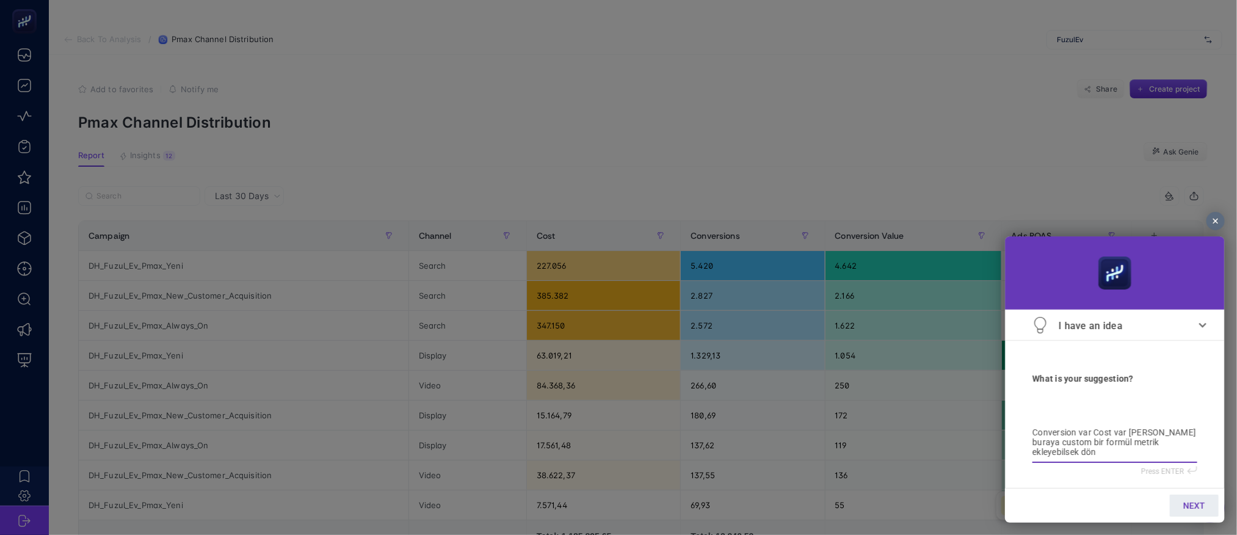
type textarea "Conversion var Cost var Belki buraya custom bir formül metrik ekleyebilsek dönü"
type textarea "Conversion var Cost var Belki buraya custom bir formül metrik ekleyebilsek dönüş"
type textarea "Conversion var Cost var Belki buraya custom bir formül metrik ekleyebilsek dönü…"
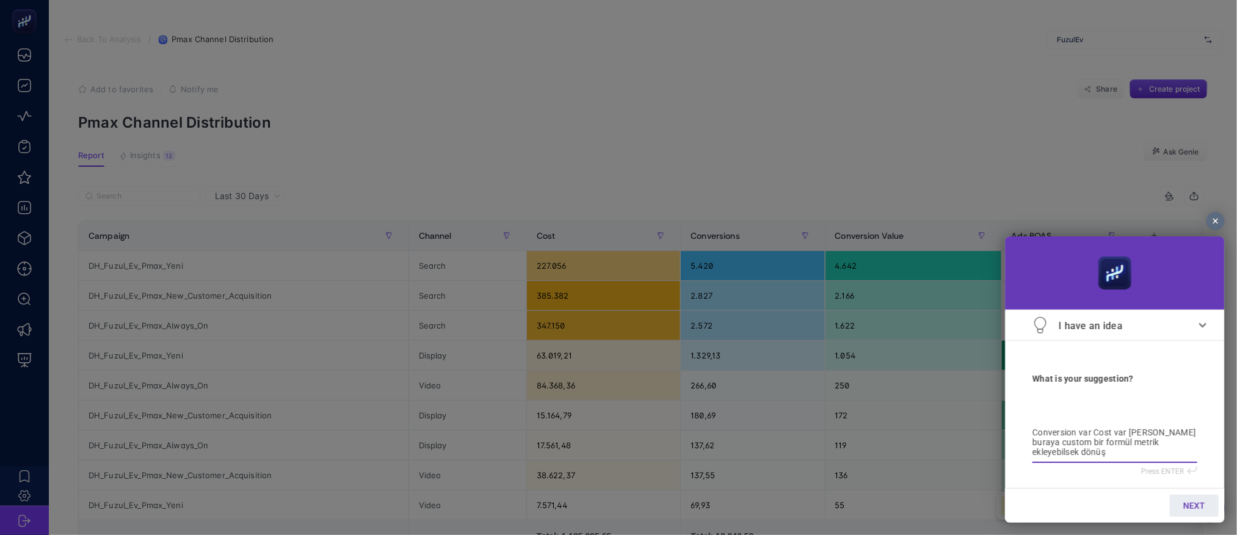
type textarea "Conversion var Cost var Belki buraya custom bir formül metrik ekleyebilsek dönü…"
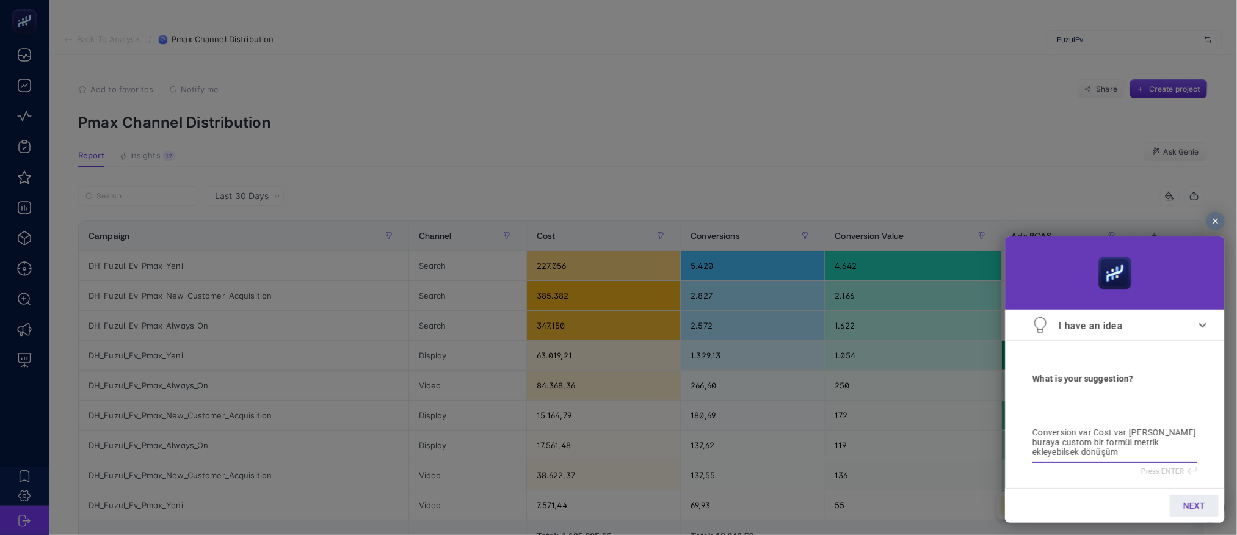
type textarea "Conversion var Cost var Belki buraya custom bir formül metrik ekleyebilsek dönü…"
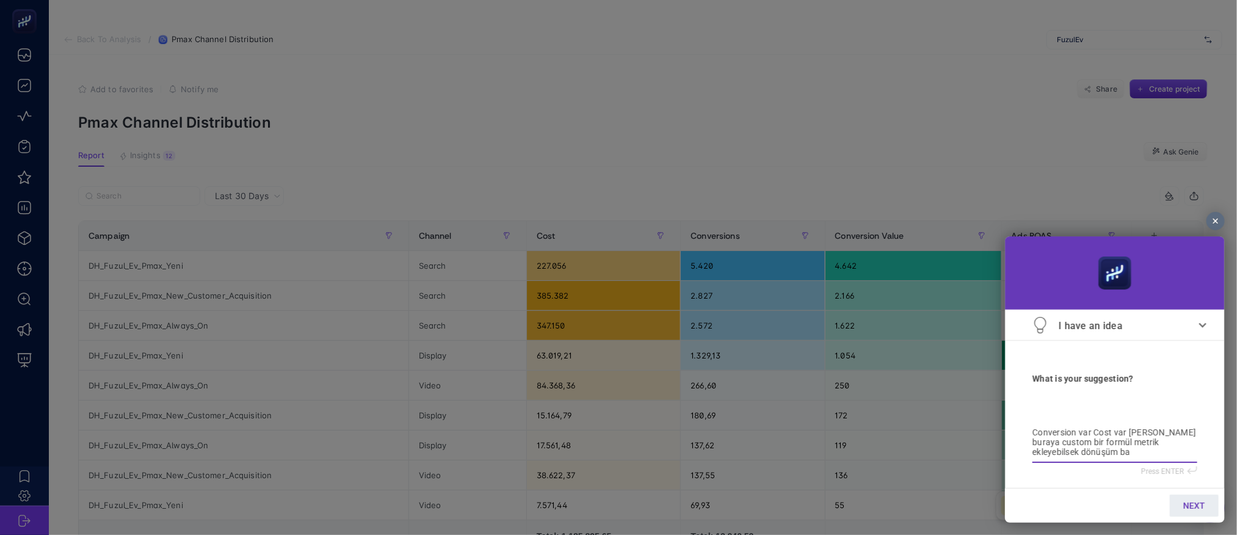
type textarea "Conversion var Cost var Belki buraya custom bir formül metrik ekleyebilsek dönü…"
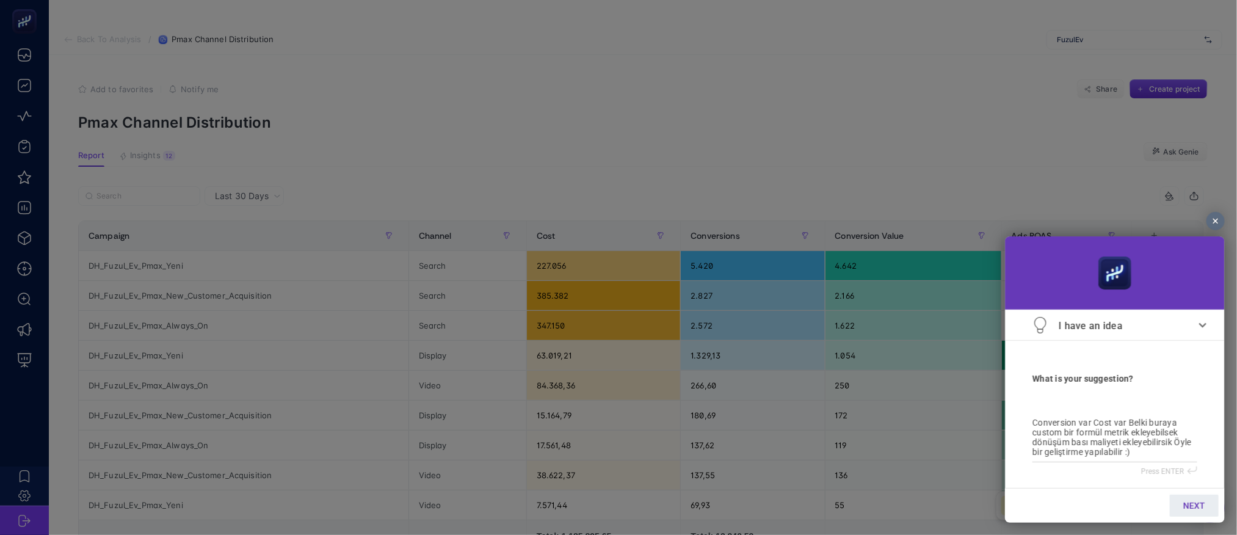
click at [1204, 501] on span "NEXT" at bounding box center [1194, 505] width 22 height 10
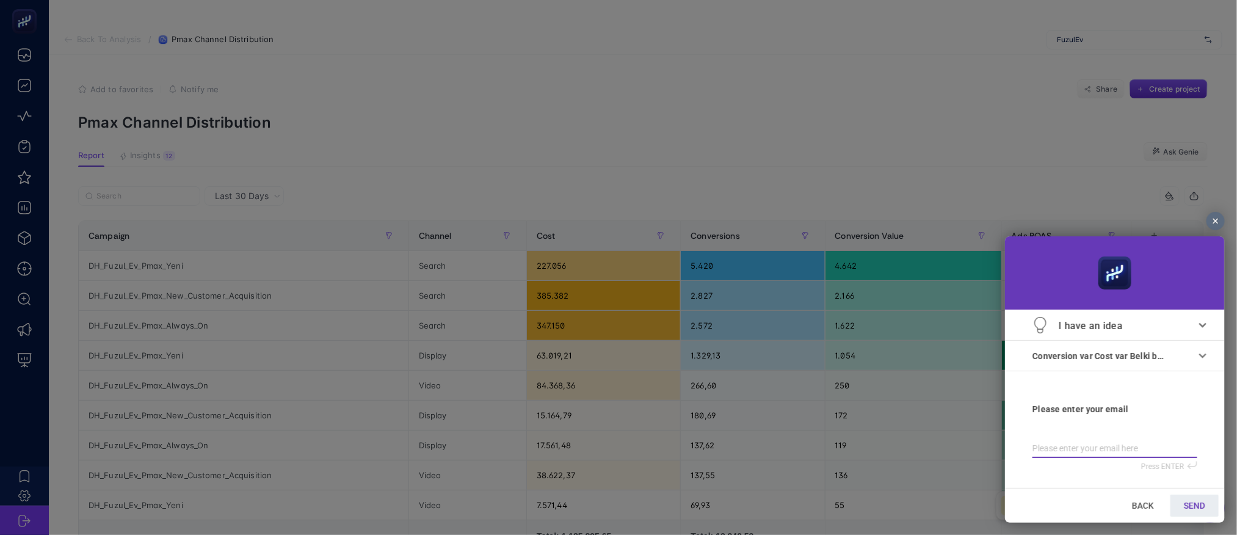
click at [1071, 445] on input "email" at bounding box center [1114, 449] width 165 height 13
click at [1192, 519] on section "BACK SEND" at bounding box center [1115, 504] width 220 height 35
click at [1201, 509] on span "SEND" at bounding box center [1194, 505] width 21 height 10
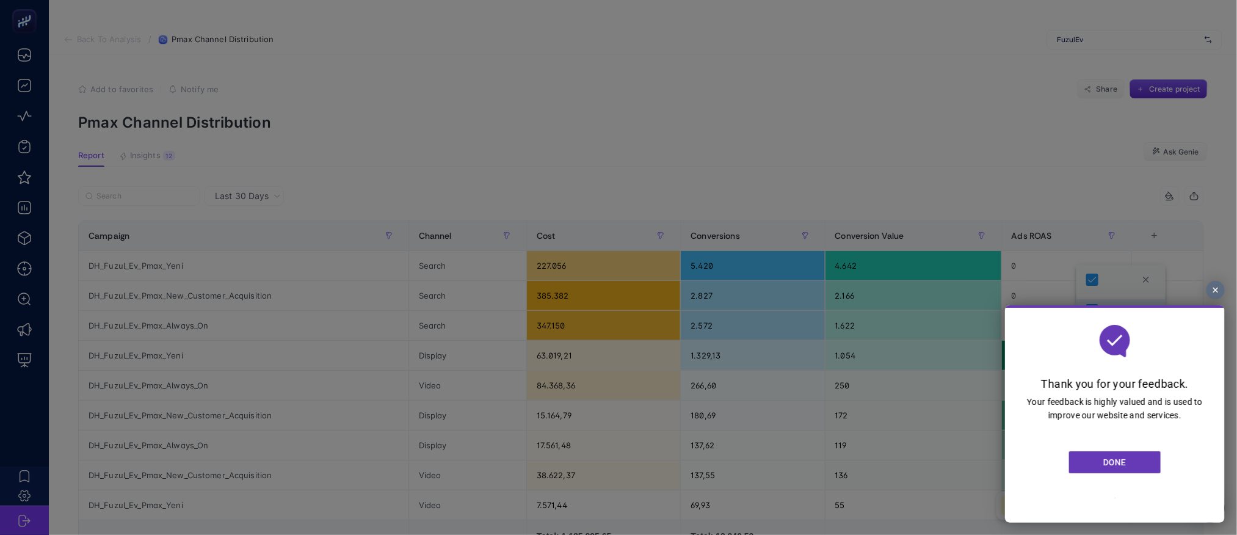
drag, startPoint x: 1130, startPoint y: 462, endPoint x: 2090, endPoint y: 644, distance: 976.5
click at [1130, 462] on link "DONE" at bounding box center [1115, 462] width 92 height 22
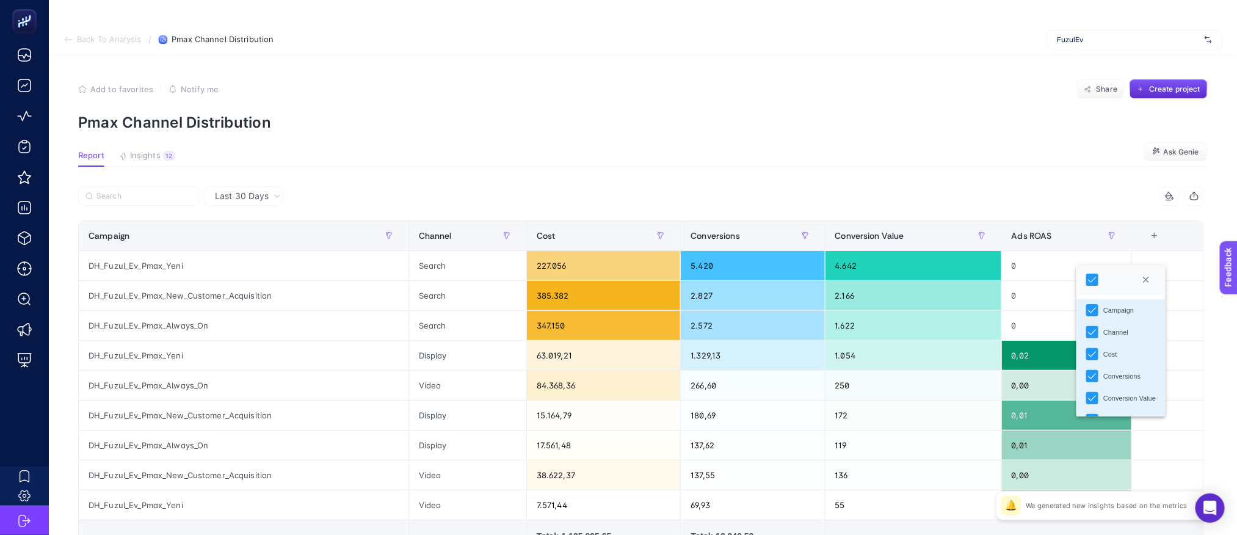
click at [995, 169] on article "Add to favorites false Notify me Share Create project Pmax Channel Distribution…" at bounding box center [643, 367] width 1188 height 625
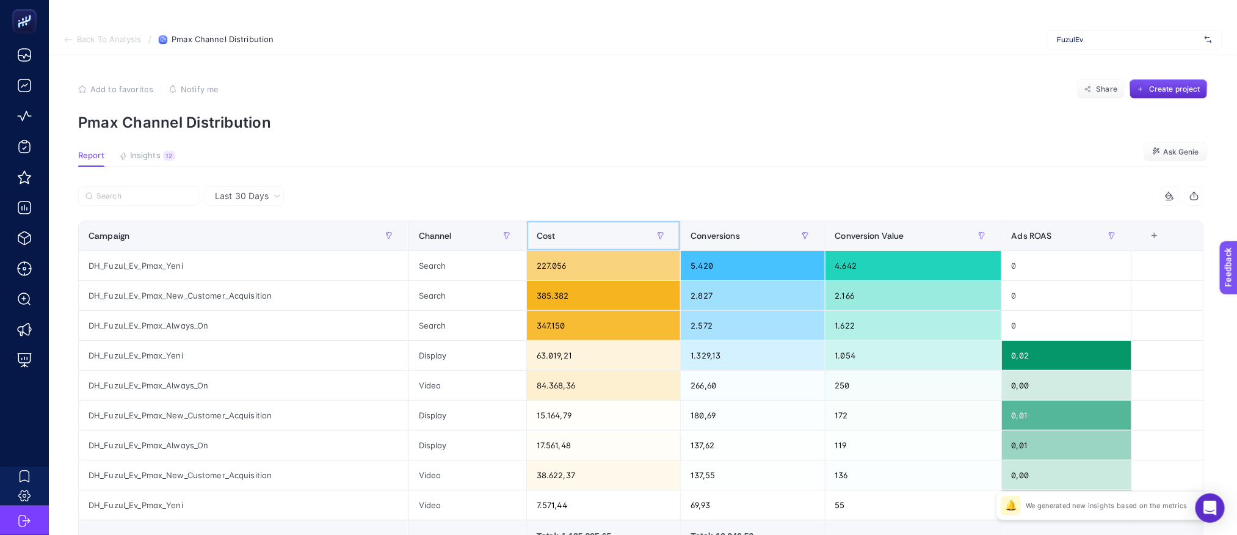
click at [569, 228] on div "Cost" at bounding box center [604, 236] width 134 height 20
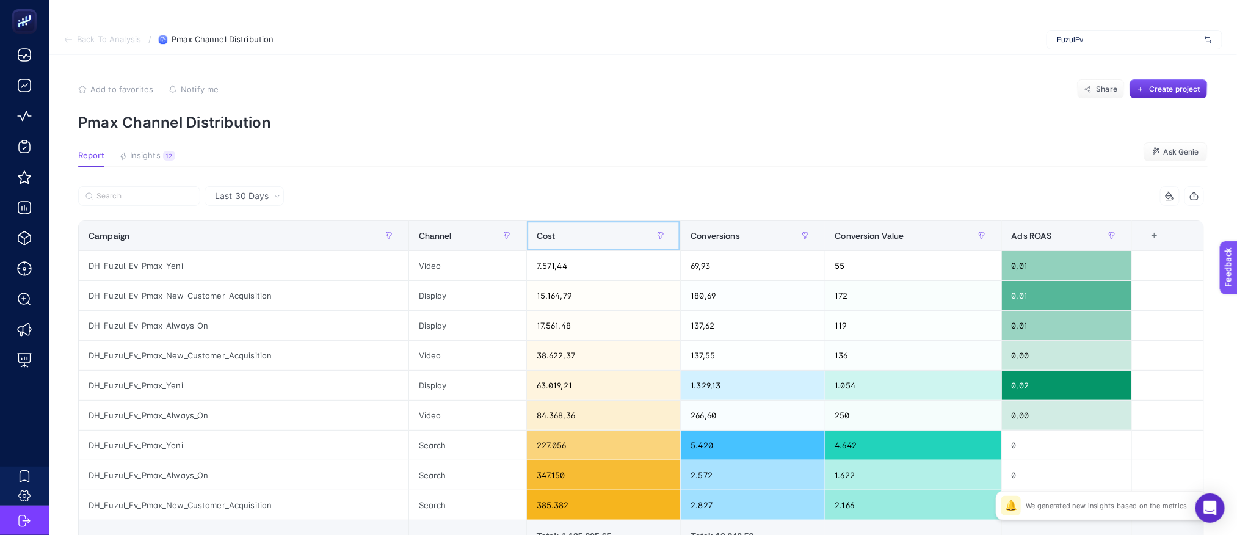
click at [569, 228] on div "Cost" at bounding box center [604, 236] width 134 height 20
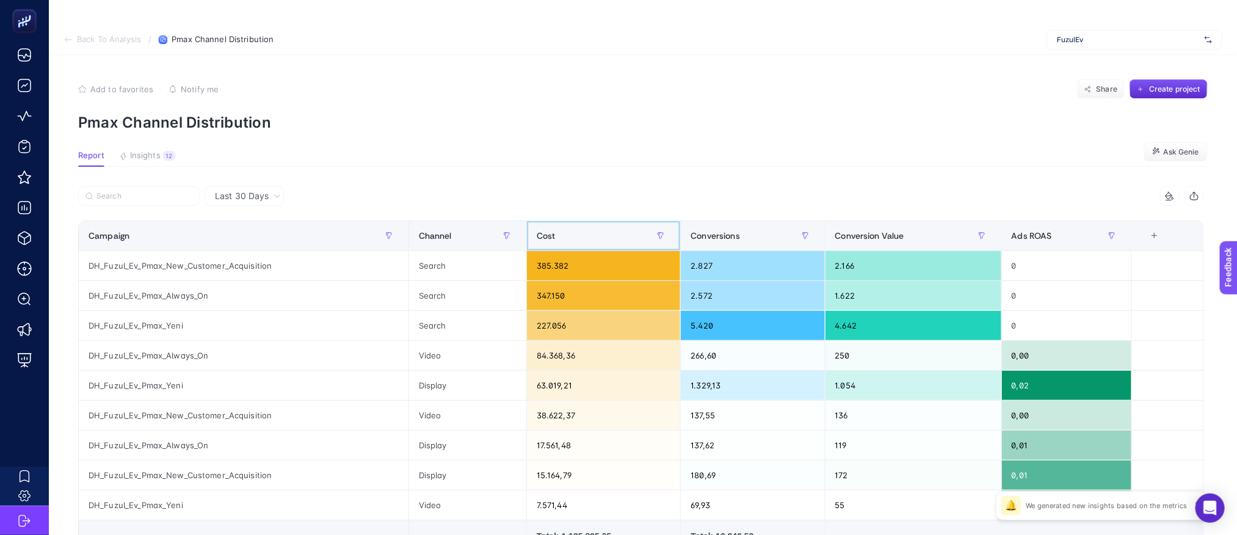
click at [584, 237] on div "Cost" at bounding box center [604, 236] width 134 height 20
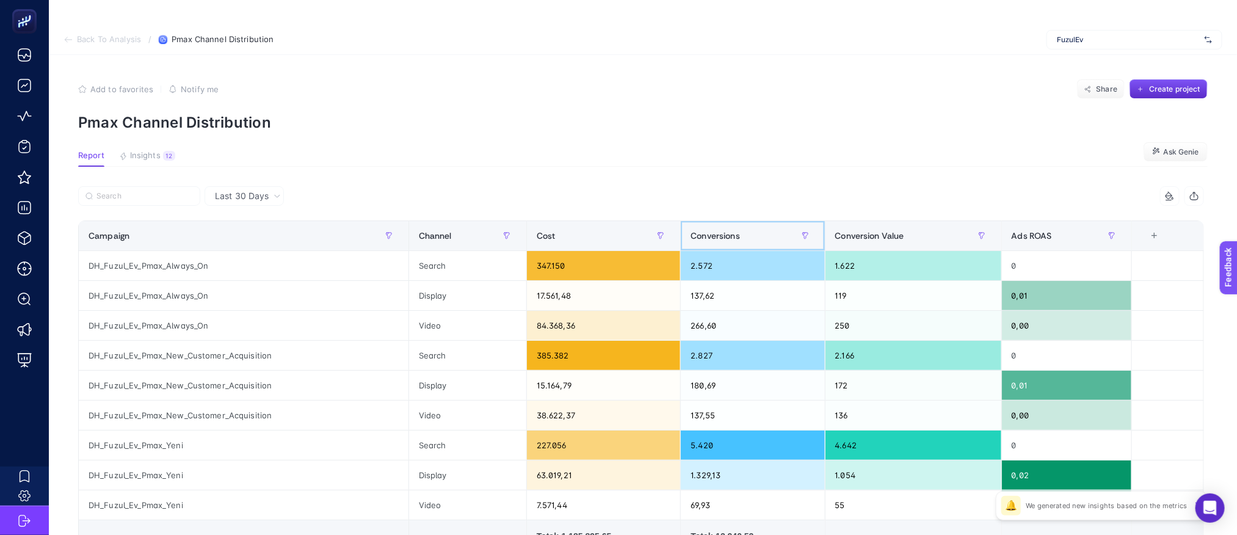
click at [740, 231] on span "Conversions" at bounding box center [715, 236] width 49 height 10
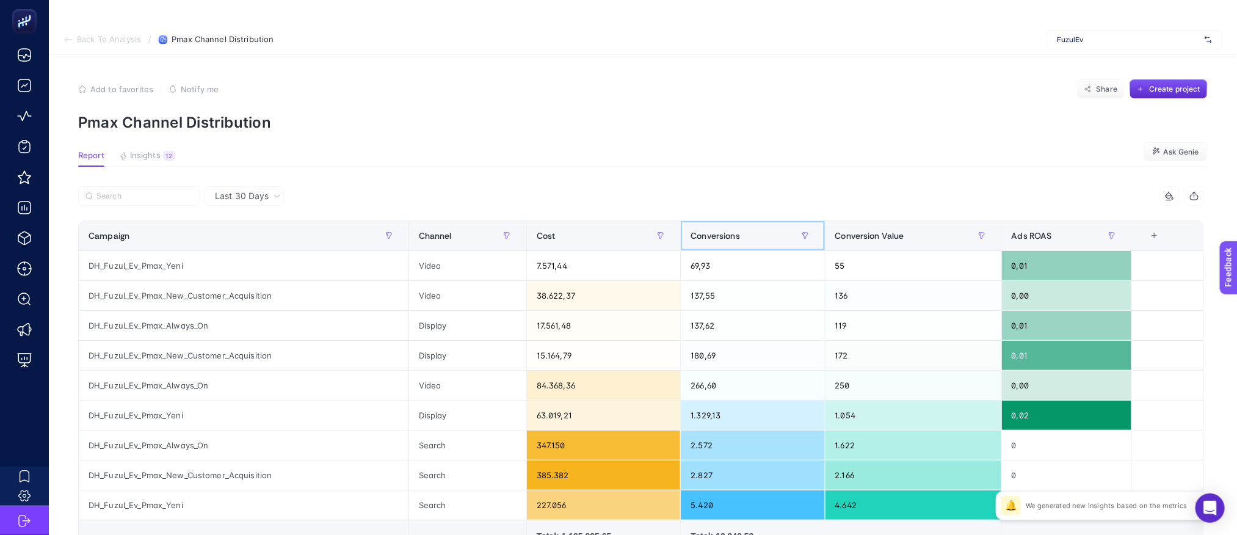
click at [755, 238] on div "Conversions" at bounding box center [753, 236] width 124 height 20
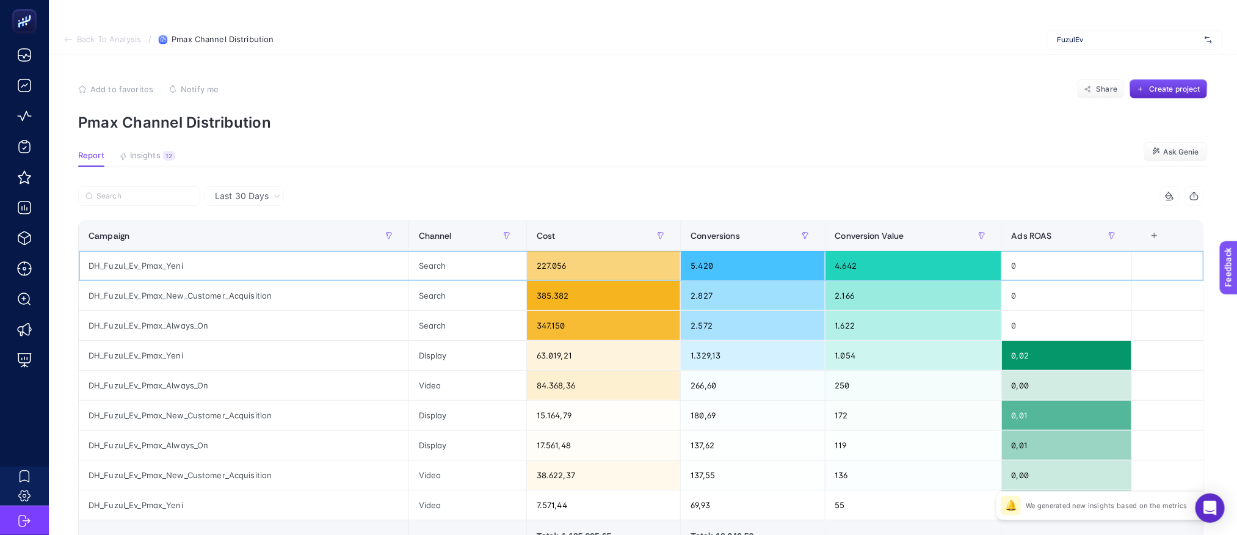
click at [139, 268] on div "DH_Fuzul_Ev_Pmax_Yeni" at bounding box center [244, 265] width 330 height 29
copy tr "DH_Fuzul_Ev_Pmax_Yeni"
click at [726, 118] on p "Pmax Channel Distribution" at bounding box center [643, 123] width 1130 height 18
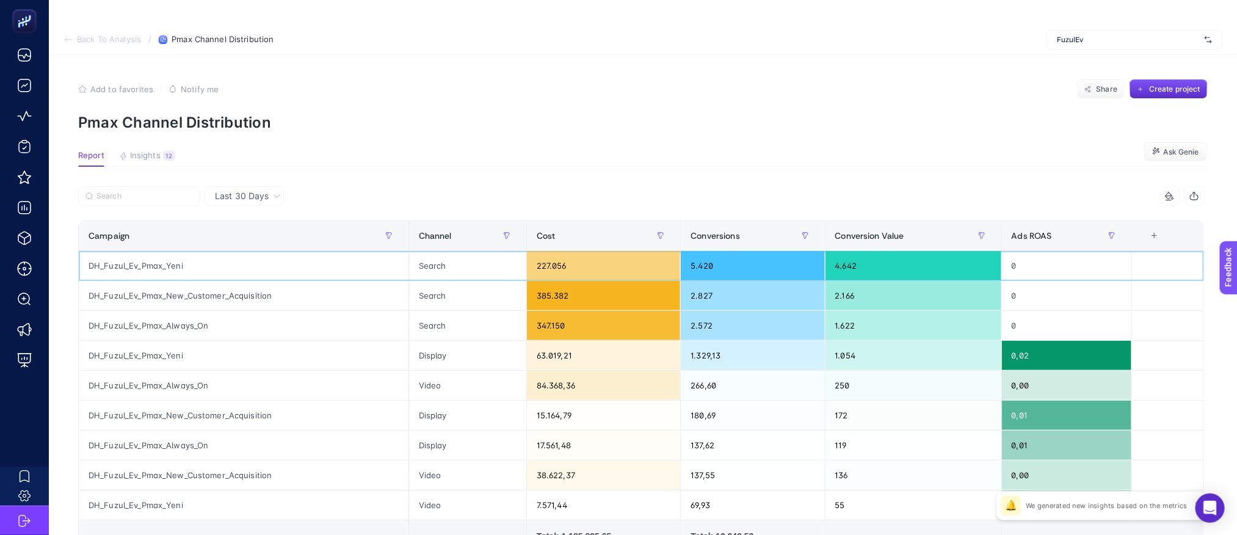
click at [153, 268] on div "DH_Fuzul_Ev_Pmax_Yeni" at bounding box center [244, 265] width 330 height 29
copy tr "DH_Fuzul_Ev_Pmax_Yeni"
click at [748, 156] on section "Report Insights 12 We generated new insights based on the metrics Ask Genie" at bounding box center [643, 159] width 1130 height 16
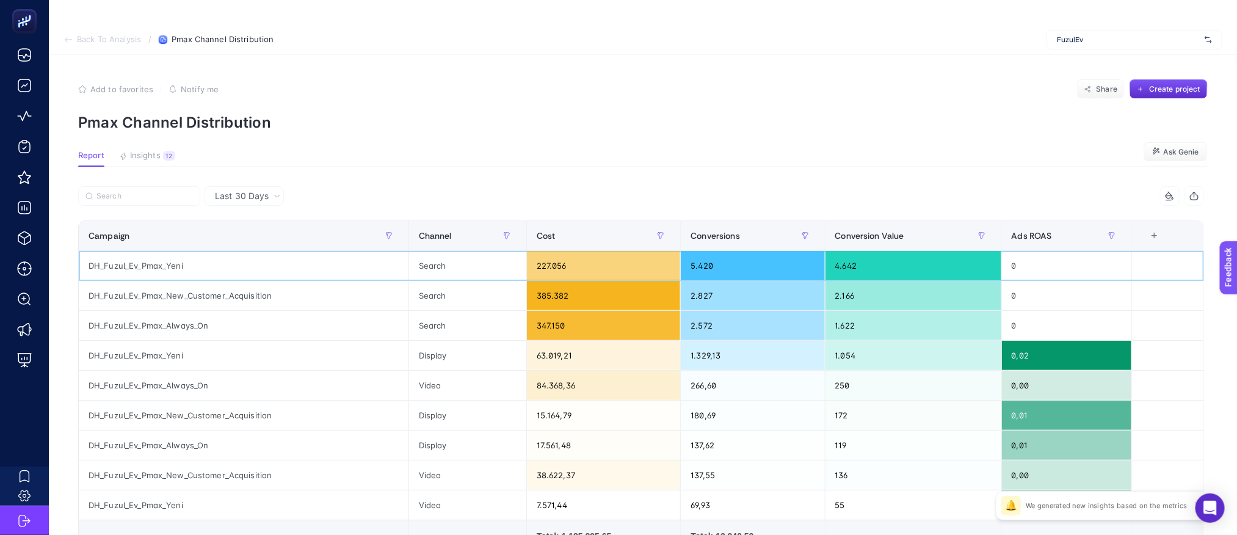
click at [170, 266] on div "DH_Fuzul_Ev_Pmax_Yeni" at bounding box center [244, 265] width 330 height 29
copy tr "DH_Fuzul_Ev_Pmax_Yeni"
click at [951, 125] on p "Pmax Channel Distribution" at bounding box center [643, 123] width 1130 height 18
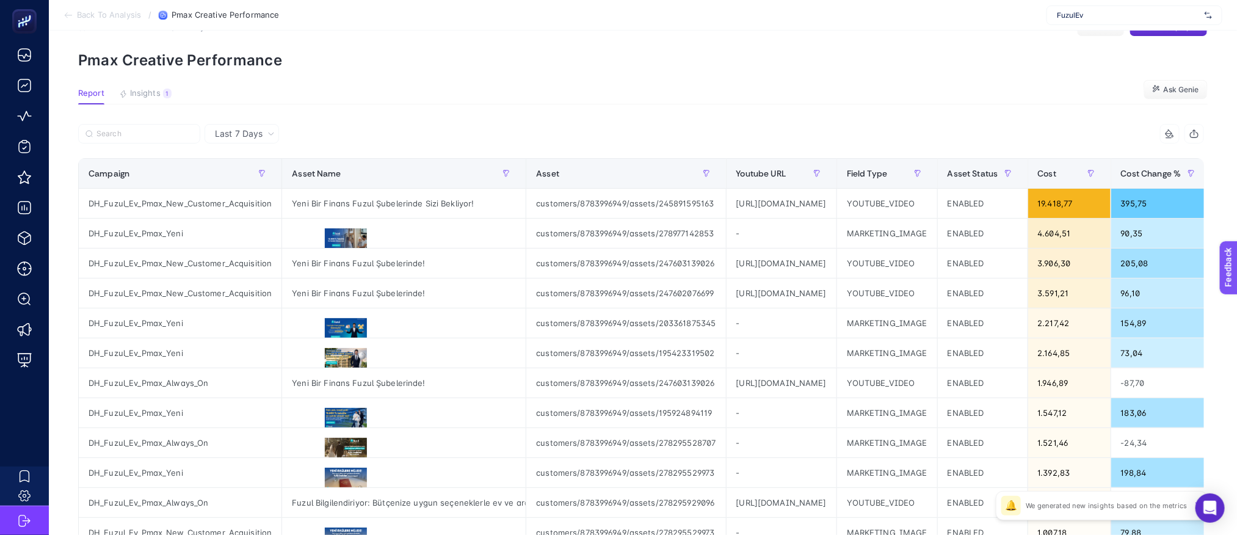
scroll to position [92, 0]
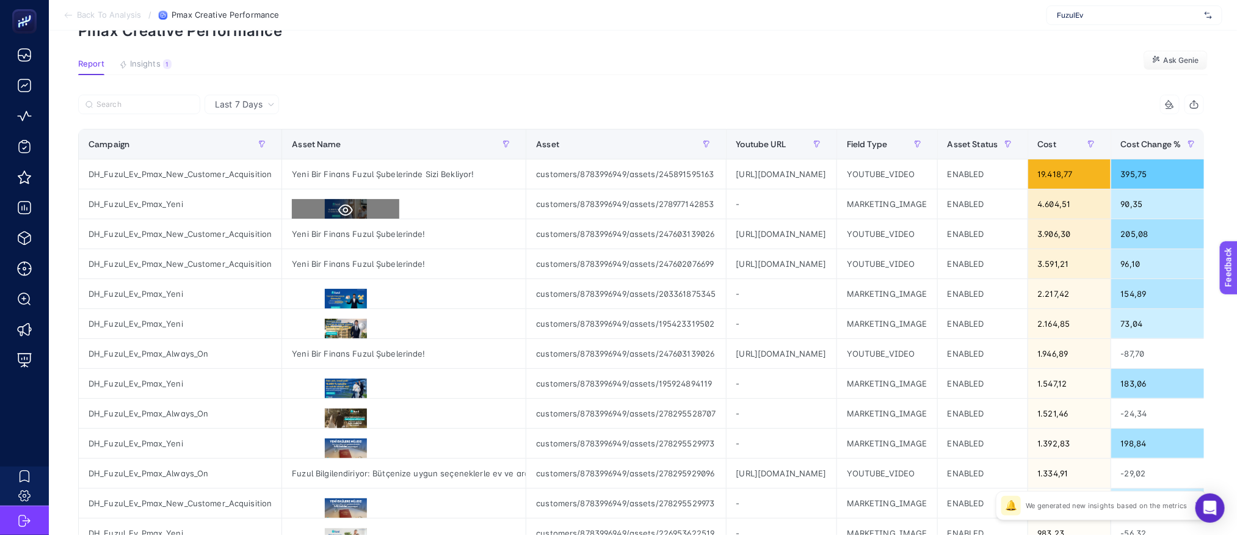
click at [343, 209] on icon at bounding box center [345, 211] width 15 height 12
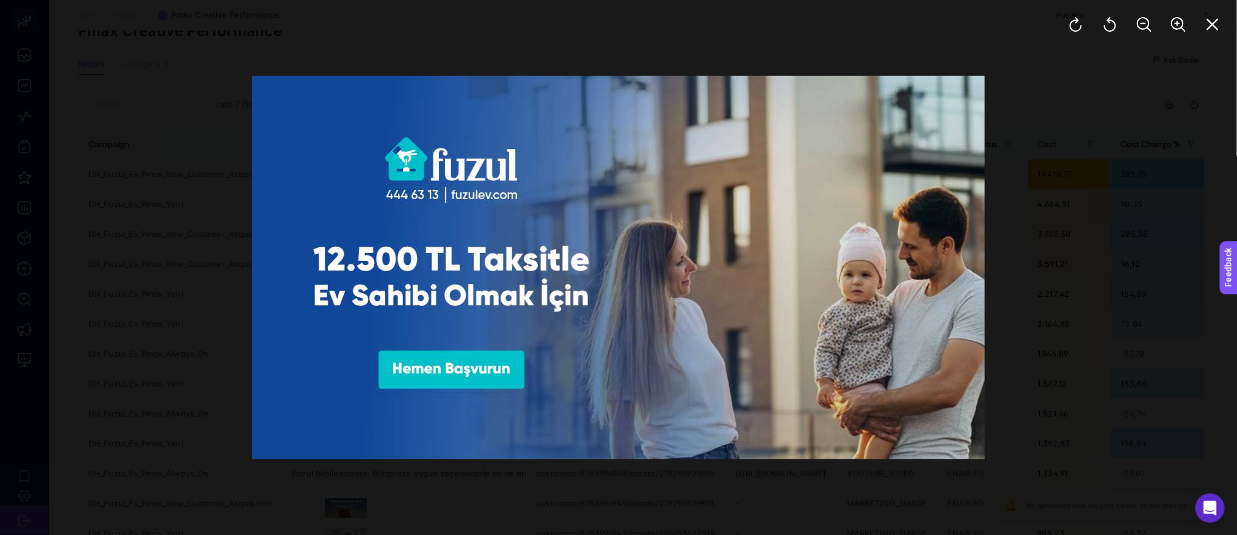
click at [989, 251] on div at bounding box center [618, 267] width 1237 height 535
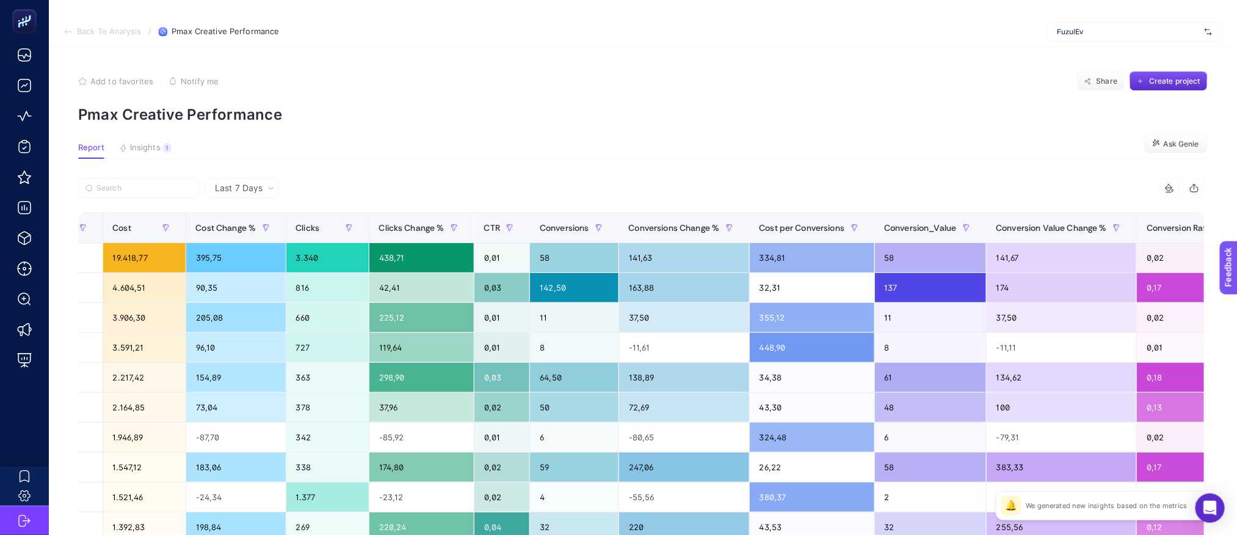
scroll to position [0, 10]
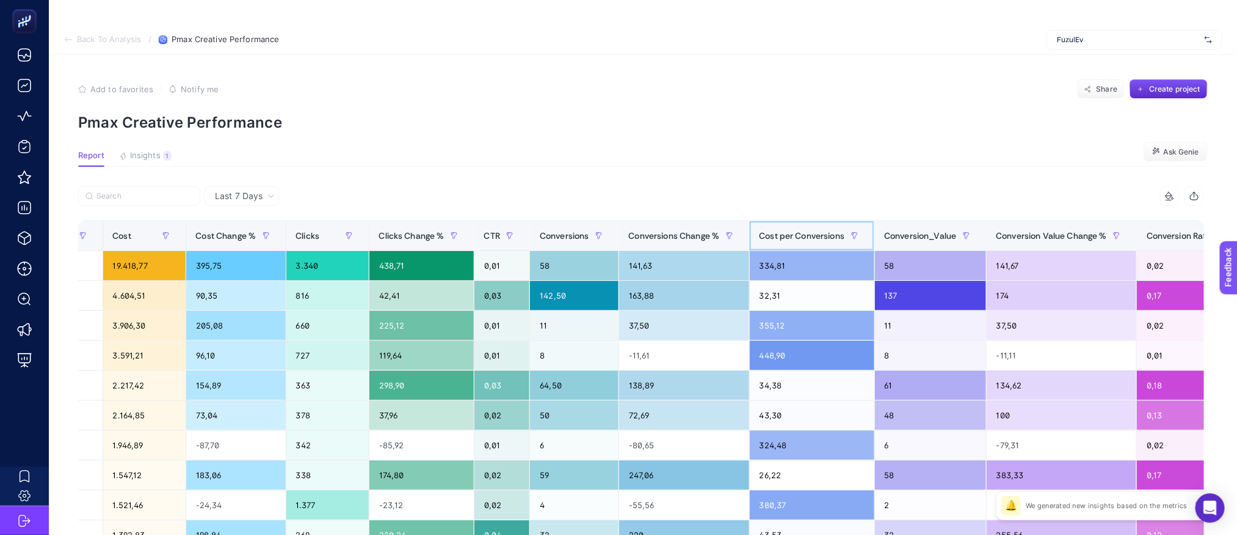
click at [845, 233] on span "Cost per Conversions" at bounding box center [803, 236] width 86 height 10
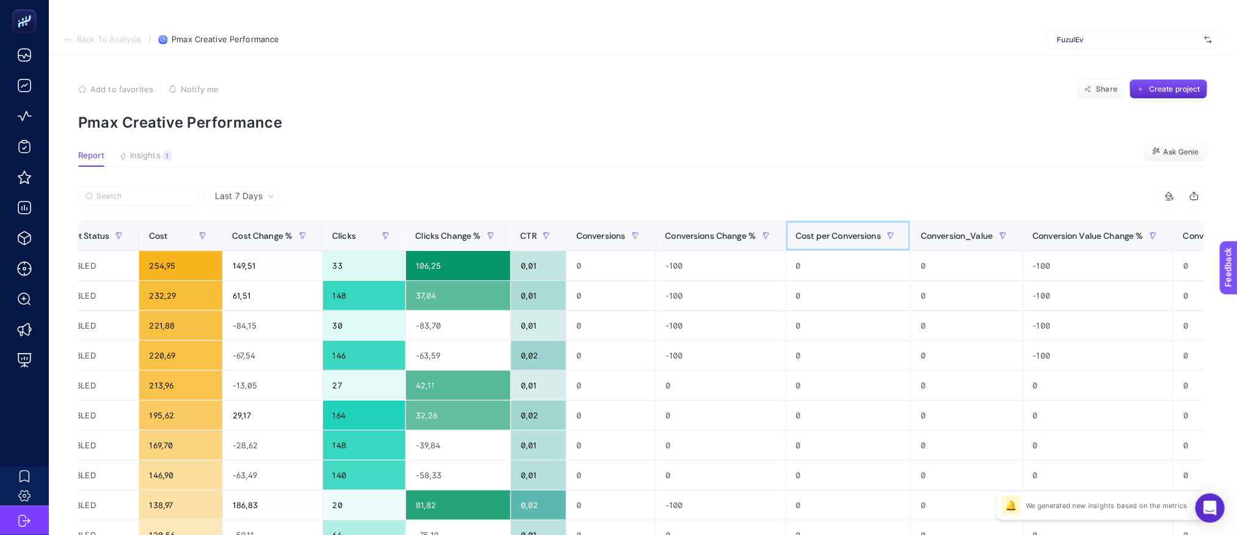
click at [882, 233] on span "Cost per Conversions" at bounding box center [839, 236] width 86 height 10
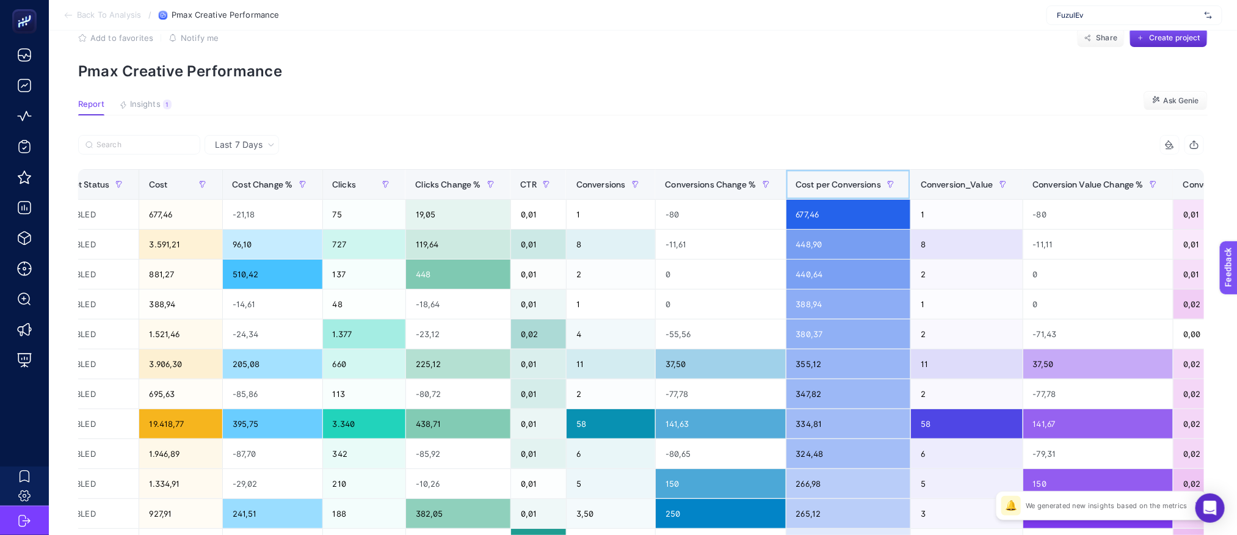
scroll to position [92, 0]
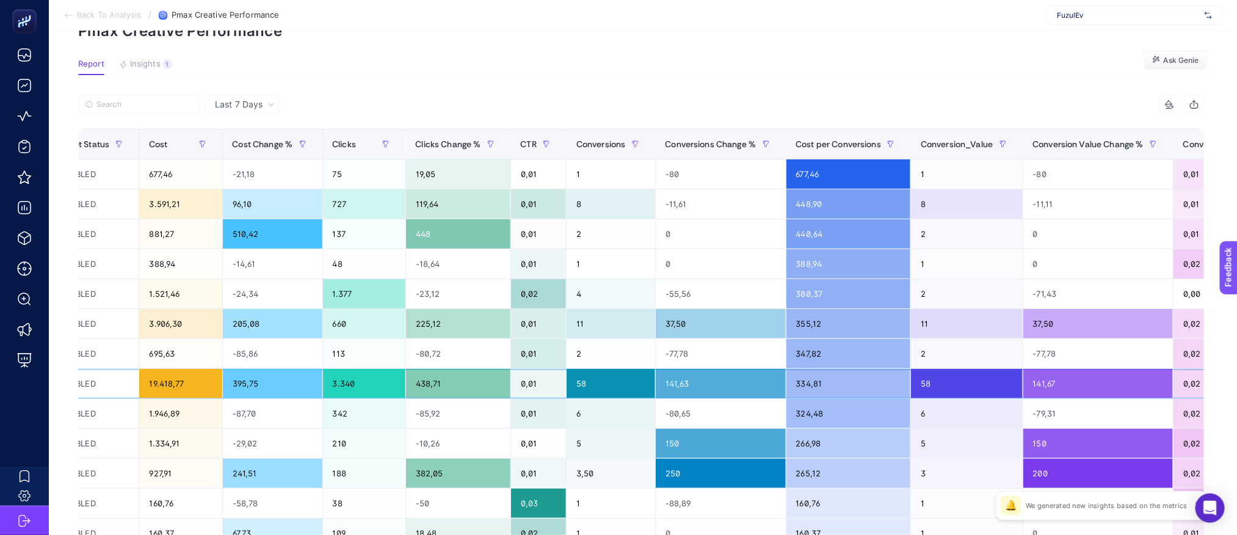
click at [222, 382] on div "19.418,77" at bounding box center [180, 383] width 82 height 29
click at [322, 389] on div "395,75" at bounding box center [273, 383] width 100 height 29
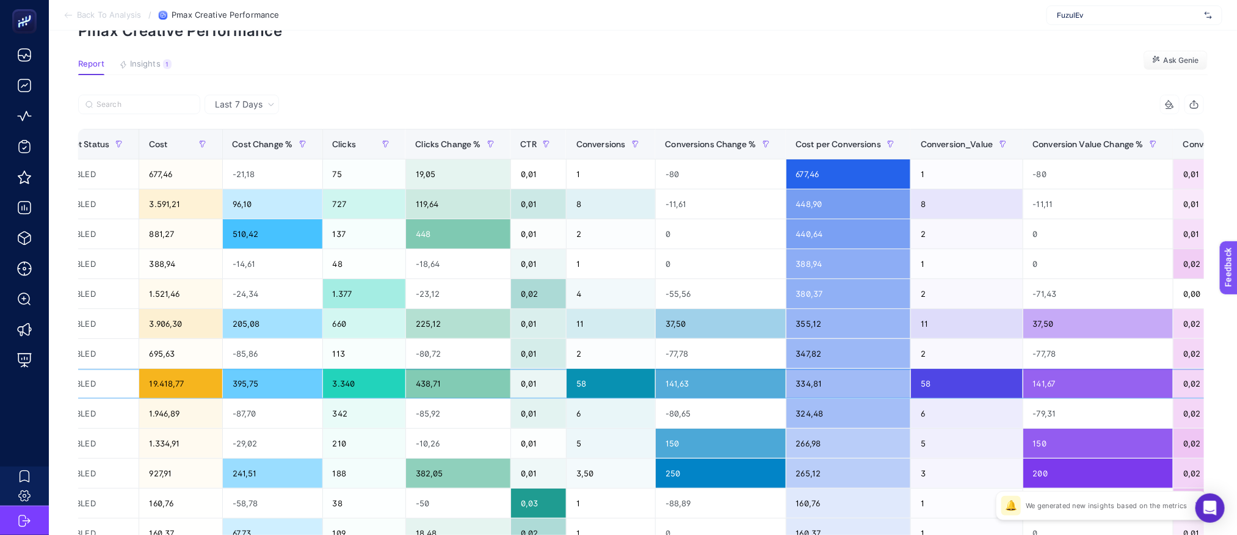
click at [1022, 385] on div "58" at bounding box center [966, 383] width 111 height 29
click at [897, 383] on div "334,81" at bounding box center [849, 383] width 125 height 29
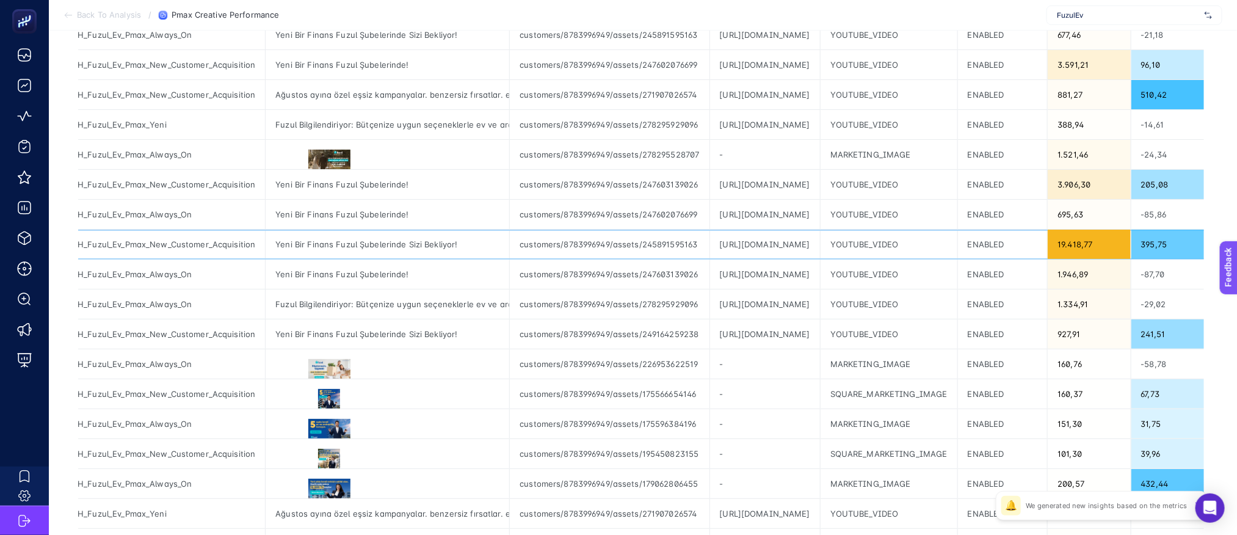
scroll to position [211, 0]
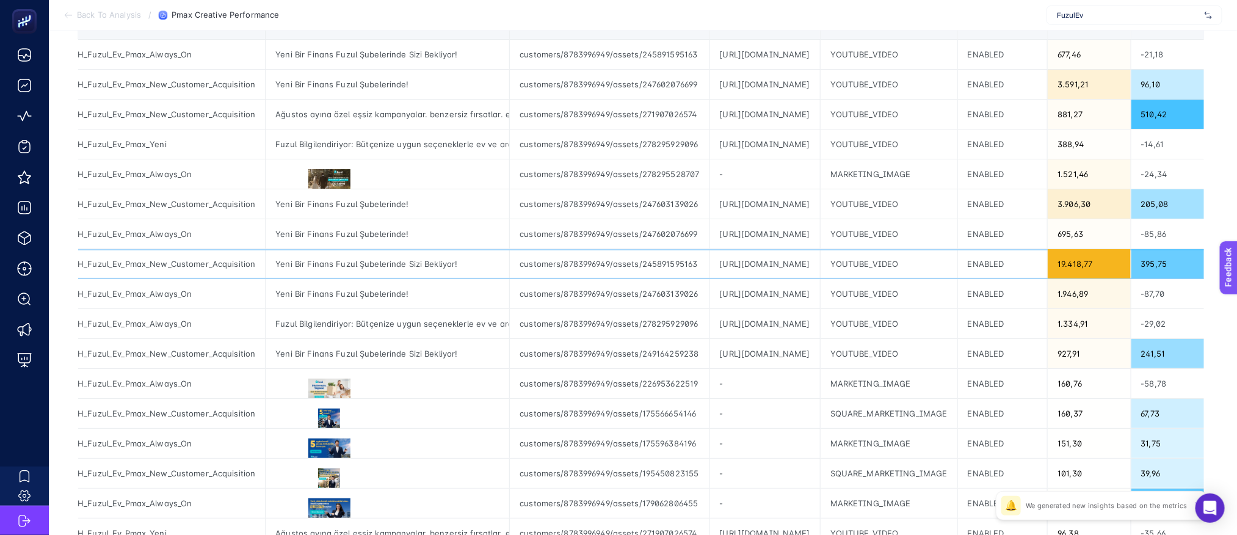
click at [339, 264] on div "Yeni Bir Finans Fuzul Şubelerinde Sizi Bekliyor!" at bounding box center [388, 263] width 244 height 29
click at [427, 269] on div "Yeni Bir Finans Fuzul Şubelerinde Sizi Bekliyor!" at bounding box center [388, 263] width 244 height 29
click at [372, 263] on div "Yeni Bir Finans Fuzul Şubelerinde Sizi Bekliyor!" at bounding box center [388, 263] width 244 height 29
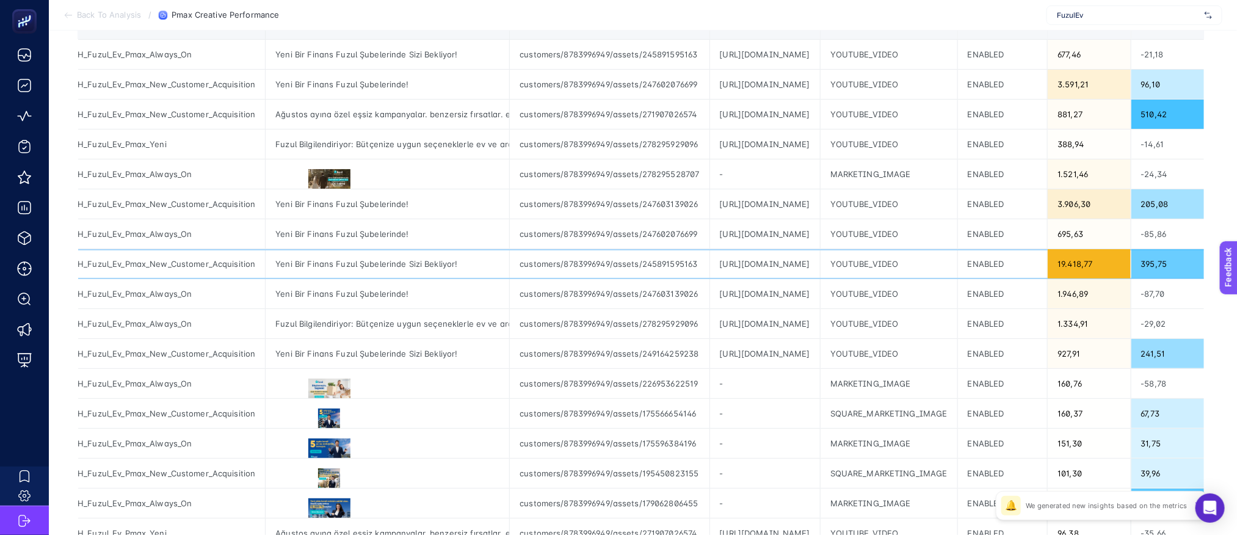
click at [372, 263] on div "Yeni Bir Finans Fuzul Şubelerinde Sizi Bekliyor!" at bounding box center [388, 263] width 244 height 29
click at [820, 261] on div "[URL][DOMAIN_NAME]" at bounding box center [765, 263] width 110 height 29
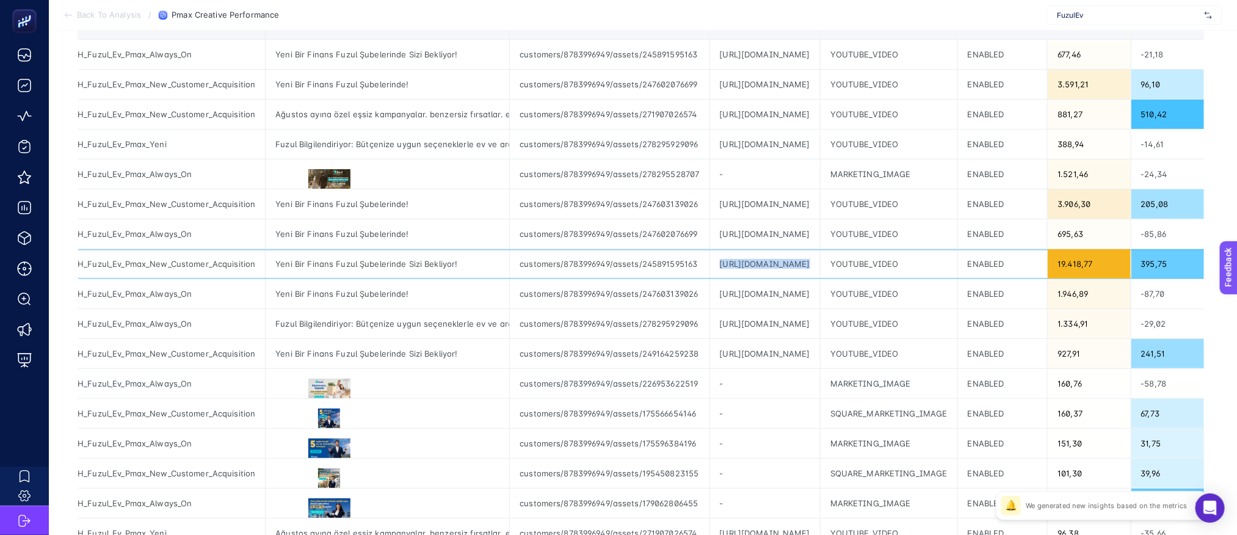
copy tr "[URL][DOMAIN_NAME]"
click at [381, 295] on div "Yeni Bir Finans Fuzul Şubelerinde!" at bounding box center [388, 293] width 244 height 29
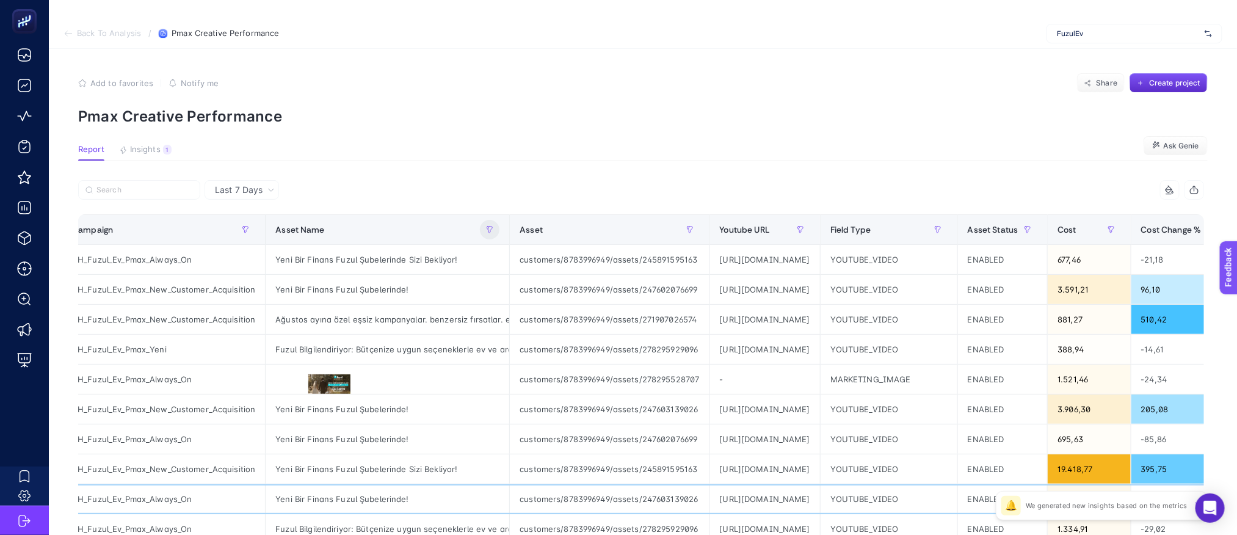
scroll to position [0, 0]
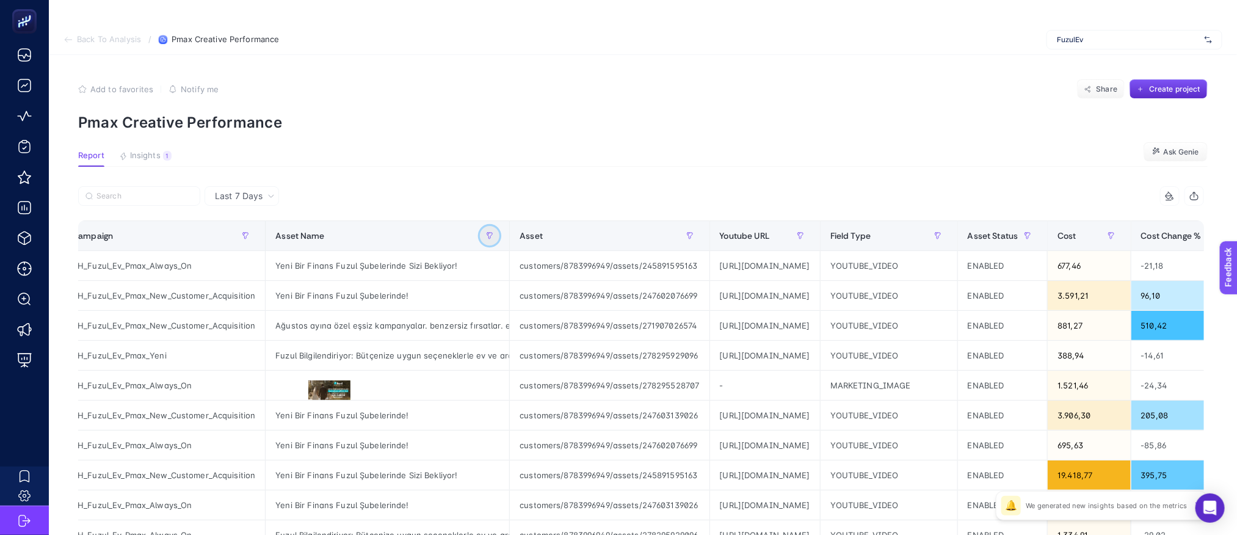
click at [482, 228] on button "button" at bounding box center [490, 236] width 20 height 20
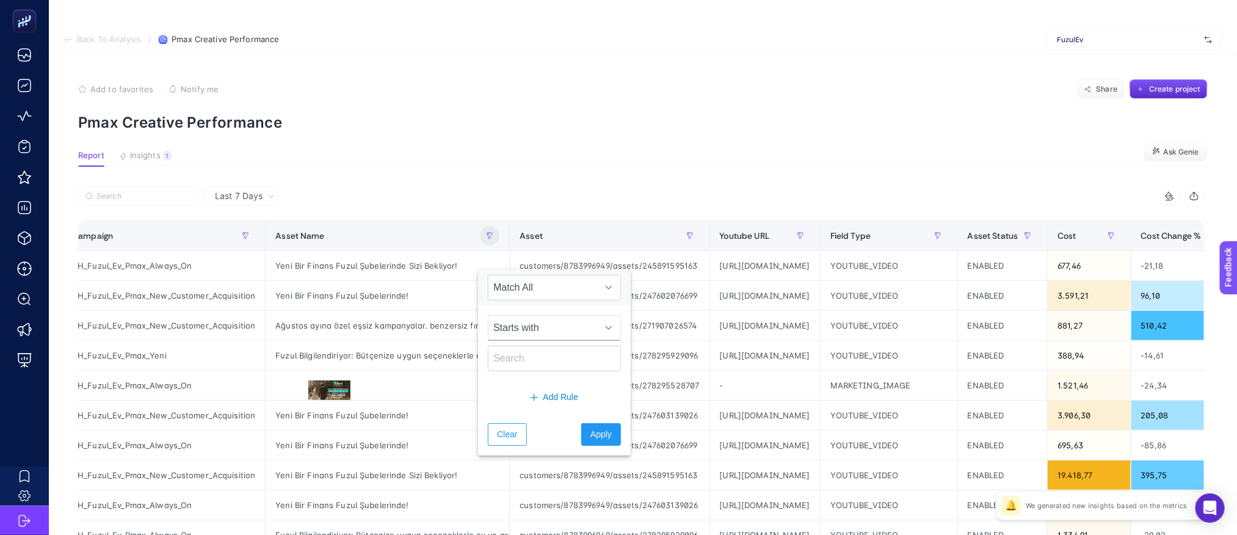
click at [539, 329] on span "Starts with" at bounding box center [543, 328] width 109 height 24
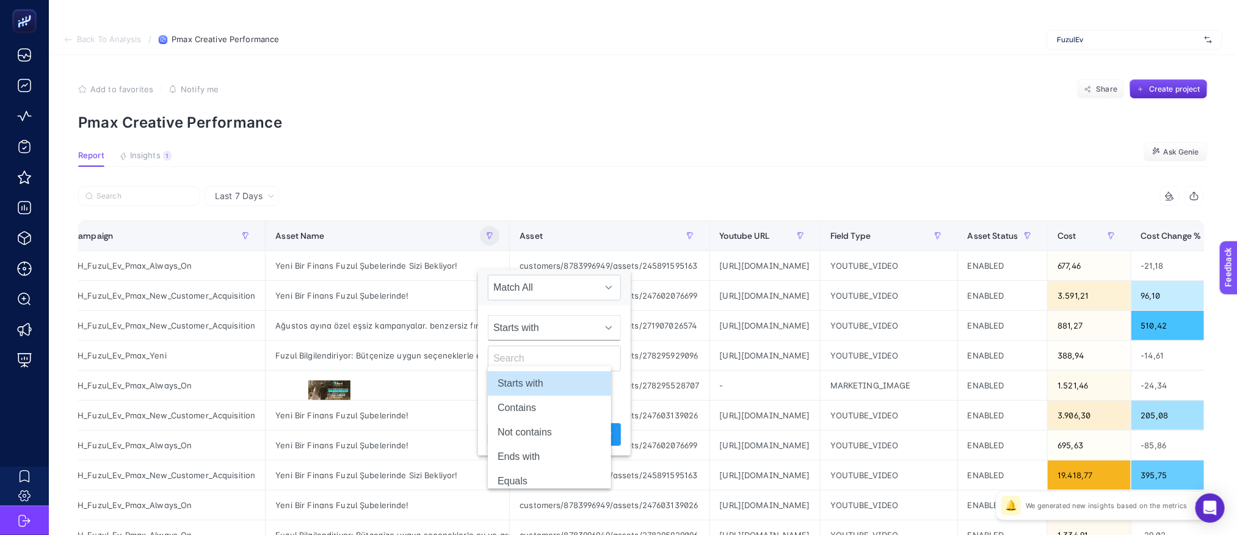
click at [539, 329] on span "Starts with" at bounding box center [543, 328] width 109 height 24
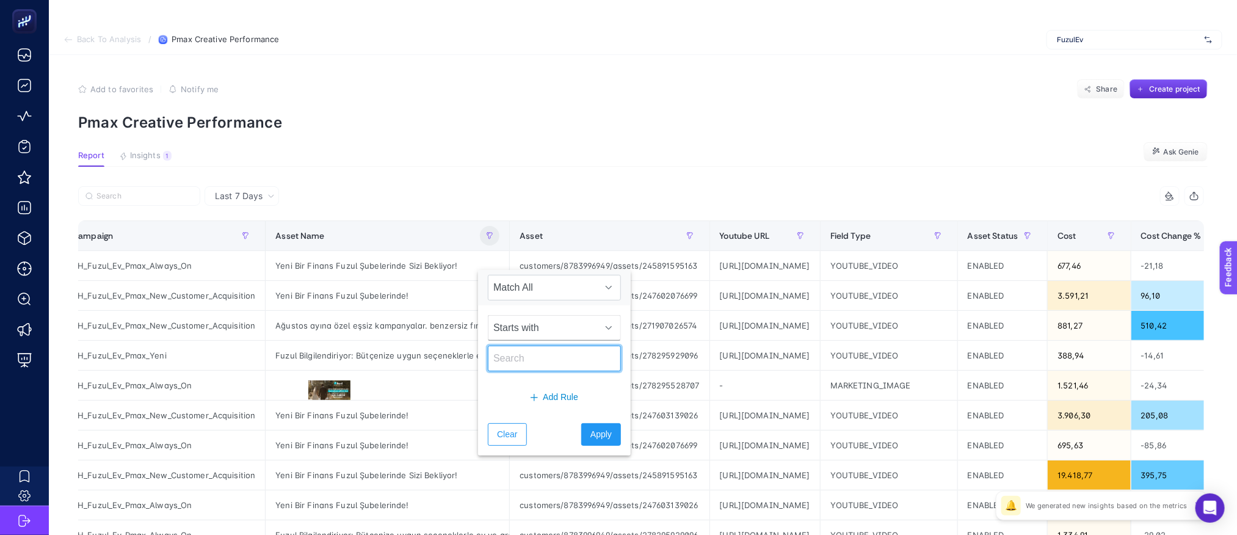
click at [506, 361] on input "text" at bounding box center [554, 359] width 133 height 26
click at [504, 280] on span "Match All" at bounding box center [543, 287] width 109 height 24
click at [456, 184] on article "Add to favorites false Notify me Share Create project Pmax Creative Performance…" at bounding box center [643, 532] width 1188 height 955
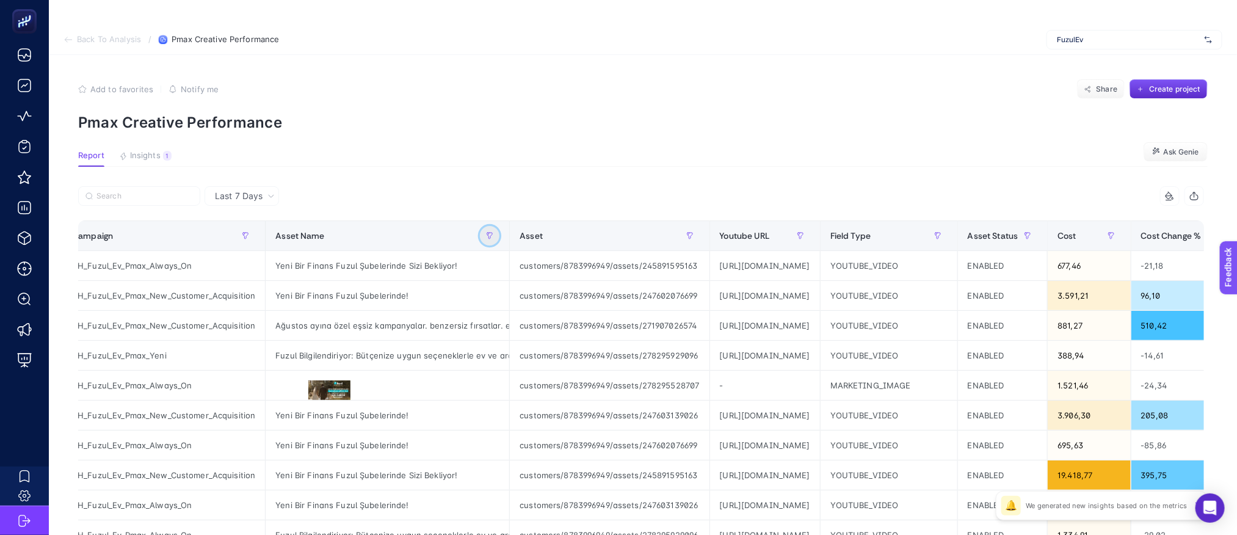
click at [482, 231] on button "button" at bounding box center [490, 236] width 20 height 20
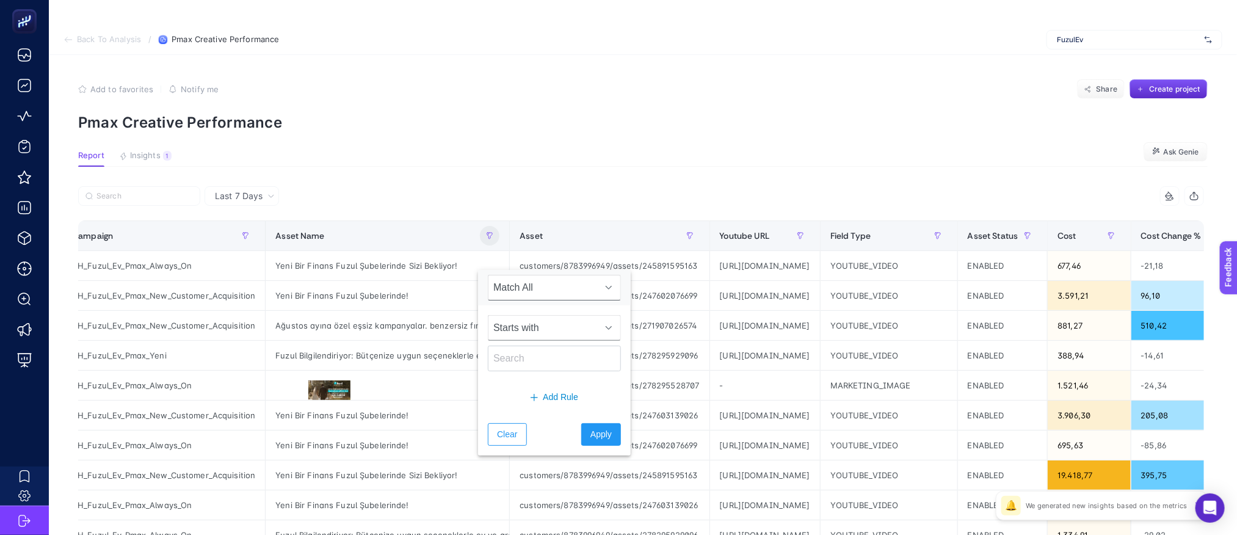
click at [520, 326] on span "Starts with" at bounding box center [543, 328] width 109 height 24
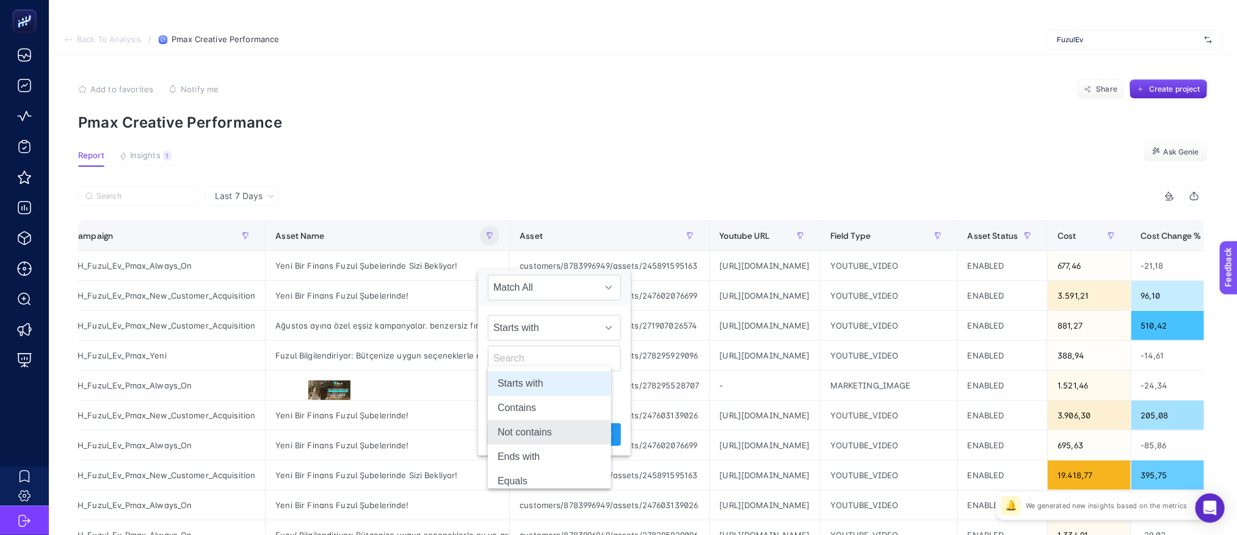
click at [528, 433] on li "Not contains" at bounding box center [549, 432] width 123 height 24
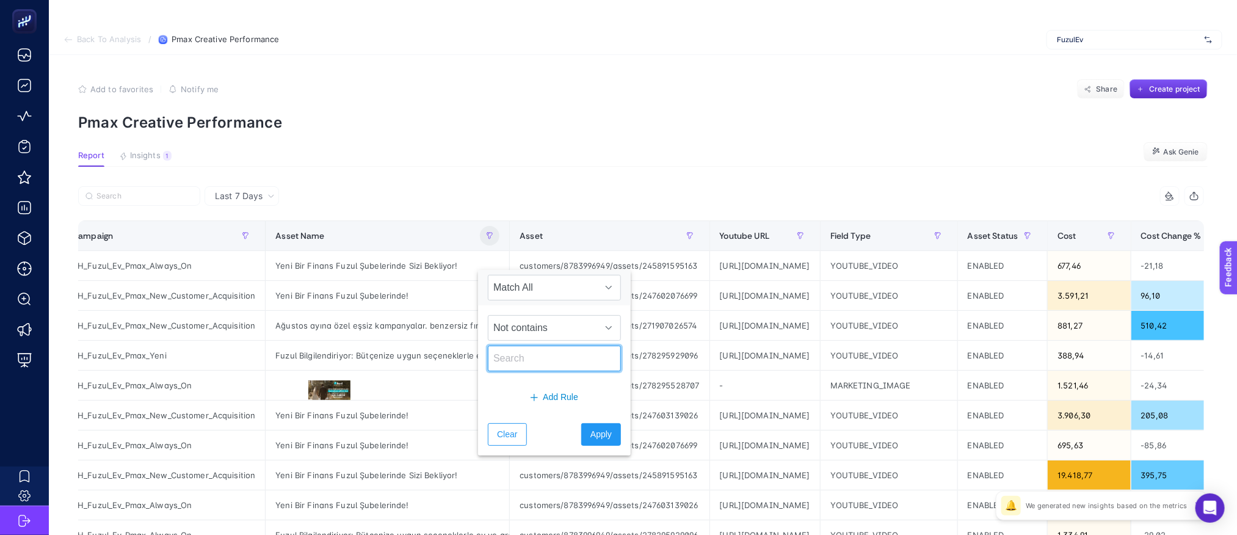
click at [508, 367] on input "text" at bounding box center [554, 359] width 133 height 26
type input "fuzul"
click at [591, 439] on span "Apply" at bounding box center [601, 434] width 21 height 13
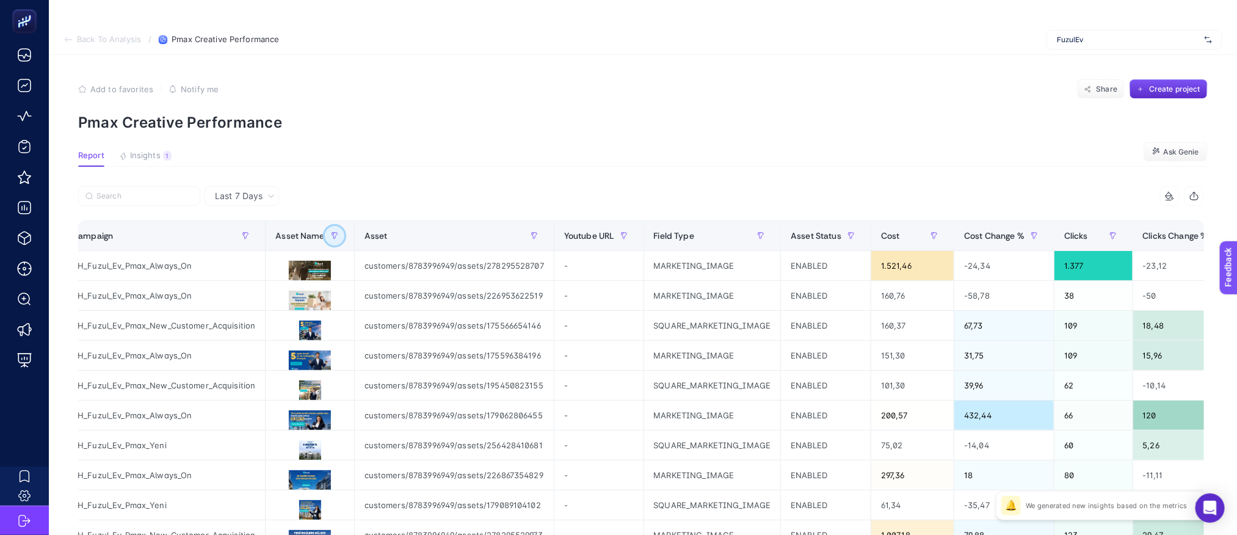
scroll to position [92, 10]
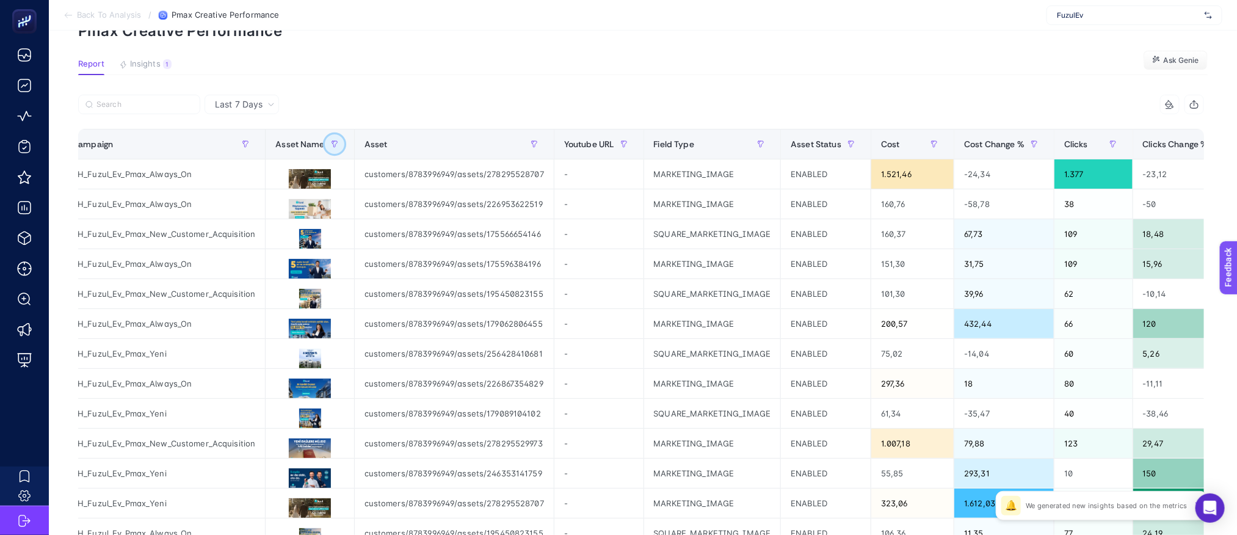
click at [325, 148] on button "button" at bounding box center [335, 144] width 20 height 20
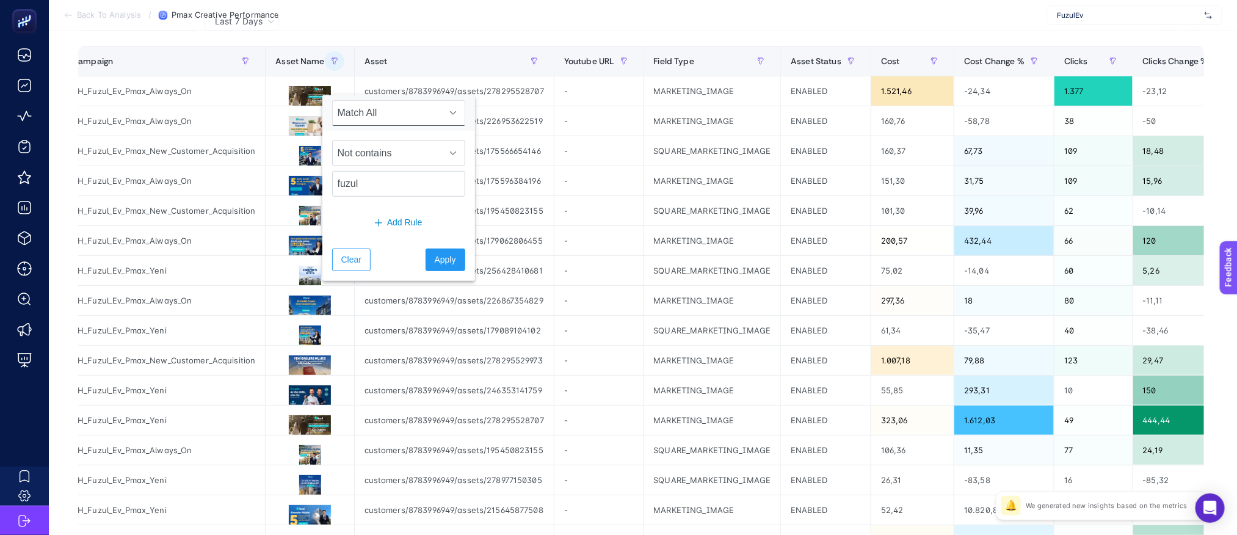
scroll to position [275, 10]
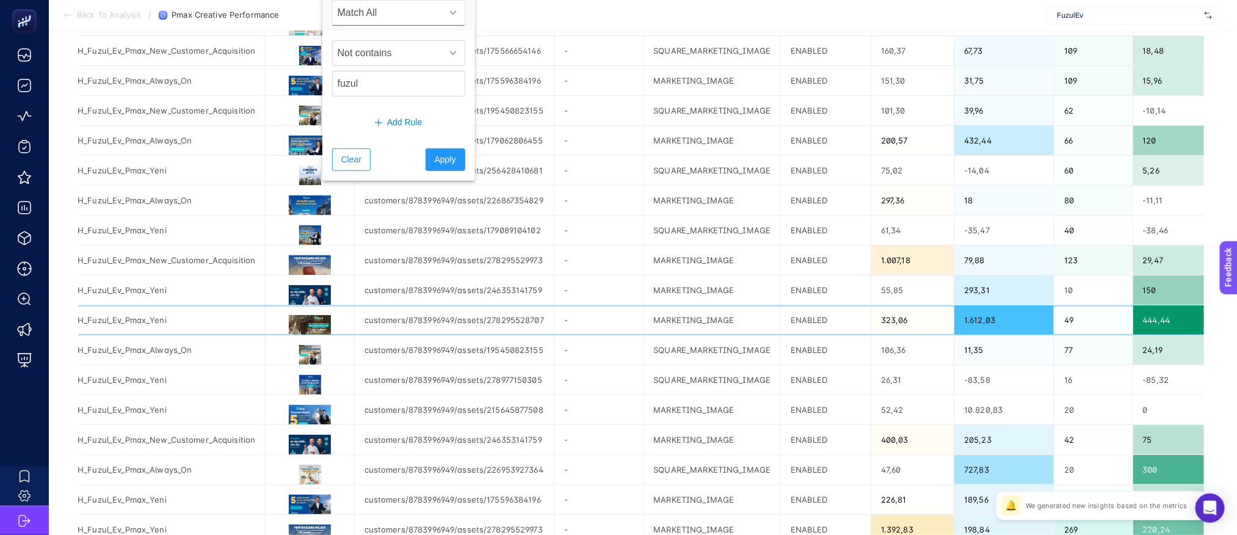
click at [966, 318] on div "1.612,03" at bounding box center [1005, 319] width 100 height 29
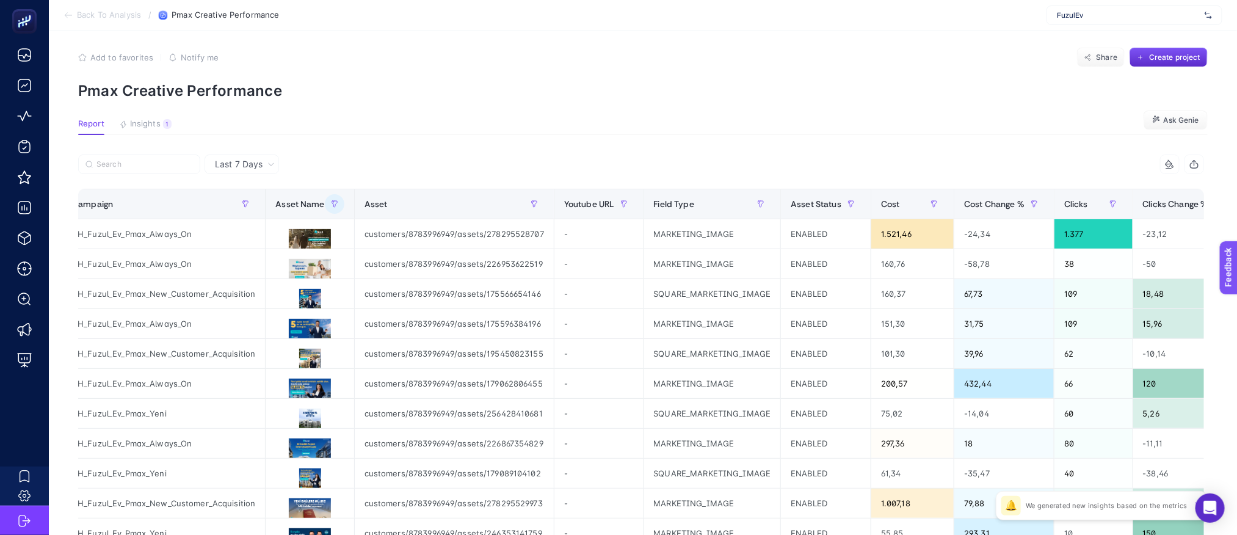
scroll to position [0, 10]
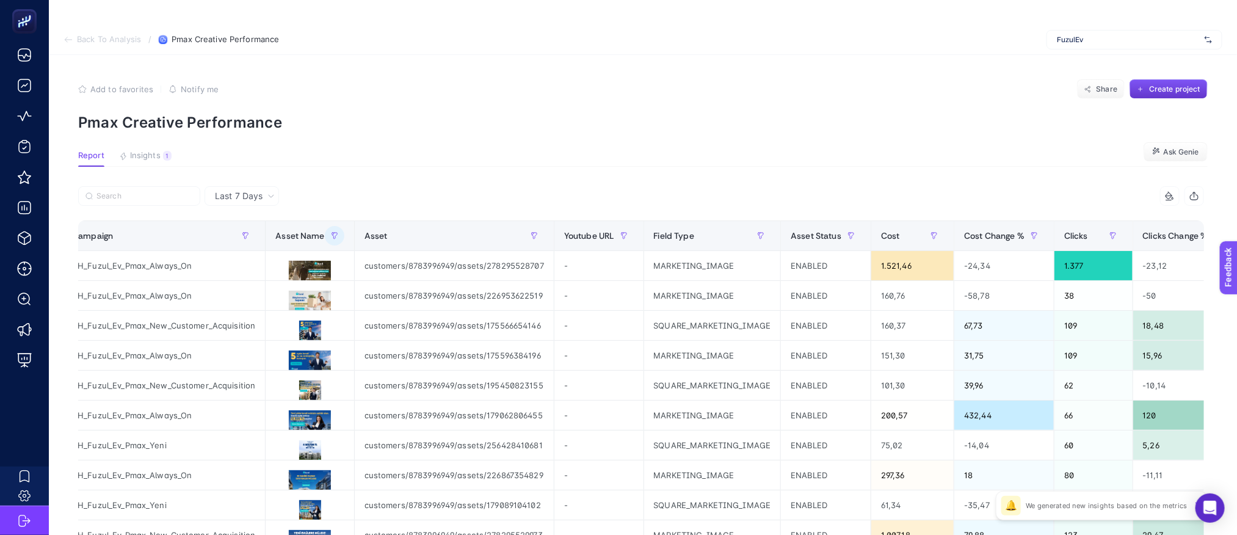
click at [1171, 92] on span "Create project" at bounding box center [1174, 89] width 51 height 10
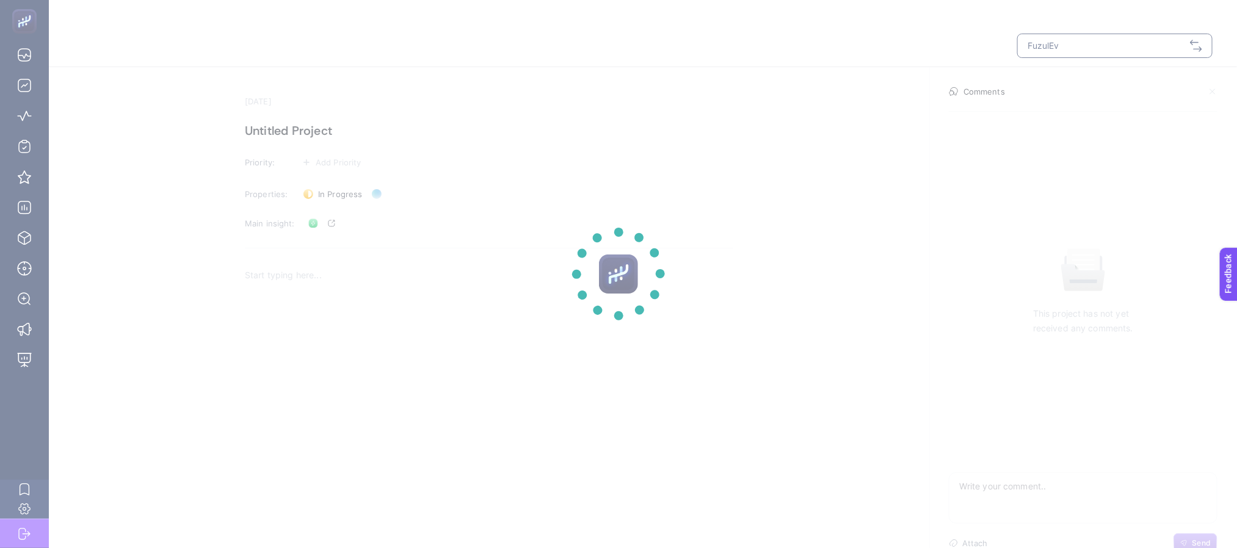
click at [304, 125] on section at bounding box center [618, 274] width 1237 height 548
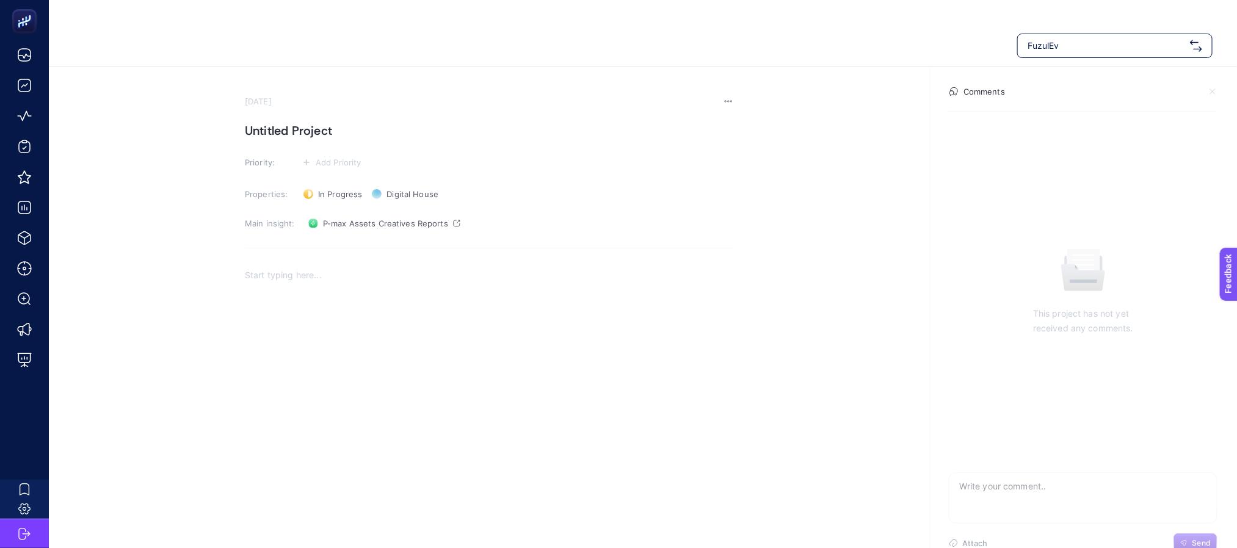
click at [313, 123] on h1 "Untitled Project" at bounding box center [489, 131] width 489 height 20
drag, startPoint x: 293, startPoint y: 264, endPoint x: 290, endPoint y: 283, distance: 19.2
click at [293, 266] on div "Rich Text Editor. Editing area: main" at bounding box center [489, 382] width 489 height 244
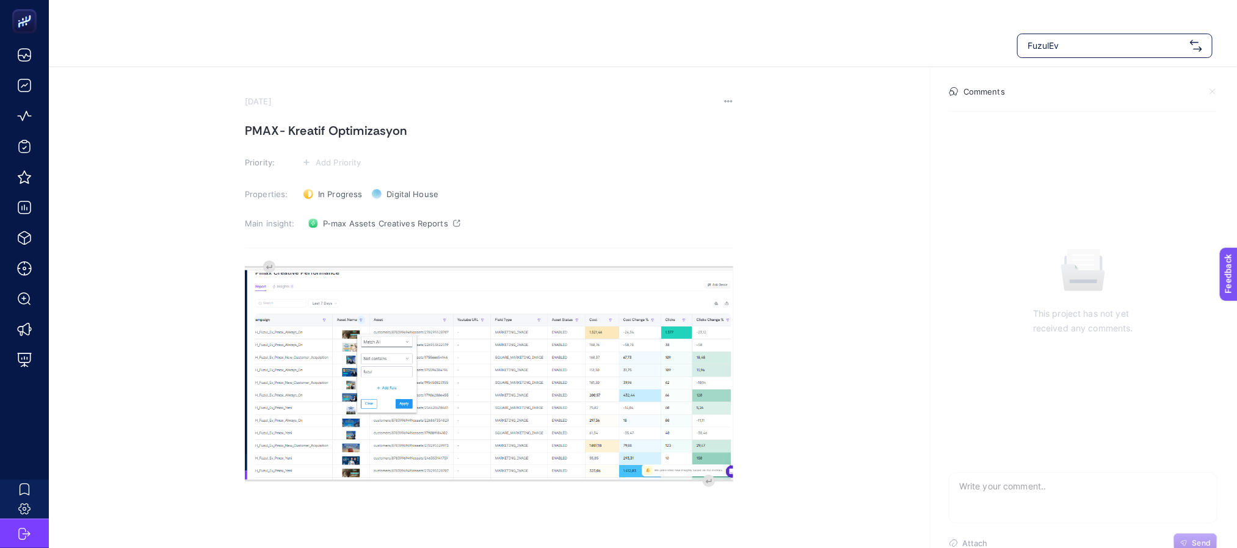
click at [295, 241] on section "[DATE] PMAX- Kreatif Optimizasyon Priority: Add Priority Properties: In Progres…" at bounding box center [489, 300] width 489 height 408
click at [285, 249] on section "[DATE] PMAX- Kreatif Optimizasyon Priority: Add Priority Properties: In Progres…" at bounding box center [489, 300] width 489 height 408
click at [434, 130] on h1 "PMAX- Kreatif Optimizasyon" at bounding box center [489, 131] width 489 height 20
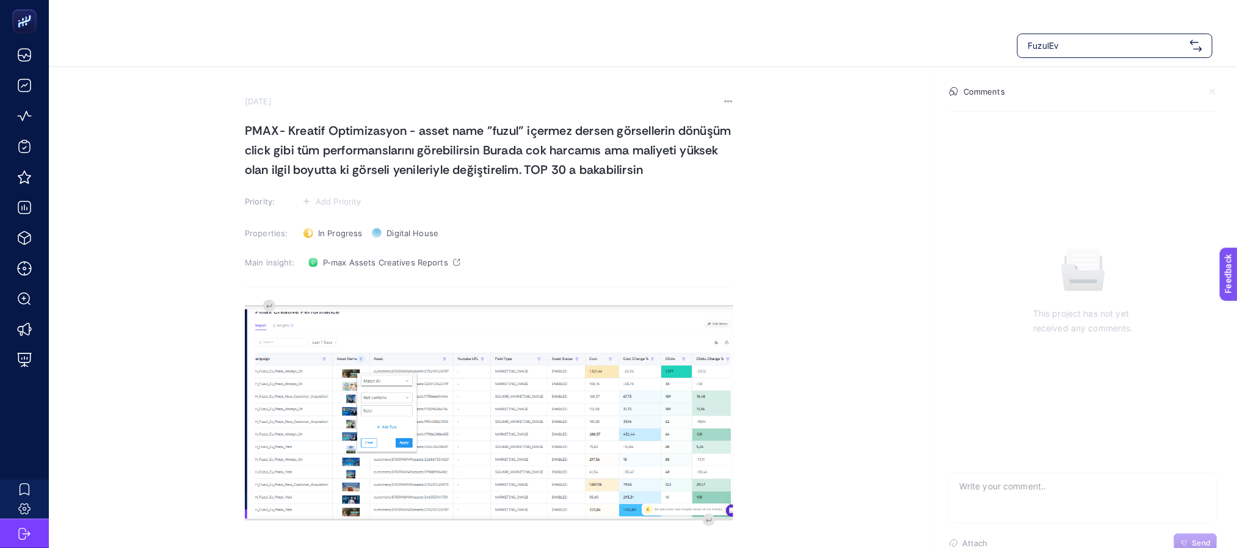
click at [785, 253] on section "[DATE] PMAX- Kreatif Optimizasyon - asset name "fuzul" içermez dersen görseller…" at bounding box center [643, 305] width 1188 height 476
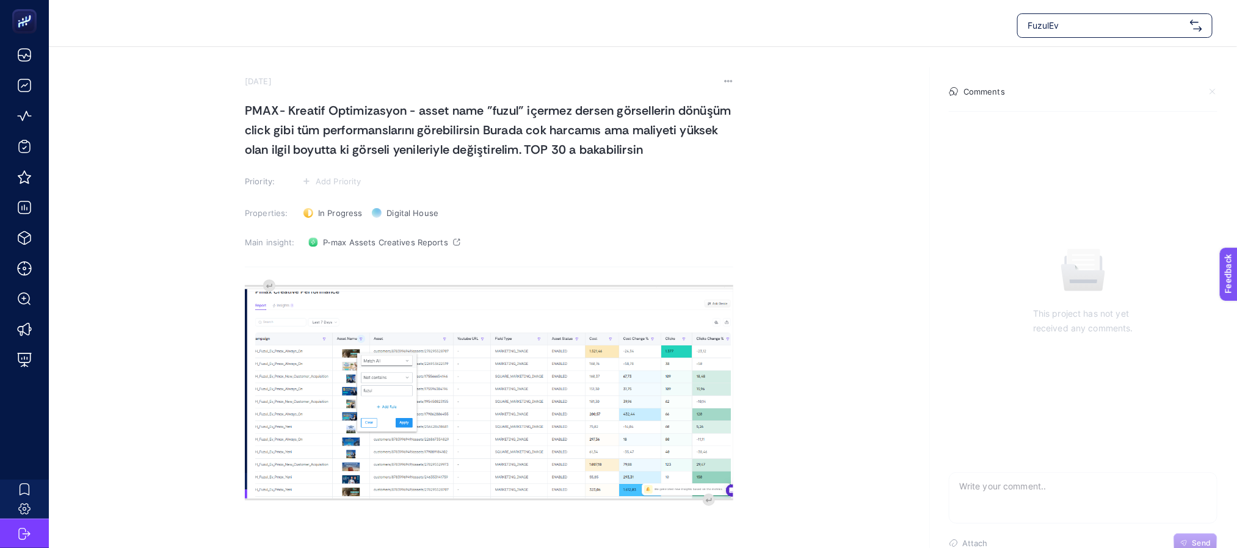
scroll to position [24, 0]
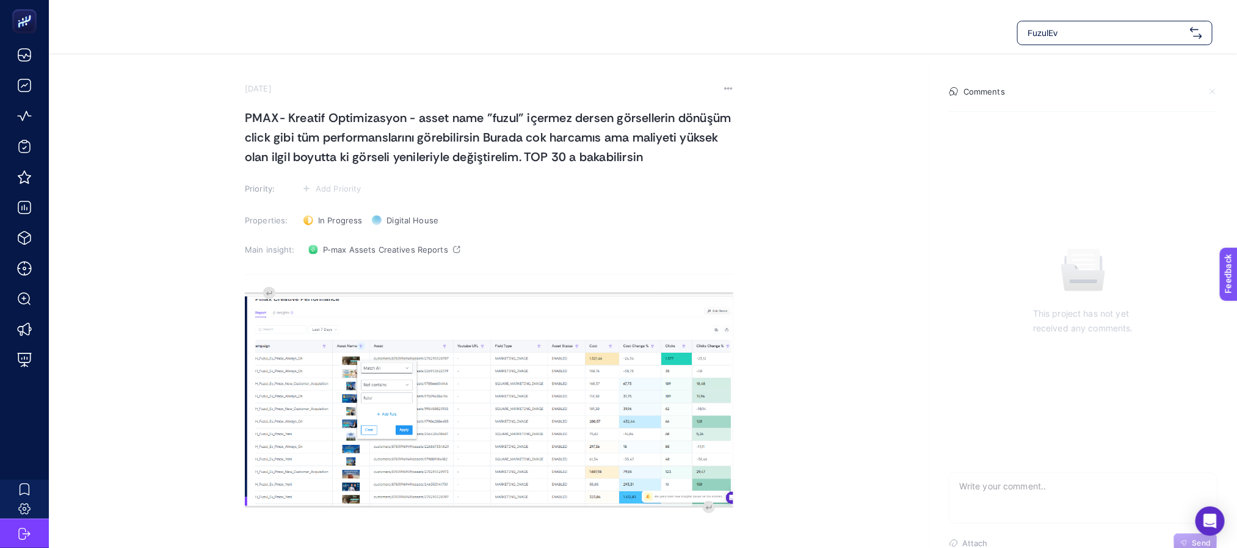
scroll to position [24, 0]
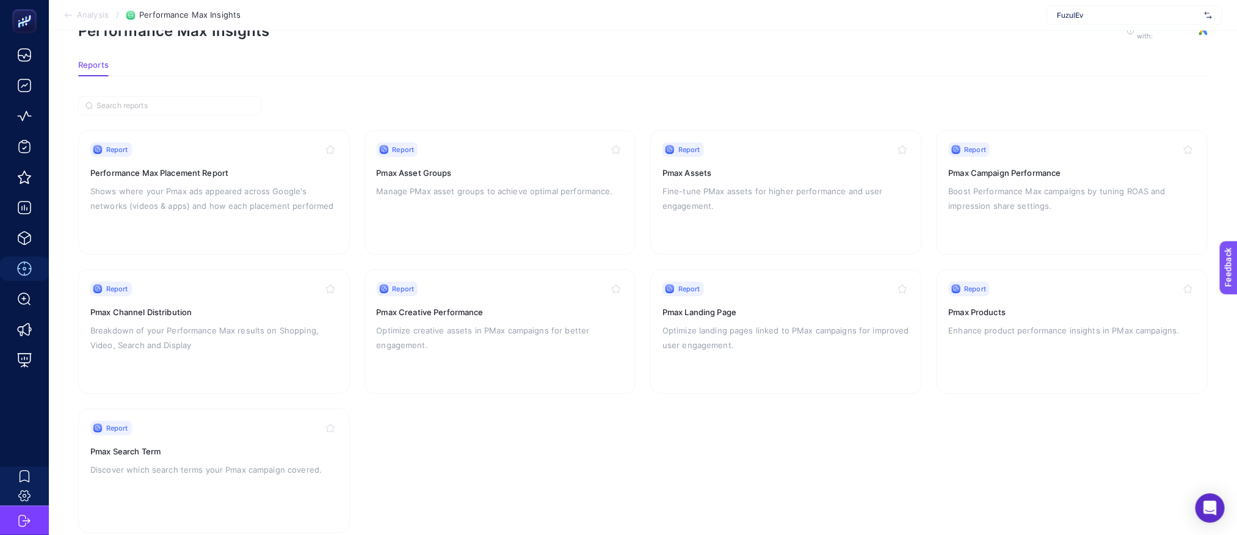
scroll to position [89, 0]
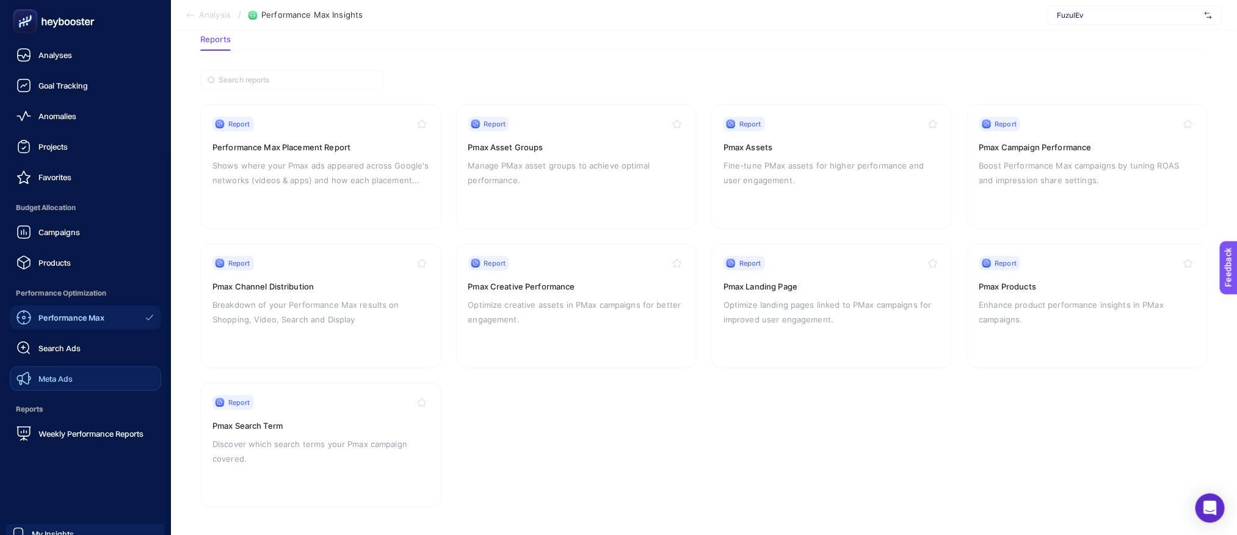
click at [62, 374] on span "Meta Ads" at bounding box center [55, 379] width 34 height 10
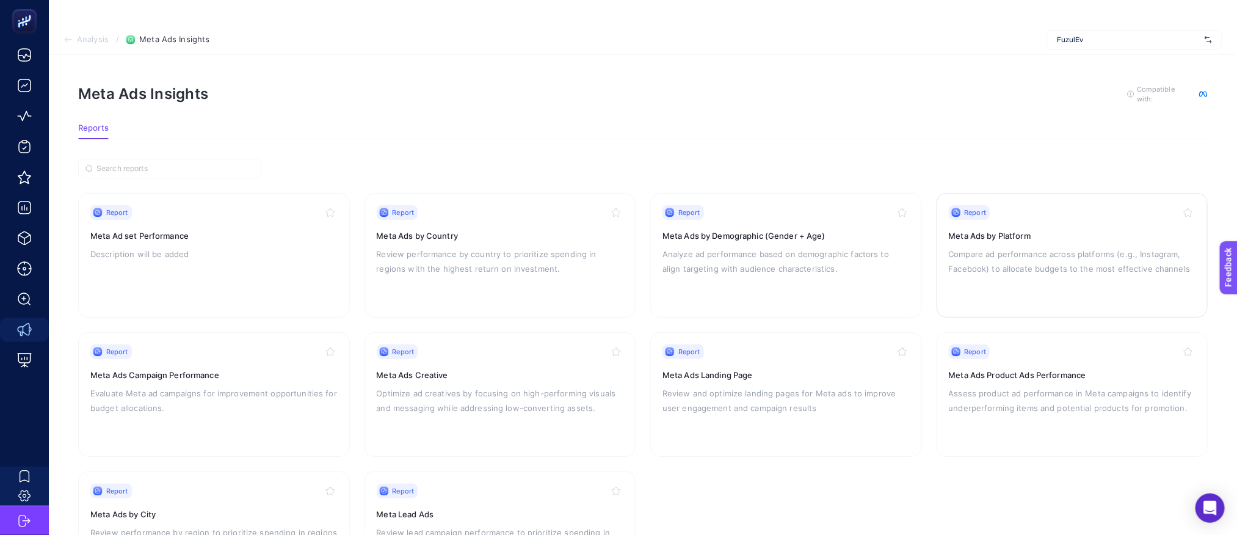
click at [1047, 260] on p "Compare ad performance across platforms (e.g., Instagram, Facebook) to allocate…" at bounding box center [1072, 261] width 247 height 29
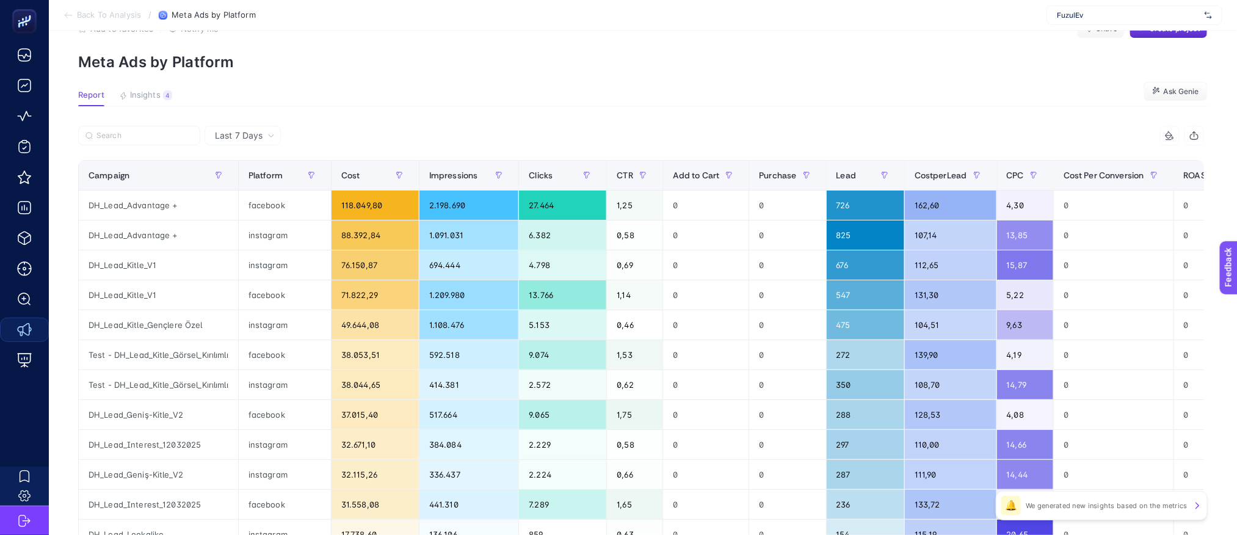
scroll to position [92, 0]
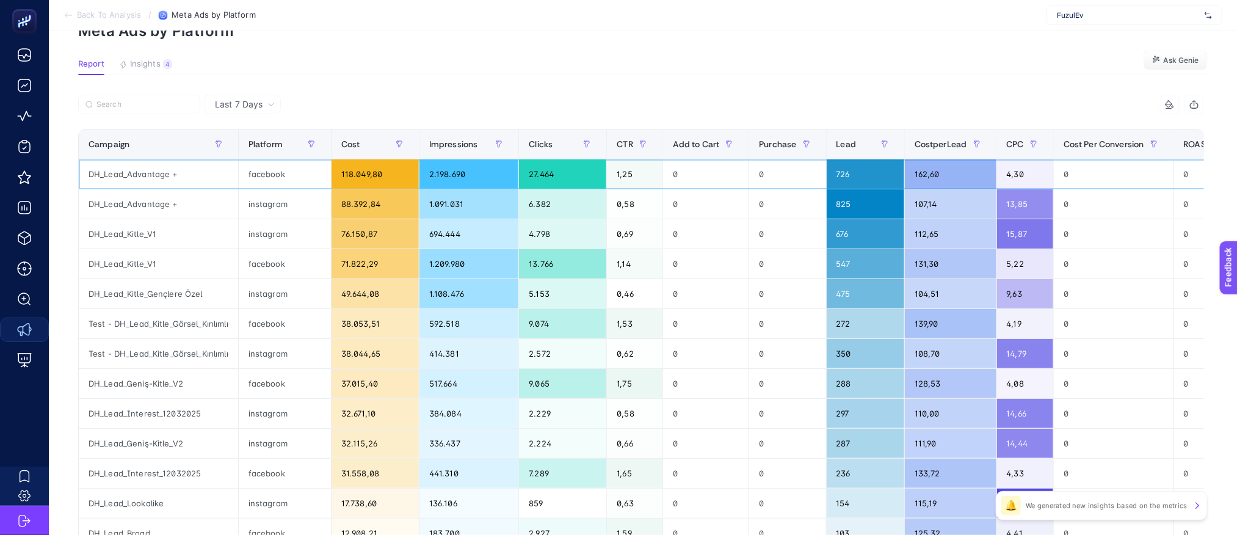
click at [161, 170] on div "DH_Lead_Advantage +" at bounding box center [158, 173] width 159 height 29
click at [160, 174] on div "DH_Lead_Advantage +" at bounding box center [158, 173] width 159 height 29
copy tr "DH_Lead_Advantage +"
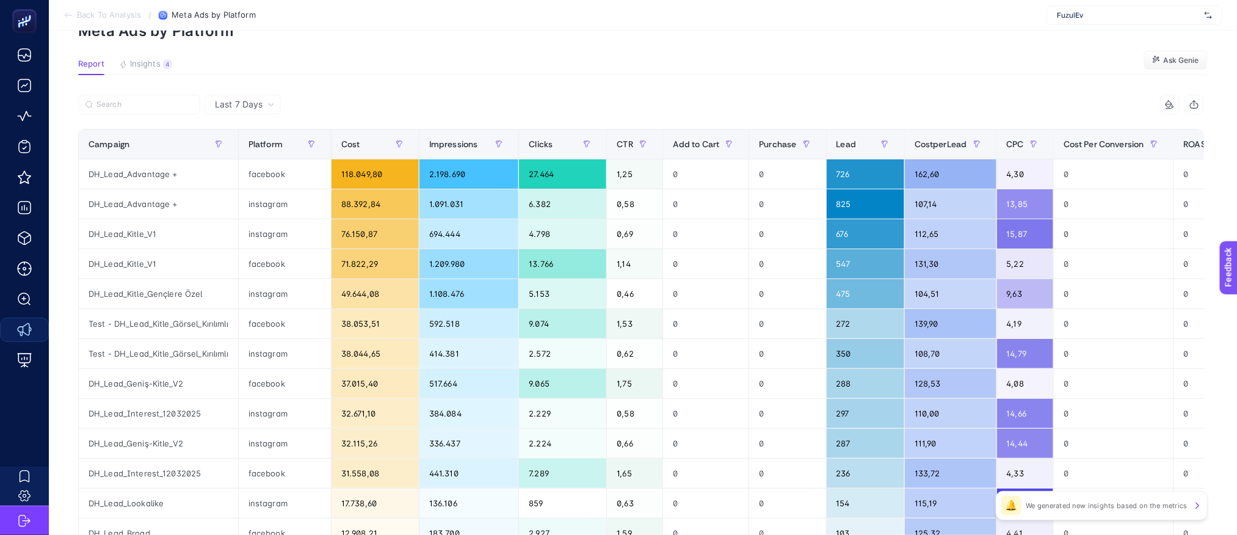
click at [693, 64] on section "Report Insights 4 We generated new insights based on the metrics Ask Genie" at bounding box center [643, 67] width 1130 height 16
click at [373, 204] on div "88.392,84" at bounding box center [375, 203] width 87 height 29
click at [1006, 197] on div "13,85" at bounding box center [1025, 203] width 56 height 29
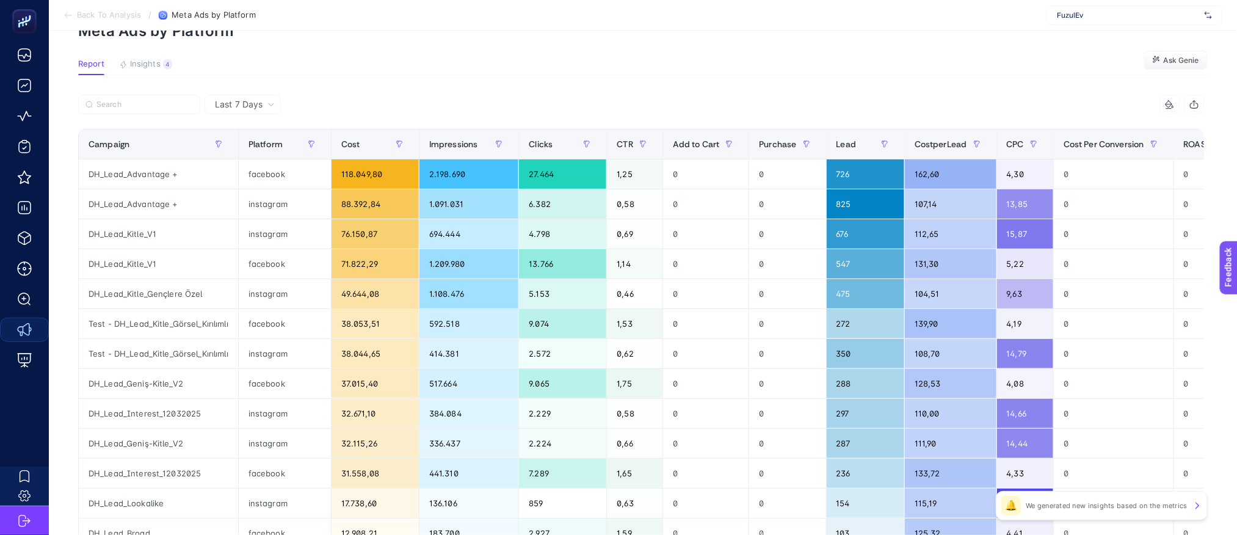
click at [1072, 56] on article "Add to favorites false Notify me Share Create project Meta Ads by Platform Repo…" at bounding box center [643, 440] width 1188 height 955
click at [1021, 293] on div "9,63" at bounding box center [1025, 293] width 56 height 29
click at [283, 358] on div "instagram" at bounding box center [285, 353] width 92 height 29
click at [1043, 350] on div "14,79" at bounding box center [1025, 353] width 56 height 29
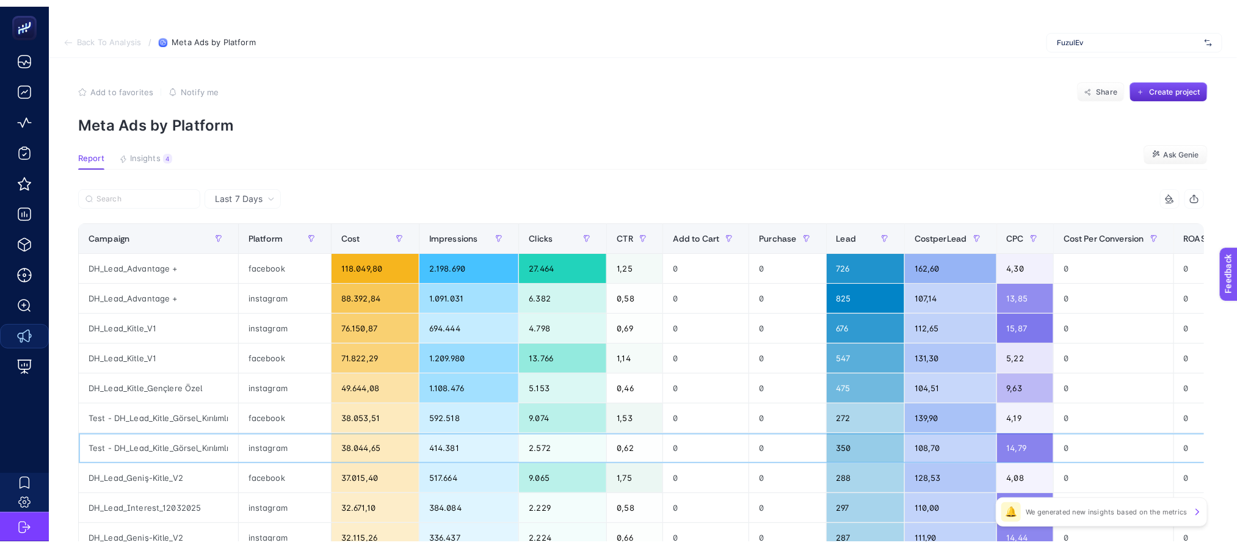
scroll to position [0, 0]
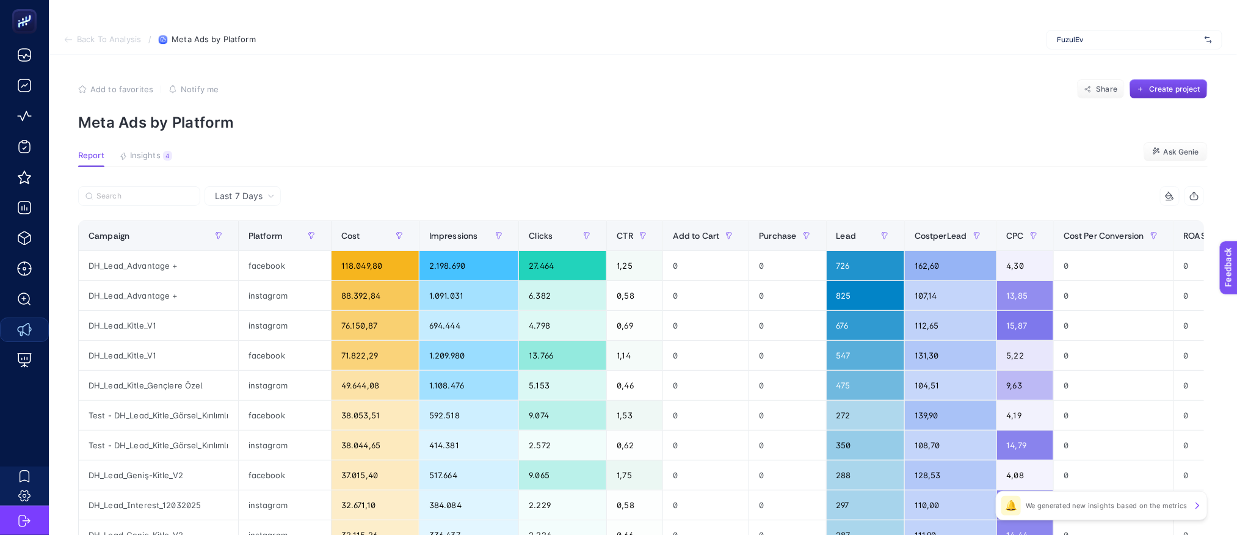
click at [1173, 87] on span "Create project" at bounding box center [1174, 89] width 51 height 10
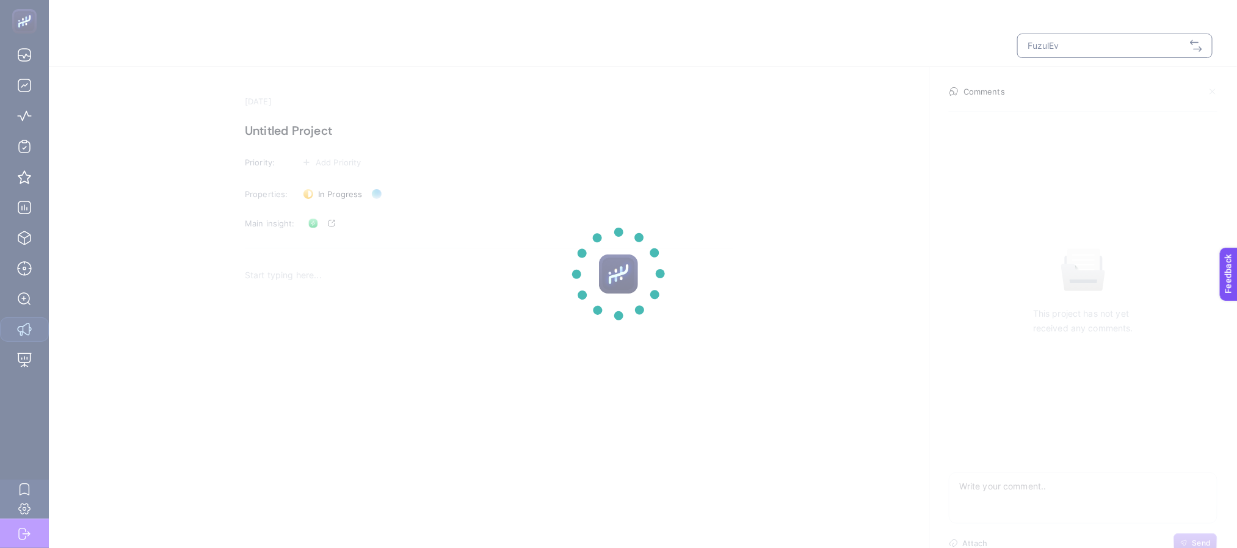
click at [303, 128] on section at bounding box center [618, 274] width 1237 height 548
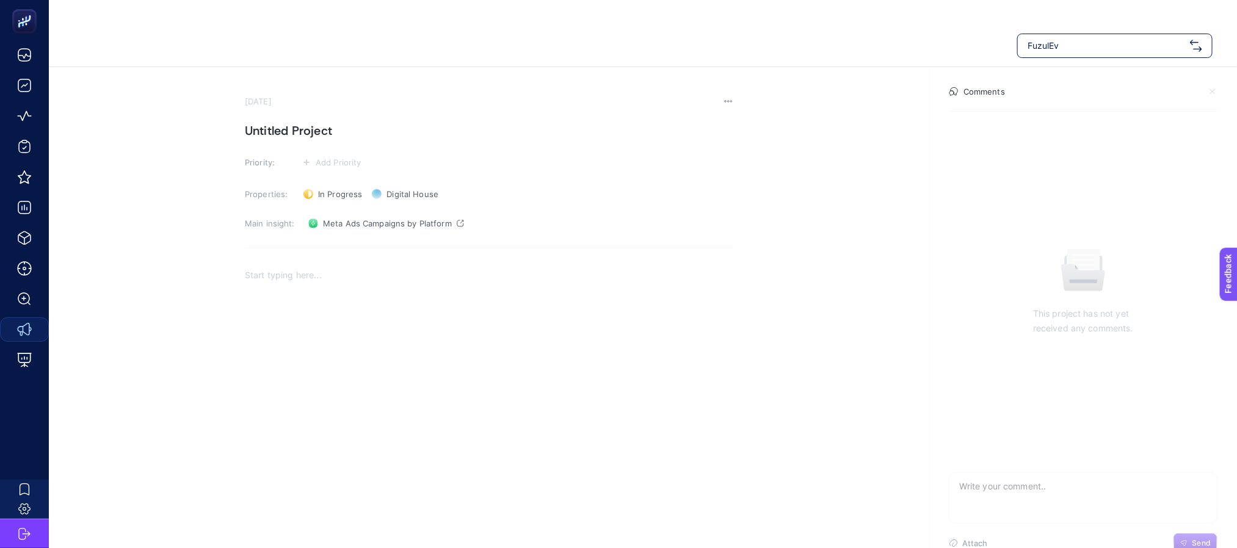
click at [301, 131] on h1 "Untitled Project" at bounding box center [489, 131] width 489 height 20
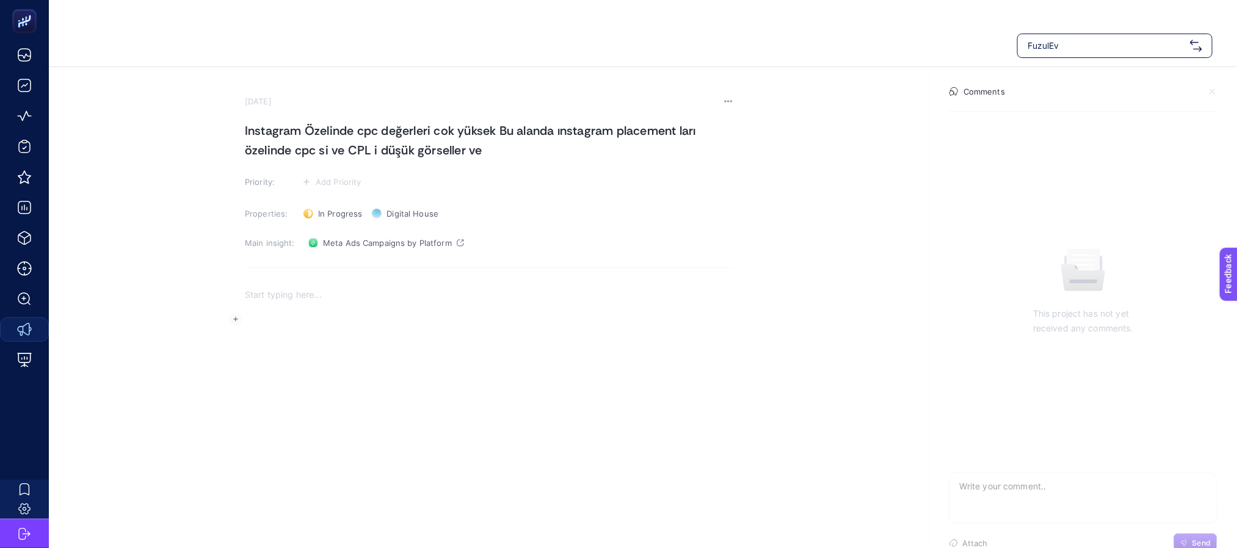
click at [283, 293] on p "Rich Text Editor. Editing area: main" at bounding box center [489, 295] width 489 height 15
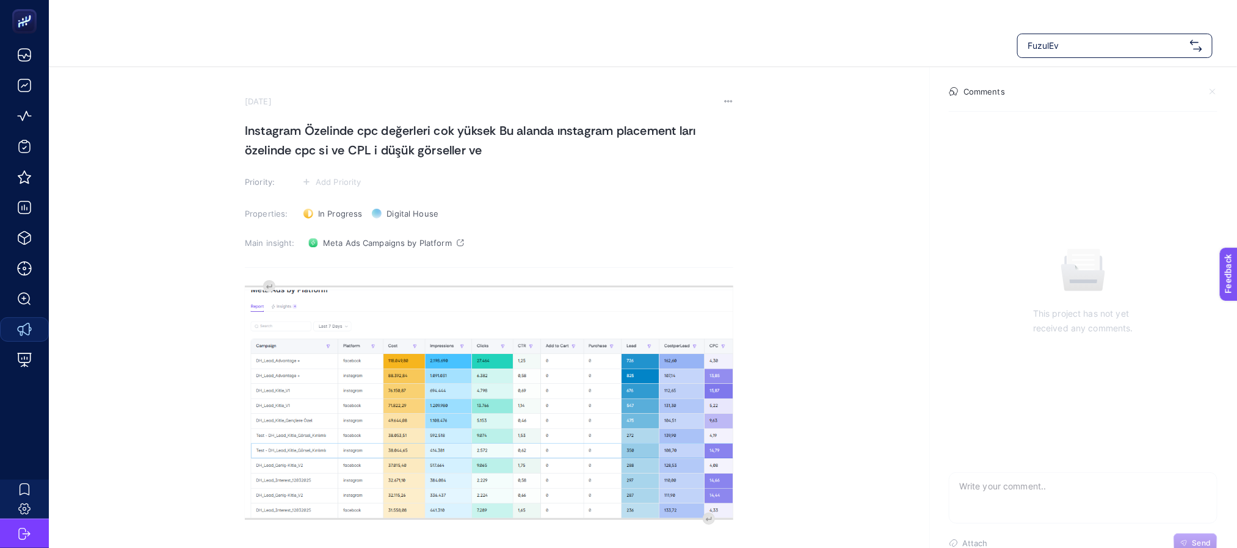
click at [482, 156] on h1 "Instagram Özelinde cpc değerleri cok yüksek Bu alanda ınstagram placement ları …" at bounding box center [489, 140] width 489 height 39
click at [321, 255] on section "September 5, 2025 Instagram Özelinde cpc değerleri cok yüksek Bu alanda ınstagr…" at bounding box center [489, 310] width 489 height 429
click at [304, 267] on hr at bounding box center [489, 267] width 489 height 1
click at [261, 277] on section "September 5, 2025 Instagram Özelinde cpc değerleri cok yüksek Bu alanda ınstagr…" at bounding box center [489, 310] width 489 height 429
click at [559, 224] on section "September 5, 2025 Instagram Özelinde cpc değerleri cok yüksek Bu alanda ınstagr…" at bounding box center [489, 310] width 489 height 429
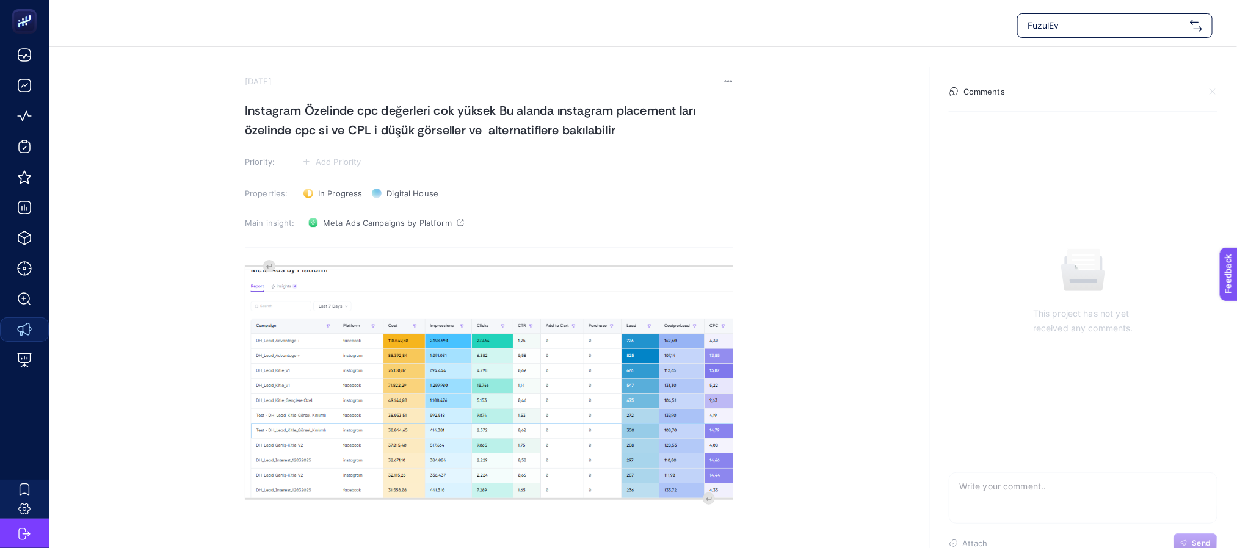
scroll to position [24, 0]
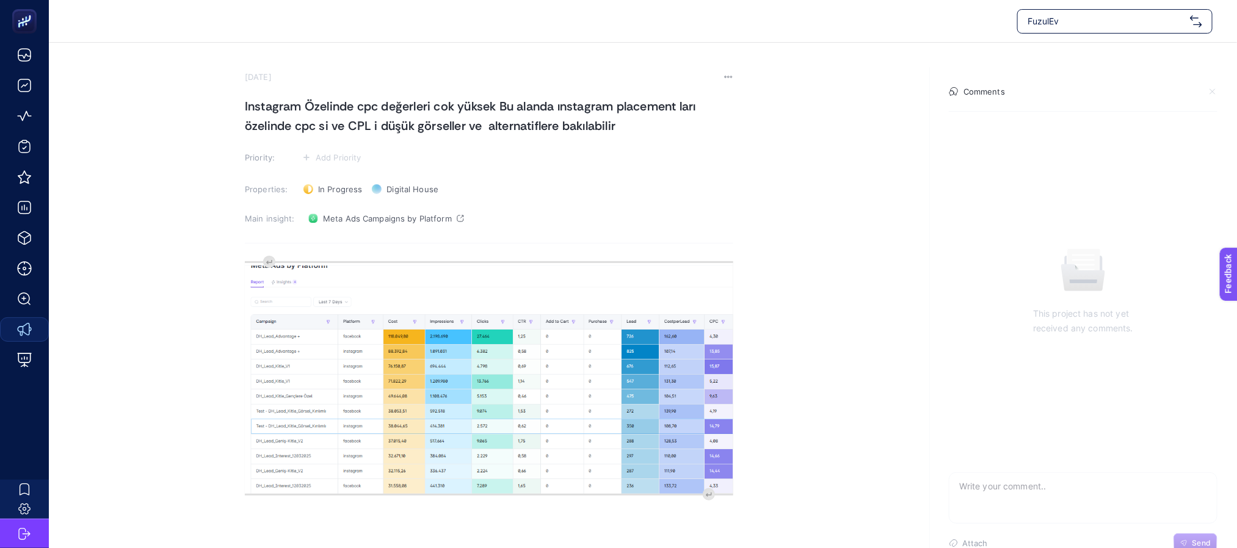
click at [288, 515] on div "FuzulEv September 5, 2025 Instagram Özelinde cpc değerleri cok yüksek Bu alanda…" at bounding box center [618, 274] width 1237 height 548
click at [261, 525] on div "FuzulEv September 5, 2025 Instagram Özelinde cpc değerleri cok yüksek Bu alanda…" at bounding box center [618, 274] width 1237 height 548
click at [411, 220] on span "Meta Ads Campaigns by Platform" at bounding box center [387, 219] width 129 height 10
click at [636, 122] on h1 "Instagram Özelinde cpc değerleri cok yüksek Bu alanda ınstagram placement ları …" at bounding box center [489, 115] width 489 height 39
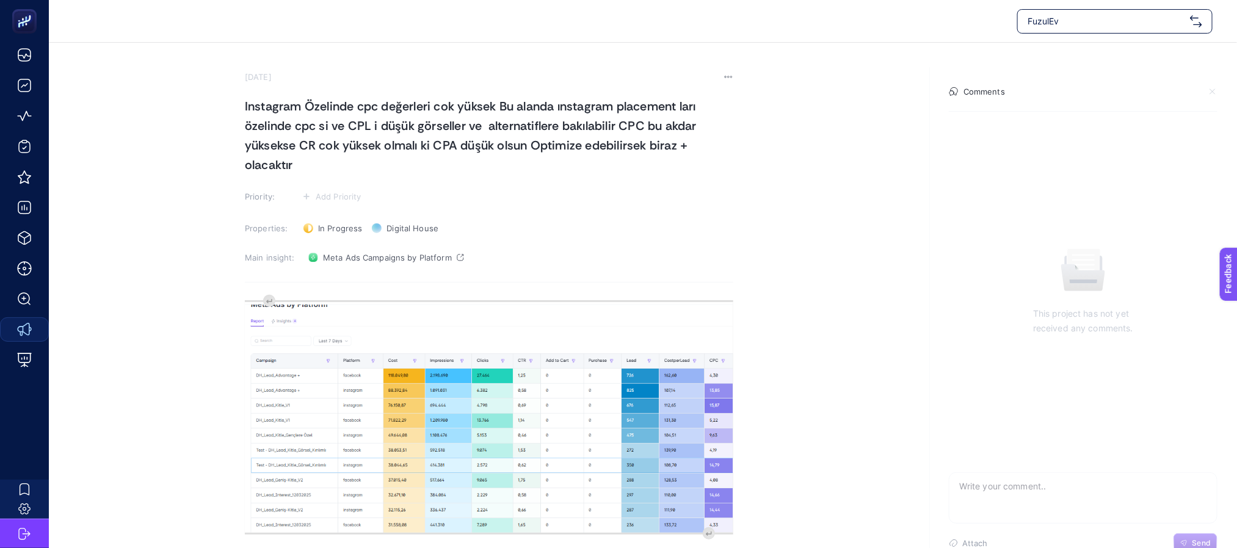
click at [291, 279] on section "September 5, 2025 Instagram Özelinde cpc değerleri cok yüksek Bu alanda ınstagr…" at bounding box center [489, 306] width 489 height 468
click at [909, 169] on section "September 5, 2025 Instagram Özelinde cpc değerleri cok yüksek Bu alanda ınstagr…" at bounding box center [643, 292] width 1188 height 498
click at [402, 292] on section "September 5, 2025 Instagram Özelinde cpc değerleri cok yüksek Bu alanda ınstagr…" at bounding box center [489, 306] width 489 height 468
click at [803, 405] on section "September 5, 2025 Instagram Özelinde cpc değerleri cok yüksek Bu alanda ınstagr…" at bounding box center [643, 292] width 1188 height 498
drag, startPoint x: 777, startPoint y: 437, endPoint x: 700, endPoint y: 427, distance: 77.6
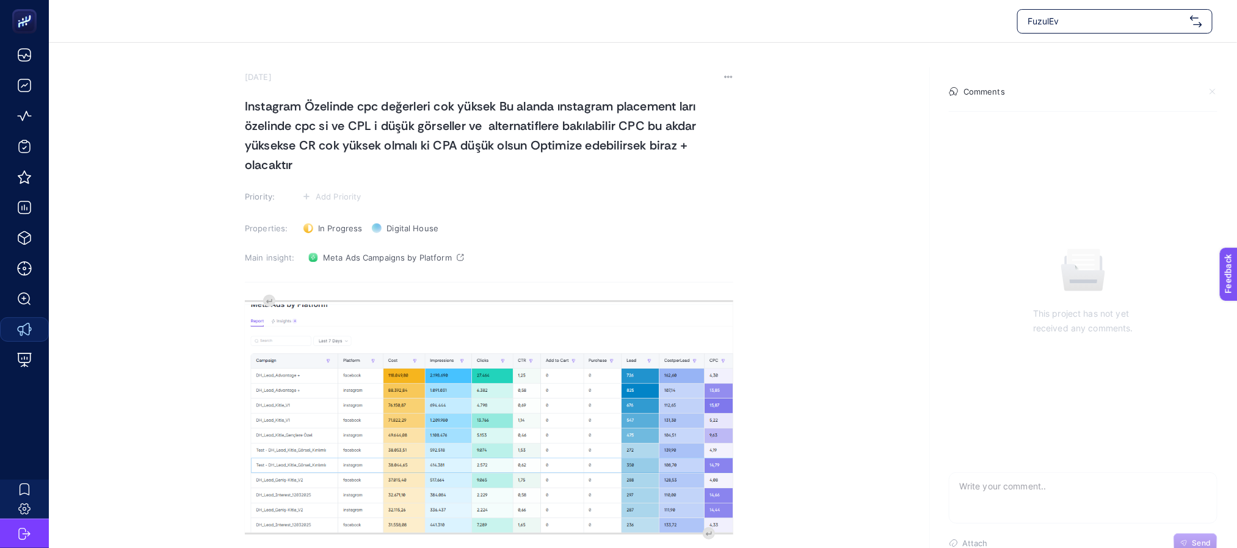
click at [775, 437] on section "September 5, 2025 Instagram Özelinde cpc değerleri cok yüksek Bu alanda ınstagr…" at bounding box center [643, 292] width 1188 height 498
click at [303, 158] on h1 "Instagram Özelinde cpc değerleri cok yüksek Bu alanda ınstagram placement ları …" at bounding box center [489, 135] width 489 height 78
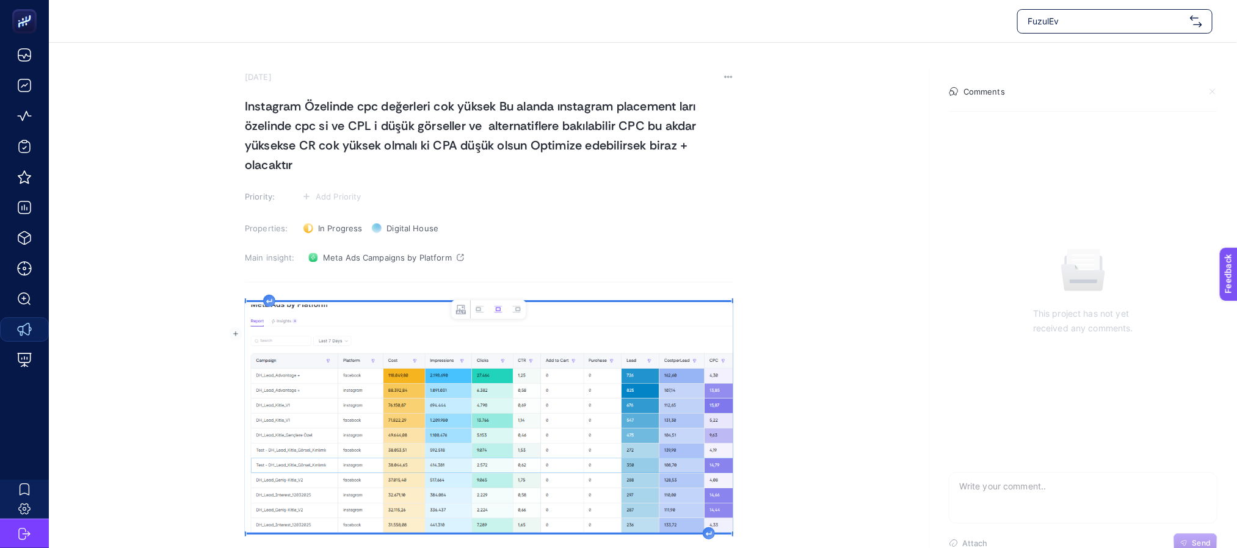
click at [303, 302] on img "Rich Text Editor. Editing area: main" at bounding box center [489, 417] width 489 height 231
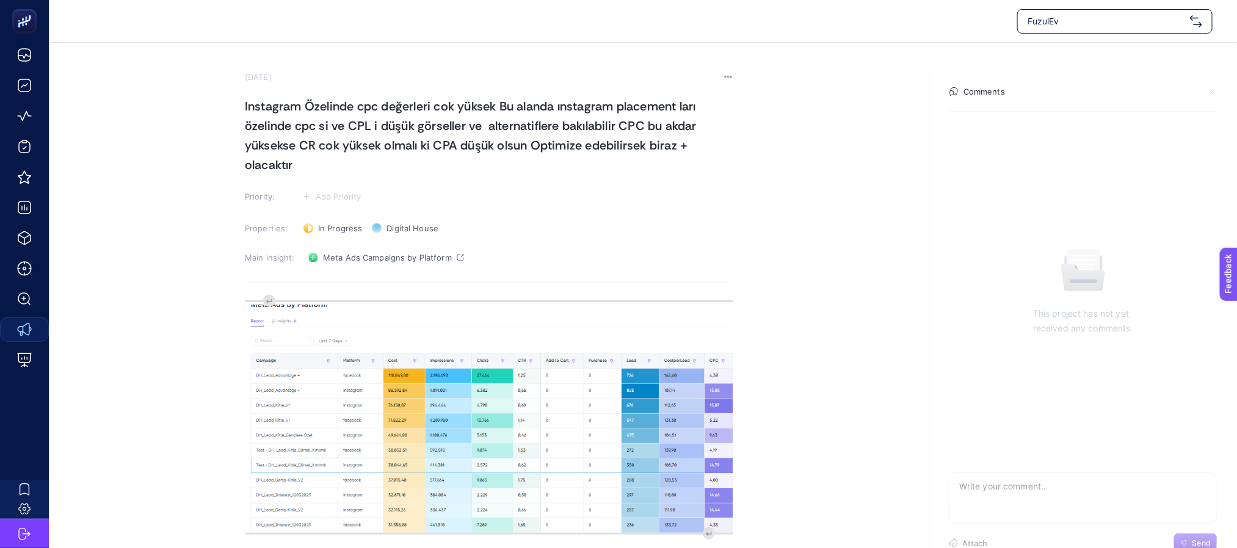
click at [870, 253] on section "September 5, 2025 Instagram Özelinde cpc değerleri cok yüksek Bu alanda ınstagr…" at bounding box center [643, 292] width 1188 height 498
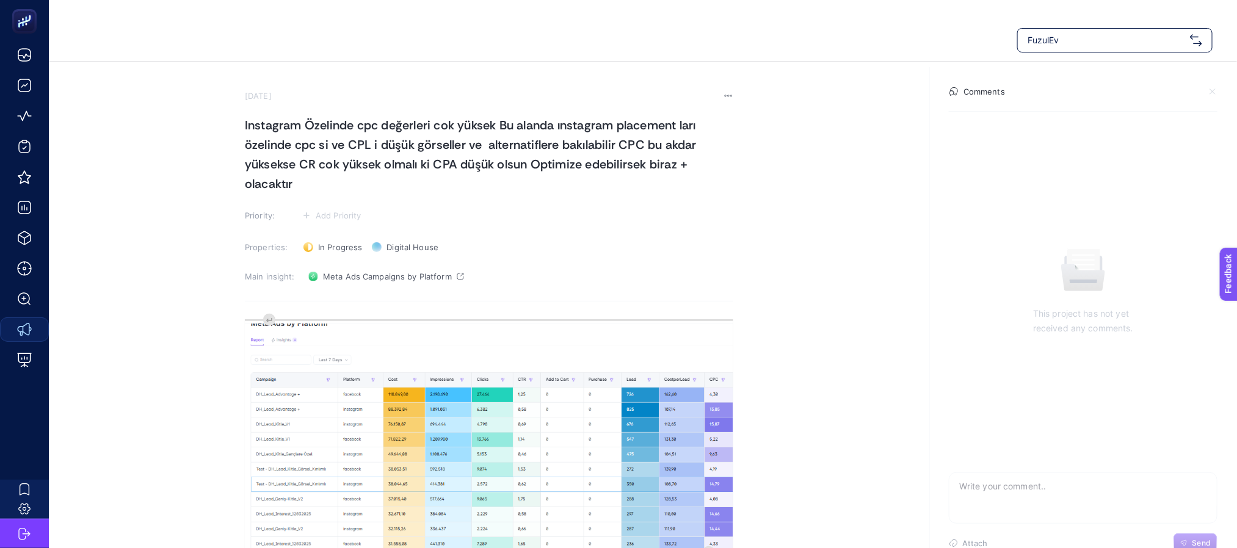
scroll to position [0, 0]
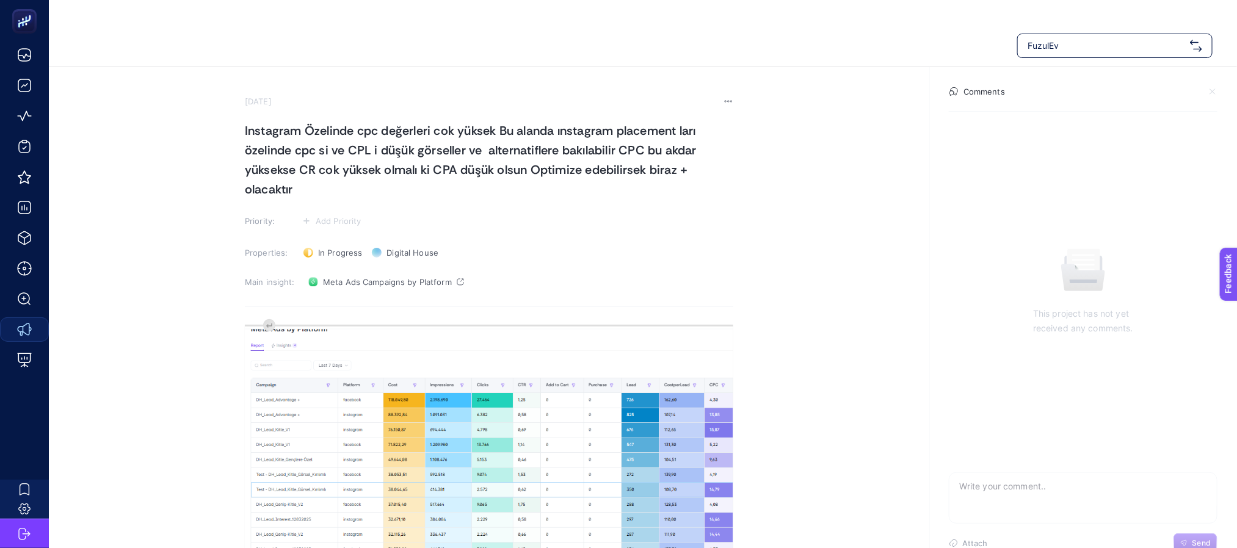
click at [274, 310] on section "September 5, 2025 Instagram Özelinde cpc değerleri cok yüksek Bu alanda ınstagr…" at bounding box center [489, 330] width 489 height 468
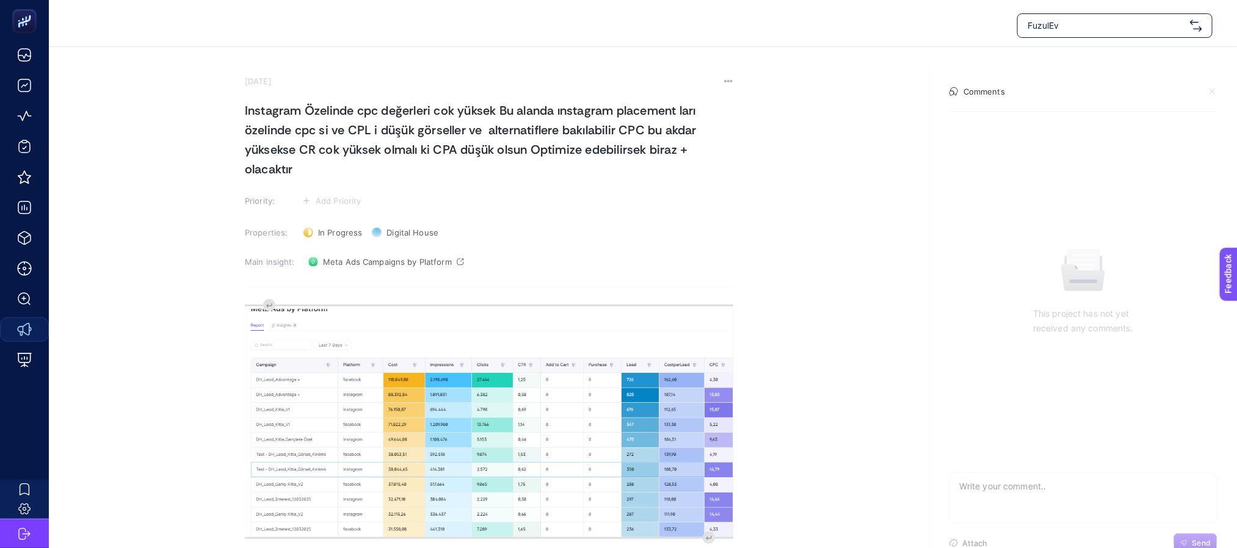
scroll to position [24, 0]
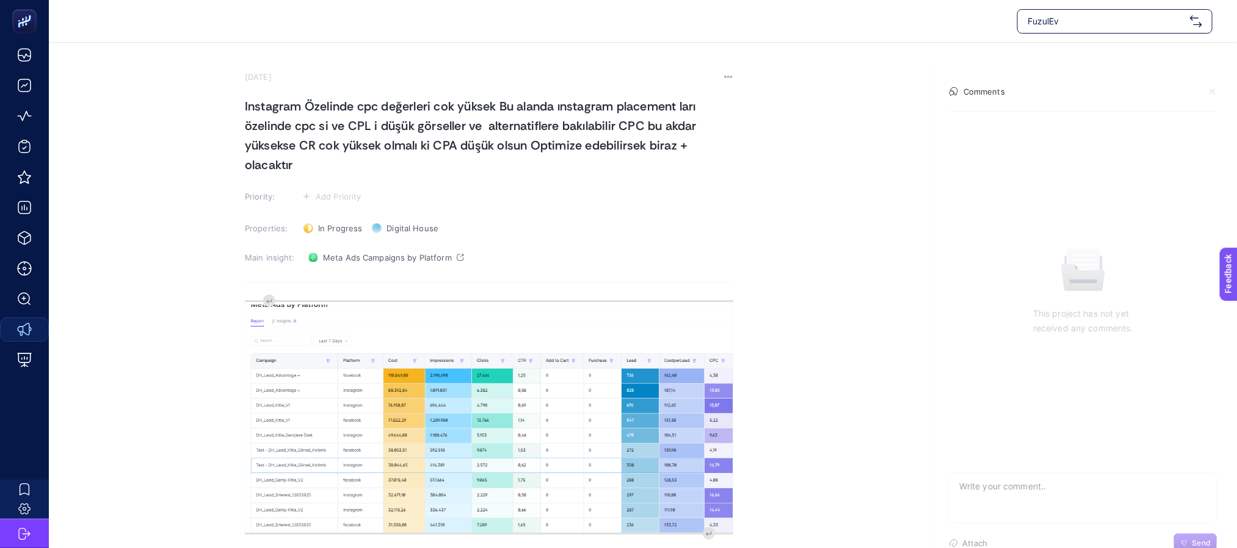
click at [766, 409] on section "September 5, 2025 Instagram Özelinde cpc değerleri cok yüksek Bu alanda ınstagr…" at bounding box center [643, 292] width 1188 height 498
click at [759, 464] on section "September 5, 2025 Instagram Özelinde cpc değerleri cok yüksek Bu alanda ınstagr…" at bounding box center [643, 292] width 1188 height 498
click at [325, 155] on h1 "Instagram Özelinde cpc değerleri cok yüksek Bu alanda ınstagram placement ları …" at bounding box center [489, 135] width 489 height 78
click at [246, 266] on div "Main insight: Meta Ads Campaigns by Platform" at bounding box center [489, 258] width 489 height 20
click at [554, 270] on section "September 5, 2025 Instagram Özelinde cpc değerleri cok yüksek Bu alanda ınstagr…" at bounding box center [489, 306] width 489 height 468
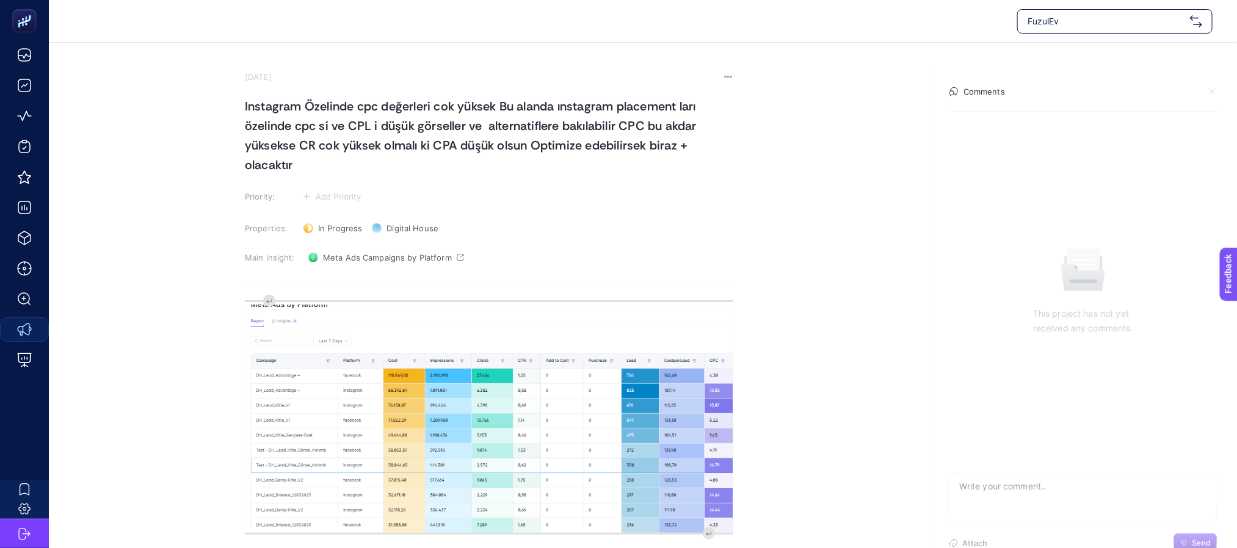
click at [737, 422] on section "September 5, 2025 Instagram Özelinde cpc değerleri cok yüksek Bu alanda ınstagr…" at bounding box center [643, 292] width 1188 height 498
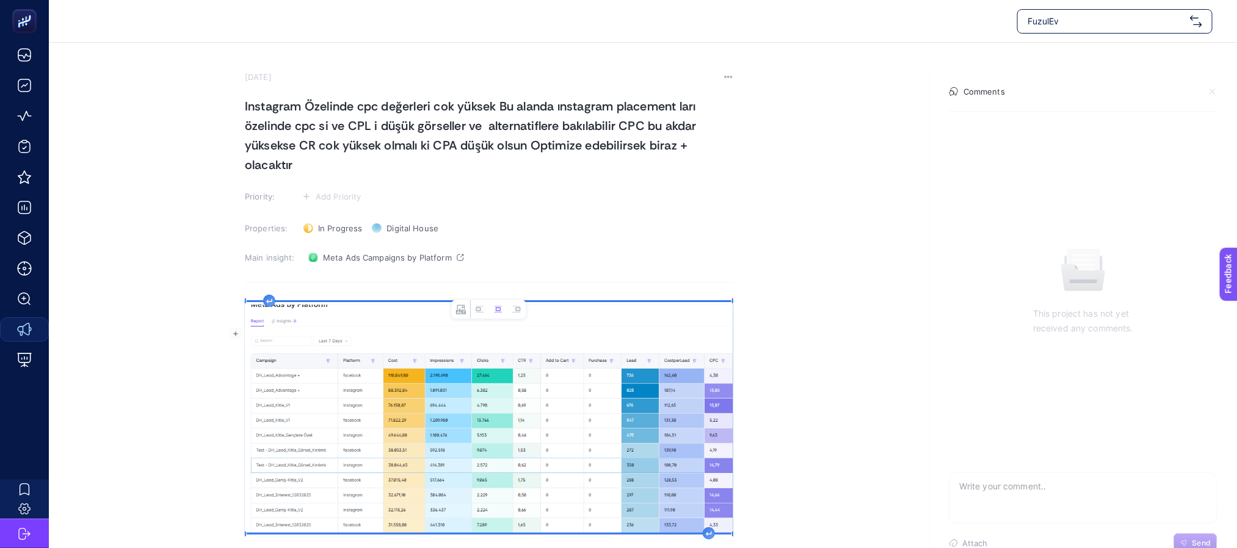
click at [605, 400] on img "Rich Text Editor. Editing area: main" at bounding box center [489, 417] width 489 height 231
click at [228, 349] on section "September 5, 2025 Instagram Özelinde cpc değerleri cok yüksek Bu alanda ınstagr…" at bounding box center [643, 292] width 1188 height 498
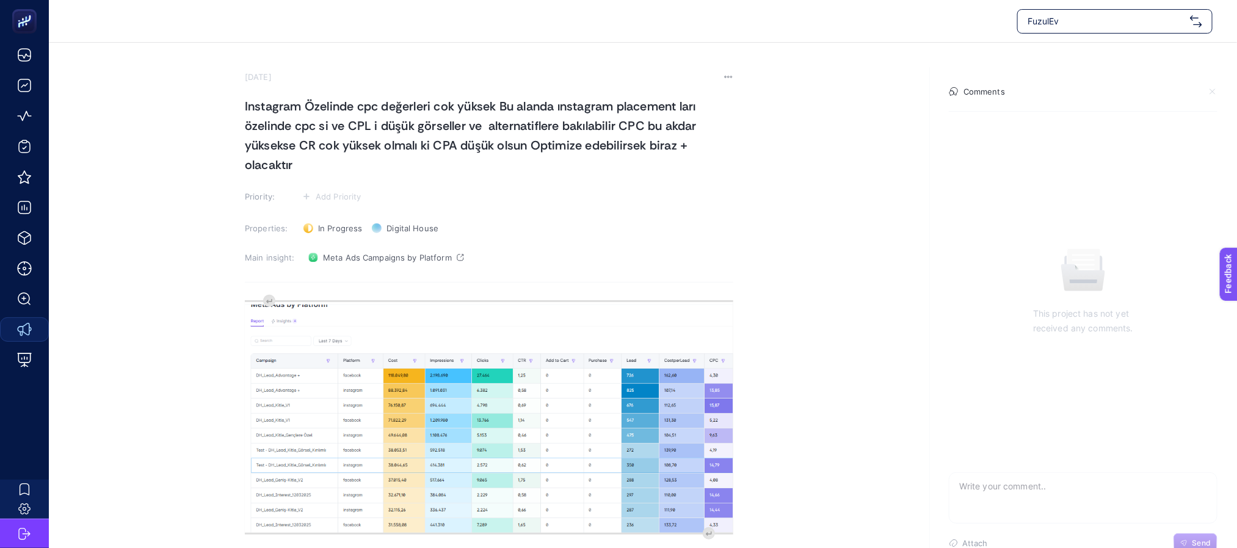
click at [257, 278] on section "September 5, 2025 Instagram Özelinde cpc değerleri cok yüksek Bu alanda ınstagr…" at bounding box center [489, 306] width 489 height 468
click at [245, 297] on div "image widget. Press Enter to type after or press Shift + Enter to type before t…" at bounding box center [489, 417] width 489 height 246
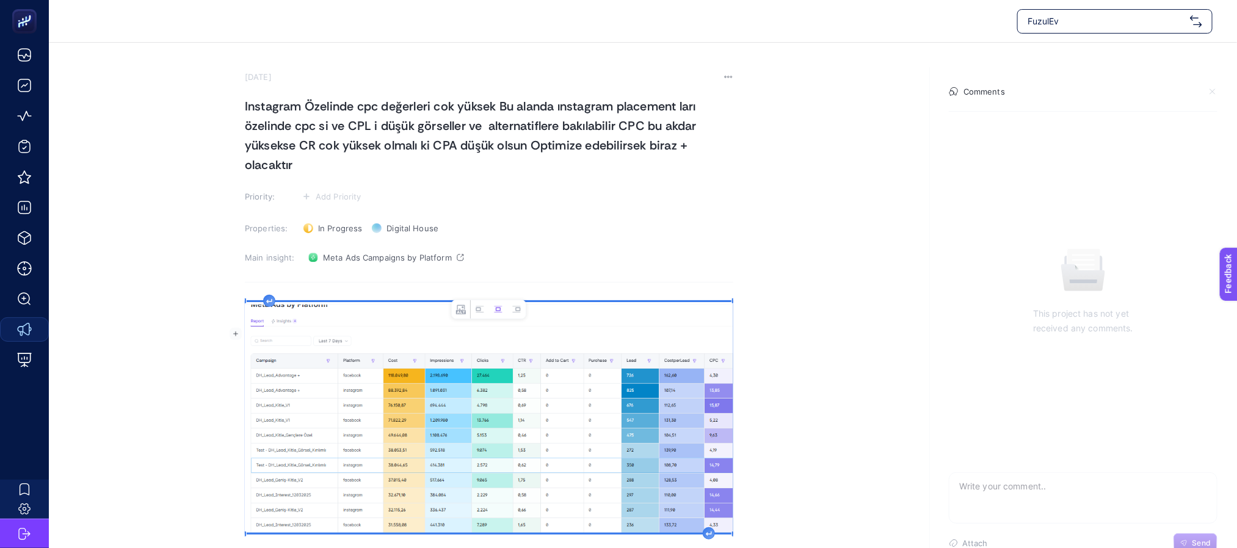
click at [288, 284] on section "September 5, 2025 Instagram Özelinde cpc değerleri cok yüksek Bu alanda ınstagr…" at bounding box center [489, 306] width 489 height 468
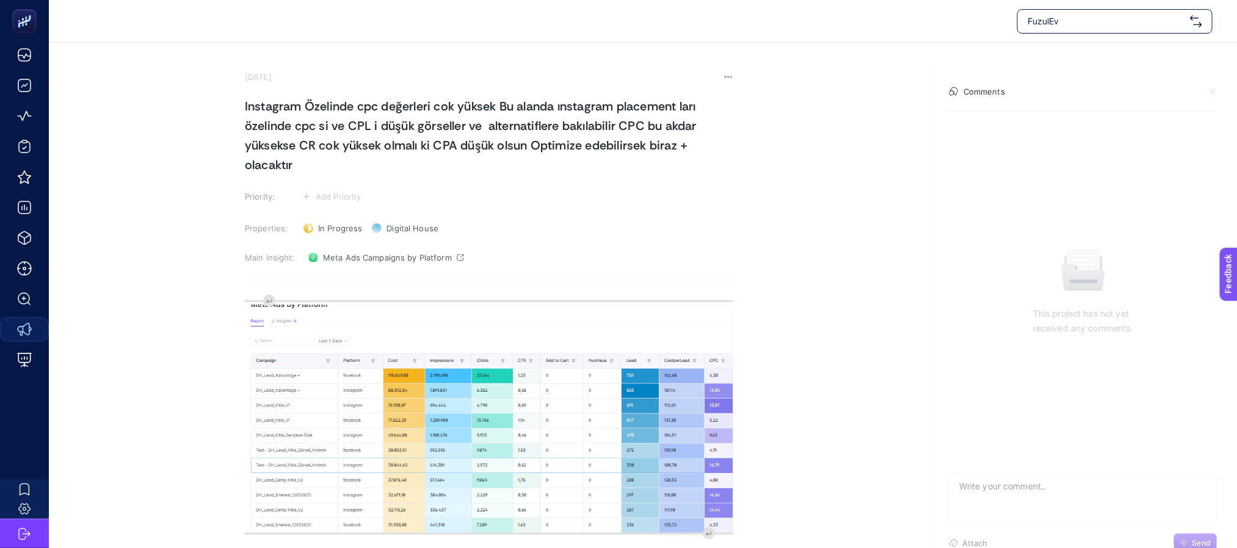
click at [740, 515] on section "September 5, 2025 Instagram Özelinde cpc değerleri cok yüksek Bu alanda ınstagr…" at bounding box center [643, 292] width 1188 height 498
click at [690, 500] on img "Rich Text Editor. Editing area: main" at bounding box center [489, 417] width 489 height 231
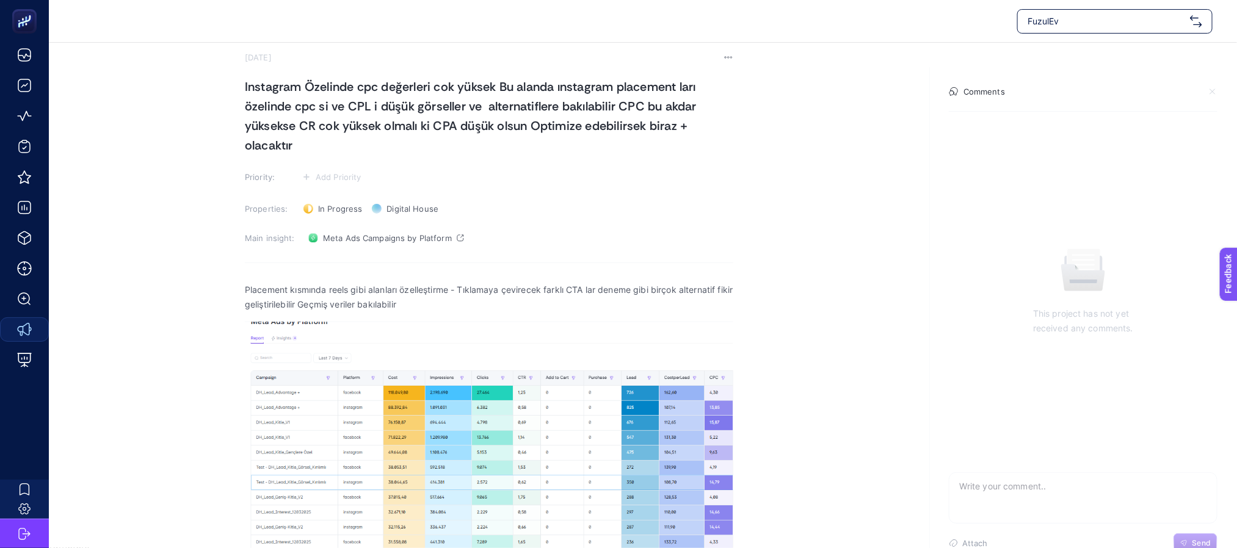
click at [917, 338] on section "September 5, 2025 Instagram Özelinde cpc değerleri cok yüksek Bu alanda ınstagr…" at bounding box center [643, 301] width 1188 height 557
click at [525, 123] on h1 "Instagram Özelinde cpc değerleri cok yüksek Bu alanda ınstagram placement ları …" at bounding box center [489, 116] width 489 height 78
click at [330, 129] on h1 "Instagram Özelinde cpc değerleri cok yüksek Bu alanda ınstagram placement ları …" at bounding box center [489, 116] width 489 height 78
click at [326, 143] on h1 "Instagram Özelinde cpc değerleri cok yüksek Bu alanda ınstagram placement ları …" at bounding box center [489, 116] width 489 height 78
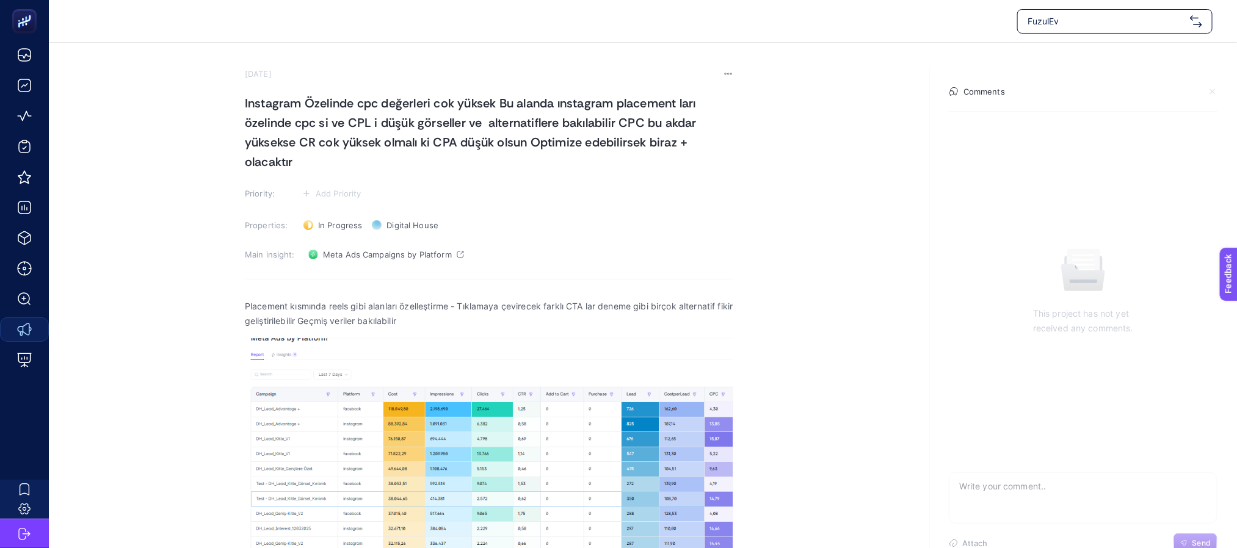
scroll to position [0, 0]
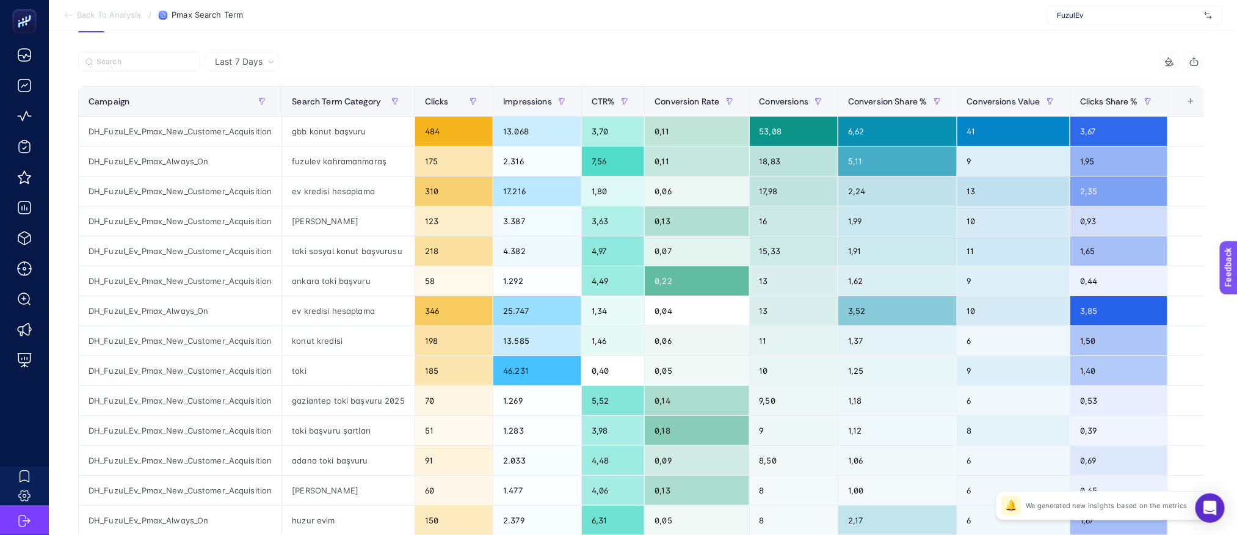
scroll to position [92, 0]
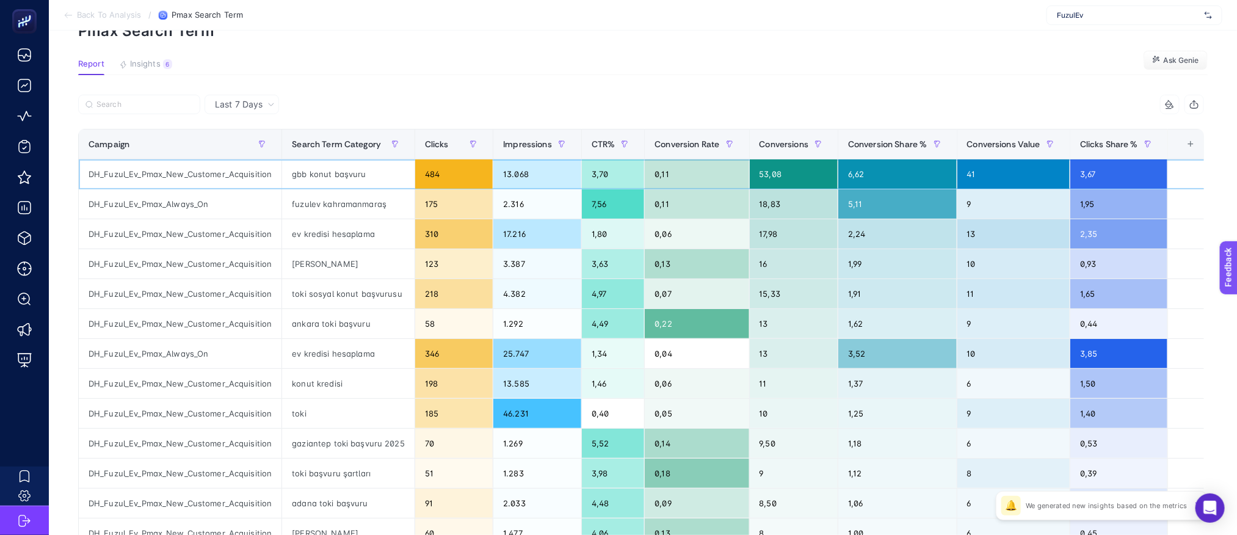
click at [341, 173] on div "gbb konut başvuru" at bounding box center [348, 173] width 133 height 29
click at [250, 114] on div at bounding box center [359, 108] width 563 height 27
click at [248, 109] on span "Last 7 Days" at bounding box center [239, 104] width 48 height 12
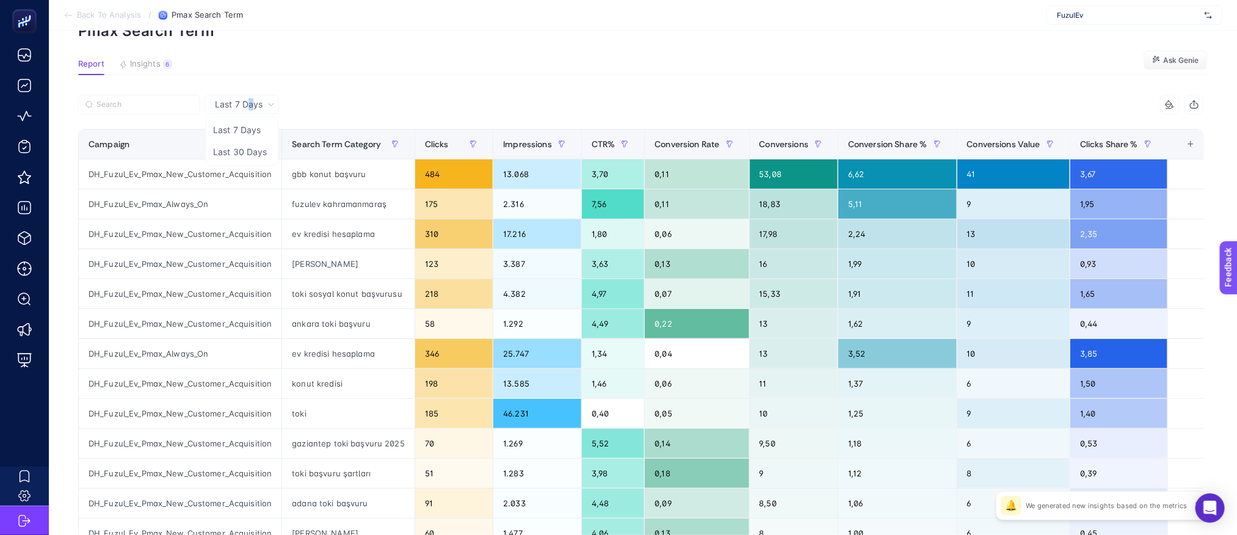
click at [252, 103] on span "Last 7 Days" at bounding box center [239, 104] width 48 height 12
click at [244, 106] on div at bounding box center [244, 106] width 0 height 0
click at [225, 103] on span "Last 7 Days" at bounding box center [239, 104] width 48 height 12
drag, startPoint x: 244, startPoint y: 108, endPoint x: 253, endPoint y: 104, distance: 9.3
click at [246, 107] on span "Last 7 Days" at bounding box center [239, 104] width 48 height 12
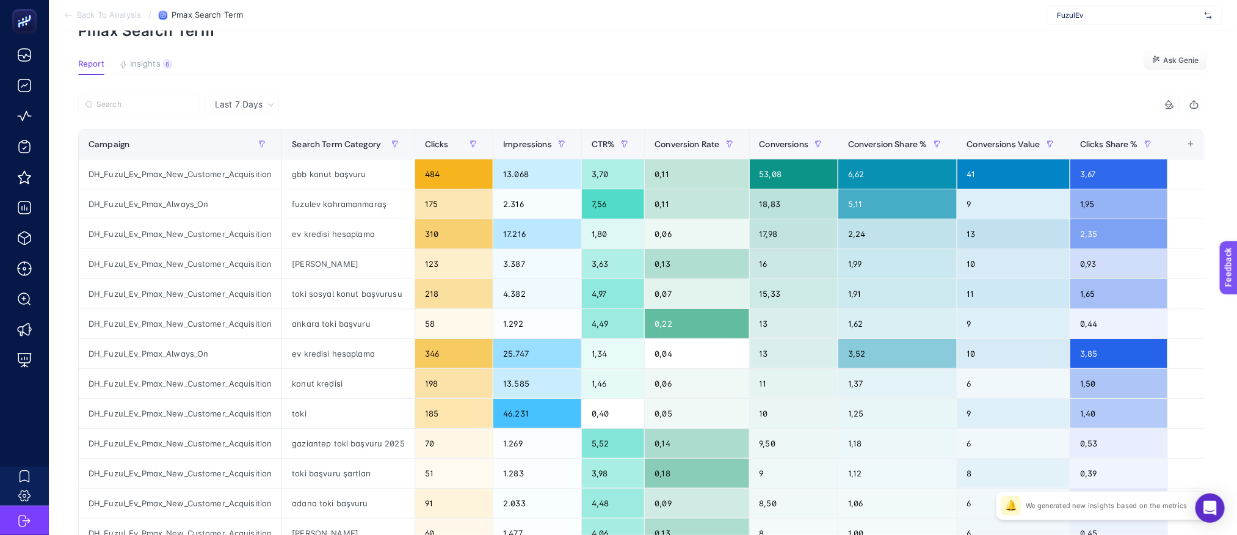
click at [253, 103] on span "Last 7 Days" at bounding box center [239, 104] width 48 height 12
click at [233, 100] on span "Last 7 Days" at bounding box center [239, 104] width 48 height 12
click at [226, 104] on span "Last 7 Days" at bounding box center [239, 104] width 48 height 12
click at [224, 104] on span "Last 7 Days" at bounding box center [239, 104] width 48 height 12
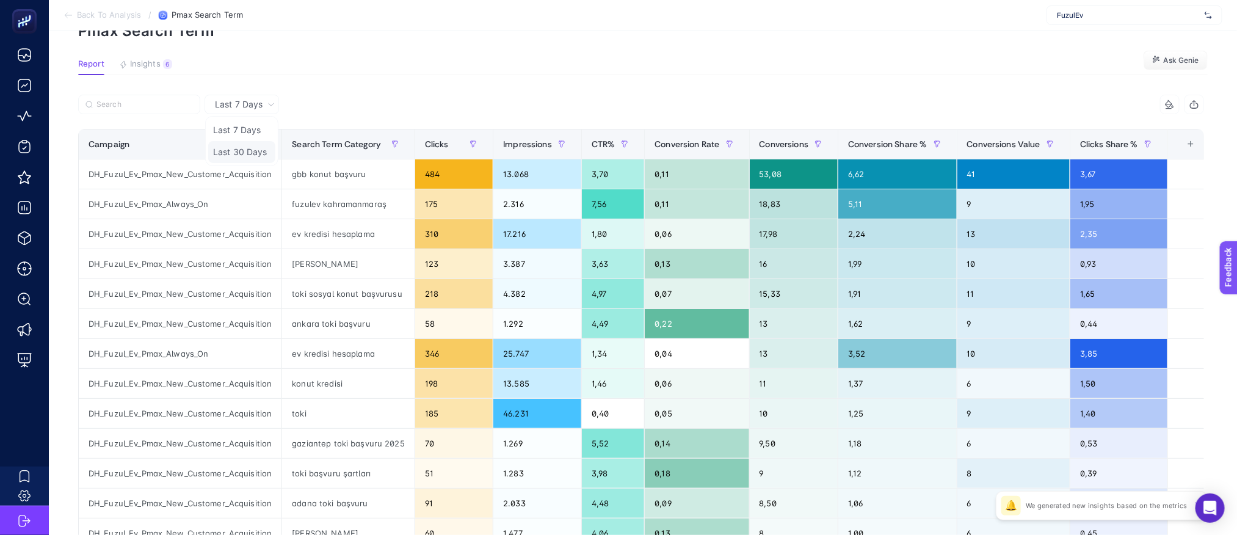
click at [239, 158] on li "Last 30 Days" at bounding box center [241, 152] width 67 height 22
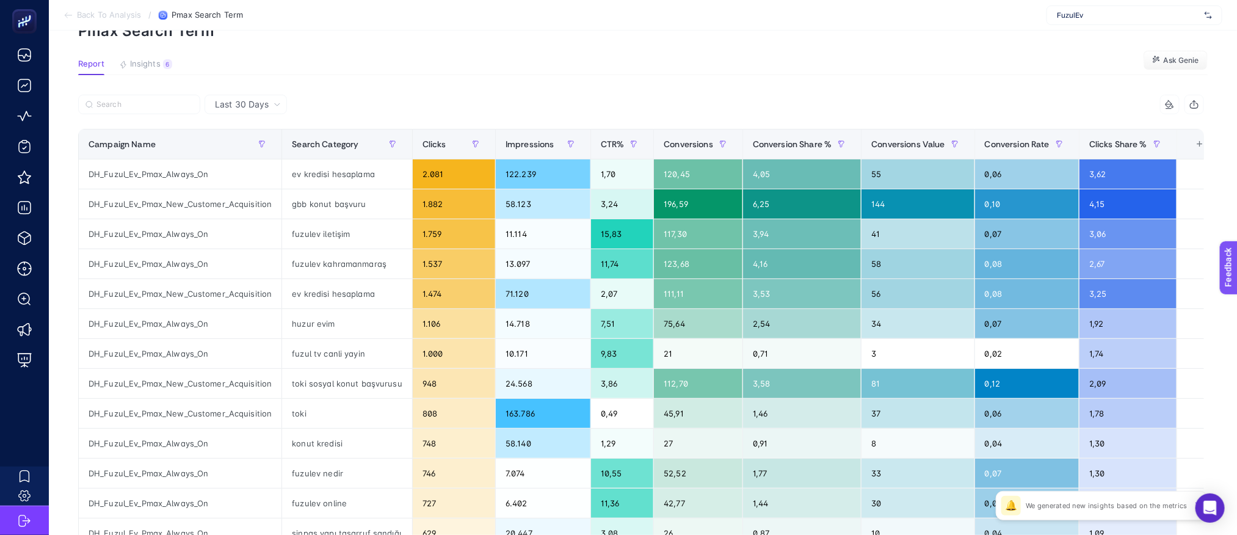
click at [614, 35] on p "Pmax Search Term" at bounding box center [643, 31] width 1130 height 18
click at [330, 205] on div "gbb konut başvuru" at bounding box center [347, 203] width 130 height 29
click at [330, 204] on div "gbb konut başvuru" at bounding box center [347, 203] width 130 height 29
copy tr "gbb konut başvuru"
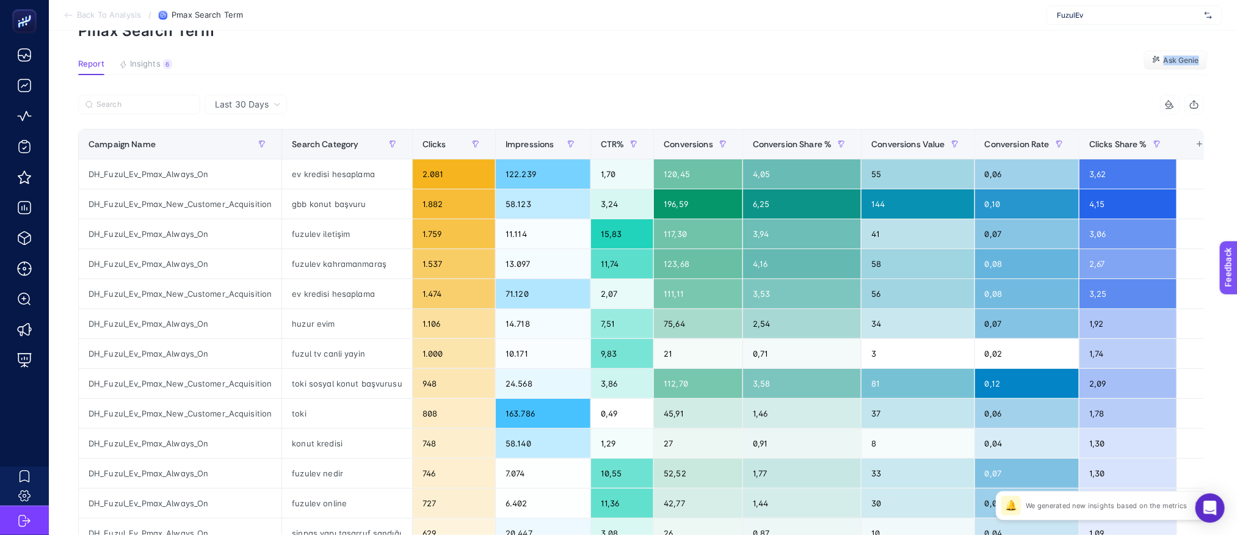
click at [462, 73] on section "Report Insights 6 We generated new insights based on the metrics Ask Genie" at bounding box center [643, 67] width 1130 height 16
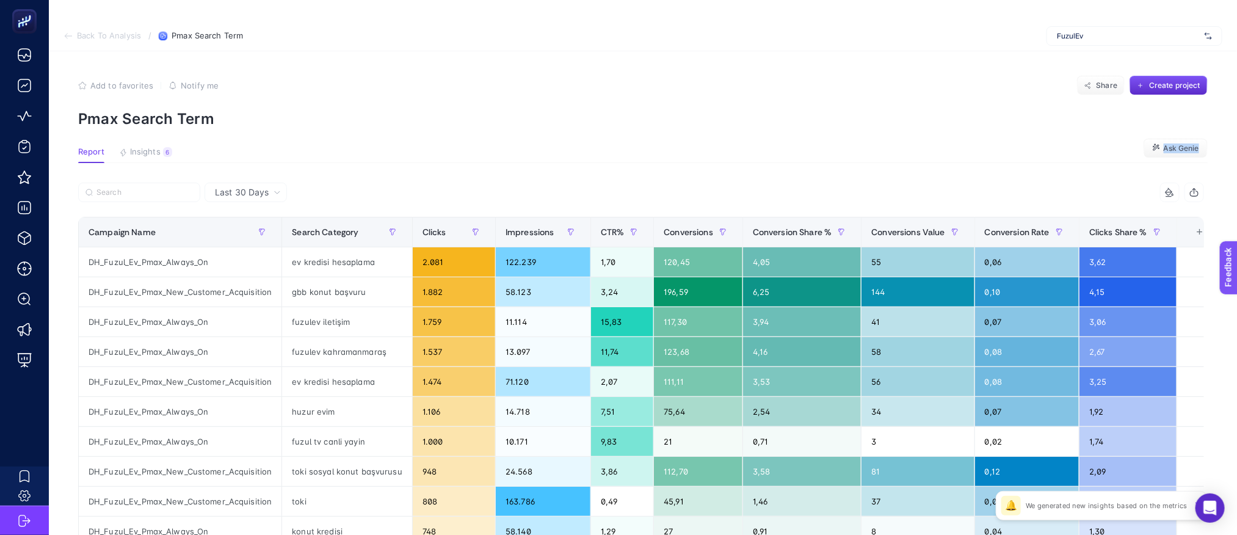
scroll to position [0, 0]
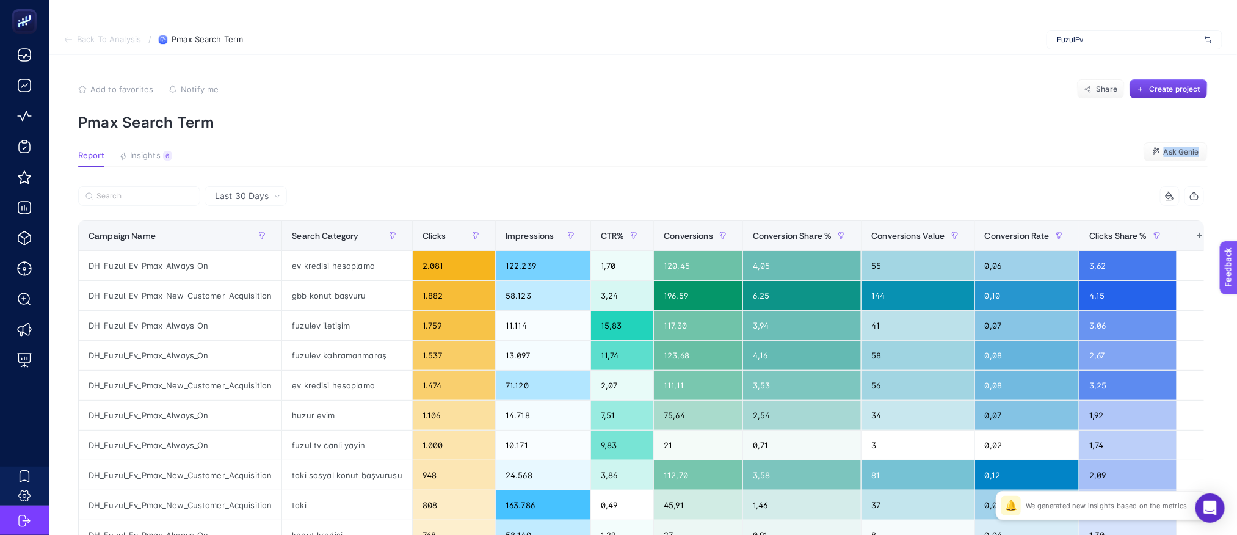
click at [1162, 87] on span "Create project" at bounding box center [1174, 89] width 51 height 10
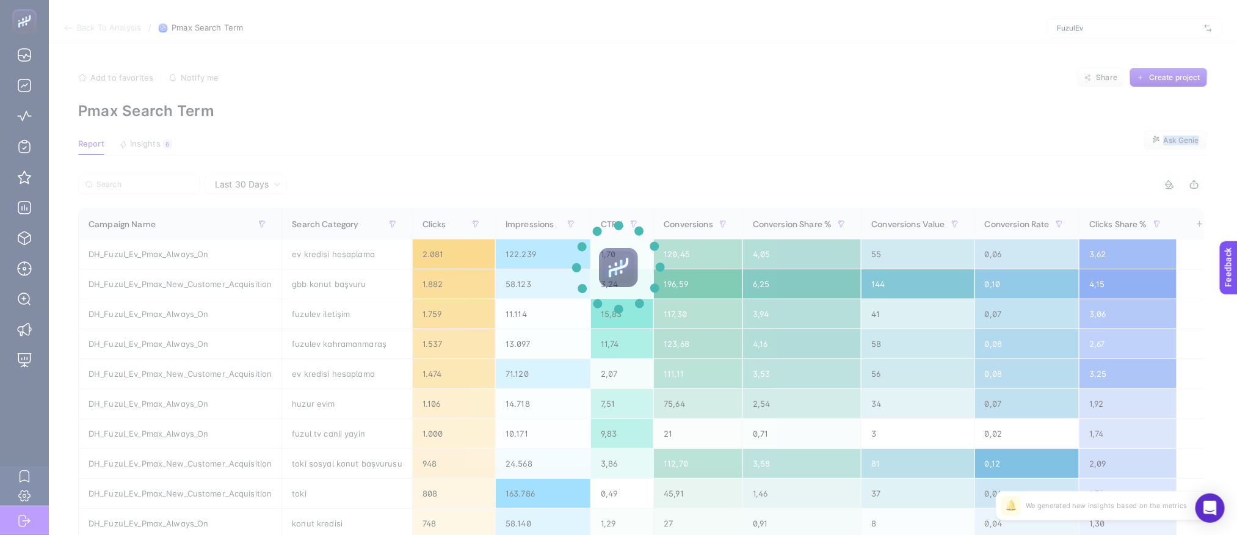
scroll to position [92, 0]
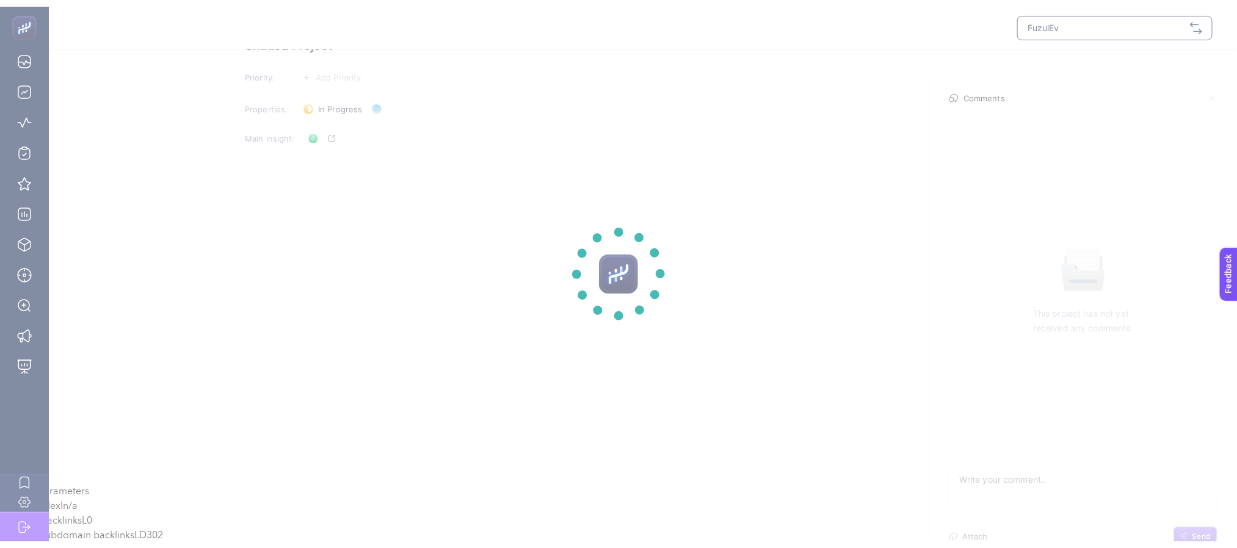
scroll to position [24, 0]
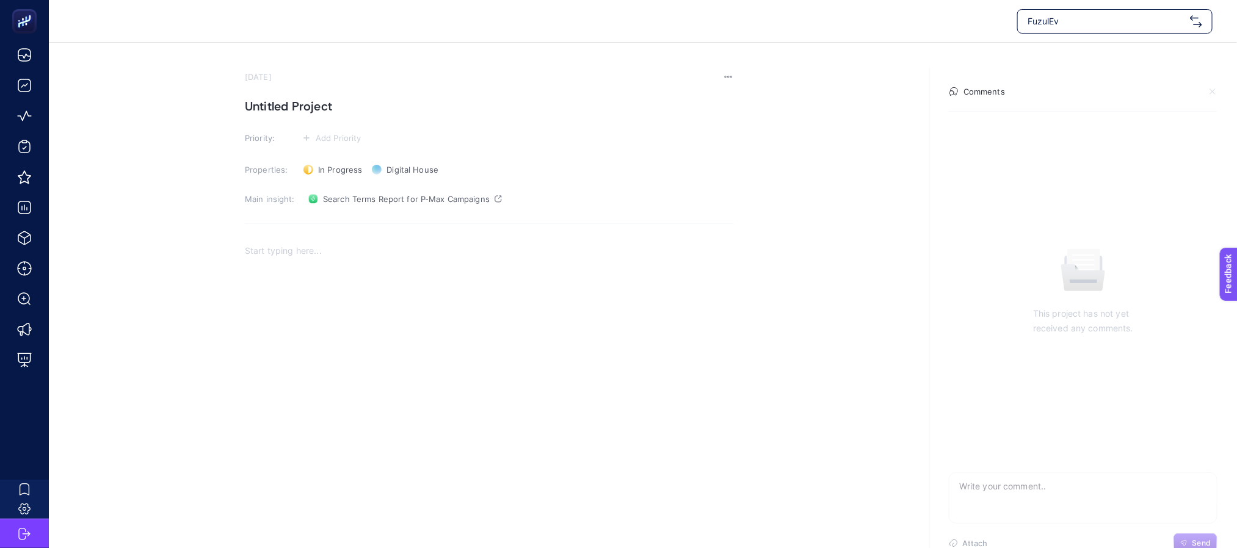
click at [299, 96] on h1 "Untitled Project" at bounding box center [489, 106] width 489 height 20
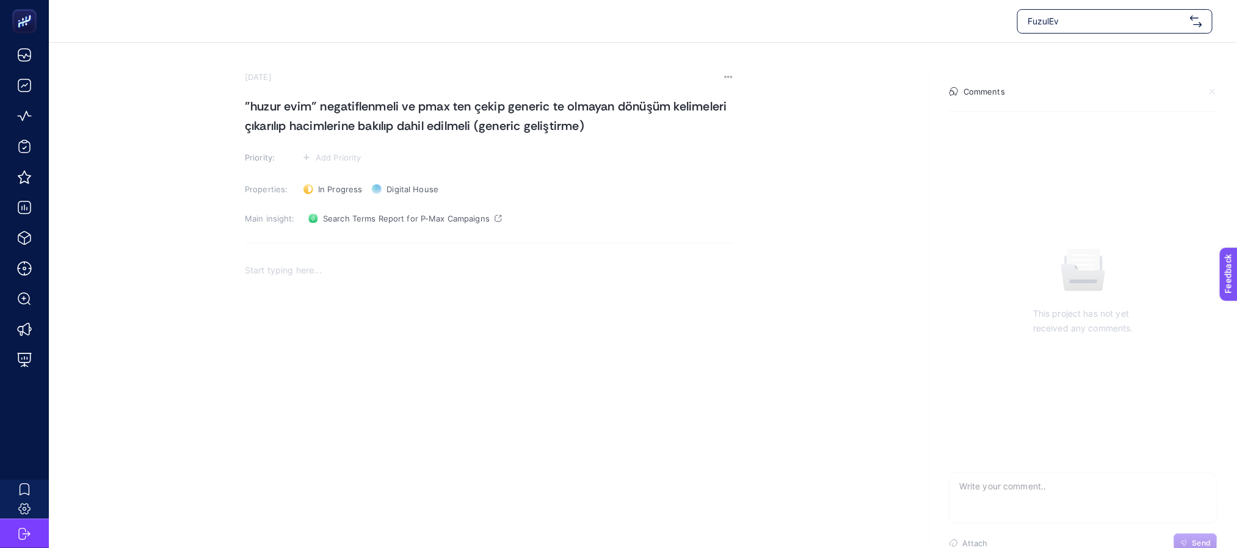
click at [258, 281] on div "Rich Text Editor. Editing area: main" at bounding box center [489, 377] width 489 height 244
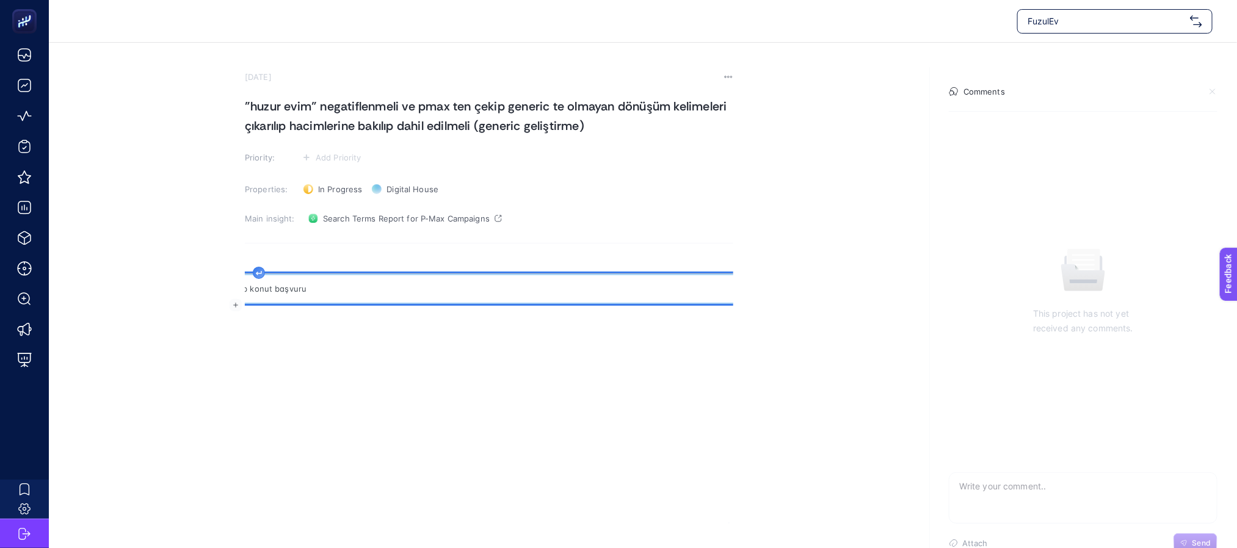
scroll to position [0, 0]
click at [370, 308] on div "gbb konut başvuru Press Enter to type after or press Shift + Enter to type befo…" at bounding box center [489, 377] width 489 height 244
click at [782, 176] on section "[DATE] "huzur evim" negatiflenmeli ve pmax ten çekip generic te olmayan dönüşüm…" at bounding box center [643, 271] width 1188 height 457
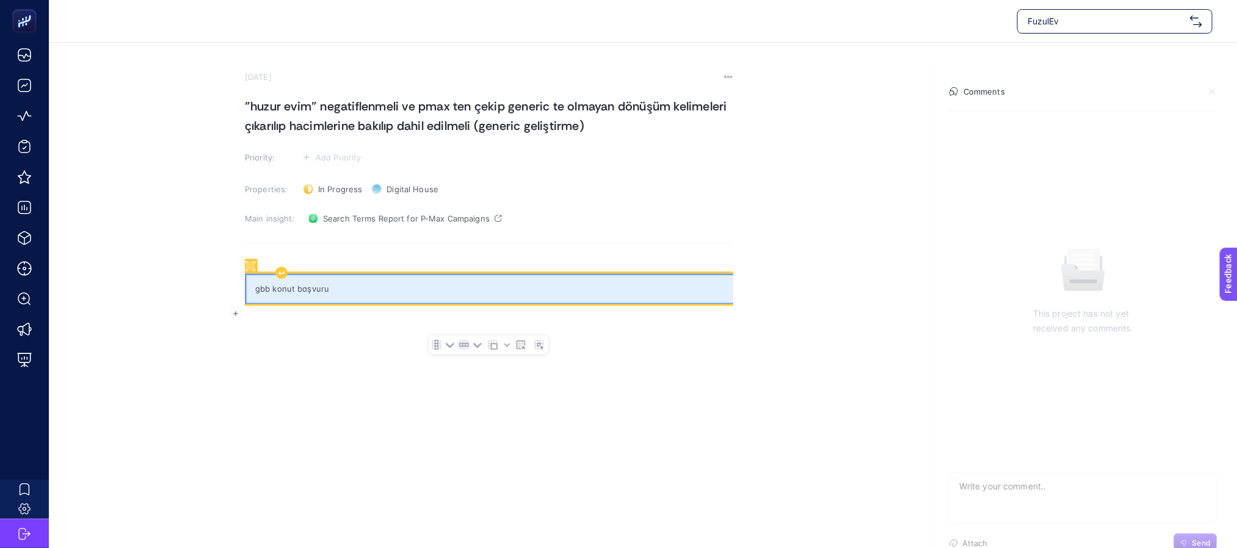
click at [389, 284] on div "gbb konut başvuru" at bounding box center [744, 288] width 997 height 29
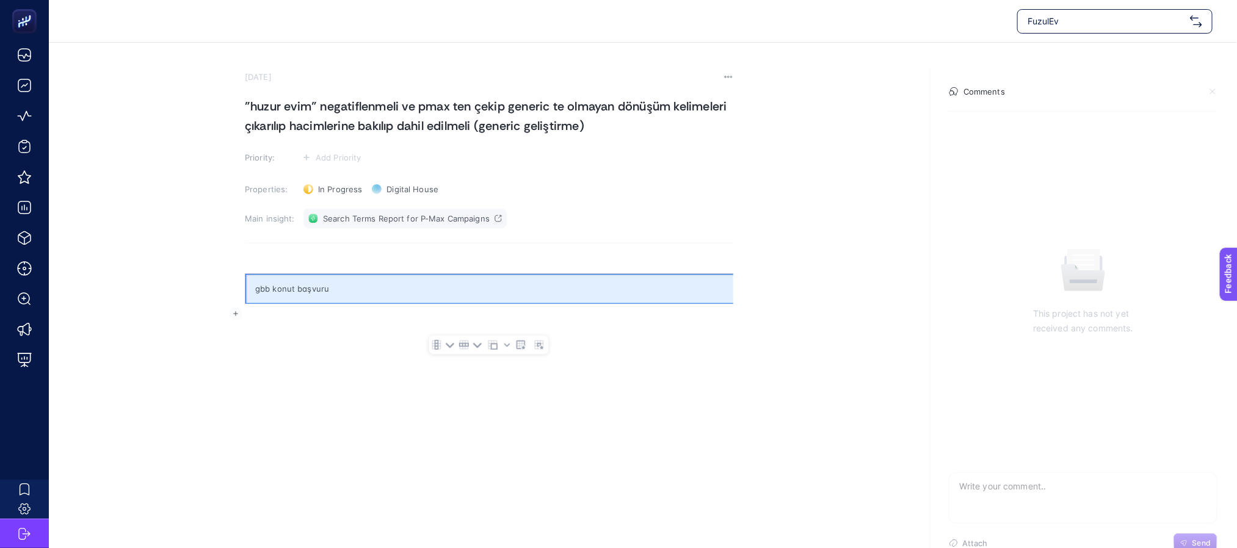
click at [489, 218] on link "Search Terms Report for P-Max Campaigns" at bounding box center [405, 219] width 203 height 20
click at [385, 336] on div "gbb konut başvuru" at bounding box center [489, 377] width 489 height 244
click at [246, 355] on div "gbb konut başvuru" at bounding box center [489, 377] width 489 height 244
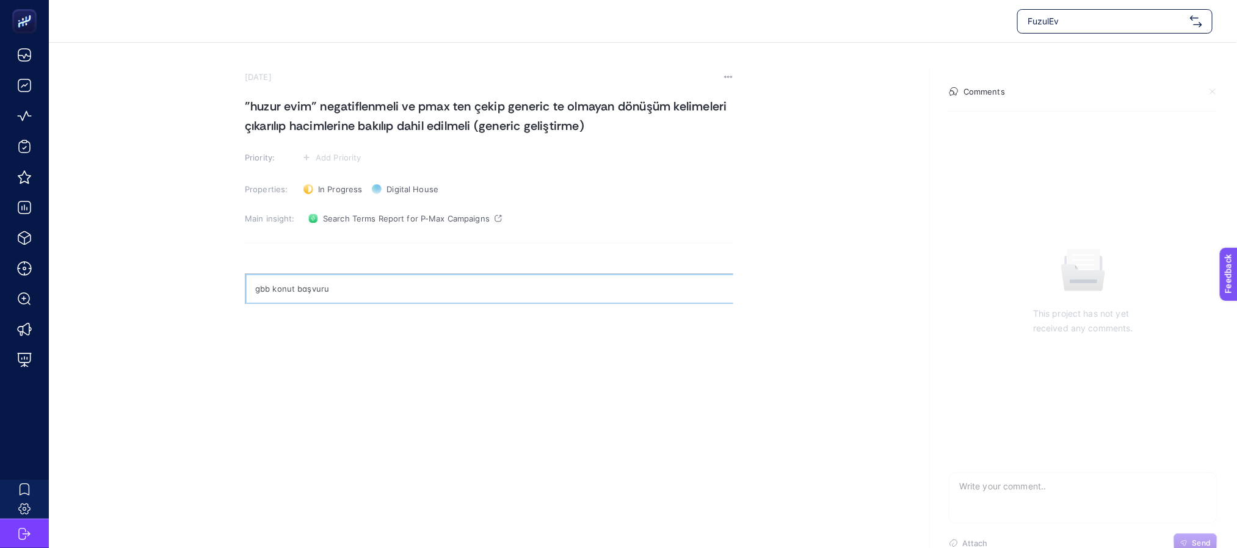
click at [973, 222] on section "This project has not yet received any comments." at bounding box center [1083, 292] width 288 height 362
click at [598, 112] on h1 ""huzur evim" negatiflenmeli ve pmax ten çekip generic te olmayan dönüşüm kelime…" at bounding box center [489, 115] width 489 height 39
click at [605, 126] on h1 ""huzur evim" negatiflenmeli ve pmax ten çekip generic te olmayan dönüşüm kelime…" at bounding box center [489, 115] width 489 height 39
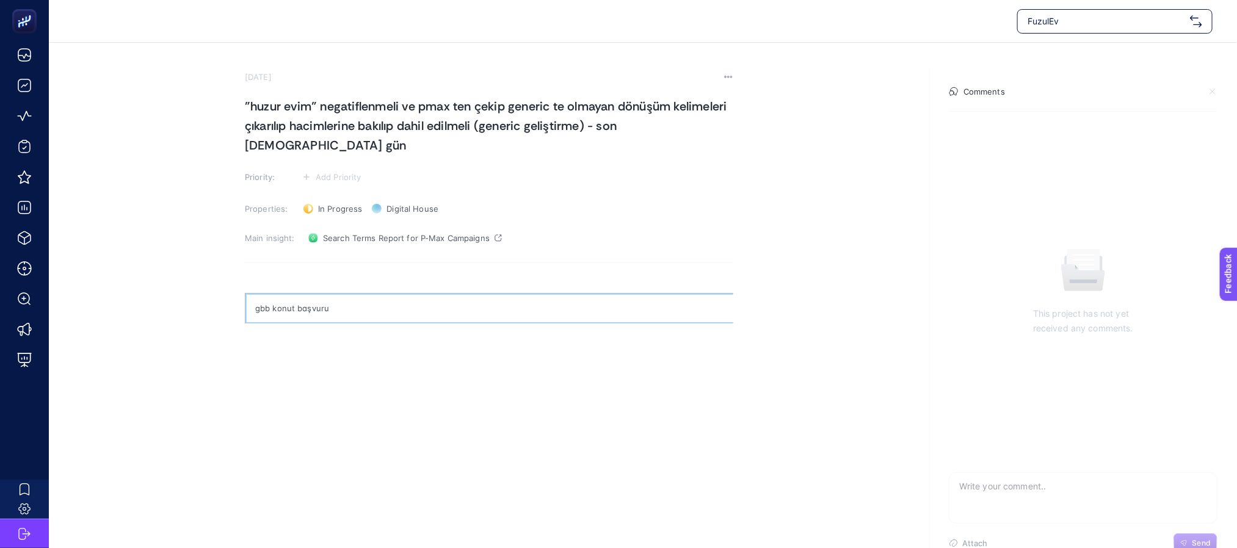
click at [279, 114] on h1 ""huzur evim" negatiflenmeli ve pmax ten çekip generic te olmayan dönüşüm kelime…" at bounding box center [489, 125] width 489 height 59
click at [394, 103] on h1 ""huzur evim" negatiflenmeli ve pmax ten çekip generic te olmayan dönüşüm kelime…" at bounding box center [489, 125] width 489 height 59
click at [401, 103] on h1 ""huzur evim" negatiflenmeli ve pmax ten çekip generic te olmayan dönüşüm kelime…" at bounding box center [489, 125] width 489 height 59
drag, startPoint x: 400, startPoint y: 105, endPoint x: 322, endPoint y: 100, distance: 77.8
click at [322, 100] on h1 ""huzur evim" negatiflenmeli ve pmax ten çekip generic te olmayan dönüşüm kelime…" at bounding box center [489, 125] width 489 height 59
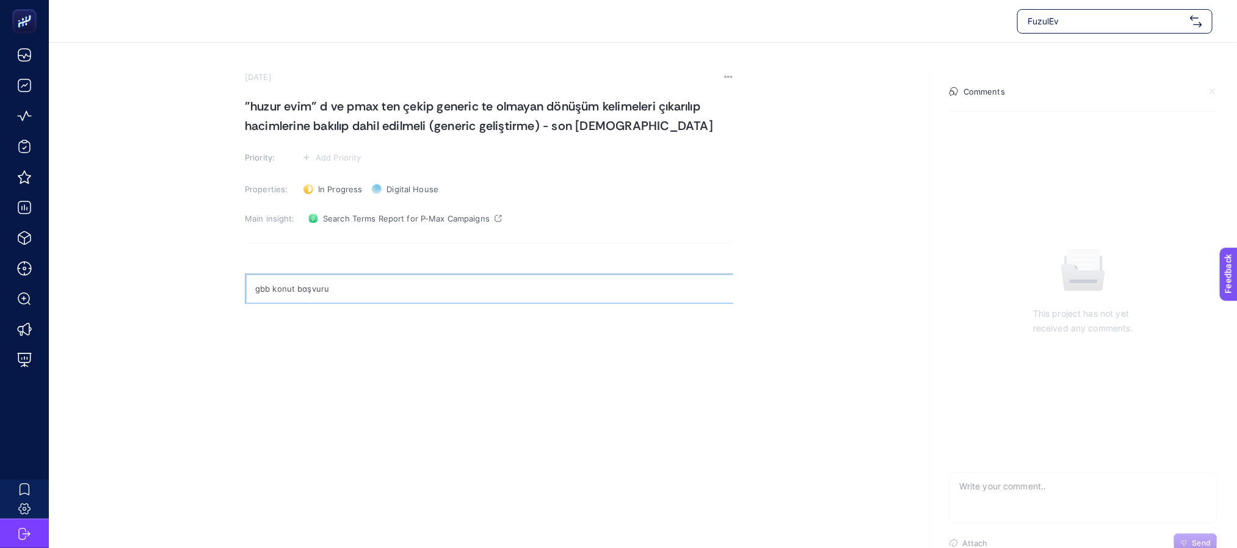
click at [326, 106] on h1 ""huzur evim" d ve pmax ten çekip generic te olmayan dönüşüm kelimeleri çıkarılı…" at bounding box center [489, 115] width 489 height 39
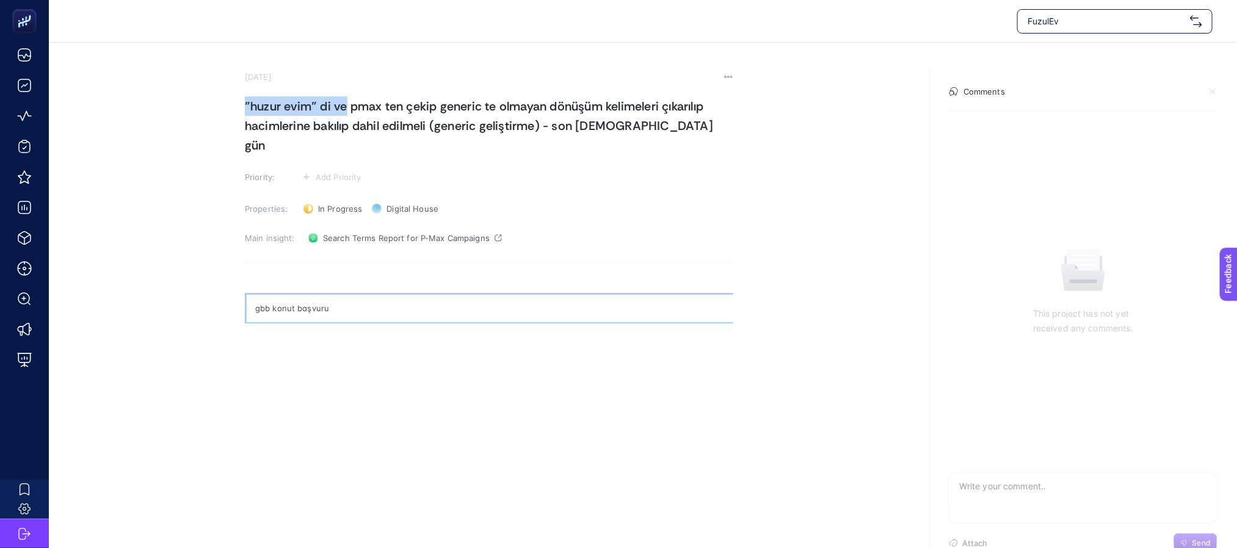
drag, startPoint x: 348, startPoint y: 108, endPoint x: 237, endPoint y: 109, distance: 111.2
click at [237, 109] on section "[DATE] "huzur evim" di ve pmax ten çekip generic te olmayan dönüşüm kelimeleri …" at bounding box center [643, 281] width 1188 height 476
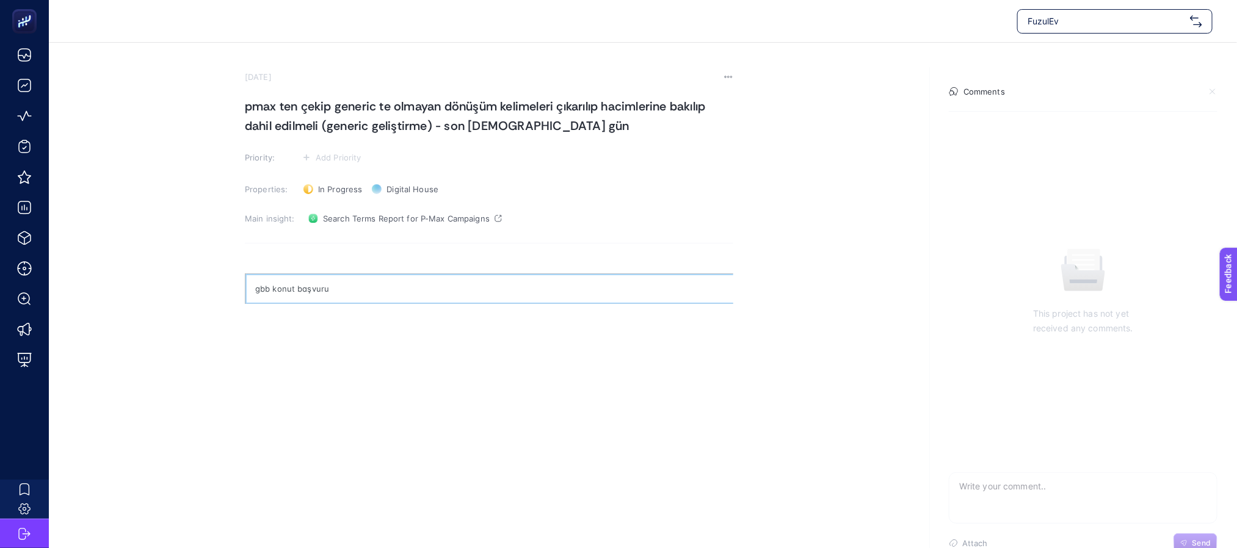
click at [282, 253] on section "[DATE] pmax ten çekip generic te olmayan dönüşüm kelimeleri çıkarılıp hacimleri…" at bounding box center [489, 286] width 489 height 428
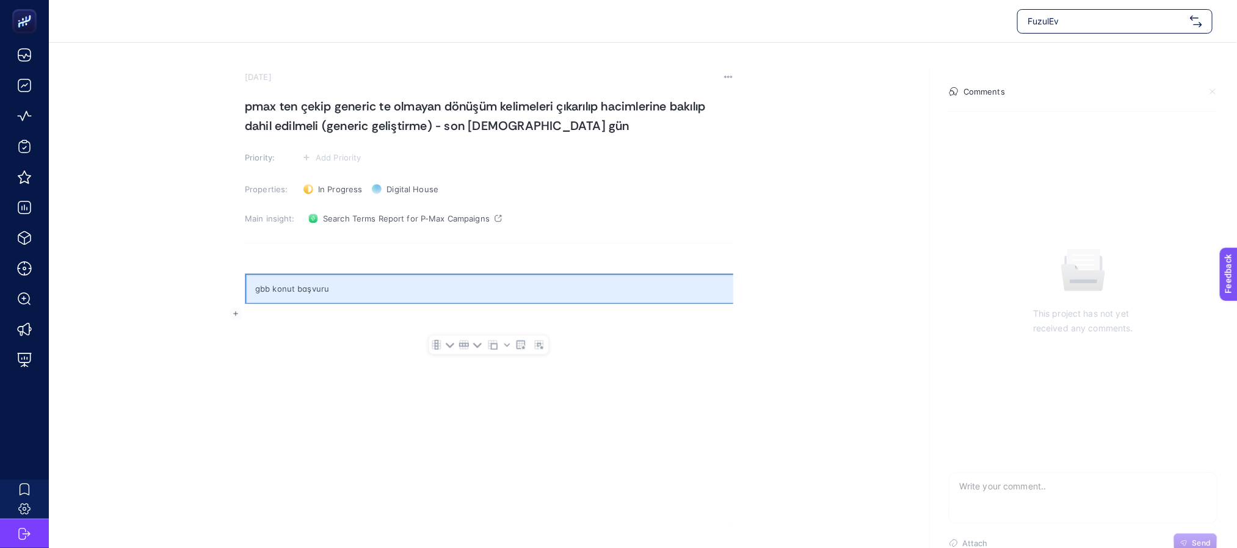
click at [281, 261] on div "gbb konut başvuru" at bounding box center [489, 377] width 489 height 244
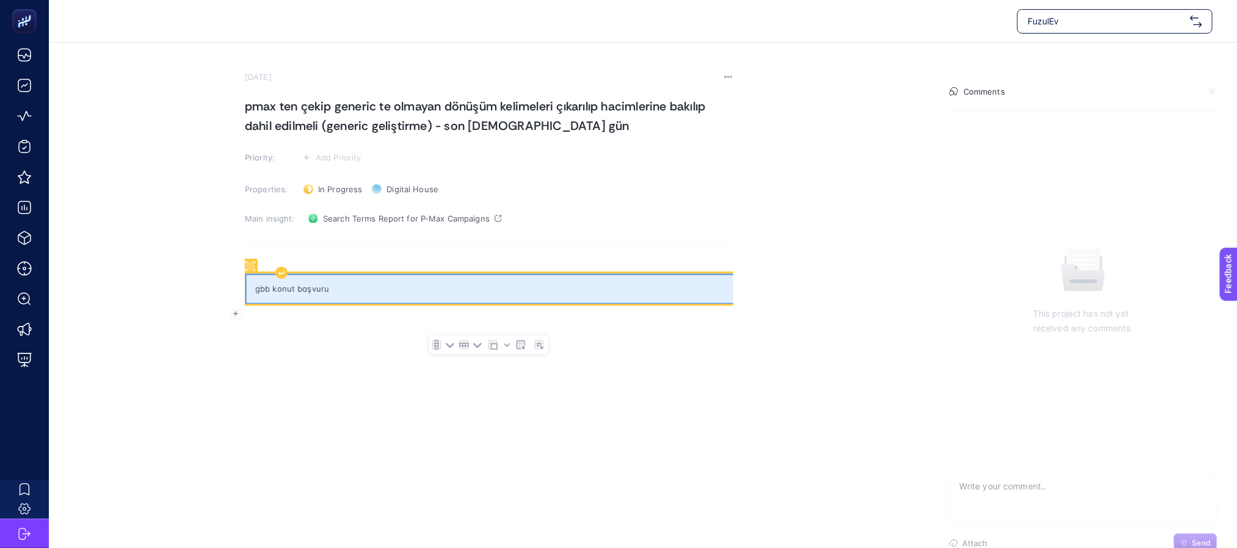
click at [270, 289] on div "gbb konut başvuru" at bounding box center [744, 288] width 997 height 29
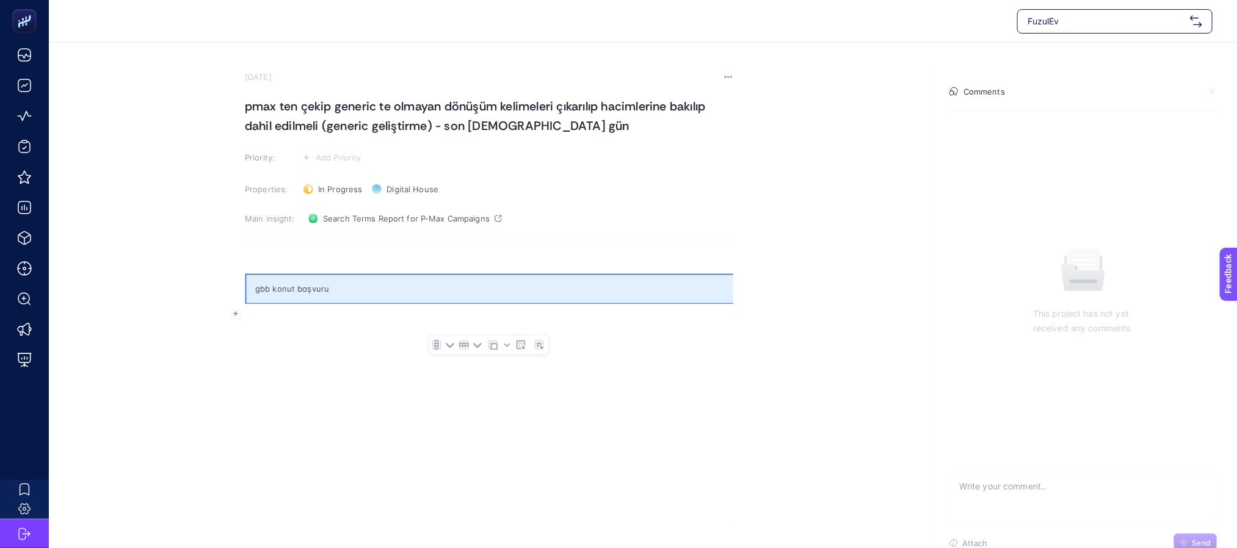
click at [278, 330] on div "gbb konut başvuru" at bounding box center [489, 377] width 489 height 244
click at [305, 321] on div "gbb konut başvuru" at bounding box center [489, 377] width 489 height 244
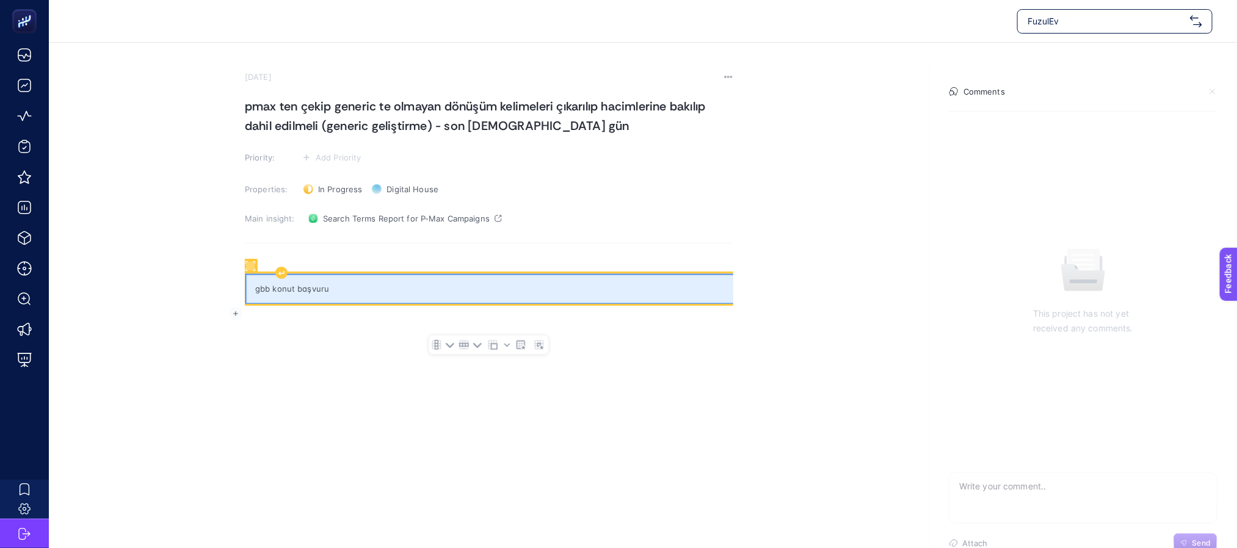
click at [337, 278] on div "gbb konut başvuru" at bounding box center [744, 288] width 997 height 29
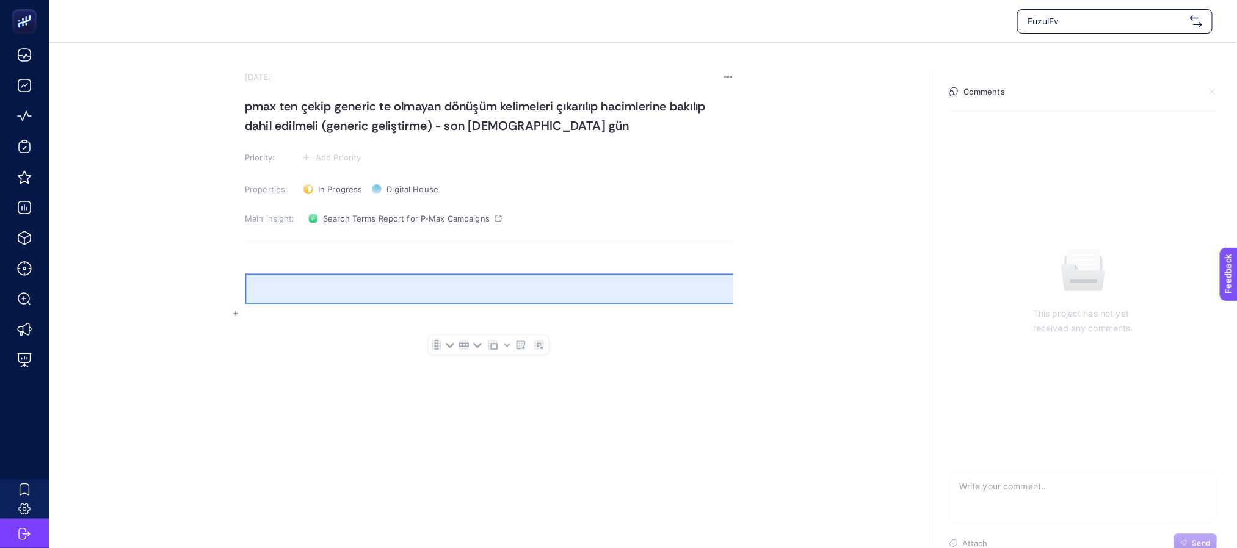
click at [440, 262] on div "Rich Text Editor. Editing area: main" at bounding box center [489, 377] width 489 height 244
click at [284, 332] on div "Rich Text Editor. Editing area: main" at bounding box center [489, 377] width 489 height 244
click at [236, 310] on rect "button" at bounding box center [236, 314] width 12 height 12
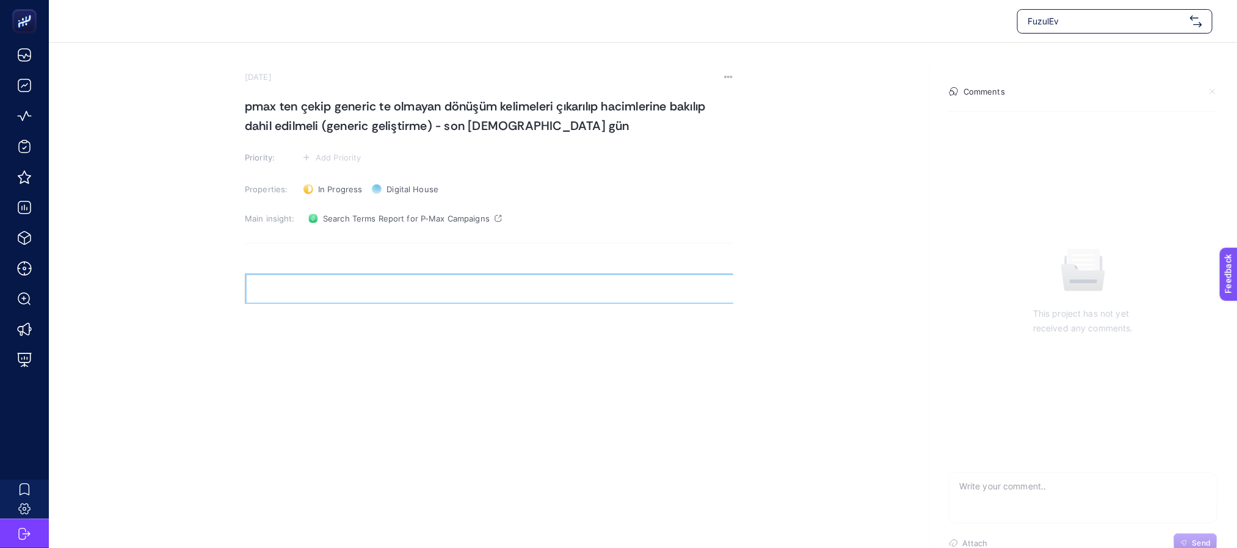
click at [387, 253] on section "[DATE] pmax ten çekip generic te olmayan dönüşüm kelimeleri çıkarılıp hacimleri…" at bounding box center [489, 286] width 489 height 428
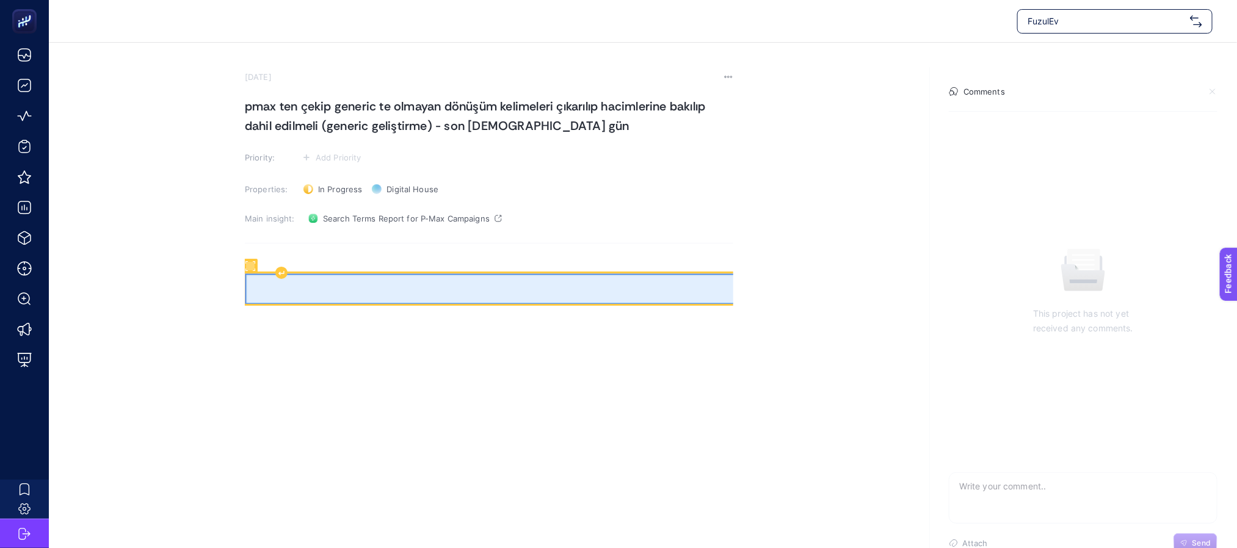
click at [332, 302] on div "Rich Text Editor. Editing area: main" at bounding box center [587, 288] width 683 height 29
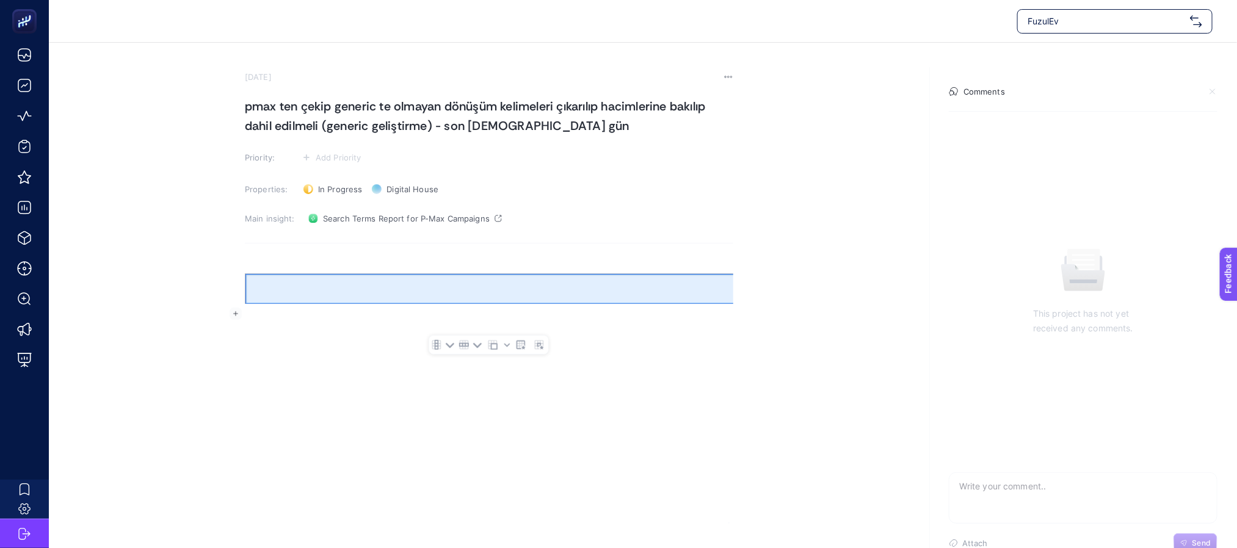
click at [289, 319] on div "Rich Text Editor. Editing area: main" at bounding box center [489, 377] width 489 height 244
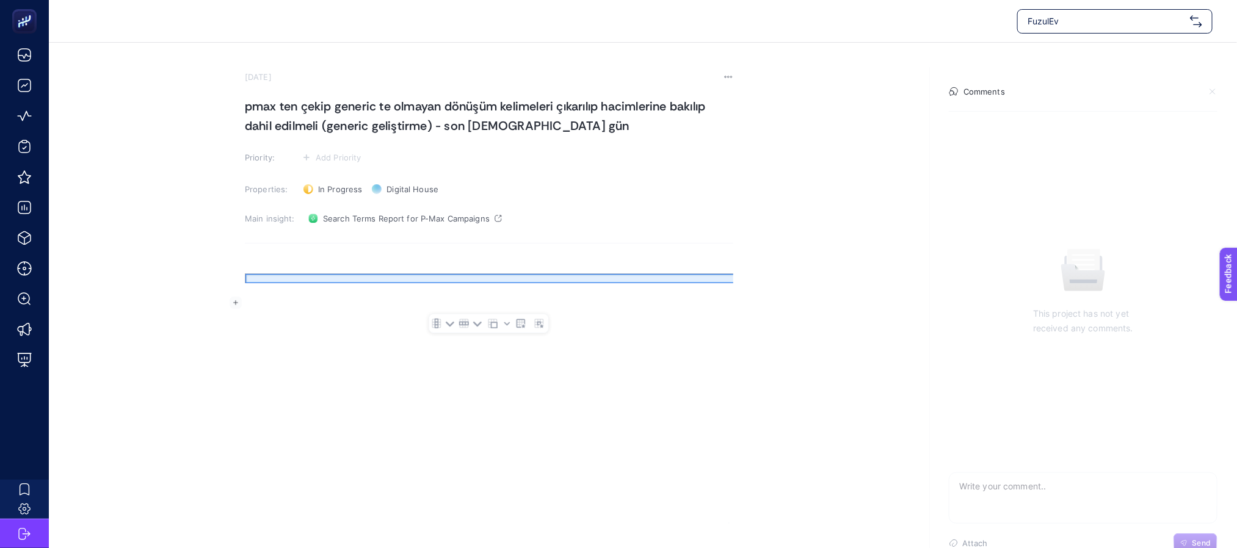
drag, startPoint x: 277, startPoint y: 322, endPoint x: 240, endPoint y: 250, distance: 81.4
click at [240, 250] on section "[DATE] pmax ten çekip generic te olmayan dönüşüm kelimeleri çıkarılıp hacimleri…" at bounding box center [643, 271] width 1188 height 457
click at [396, 262] on div "Rich Text Editor. Editing area: main" at bounding box center [489, 377] width 489 height 244
drag, startPoint x: 340, startPoint y: 251, endPoint x: 407, endPoint y: 312, distance: 90.8
click at [407, 312] on section "[DATE] pmax ten çekip generic te olmayan dönüşüm kelimeleri çıkarılıp hacimleri…" at bounding box center [489, 286] width 489 height 428
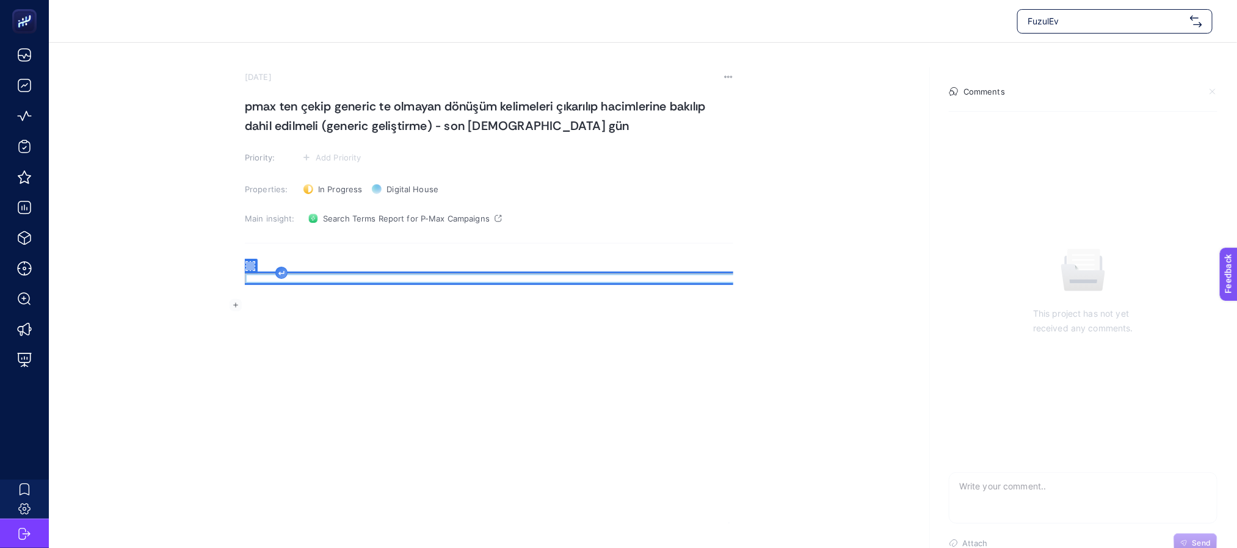
click at [327, 316] on div "Rich Text Editor. Editing area: main" at bounding box center [489, 377] width 489 height 244
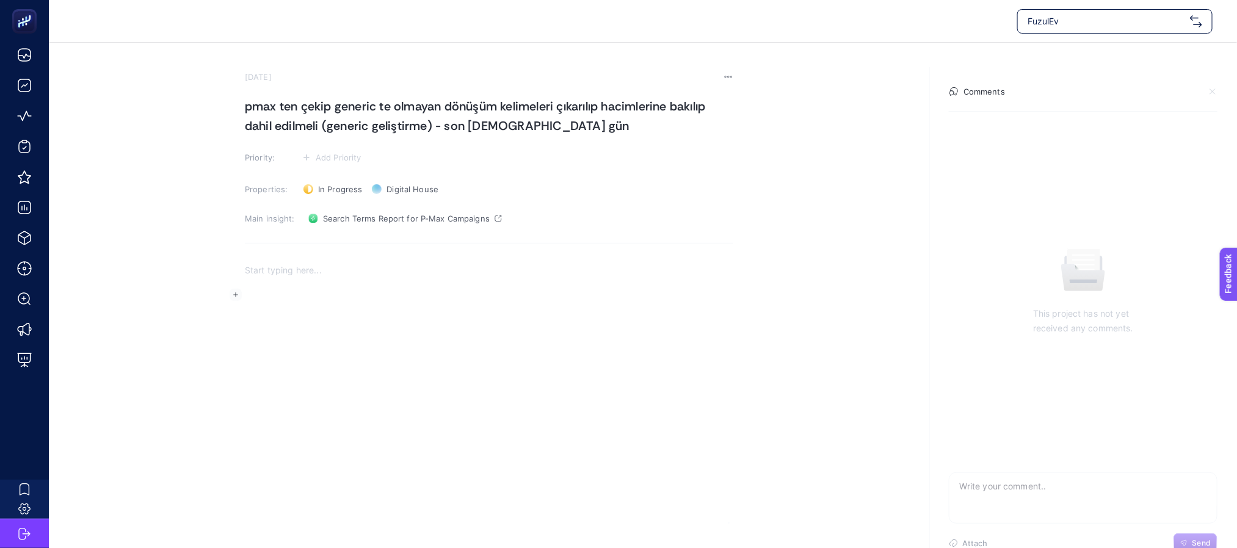
click at [272, 288] on div "Rich Text Editor. Editing area: main" at bounding box center [489, 377] width 489 height 244
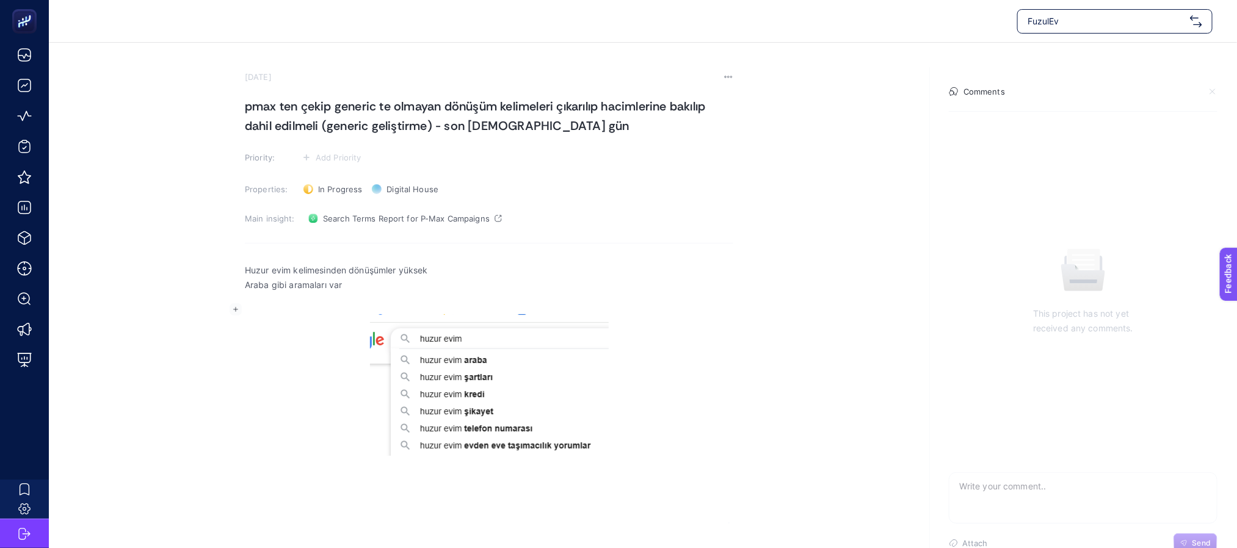
click at [399, 283] on p "Araba gibi aramaları var" at bounding box center [489, 285] width 489 height 15
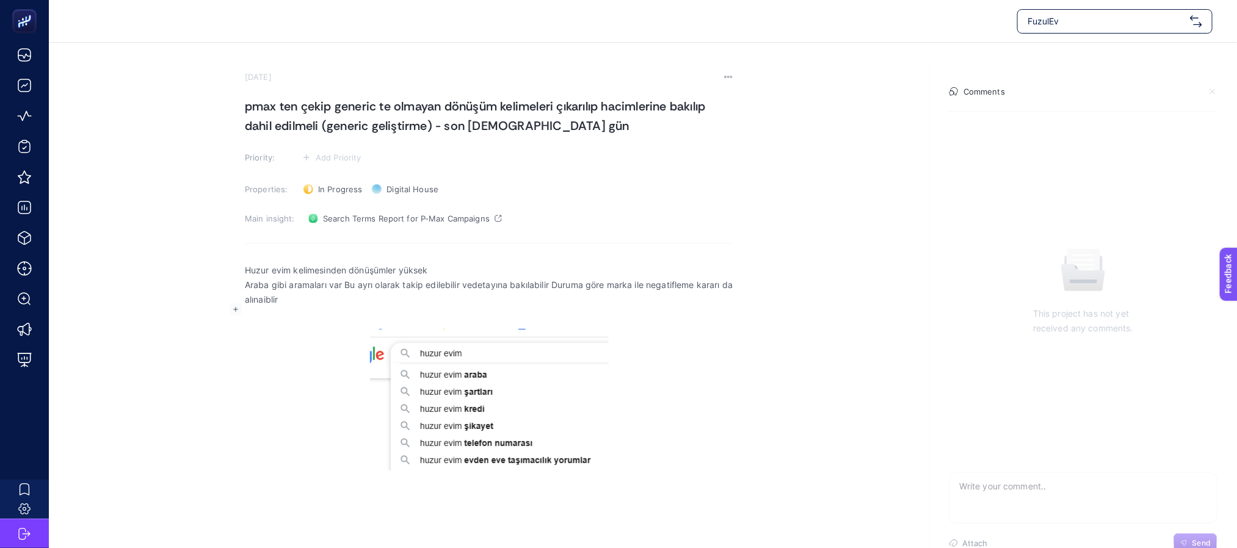
click at [328, 299] on p "Araba gibi aramaları var Bu ayrı olarak takip edilebilir vedetayına bakılabilir…" at bounding box center [489, 292] width 489 height 29
click at [707, 426] on div "Huzur evim kelimesinden dönüşümler yüksek Araba gibi aramaları var Bu ayrı olar…" at bounding box center [489, 377] width 489 height 244
click at [710, 464] on div "Huzur evim kelimesinden dönüşümler yüksek Araba gibi aramaları var Bu ayrı olar…" at bounding box center [489, 377] width 489 height 244
click at [816, 432] on section "[DATE] pmax ten çekip generic te olmayan dönüşüm kelimeleri çıkarılıp hacimleri…" at bounding box center [643, 271] width 1188 height 457
click at [964, 436] on section "This project has not yet received any comments." at bounding box center [1083, 292] width 288 height 362
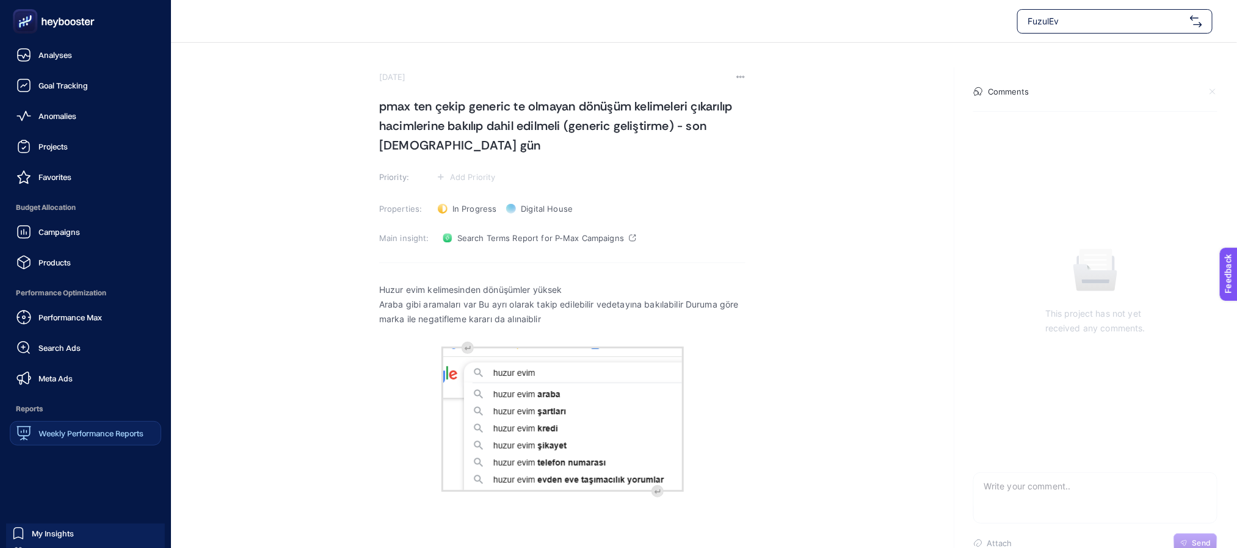
drag, startPoint x: 33, startPoint y: 449, endPoint x: 142, endPoint y: 429, distance: 110.6
click at [35, 448] on nav "Analyses Goal Tracking Anomalies Projects Favorites Budget Allocation Campaigns…" at bounding box center [85, 296] width 159 height 506
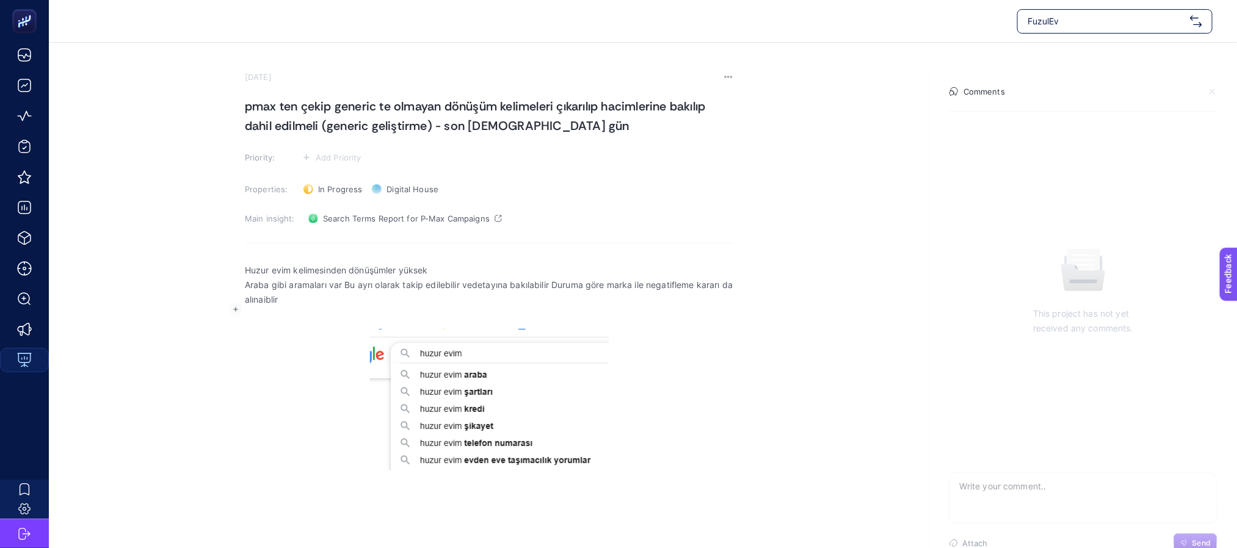
click at [420, 283] on p "Araba gibi aramaları var Bu ayrı olarak takip edilebilir vedetayına bakılabilir…" at bounding box center [489, 292] width 489 height 29
click at [249, 266] on span "Huzur evim kelimesinden dönüşümler yüksek" at bounding box center [489, 270] width 489 height 15
click at [242, 270] on section "[DATE] pmax ten çekip generic te olmayan dönüşüm kelimeleri çıkarılıp hacimleri…" at bounding box center [643, 271] width 1188 height 457
click at [247, 269] on span "Huzur evim kelimesinden dönüşümler yüksek" at bounding box center [489, 270] width 489 height 15
click at [249, 263] on span "* Huzur evim kelimesinden dönüşümler yüksek" at bounding box center [489, 270] width 489 height 15
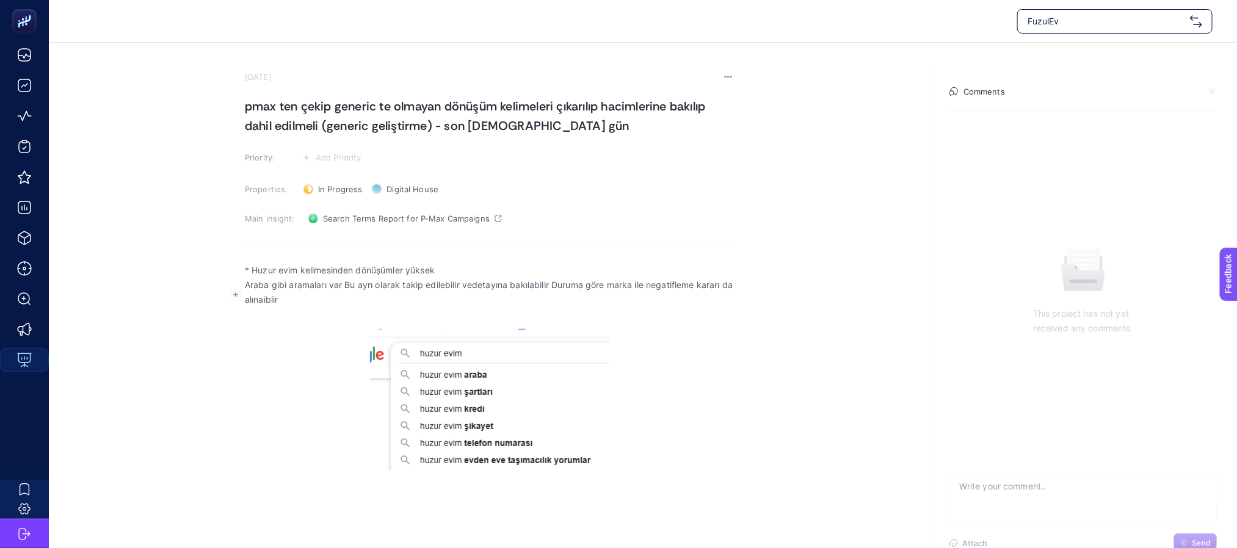
click at [315, 308] on p "Rich Text Editor. Editing area: main" at bounding box center [489, 314] width 489 height 15
click at [685, 425] on div "* Huzur evim kelimesinden dönüşümler yüksek Araba gibi aramaları var Bu ayrı ol…" at bounding box center [489, 377] width 489 height 244
click at [672, 447] on div "* Huzur evim kelimesinden dönüşümler yüksek Araba gibi aramaları var Bu ayrı ol…" at bounding box center [489, 377] width 489 height 244
click at [330, 293] on p "Araba gibi aramaları var Bu ayrı olarak takip edilebilir vedetayına bakılabilir…" at bounding box center [489, 292] width 489 height 29
click at [246, 314] on span "kura sonucları kelimesi de" at bounding box center [489, 314] width 489 height 15
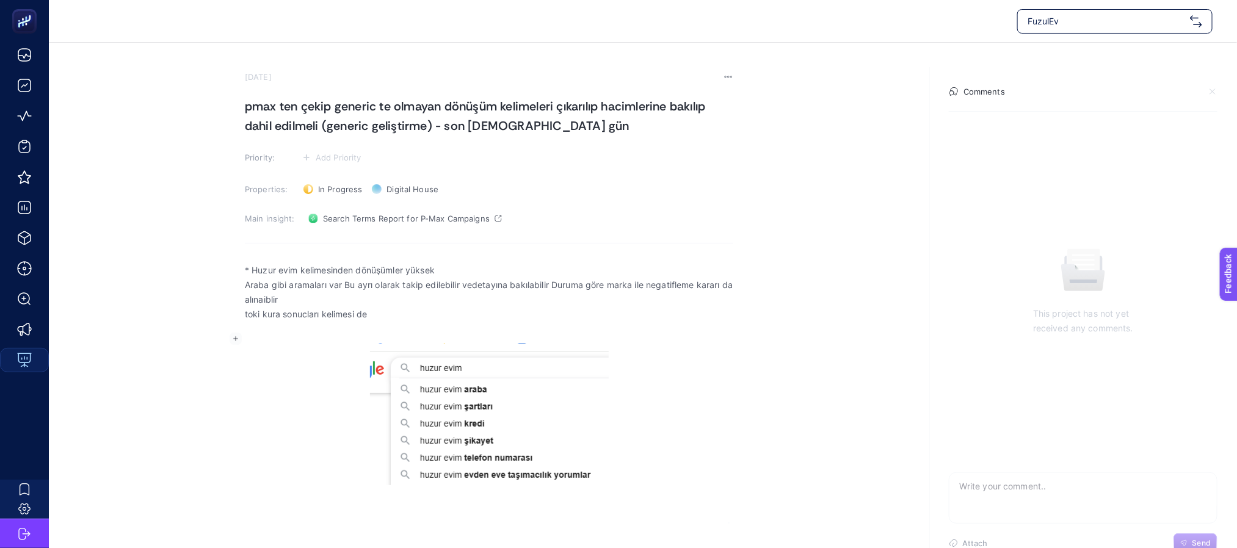
click at [245, 311] on span "toki kura sonucları kelimesi de" at bounding box center [489, 314] width 489 height 15
click at [323, 314] on span ""toki kura sonucları kelimesi de" at bounding box center [489, 314] width 489 height 15
click at [330, 310] on span ""toki kura sonucları kelimesi de" at bounding box center [489, 314] width 489 height 15
click at [324, 311] on span ""toki kura sonucları kelimesi de" at bounding box center [489, 314] width 489 height 15
click at [402, 312] on span ""toki kura sonucları kelimesi de" at bounding box center [489, 314] width 489 height 15
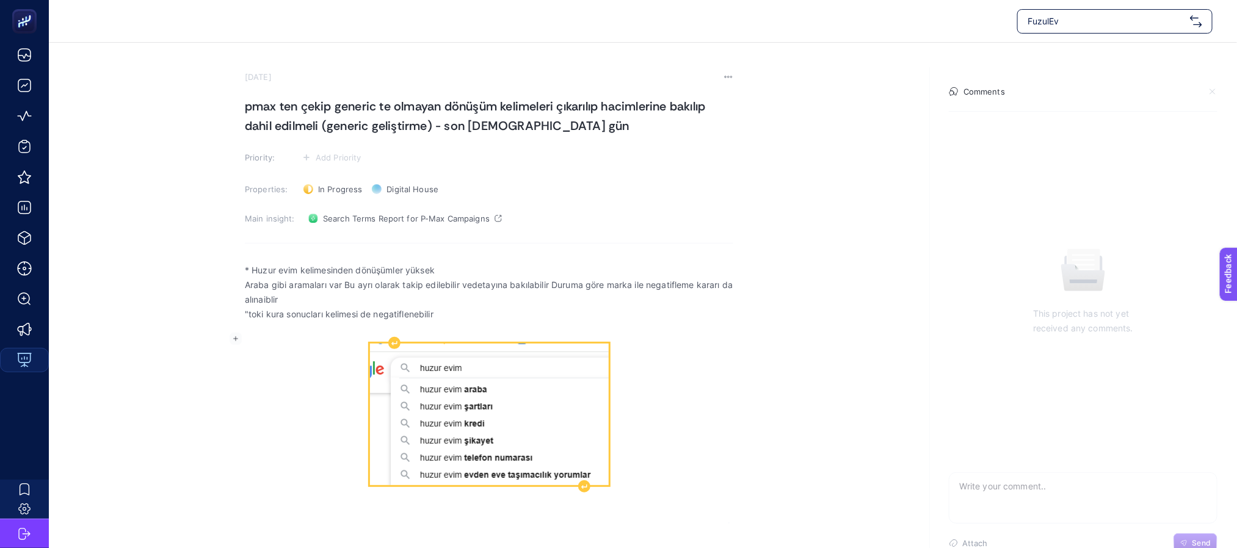
click at [594, 424] on img "Rich Text Editor. Editing area: main" at bounding box center [489, 415] width 239 height 142
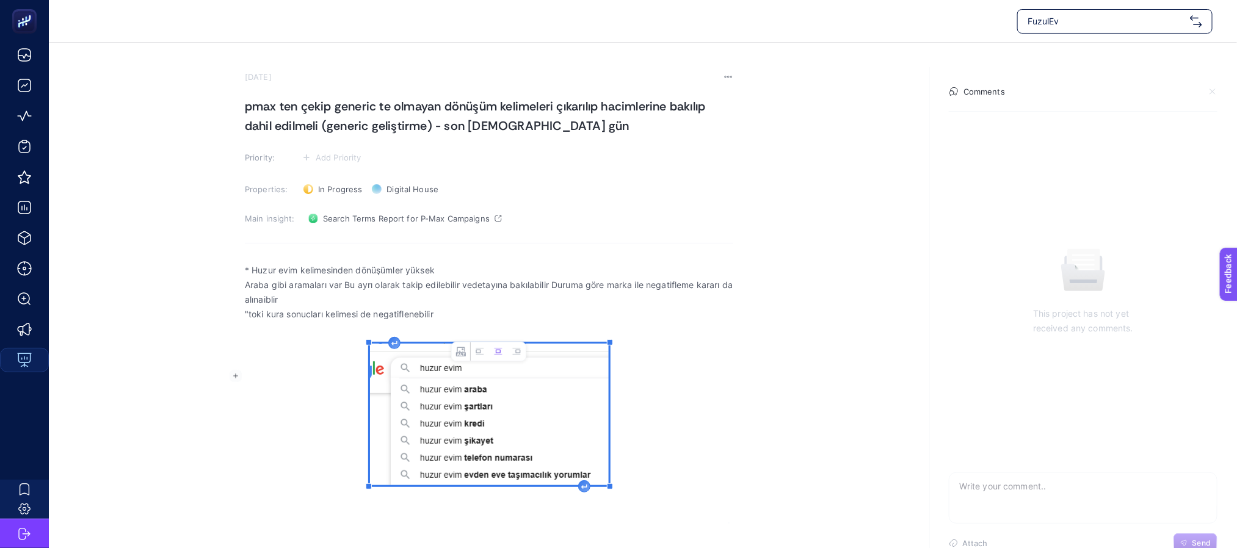
click at [636, 453] on div "* Huzur evim kelimesinden dönüşümler yüksek Araba gibi aramaları var Bu ayrı ol…" at bounding box center [489, 377] width 489 height 244
drag, startPoint x: 636, startPoint y: 460, endPoint x: 561, endPoint y: 414, distance: 88.0
click at [636, 458] on div "* Huzur evim kelimesinden dönüşümler yüksek Araba gibi aramaları var Bu ayrı ol…" at bounding box center [489, 377] width 489 height 244
click at [660, 399] on div "* Huzur evim kelimesinden dönüşümler yüksek Araba gibi aramaları var Bu ayrı ol…" at bounding box center [489, 377] width 489 height 244
click at [673, 429] on div "* Huzur evim kelimesinden dönüşümler yüksek Araba gibi aramaları var Bu ayrı ol…" at bounding box center [489, 377] width 489 height 244
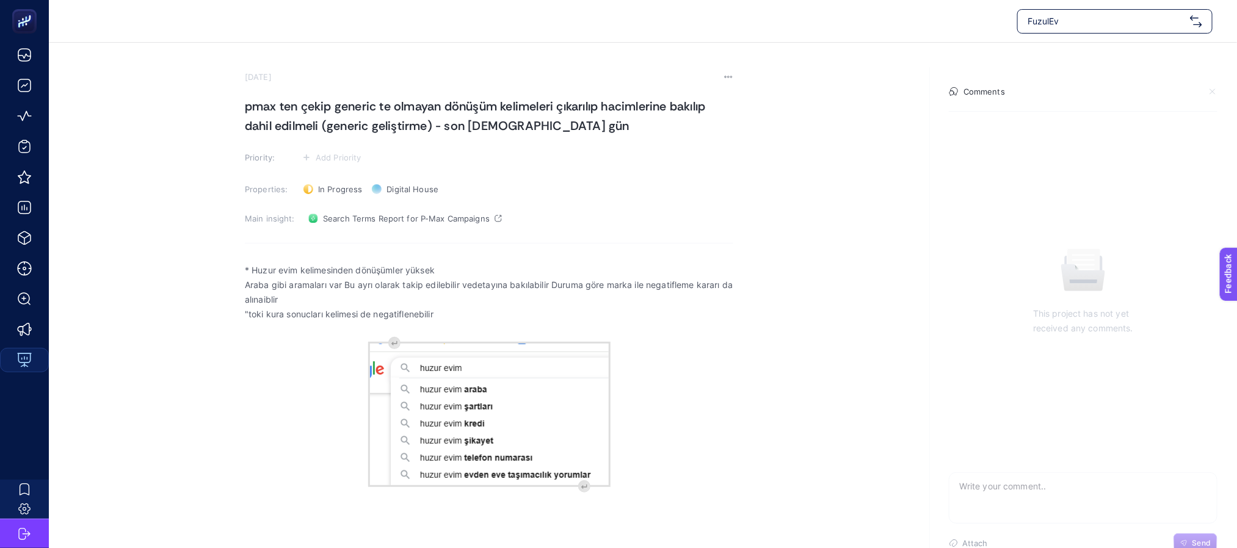
click at [958, 373] on section "This project has not yet received any comments." at bounding box center [1083, 292] width 288 height 362
click at [668, 420] on div "* Huzur evim kelimesinden dönüşümler yüksek Araba gibi aramaları var Bu ayrı ol…" at bounding box center [489, 377] width 489 height 244
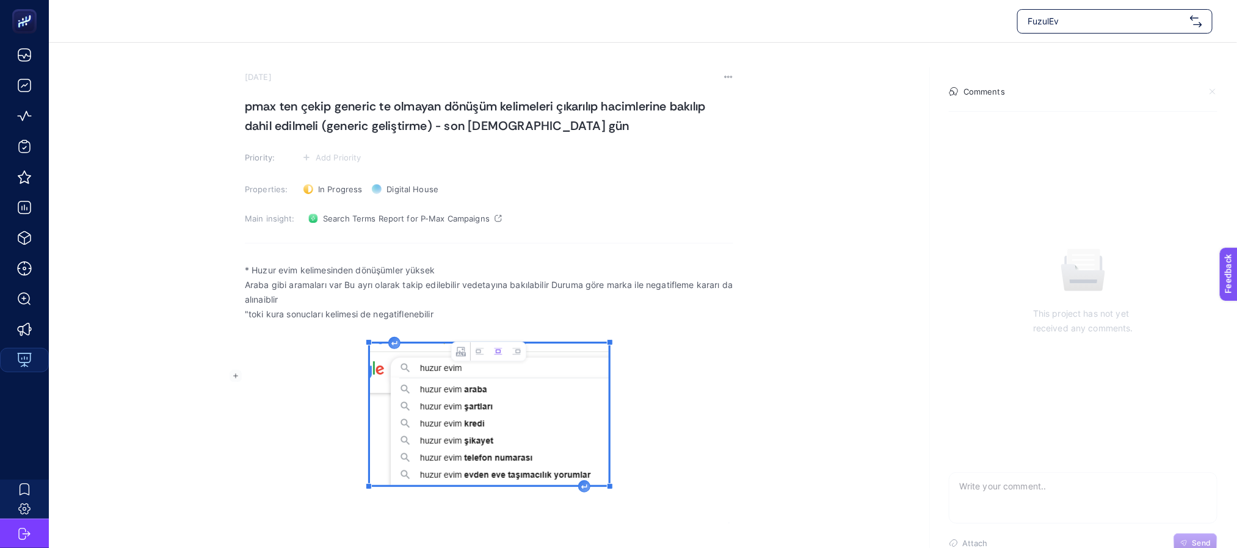
click at [454, 315] on span ""toki kura sonucları kelimesi de negatiflenebilir" at bounding box center [489, 314] width 489 height 15
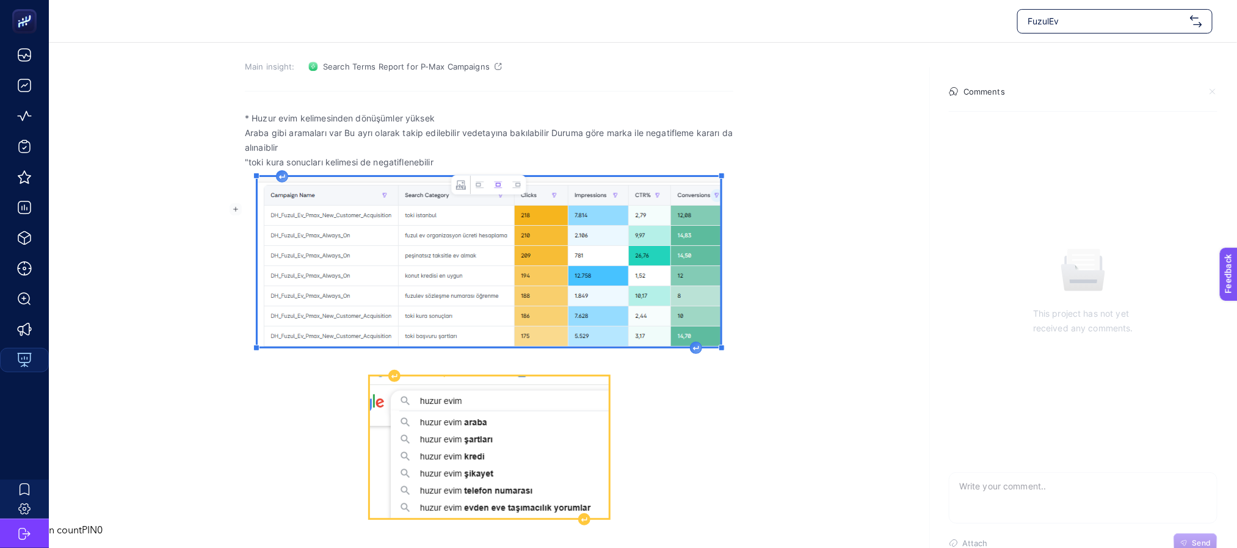
scroll to position [180, 0]
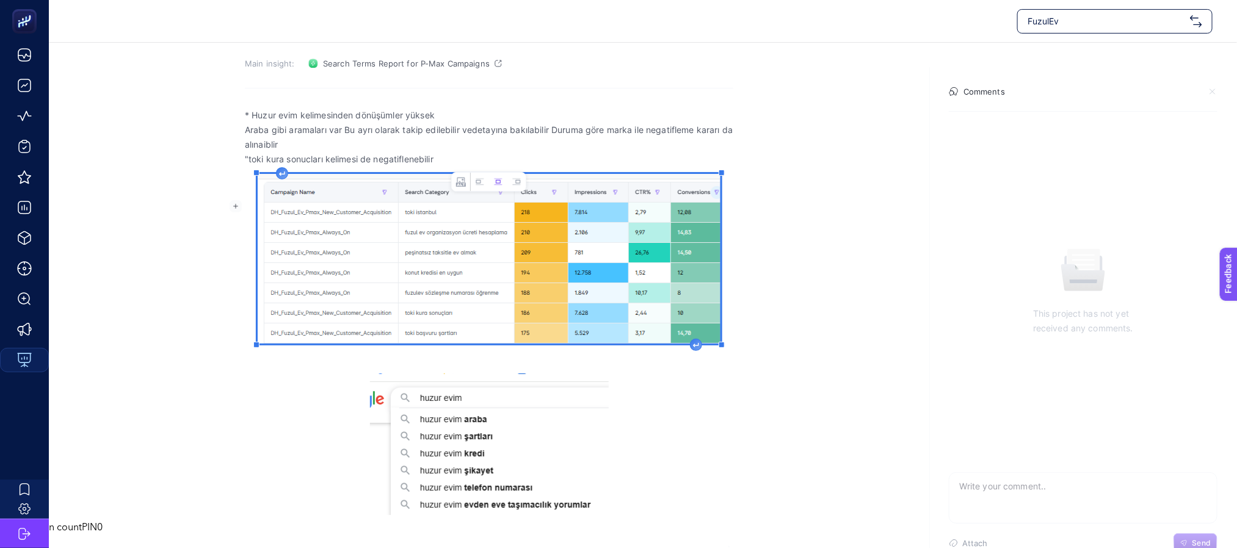
click at [667, 456] on div "* Huzur evim kelimesinden dönüşümler yüksek Araba gibi aramaları var Bu ayrı ol…" at bounding box center [489, 311] width 489 height 423
click at [671, 455] on div "* Huzur evim kelimesinden dönüşümler yüksek Araba gibi aramaları var Bu ayrı ol…" at bounding box center [489, 311] width 489 height 423
click at [711, 480] on div "* Huzur evim kelimesinden dönüşümler yüksek Araba gibi aramaları var Bu ayrı ol…" at bounding box center [489, 311] width 489 height 423
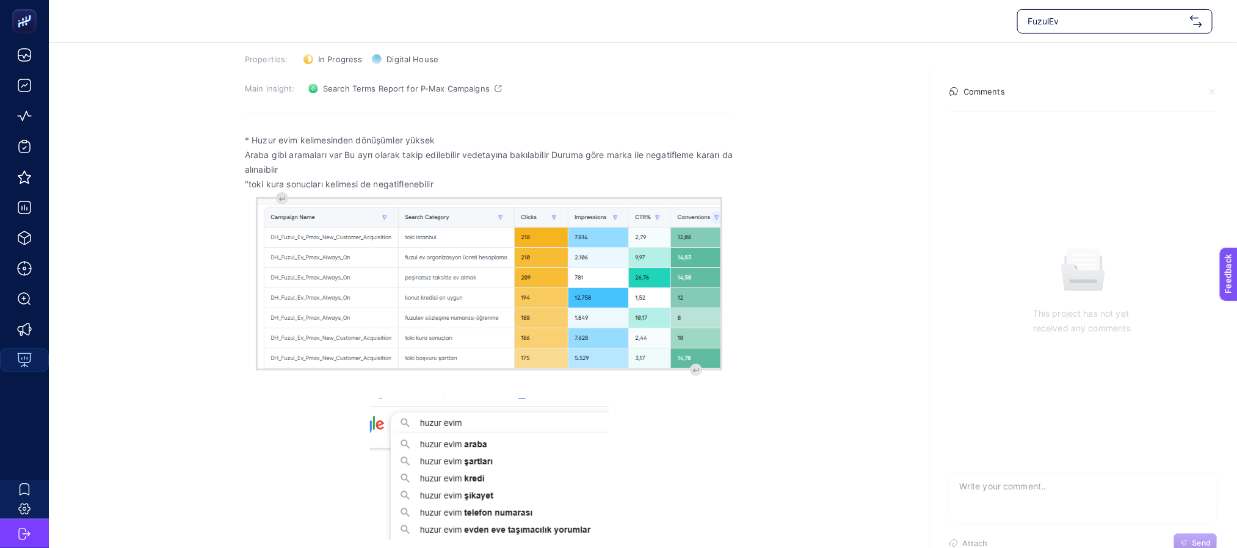
click at [782, 466] on section "[DATE] pmax ten çekip generic te olmayan dönüşüm kelimeleri çıkarılıp hacimleri…" at bounding box center [643, 231] width 1188 height 636
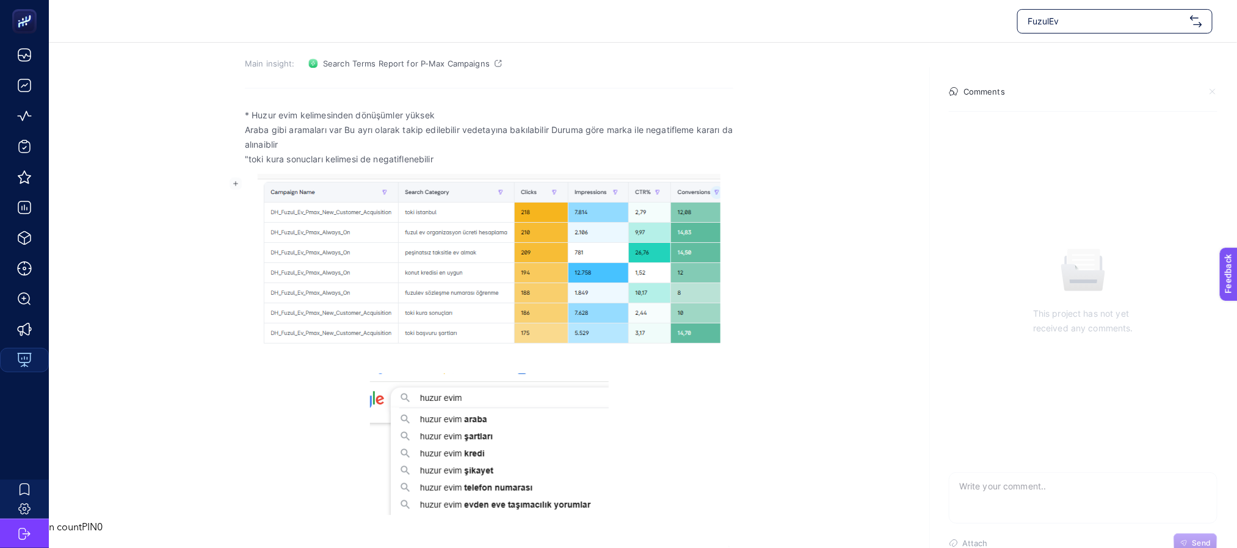
click at [246, 178] on li ""toki kura sonucları kelimesi de negatiflenebilir" at bounding box center [489, 248] width 489 height 192
click at [250, 108] on span "* Huzur evim kelimesinden dönüşümler yüksek" at bounding box center [489, 115] width 489 height 15
click at [523, 155] on p "** "toki kura sonucları kelimesi de negatiflenebilir" at bounding box center [489, 159] width 489 height 15
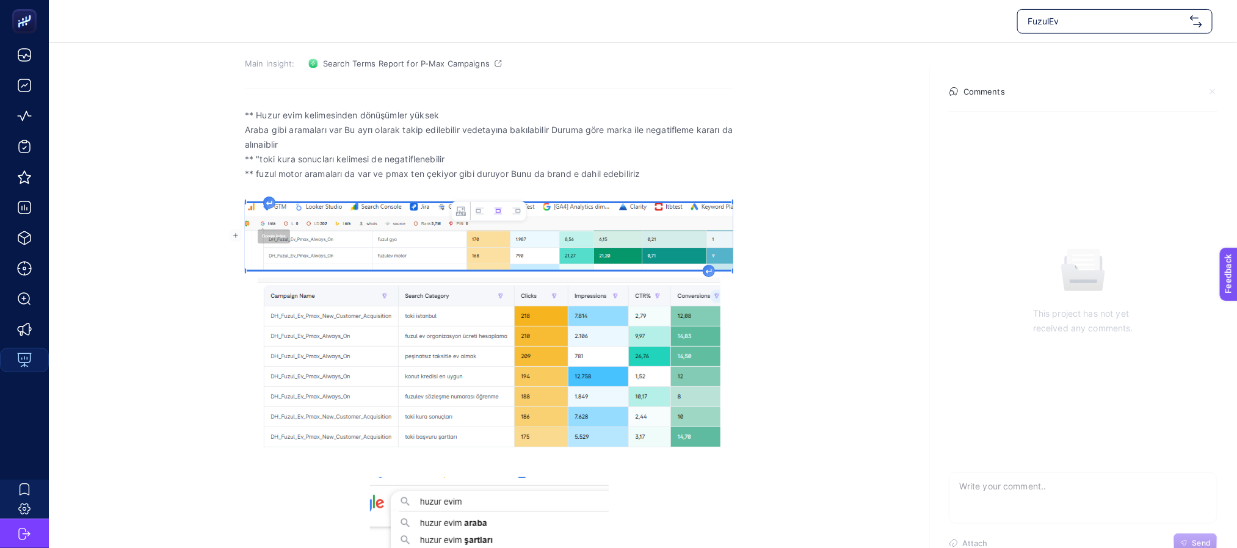
click at [831, 333] on section "[DATE] pmax ten çekip generic te olmayan dönüşüm kelimeleri çıkarılıp hacimleri…" at bounding box center [643, 257] width 1188 height 739
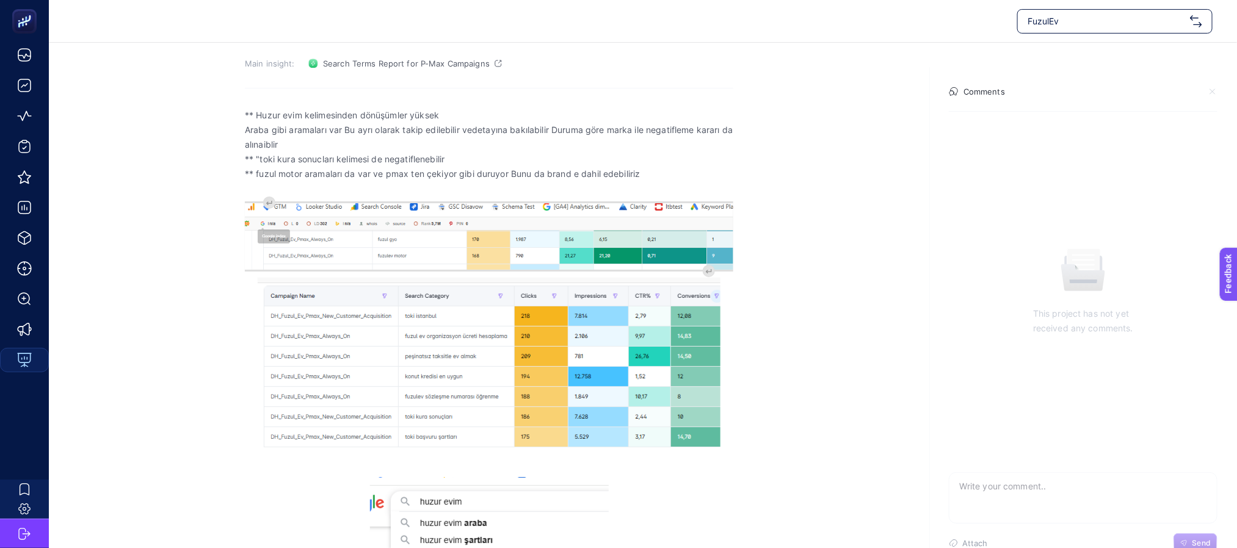
click at [661, 177] on p "** fuzul motor aramaları da var ve pmax ten çekiyor gibi duruyor Bunu da brand …" at bounding box center [489, 174] width 489 height 15
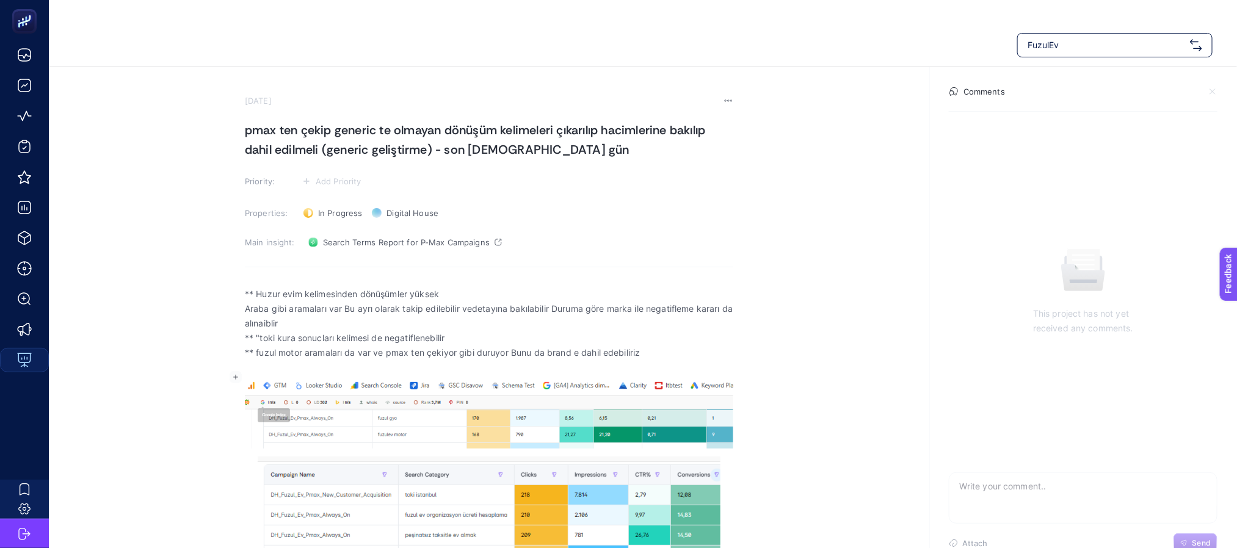
scroll to position [0, 0]
click at [429, 150] on h1 "pmax ten çekip generic te olmayan dönüşüm kelimeleri çıkarılıp hacimlerine bakı…" at bounding box center [489, 140] width 489 height 39
click at [515, 150] on h1 "pmax ten çekip generic te olmayan dönüşüm kelimeleri çıkarılıp hacimlerine bakı…" at bounding box center [489, 140] width 489 height 39
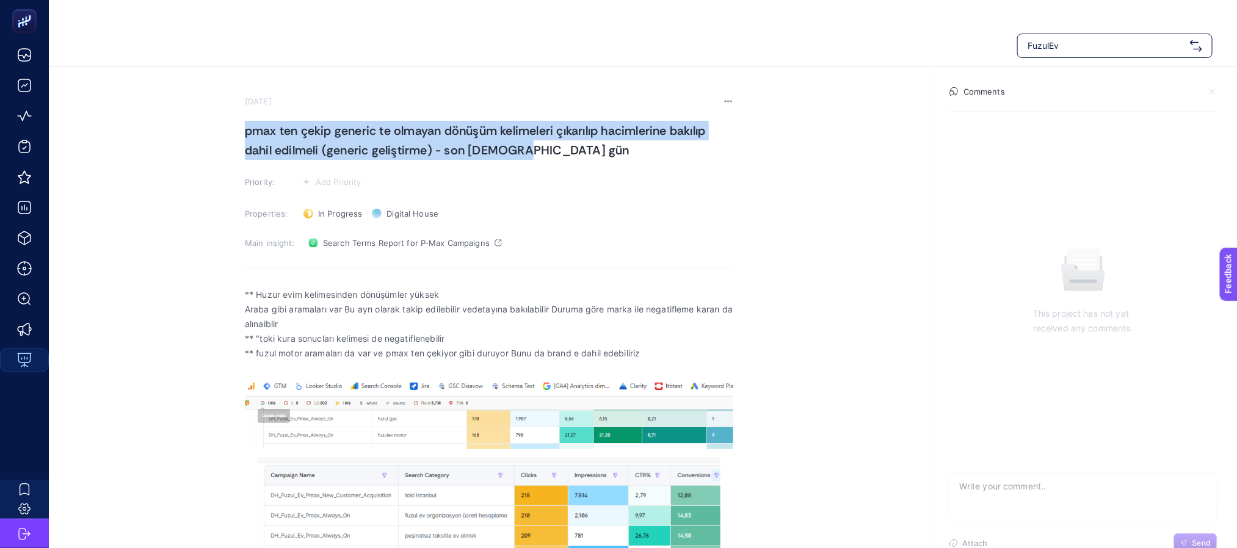
drag, startPoint x: 526, startPoint y: 149, endPoint x: 222, endPoint y: 126, distance: 305.6
click at [222, 126] on section "[DATE] pmax ten çekip generic te olmayan dönüşüm kelimeleri çıkarılıp hacimleri…" at bounding box center [643, 436] width 1188 height 739
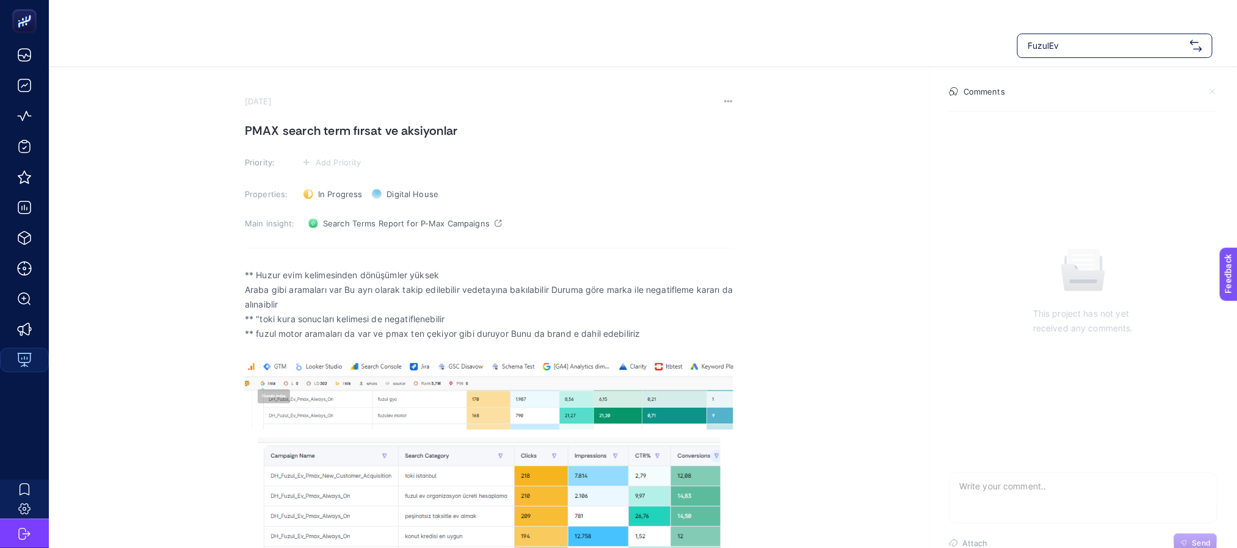
click at [903, 249] on section "[DATE] PMAX search term fırsat ve aksiyonlar Priority: Add Priority Properties:…" at bounding box center [643, 426] width 1188 height 719
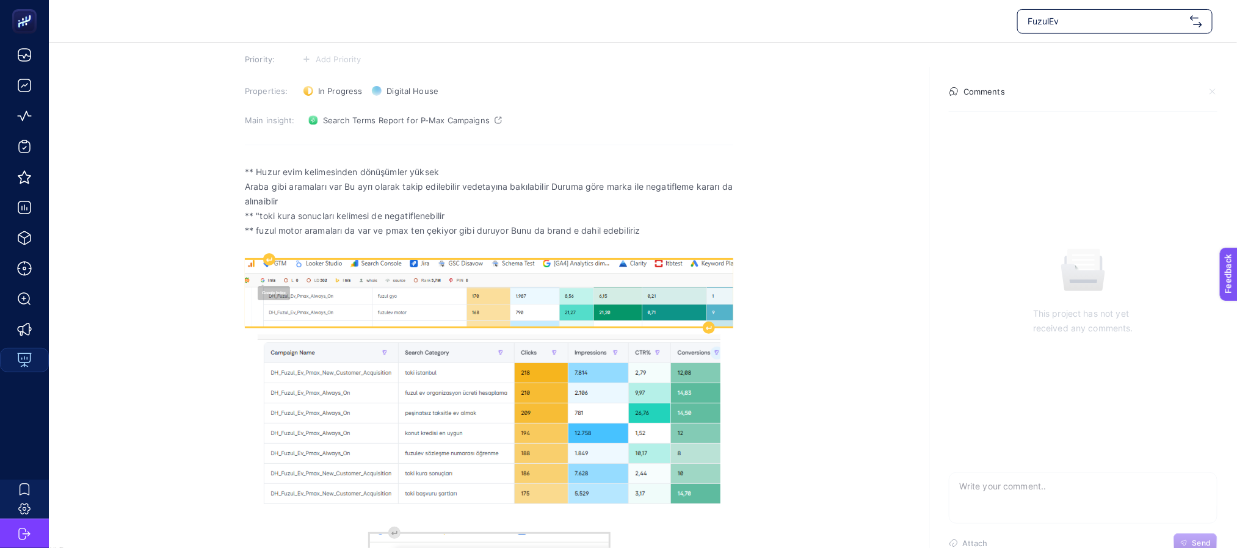
scroll to position [238, 0]
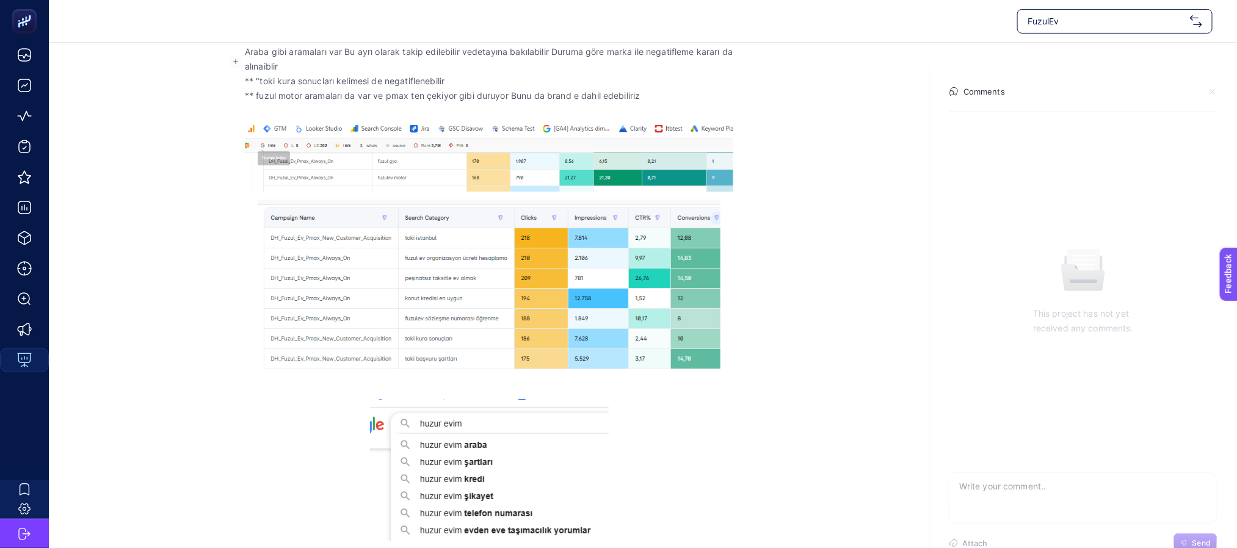
click at [666, 442] on div "** Huzur evim kelimesinden dönüşümler yüksek Araba gibi aramaları var Bu ayrı o…" at bounding box center [489, 285] width 489 height 526
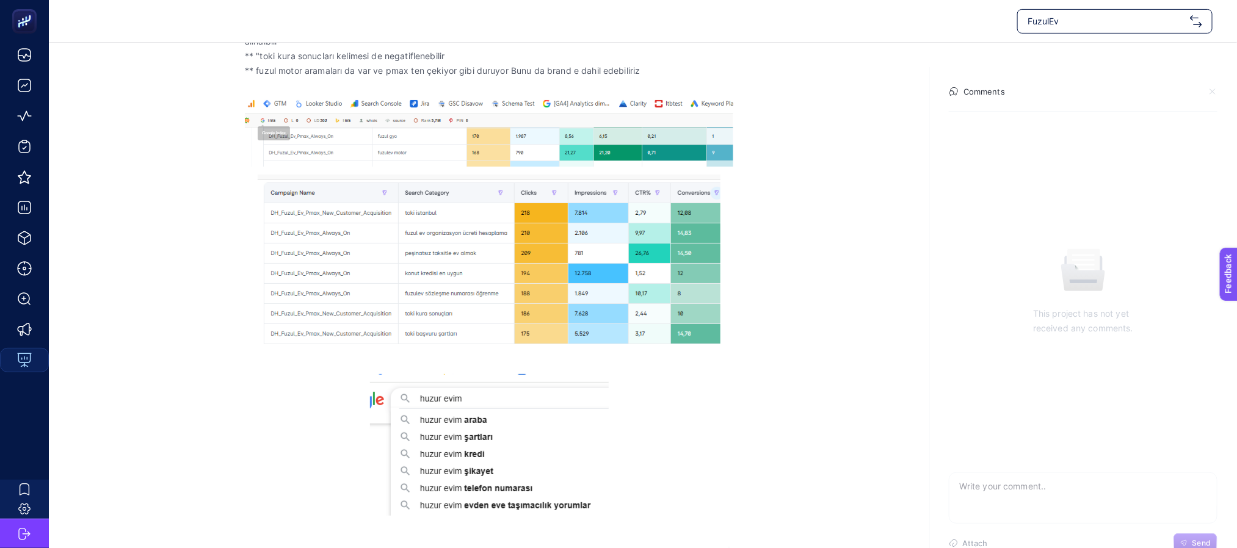
drag, startPoint x: 679, startPoint y: 464, endPoint x: 655, endPoint y: 434, distance: 37.8
click at [679, 462] on div "** Huzur evim kelimesinden dönüşümler yüksek Araba gibi aramaları var Bu ayrı o…" at bounding box center [489, 260] width 489 height 526
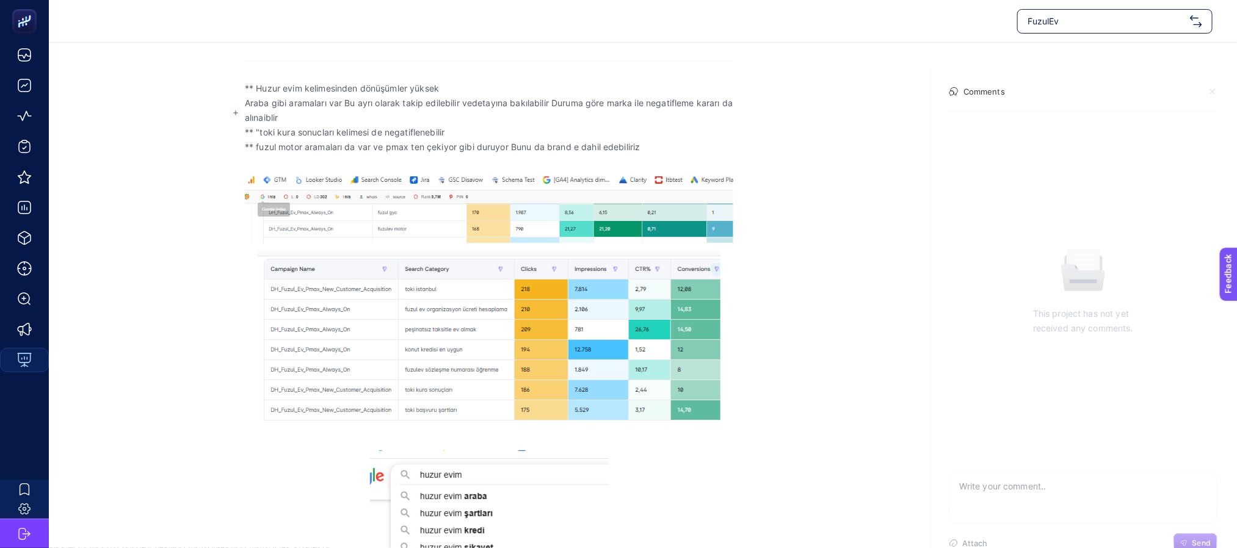
scroll to position [81, 0]
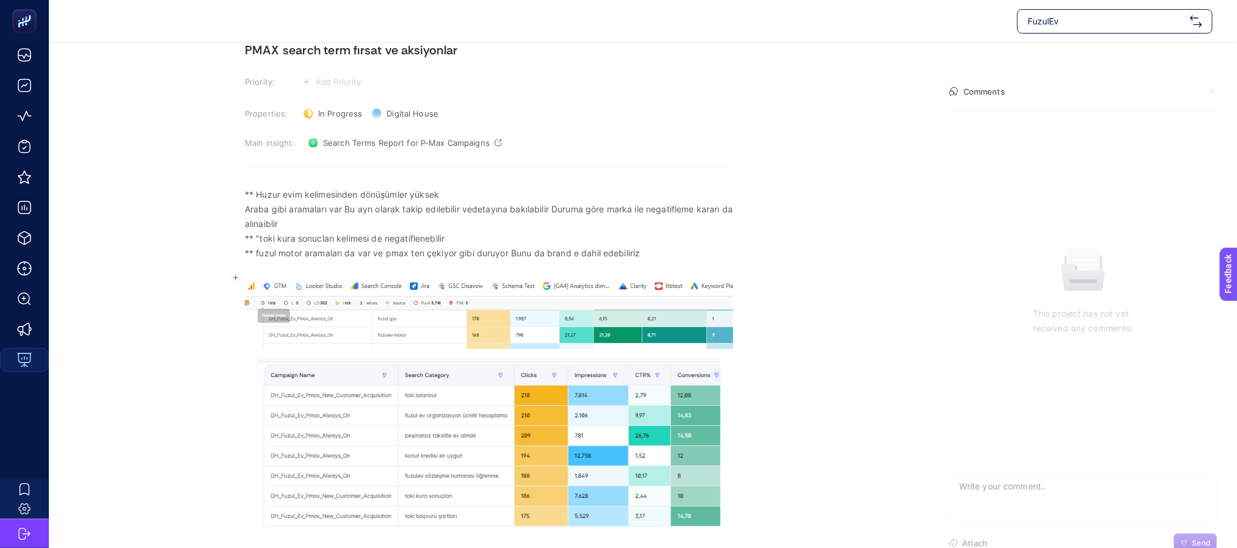
click at [674, 246] on p "** fuzul motor aramaları da var ve pmax ten çekiyor gibi duruyor Bunu da brand …" at bounding box center [489, 253] width 489 height 15
click at [255, 267] on p "** kredi geri ödemesi"" at bounding box center [489, 268] width 489 height 15
click at [344, 267] on p "** "kredi geri ödemesi"" at bounding box center [489, 268] width 489 height 15
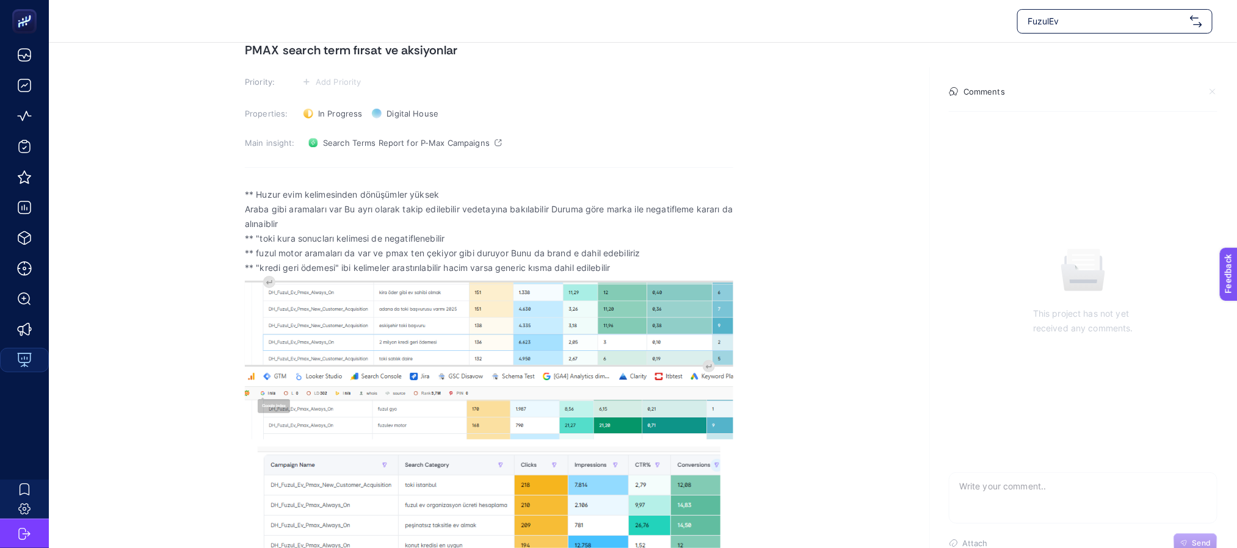
click at [896, 365] on section "[DATE] PMAX search term fırsat ve aksiyonlar Priority: Add Priority Properties:…" at bounding box center [643, 392] width 1188 height 810
